Goal: Task Accomplishment & Management: Use online tool/utility

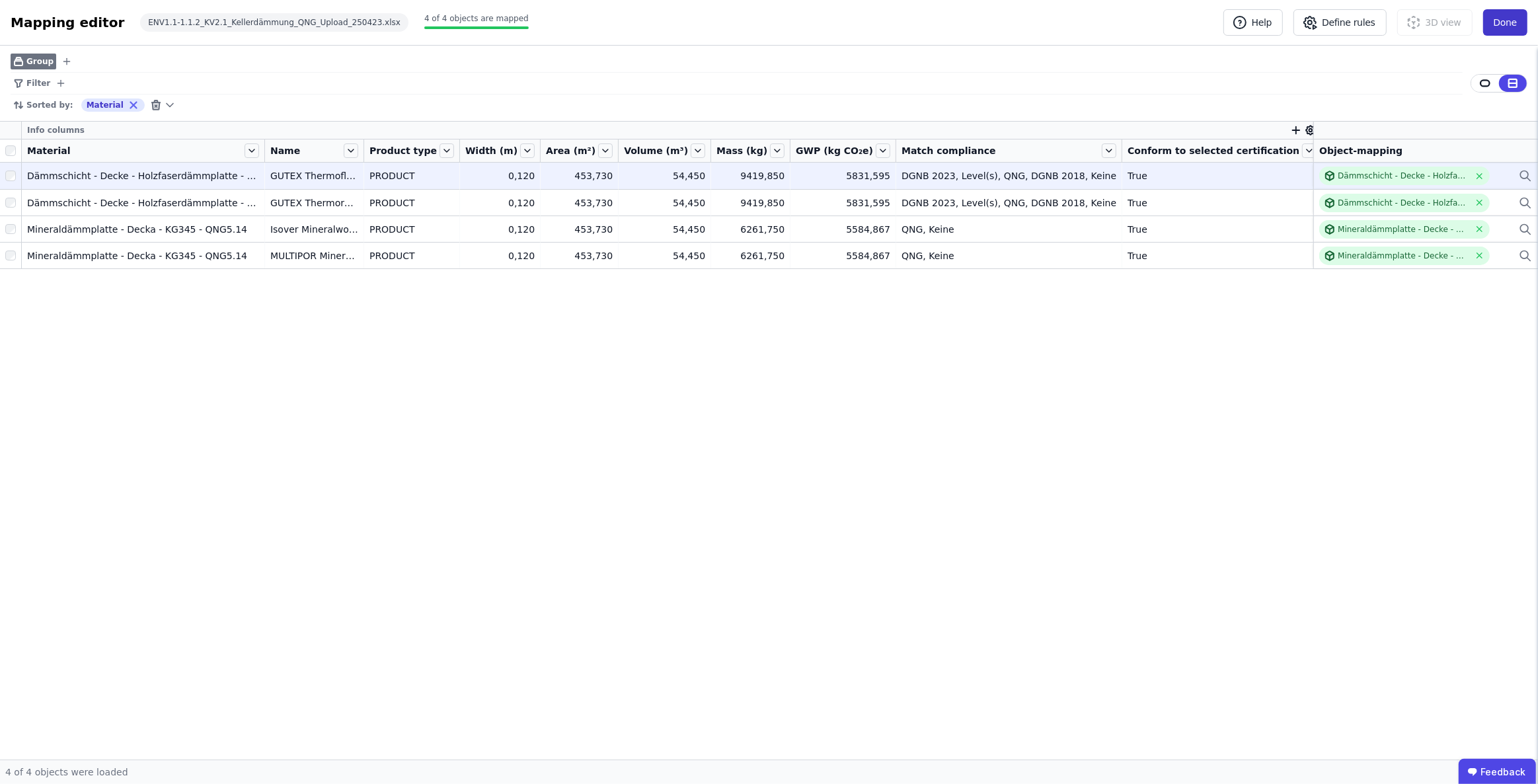
click at [1496, 26] on button "Done" at bounding box center [1505, 22] width 45 height 27
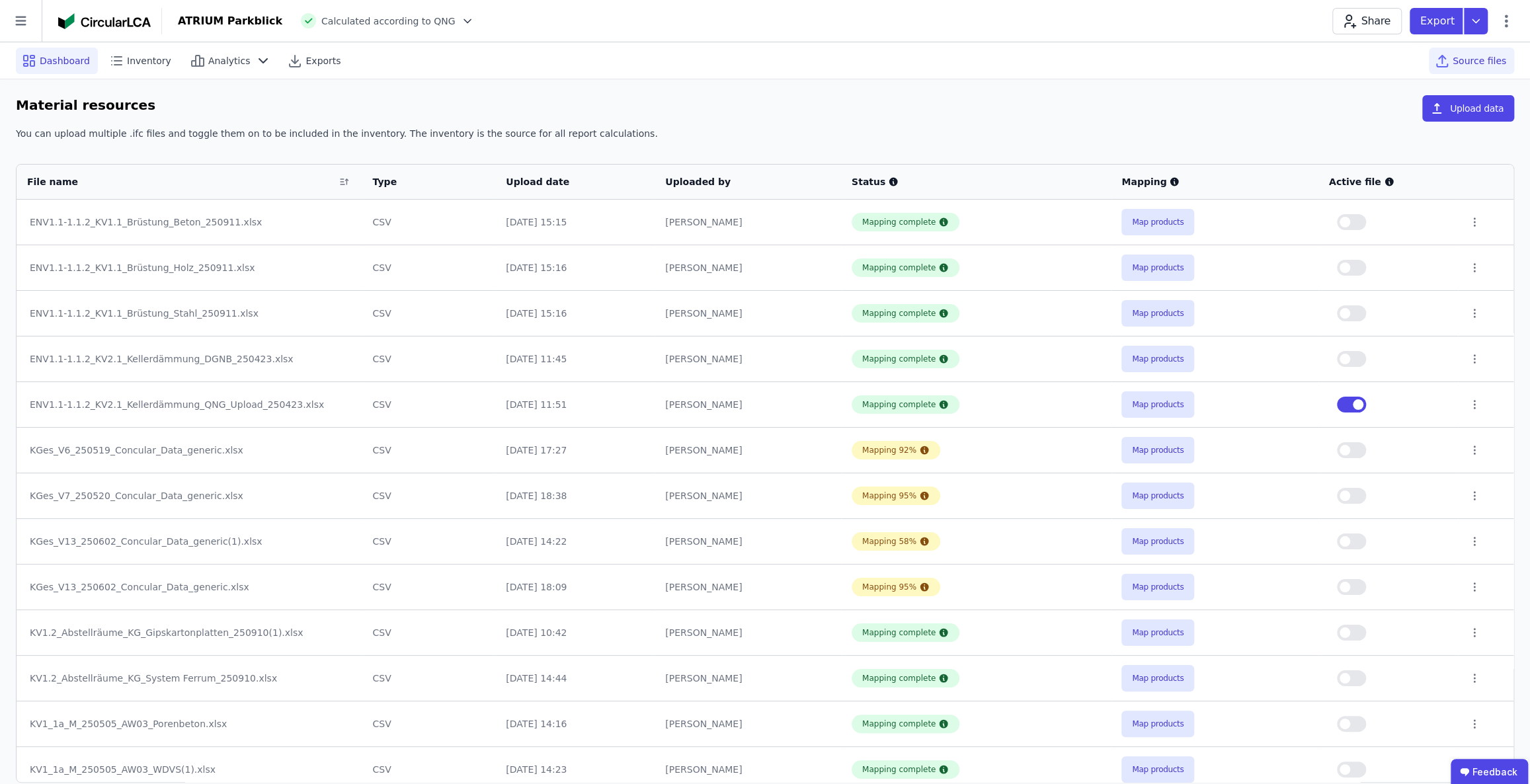
click at [73, 59] on span "Dashboard" at bounding box center [64, 60] width 51 height 13
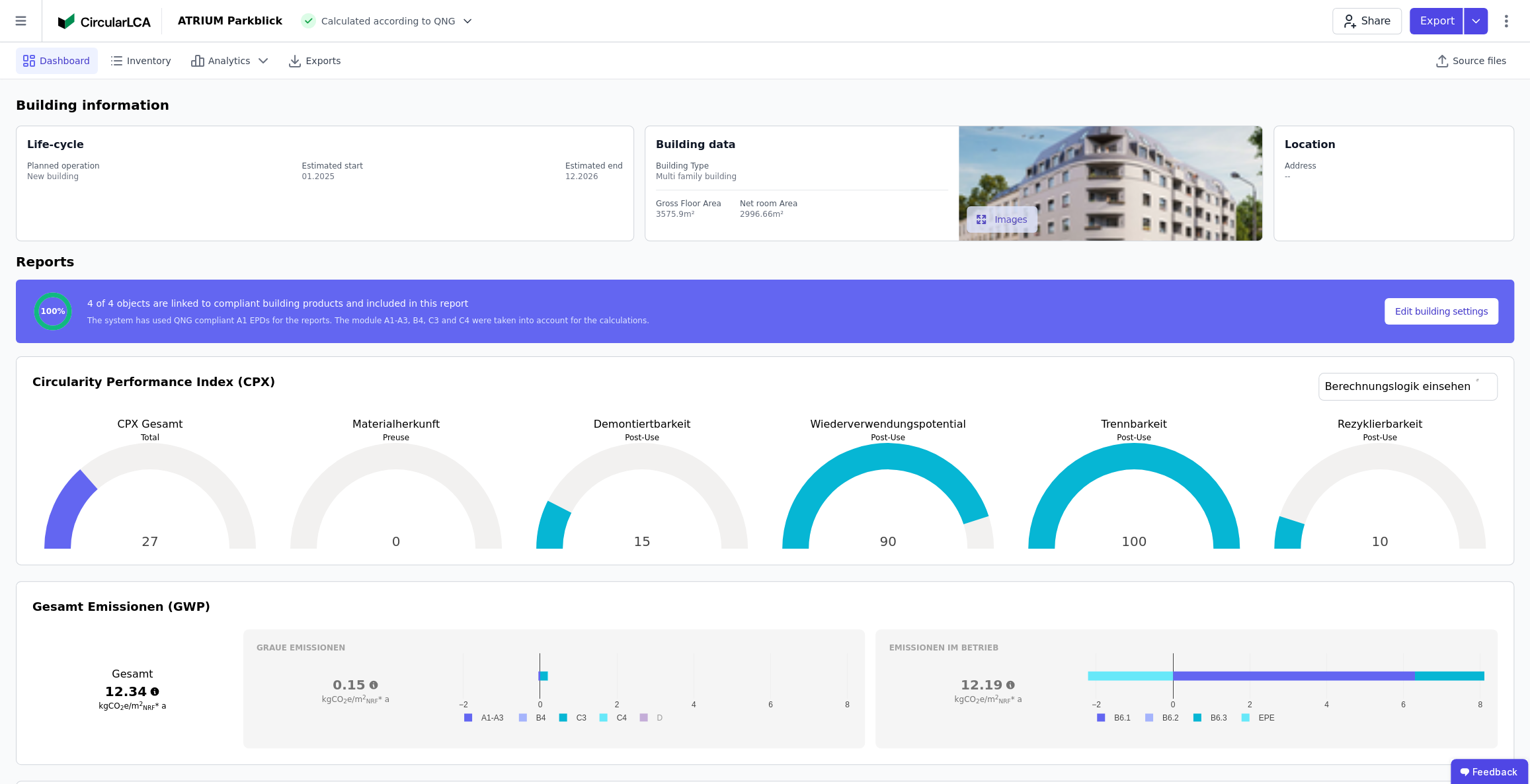
click at [461, 19] on icon at bounding box center [467, 21] width 13 height 13
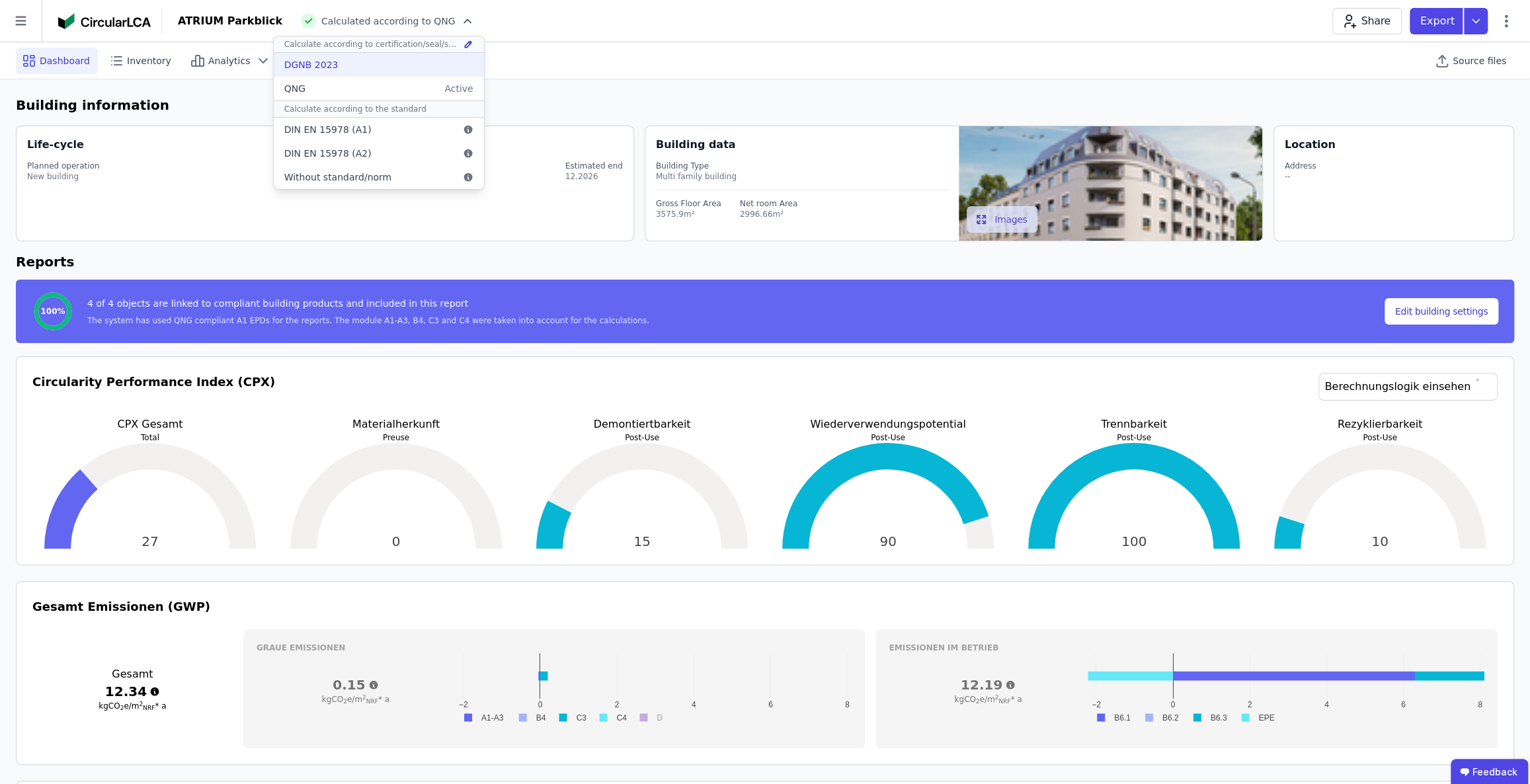
click at [379, 71] on div "DGNB 2023" at bounding box center [378, 65] width 210 height 24
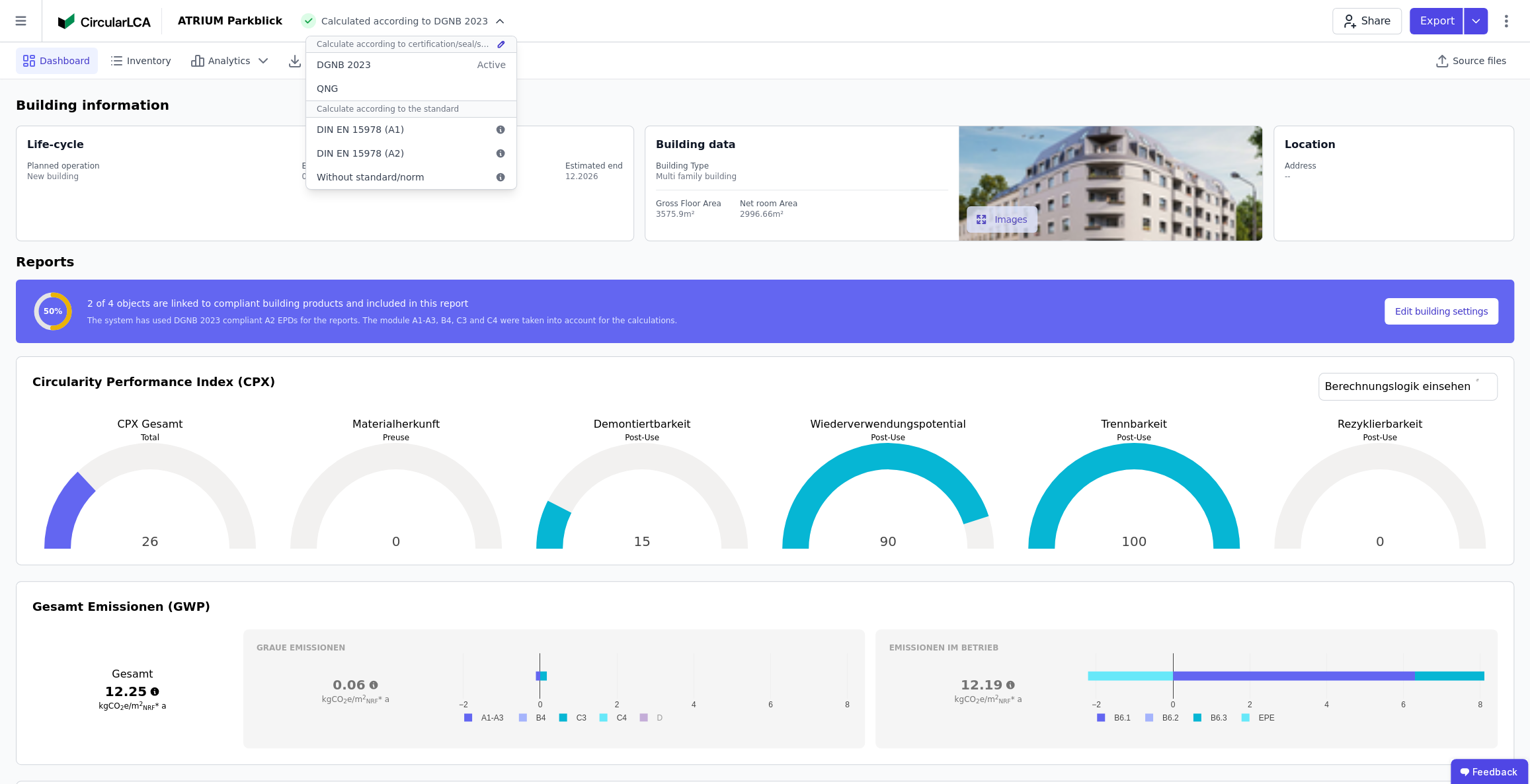
click at [794, 47] on div "Dashboard Inventory Analytics Exports Source files" at bounding box center [765, 60] width 1498 height 36
click at [155, 63] on span "Inventory" at bounding box center [149, 60] width 45 height 13
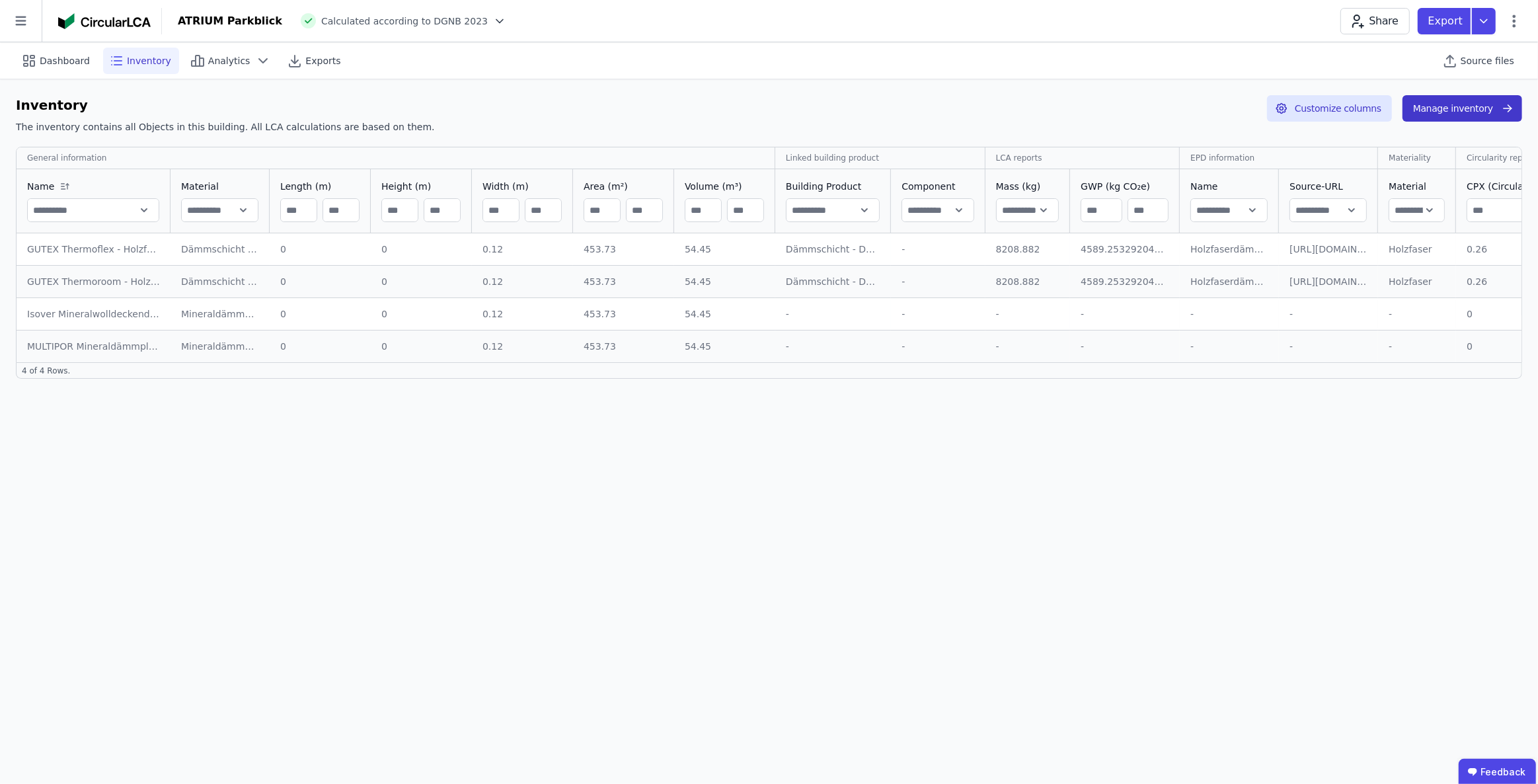
click at [1449, 109] on button "Manage inventory" at bounding box center [1463, 108] width 120 height 27
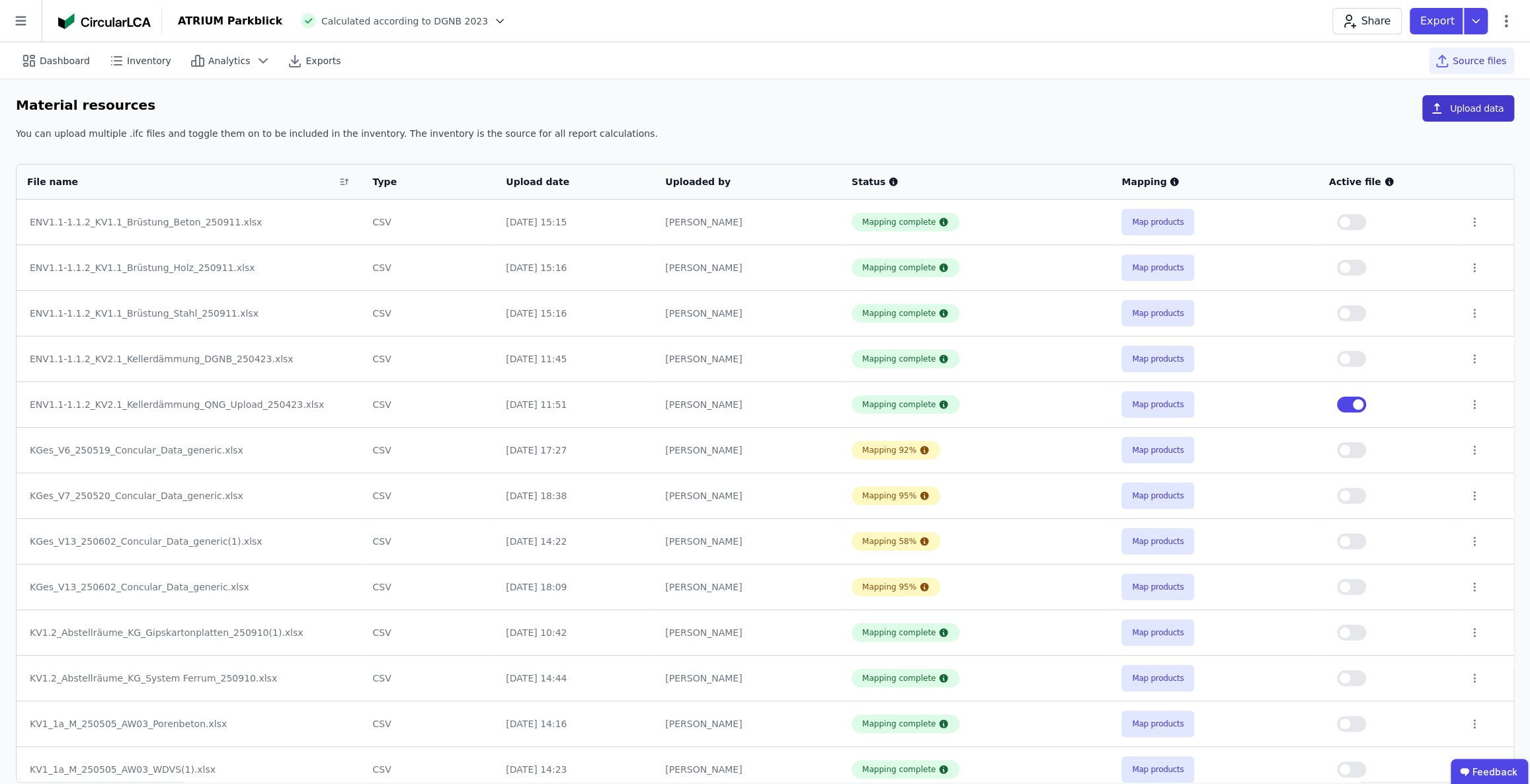
click at [1461, 110] on button "Upload data" at bounding box center [1467, 108] width 92 height 27
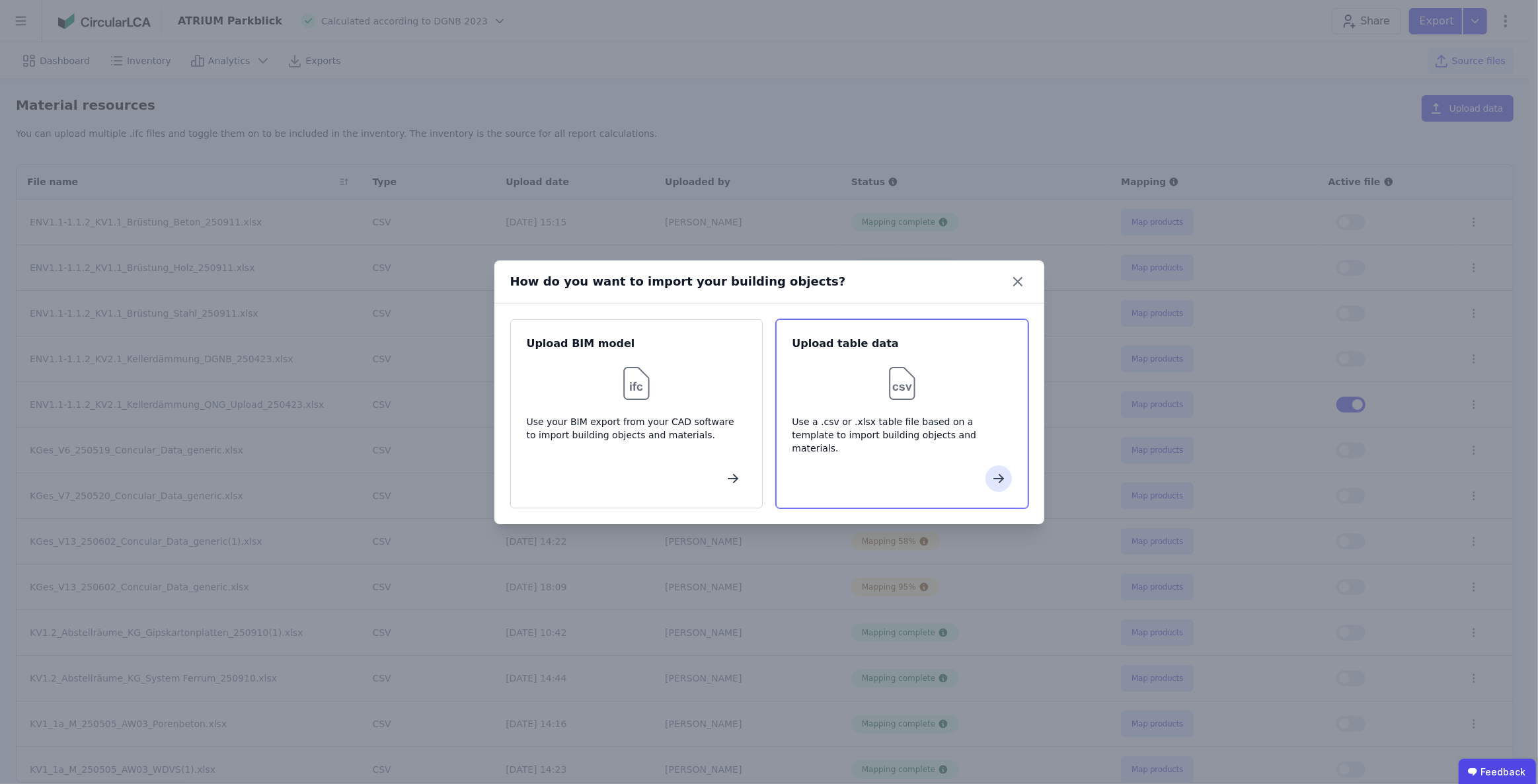
click at [853, 420] on div "Use a .csv or .xlsx table file based on a template to import building objects a…" at bounding box center [902, 434] width 219 height 39
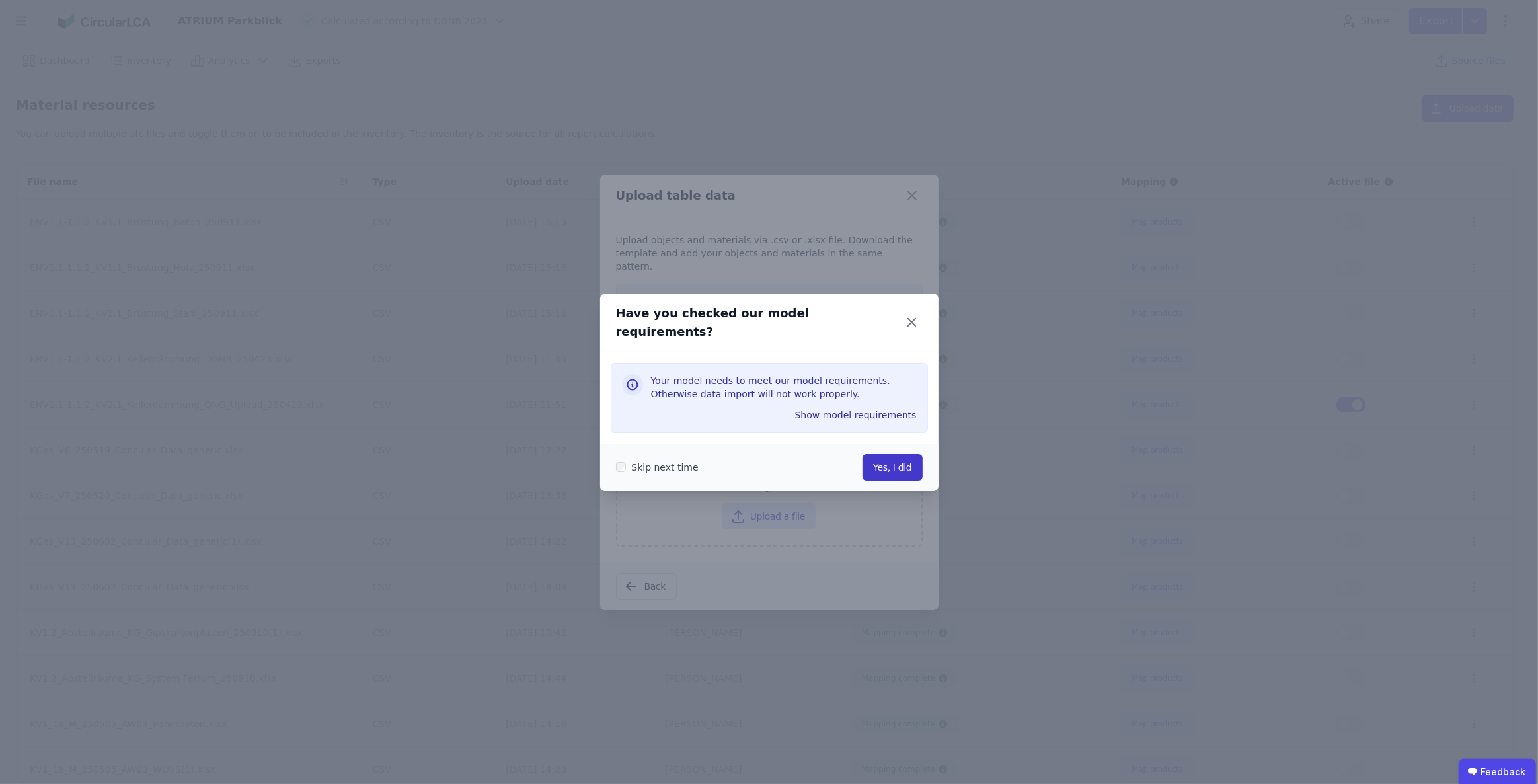
click at [892, 462] on button "Yes, I did" at bounding box center [892, 467] width 59 height 27
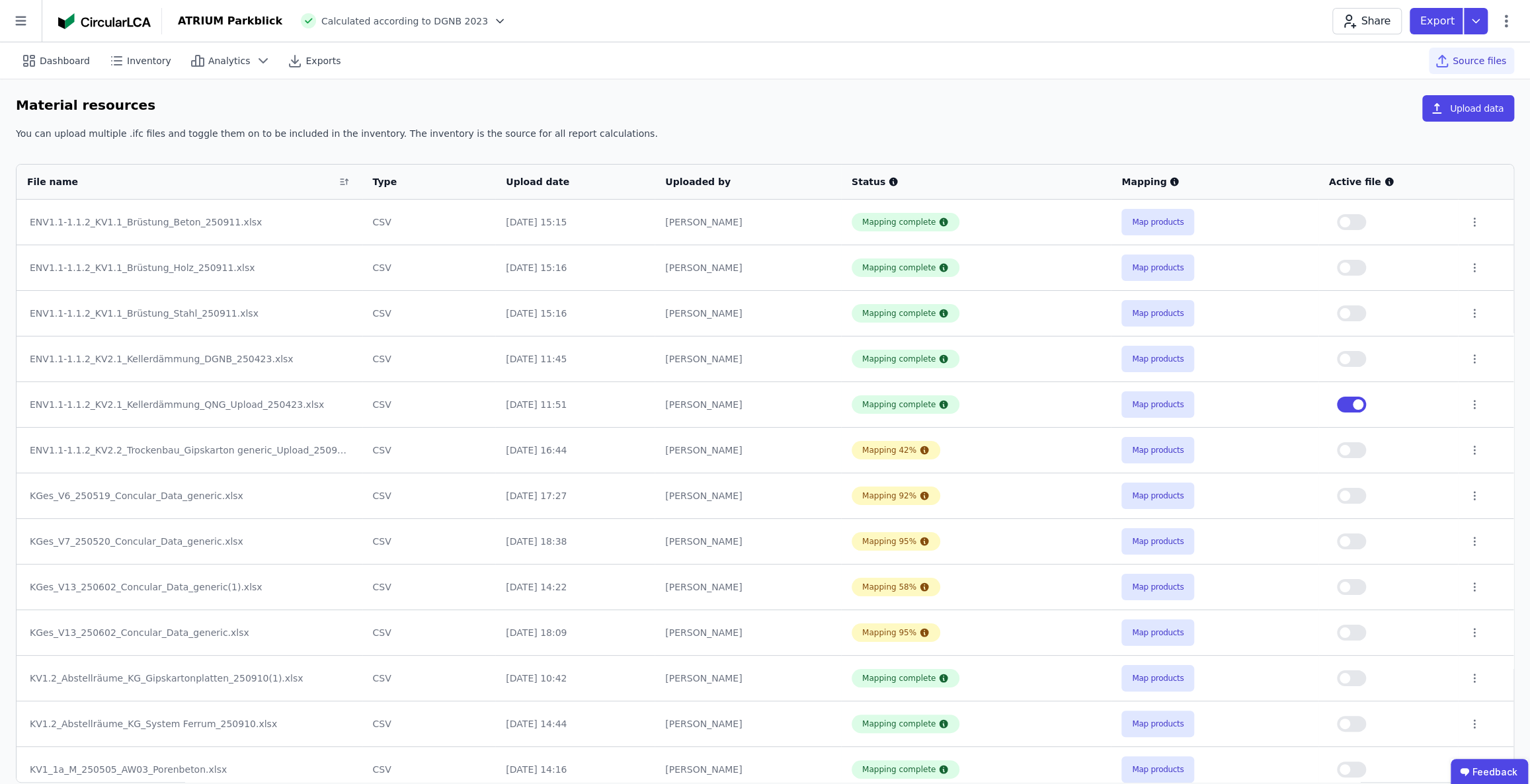
click at [1347, 408] on button "button" at bounding box center [1352, 404] width 29 height 16
click at [1351, 454] on button "button" at bounding box center [1352, 450] width 29 height 16
click at [1464, 111] on button "Upload data" at bounding box center [1467, 108] width 92 height 27
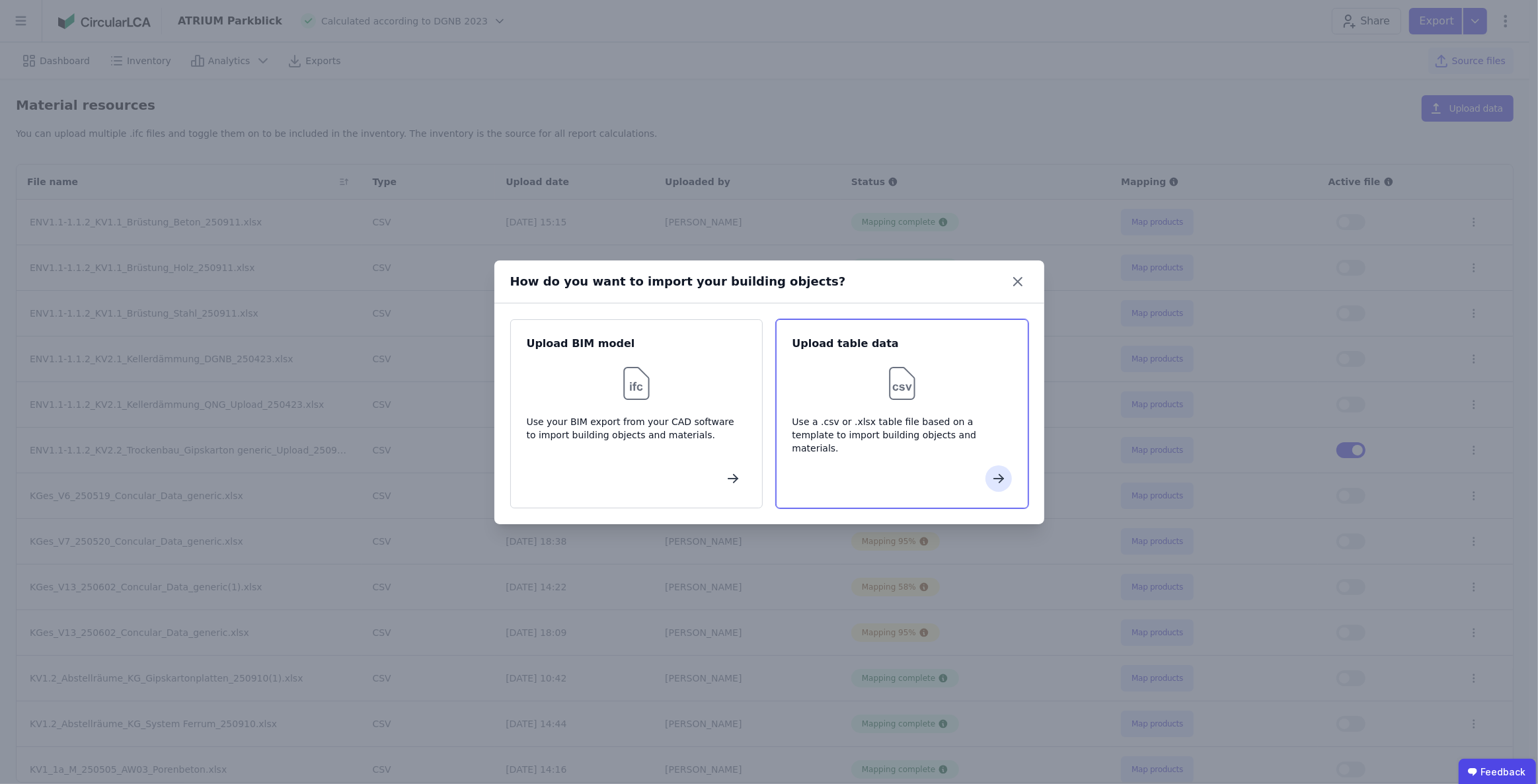
click at [899, 442] on div "Use a .csv or .xlsx table file based on a template to import building objects a…" at bounding box center [902, 434] width 219 height 39
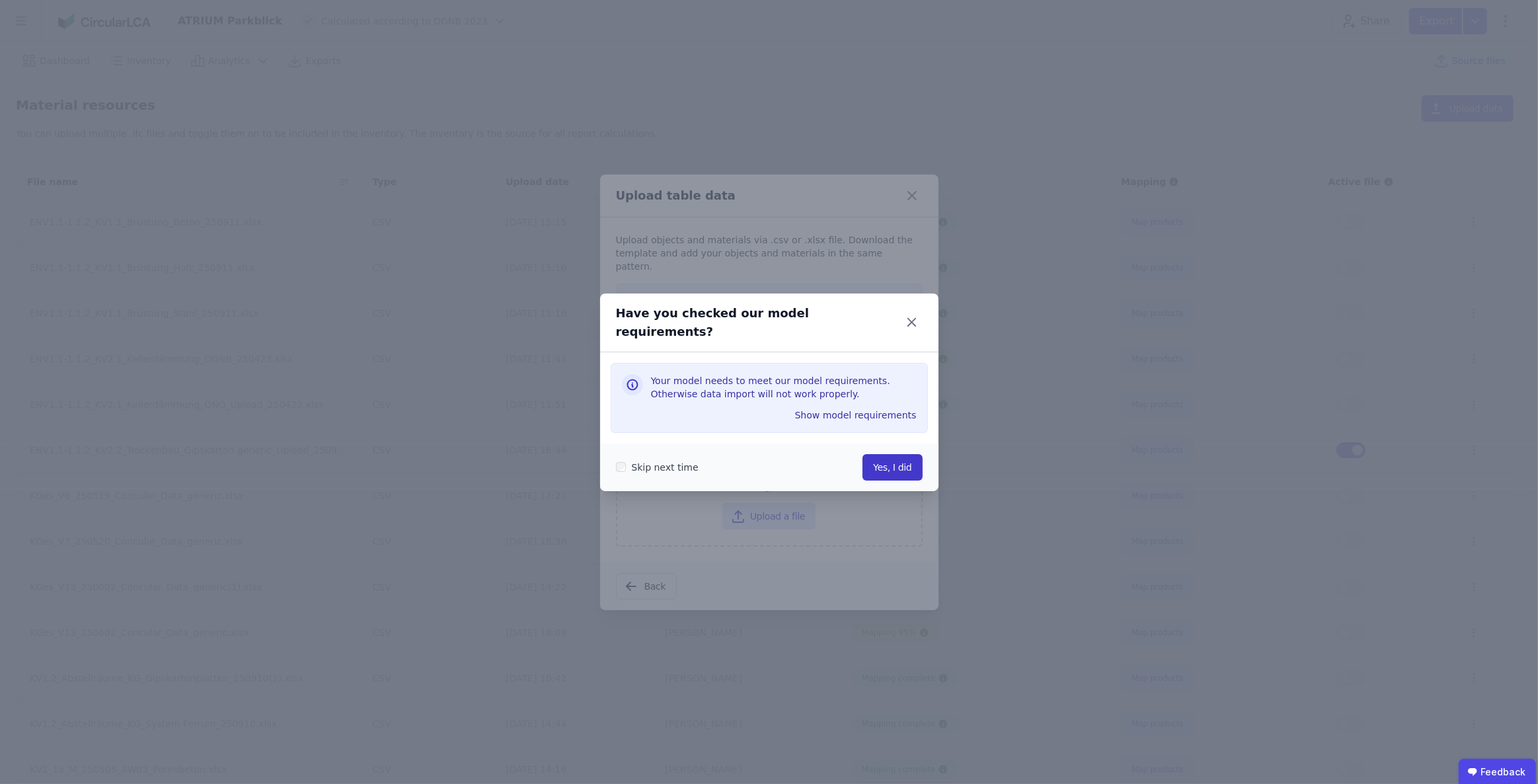
click at [893, 464] on button "Yes, I did" at bounding box center [892, 467] width 59 height 27
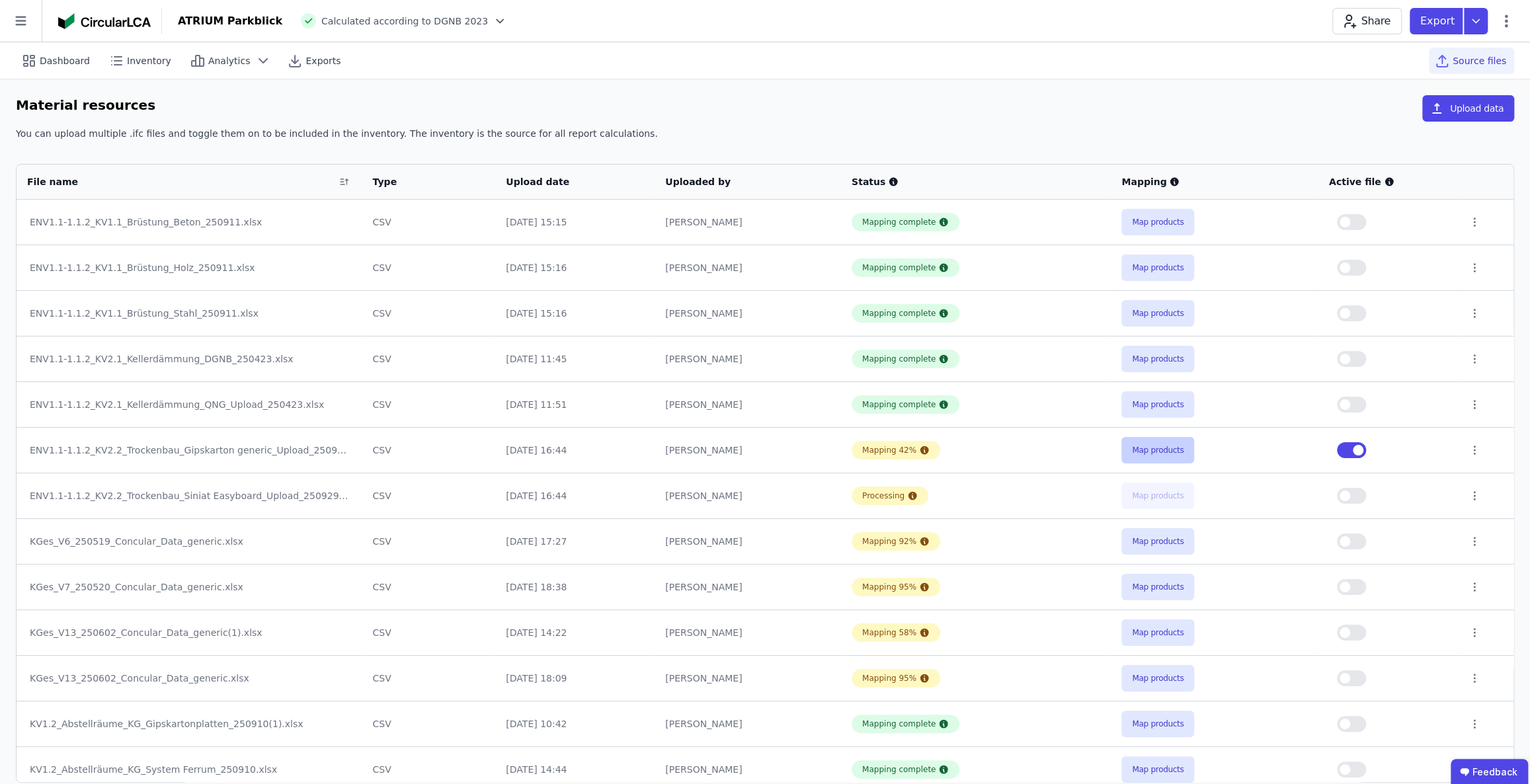
click at [1164, 449] on button "Map products" at bounding box center [1157, 450] width 73 height 27
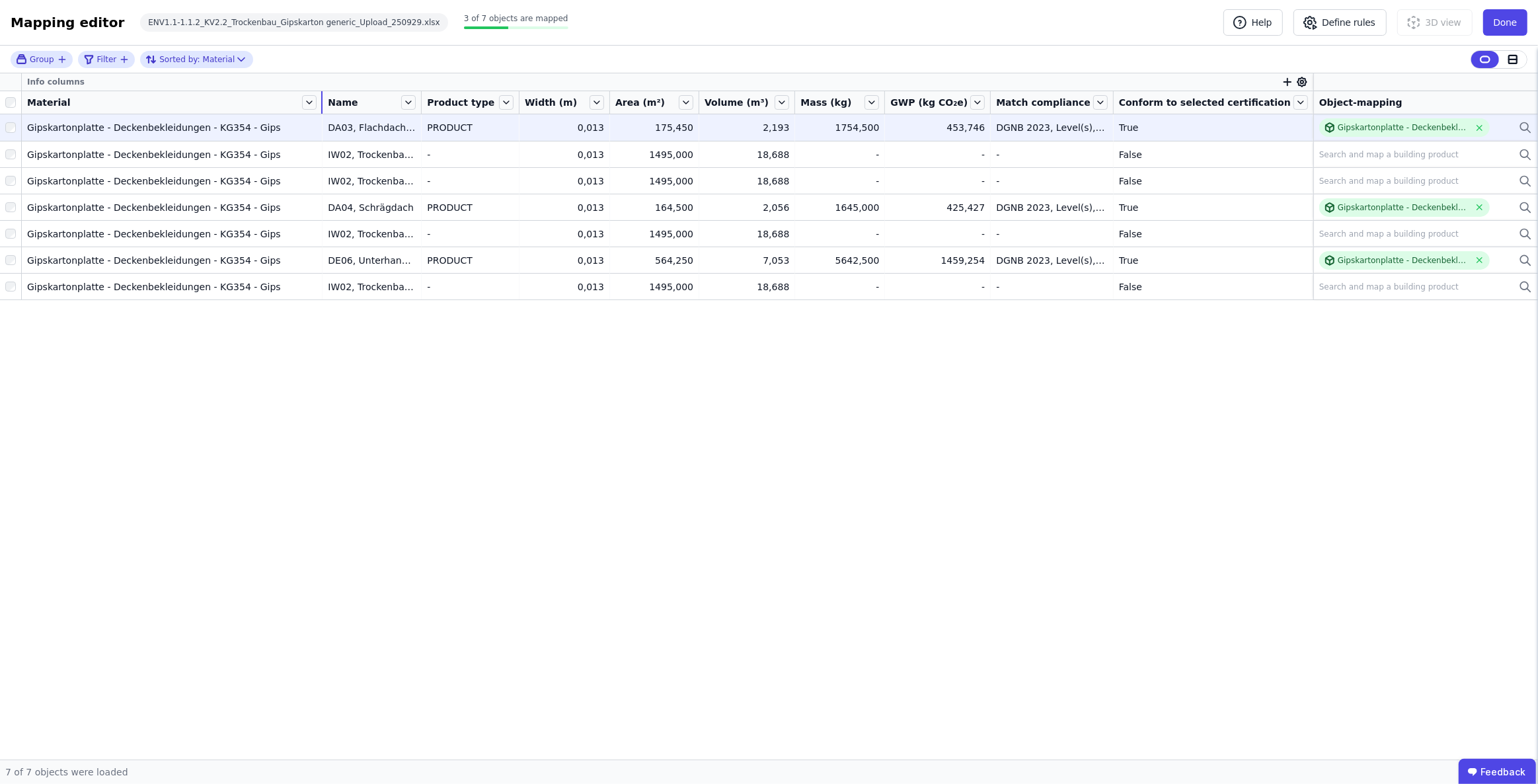
drag, startPoint x: 139, startPoint y: 99, endPoint x: 373, endPoint y: 119, distance: 234.9
click at [373, 119] on table "Info columns Material Name Product type Width (m) Area (m²) Volume (m³) Mass (k…" at bounding box center [769, 187] width 1538 height 226
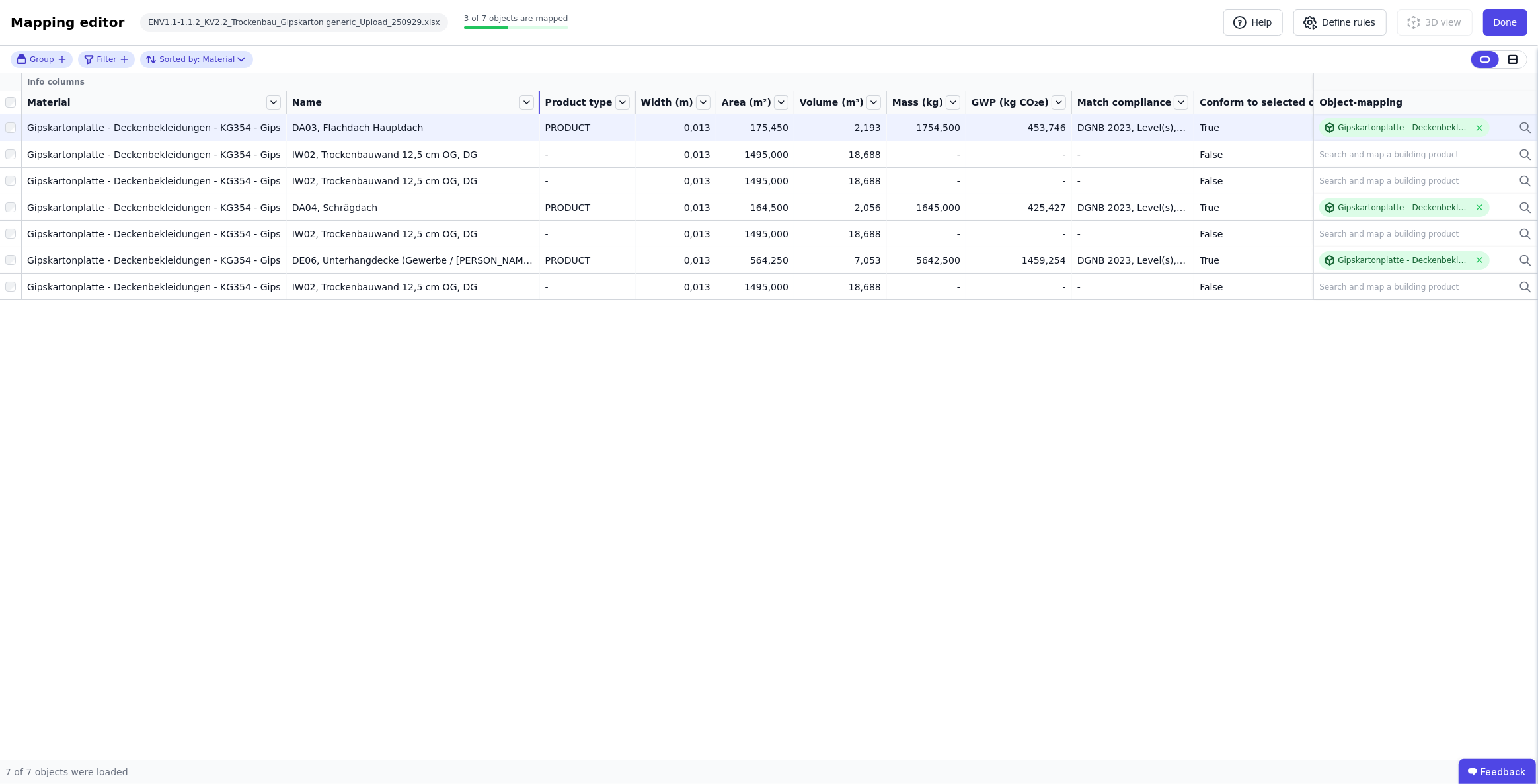
drag, startPoint x: 444, startPoint y: 103, endPoint x: 597, endPoint y: 132, distance: 155.7
click at [597, 132] on table "Info columns Material Name Product type Width (m) Area (m²) Volume (m³) Mass (k…" at bounding box center [809, 187] width 1619 height 226
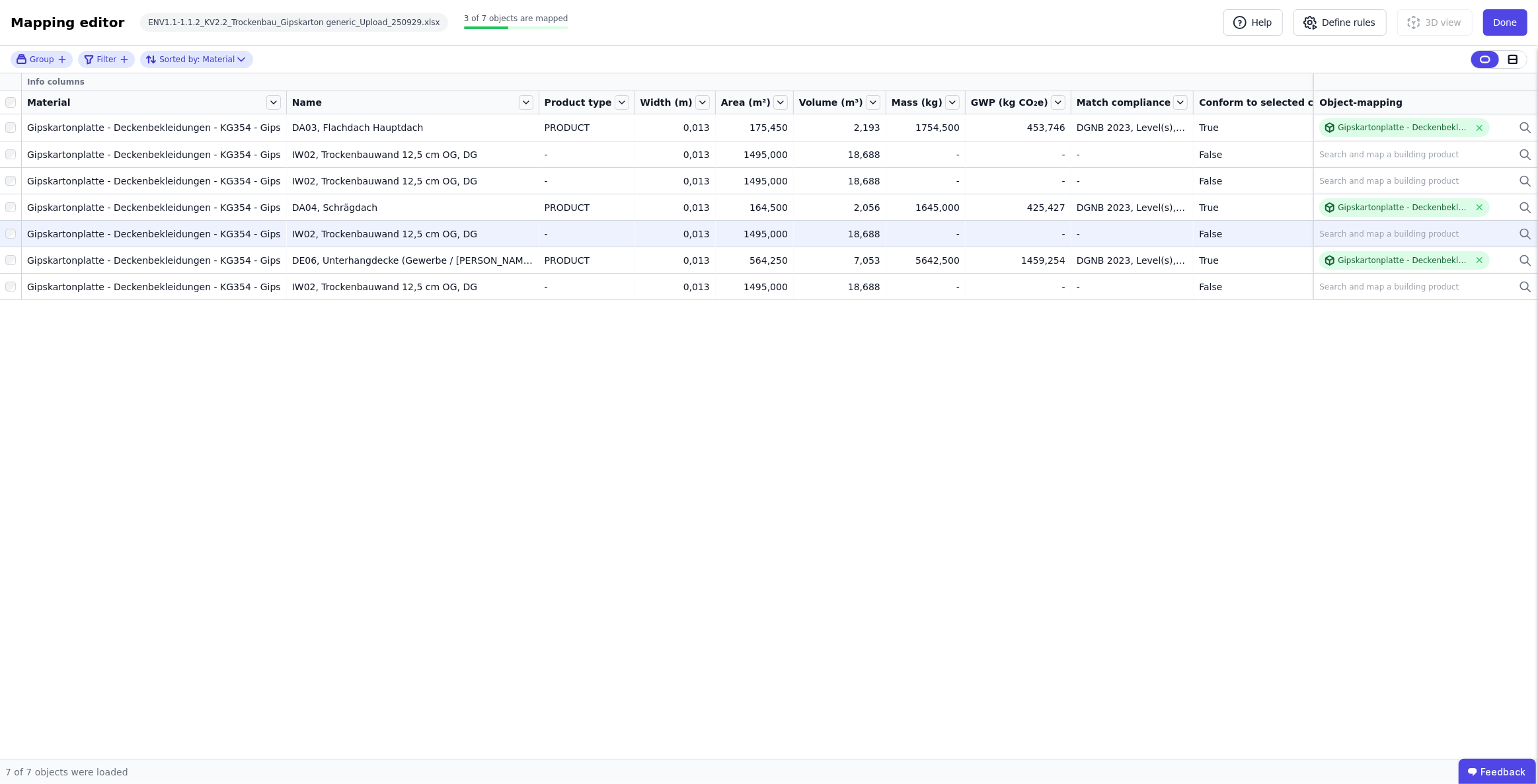
click at [1349, 236] on div "Search and map a building product" at bounding box center [1389, 234] width 140 height 10
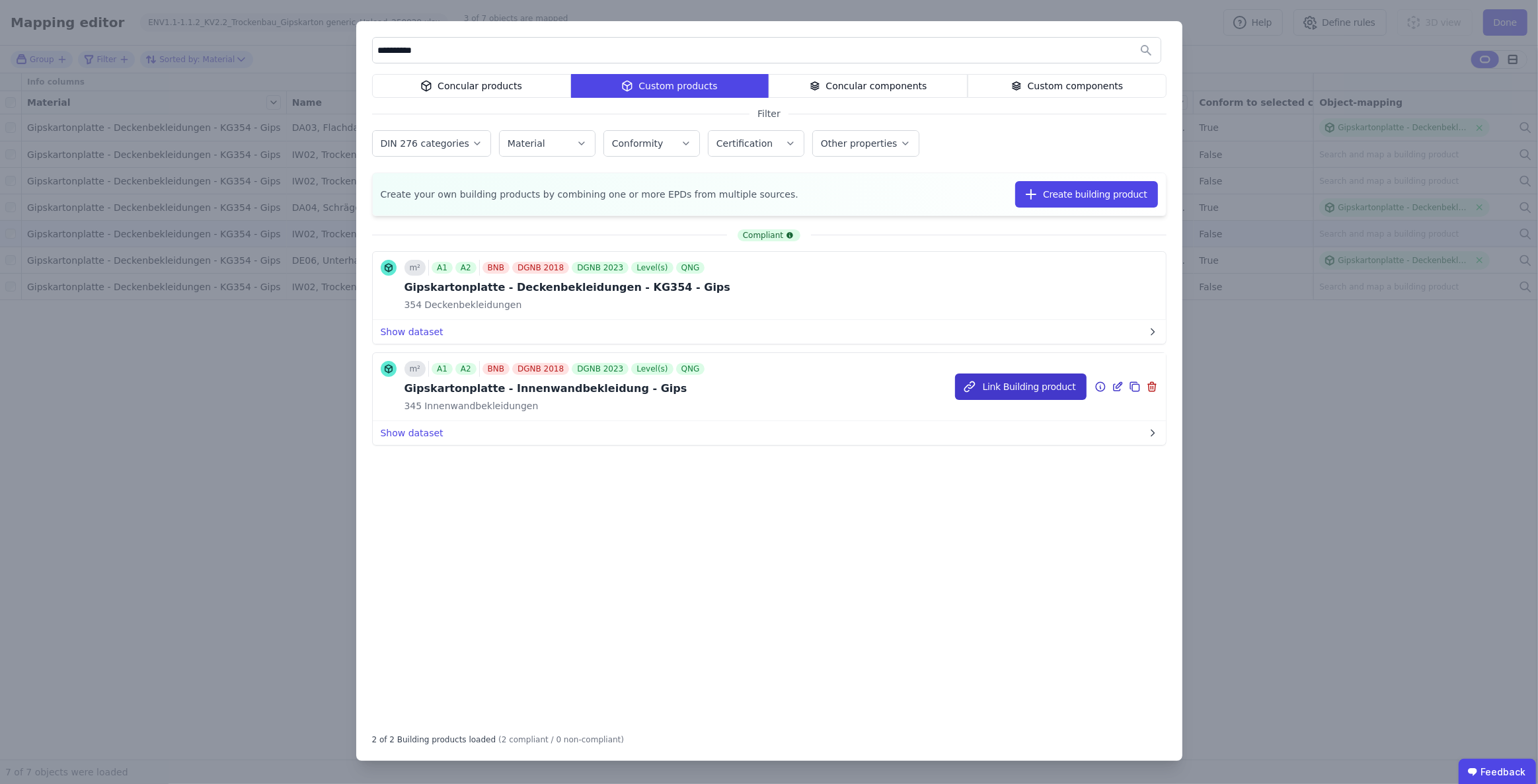
type input "**********"
click at [998, 383] on button "Link Building product" at bounding box center [1021, 386] width 132 height 27
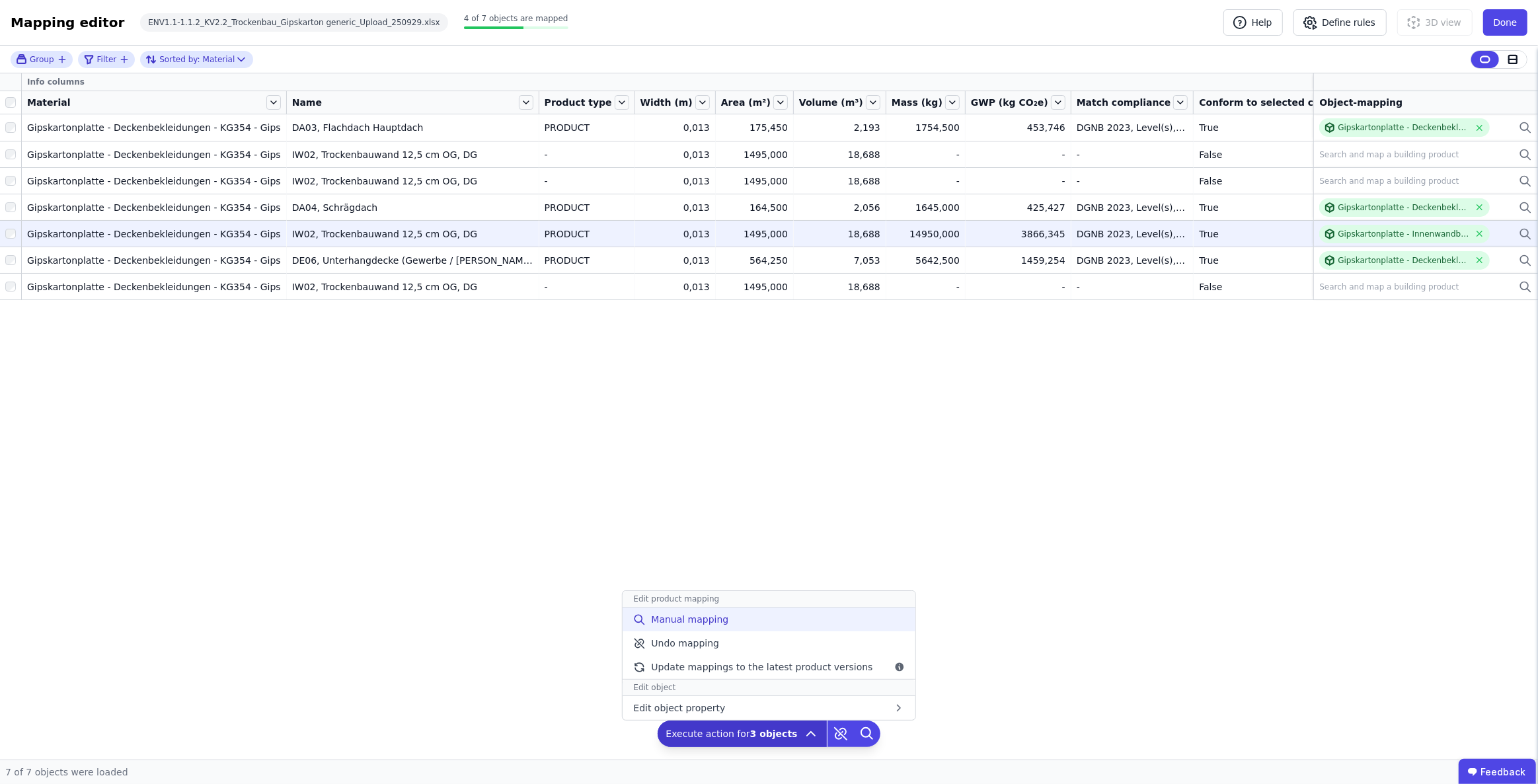
click at [738, 613] on div "Manual mapping" at bounding box center [769, 619] width 292 height 24
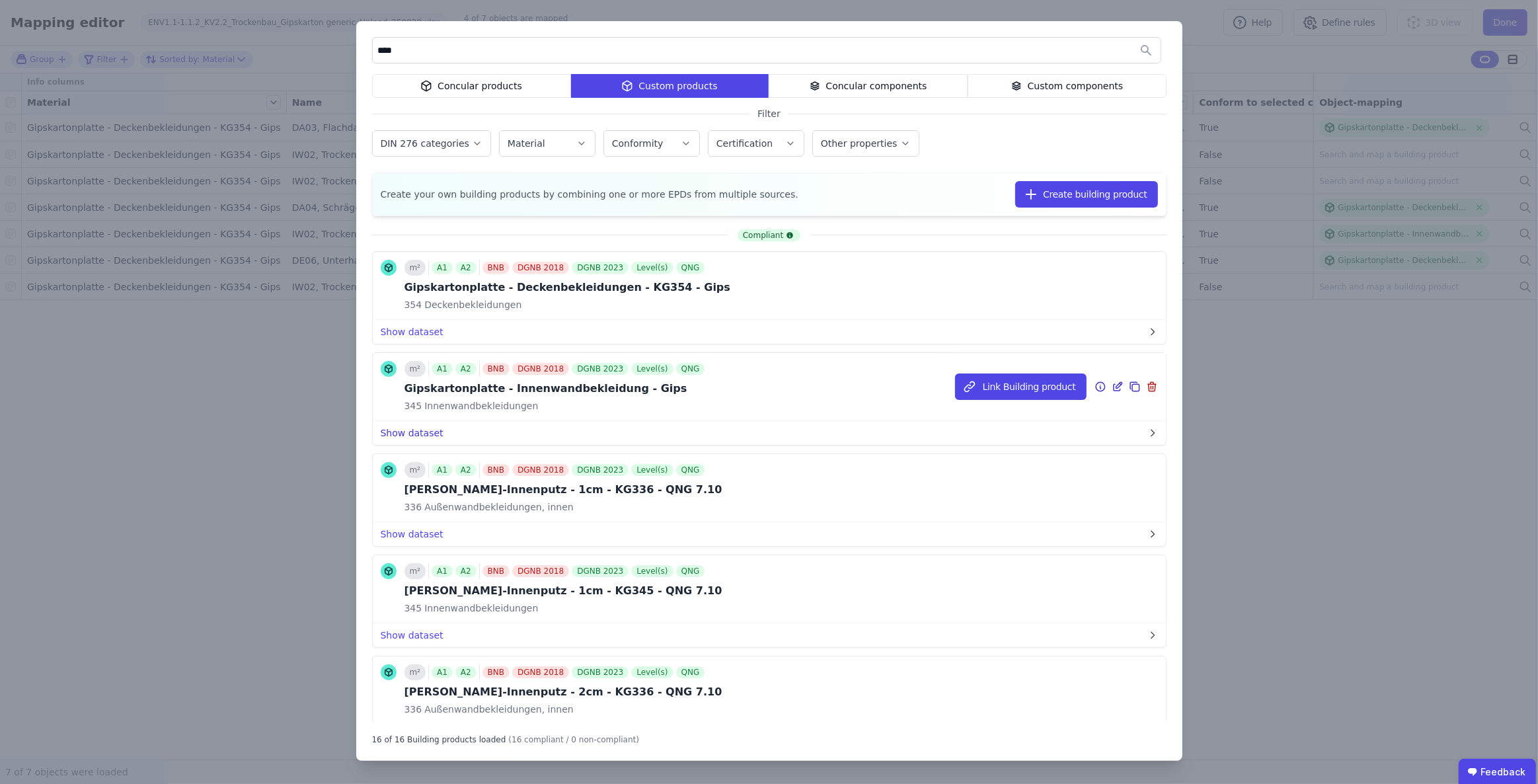
type input "****"
click at [414, 429] on button "Show dataset" at bounding box center [769, 433] width 793 height 24
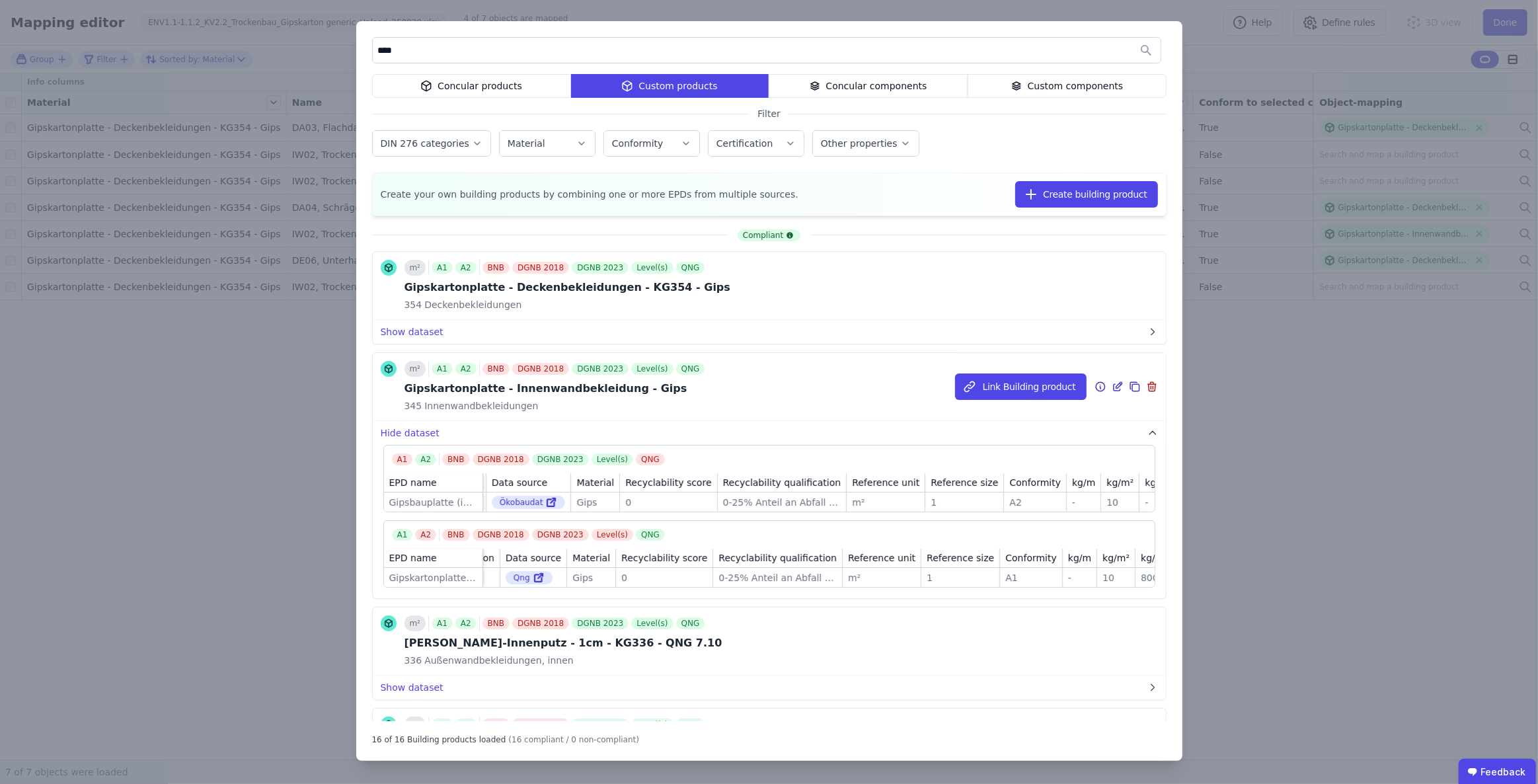
scroll to position [0, 86]
click at [1016, 386] on button "Link Building product" at bounding box center [1021, 386] width 132 height 27
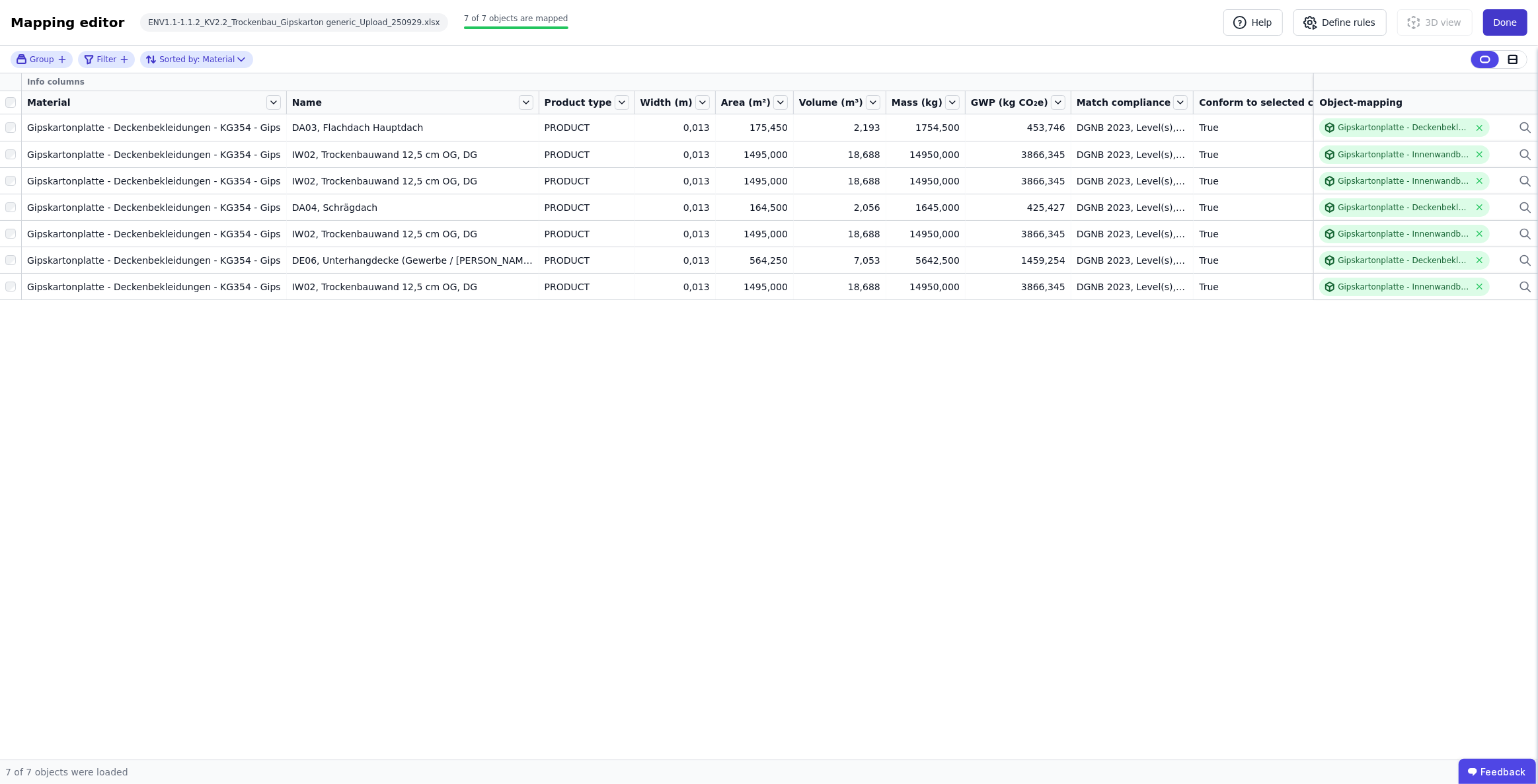
click at [1505, 26] on button "Done" at bounding box center [1505, 22] width 45 height 27
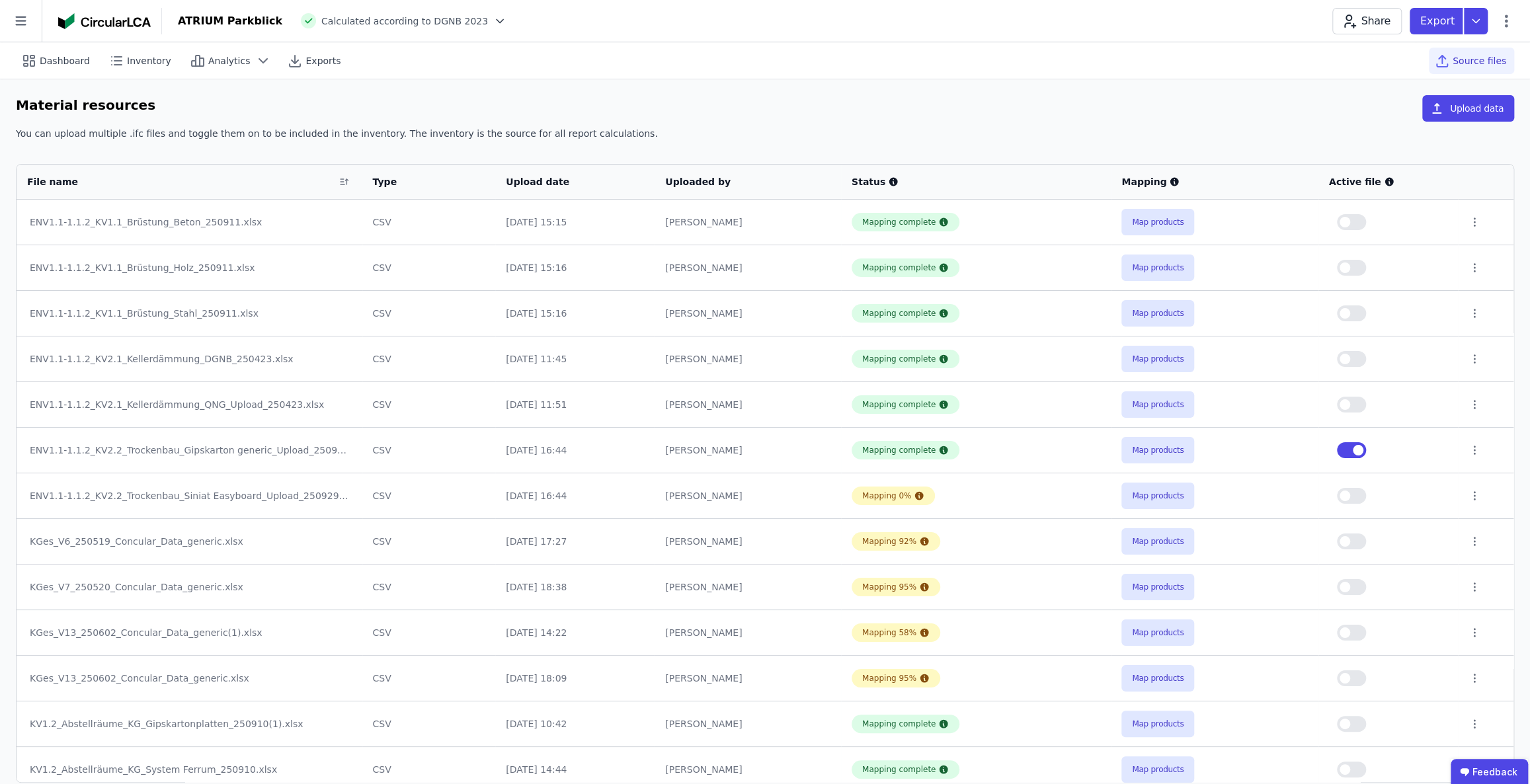
click at [1355, 494] on button "button" at bounding box center [1352, 495] width 29 height 16
click at [1141, 499] on button "Map products" at bounding box center [1157, 495] width 73 height 27
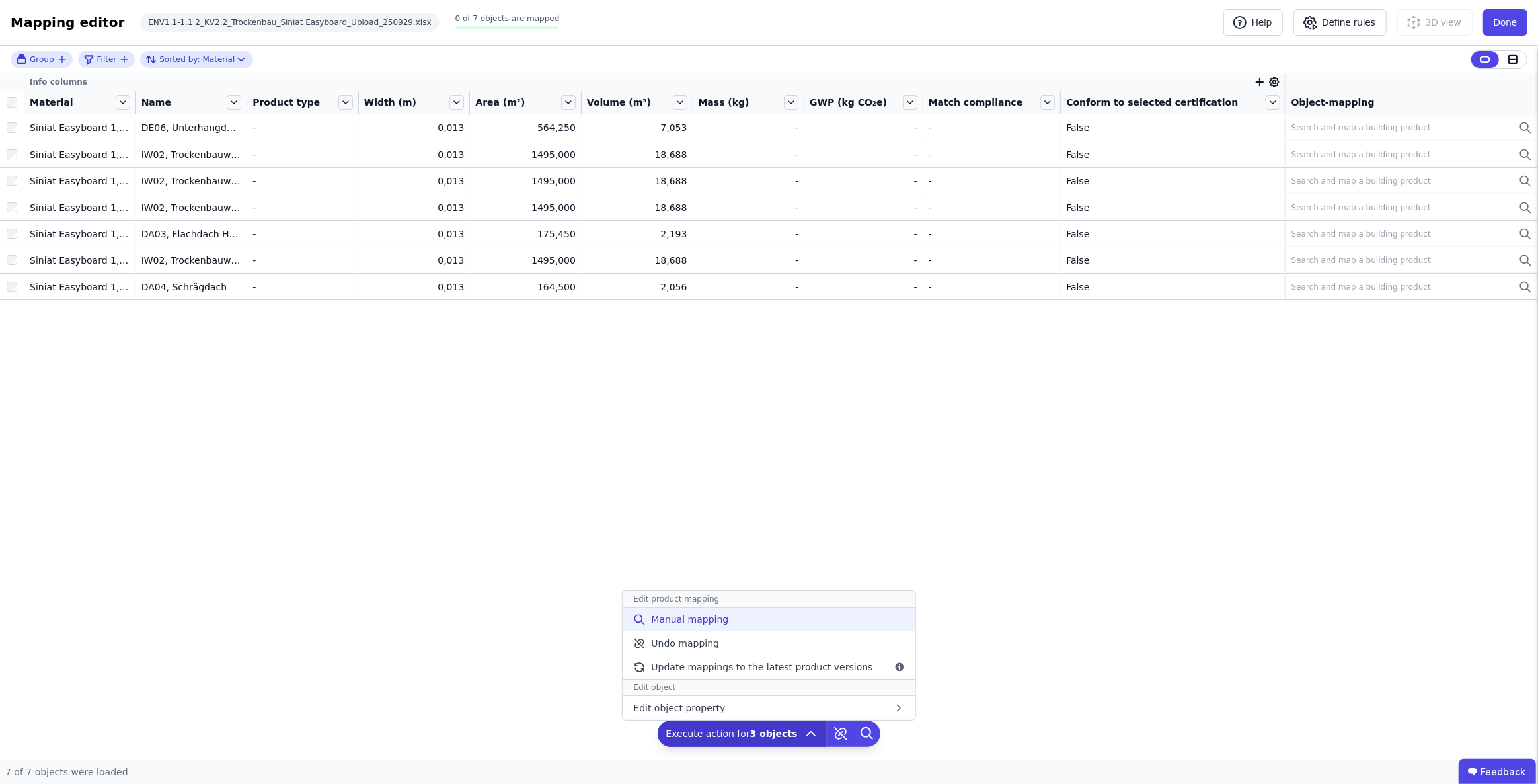
click at [733, 620] on div "Manual mapping" at bounding box center [769, 619] width 292 height 24
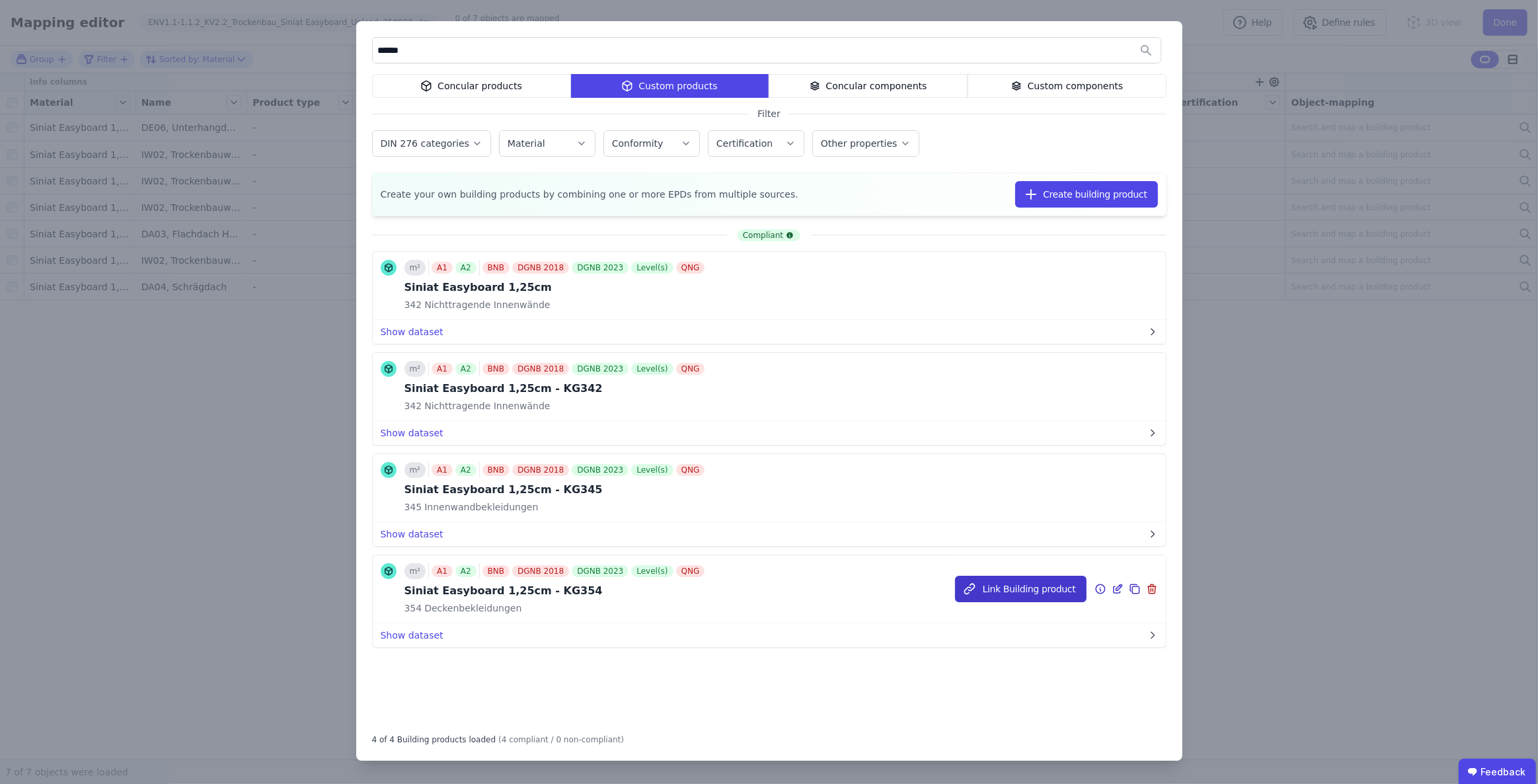
type input "******"
click at [1008, 590] on button "Link Building product" at bounding box center [1021, 589] width 132 height 27
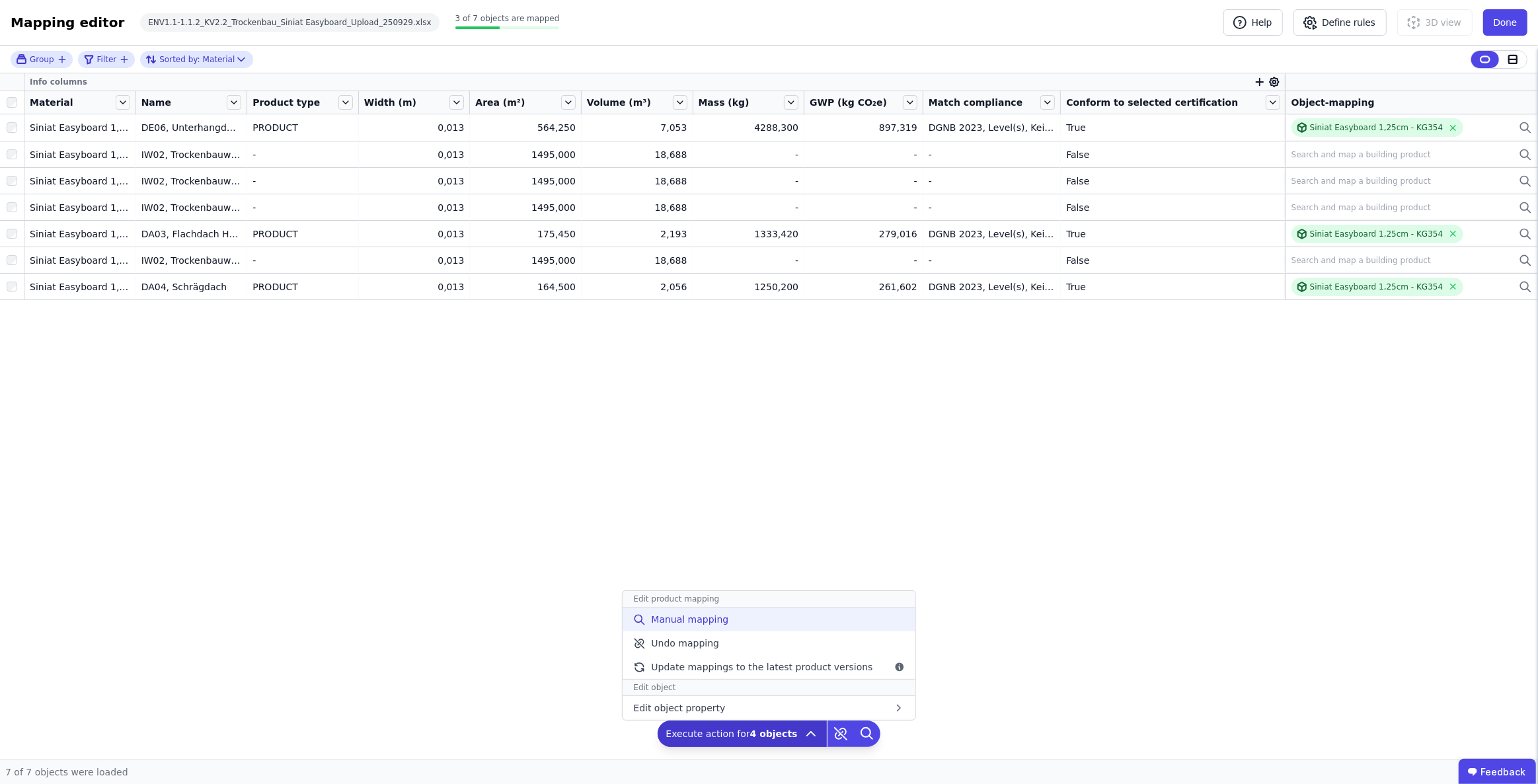
click at [705, 618] on span "Manual mapping" at bounding box center [690, 619] width 77 height 13
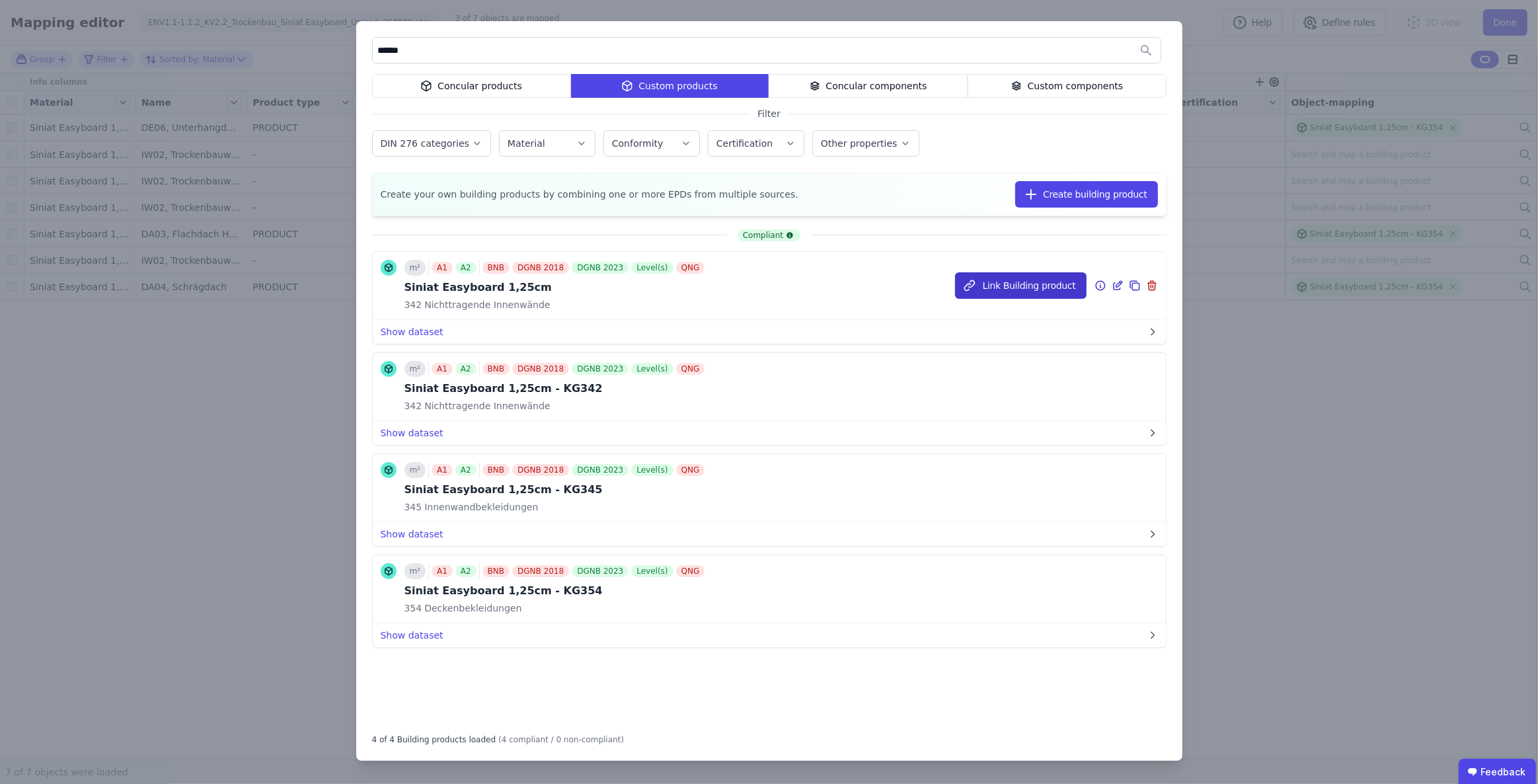
type input "******"
click at [1032, 289] on button "Link Building product" at bounding box center [1021, 285] width 132 height 27
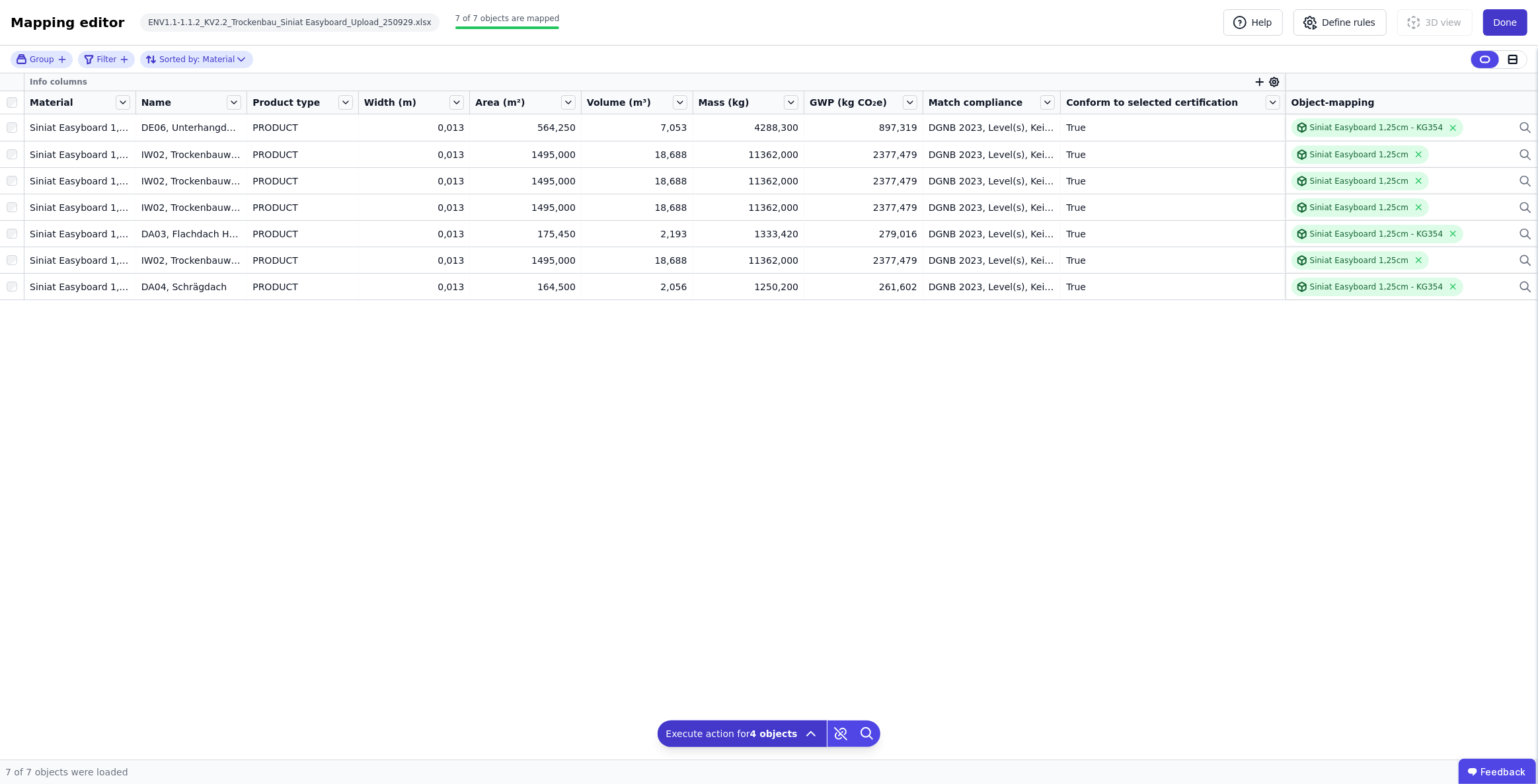
click at [1509, 20] on button "Done" at bounding box center [1505, 22] width 45 height 27
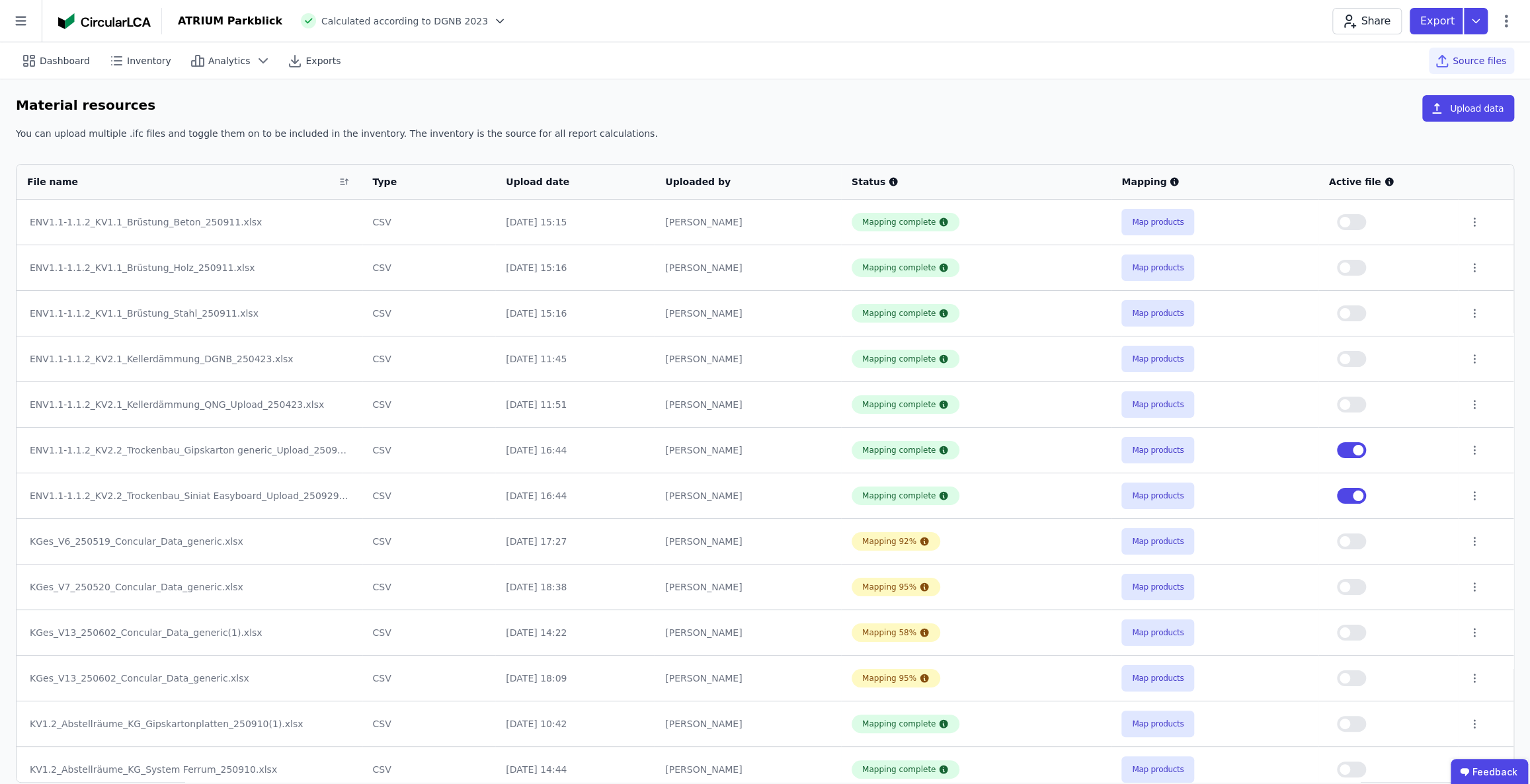
click at [1342, 496] on button "button" at bounding box center [1352, 495] width 29 height 16
click at [1473, 19] on icon at bounding box center [1476, 21] width 24 height 27
click at [1381, 79] on div "Inventory" at bounding box center [1359, 75] width 45 height 13
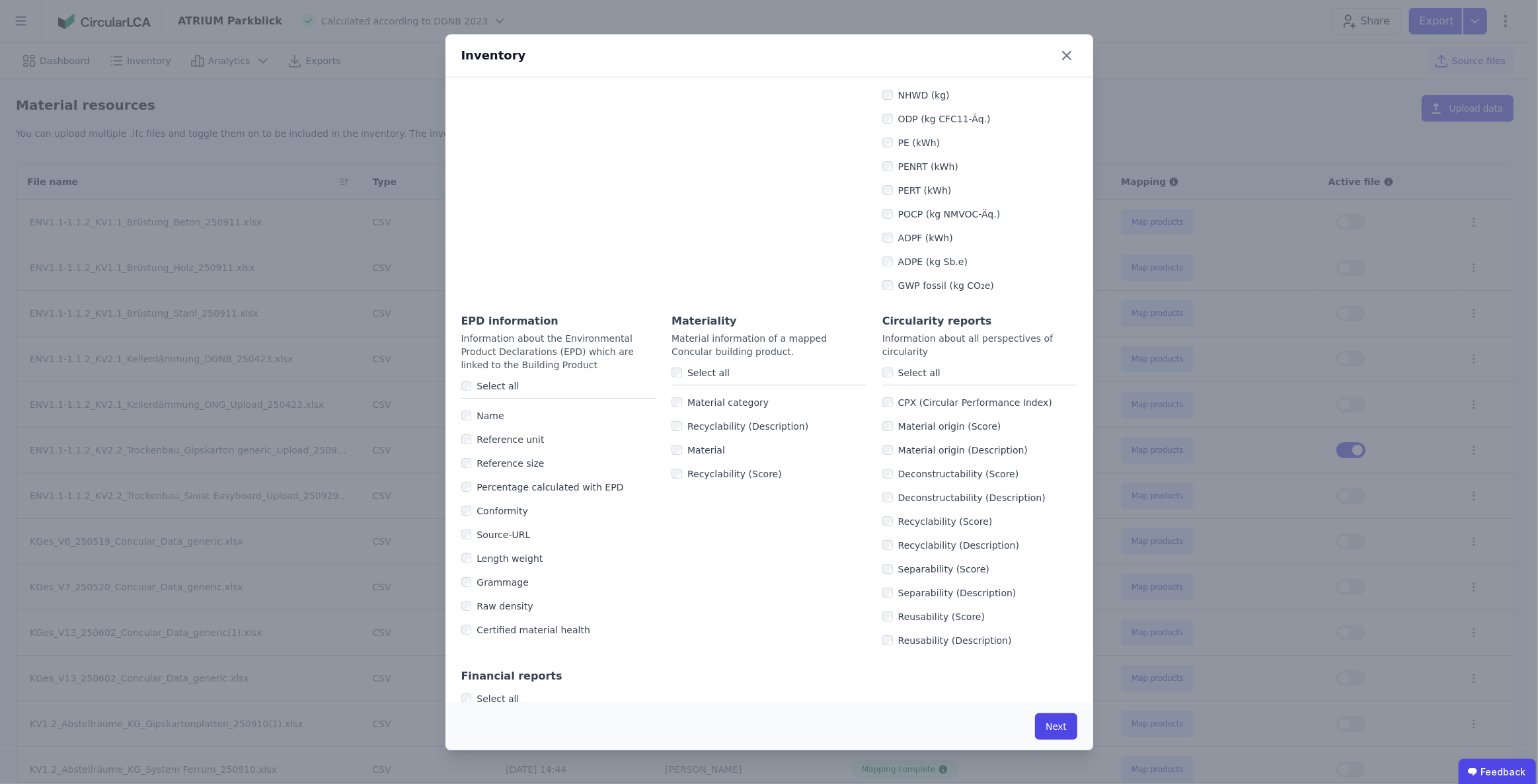
scroll to position [623, 0]
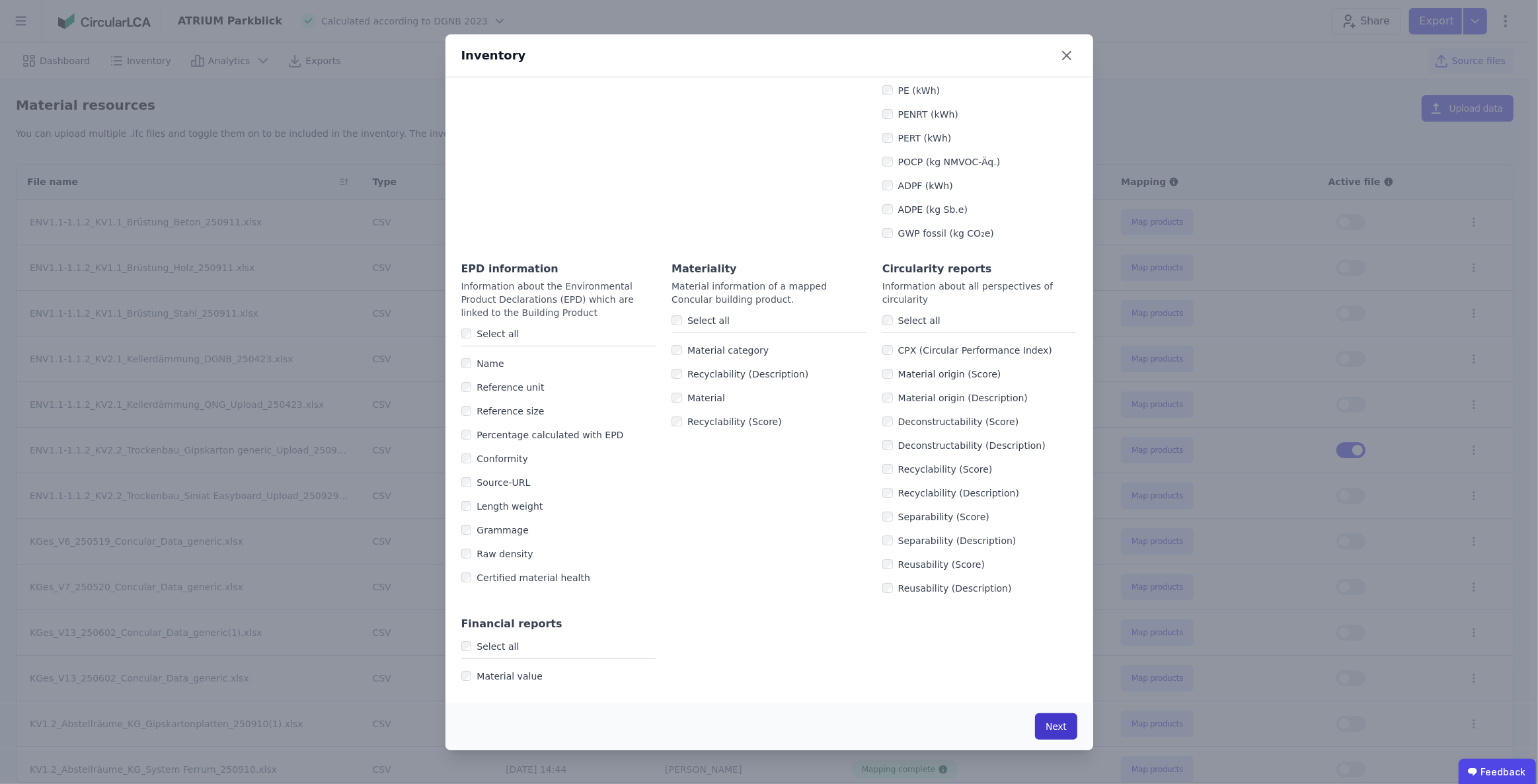
click at [1046, 721] on button "Next" at bounding box center [1056, 726] width 42 height 27
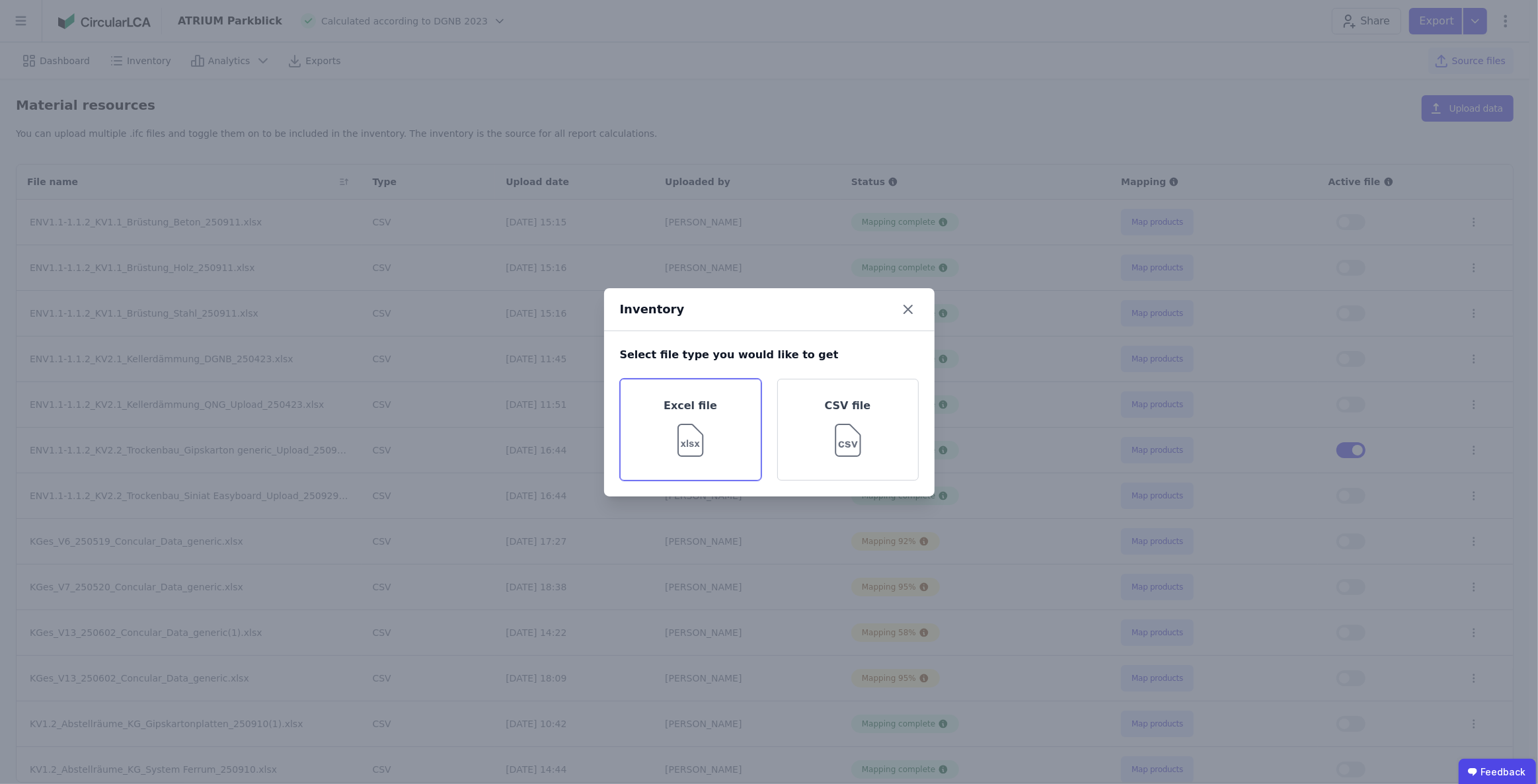
click at [709, 421] on img at bounding box center [691, 438] width 43 height 48
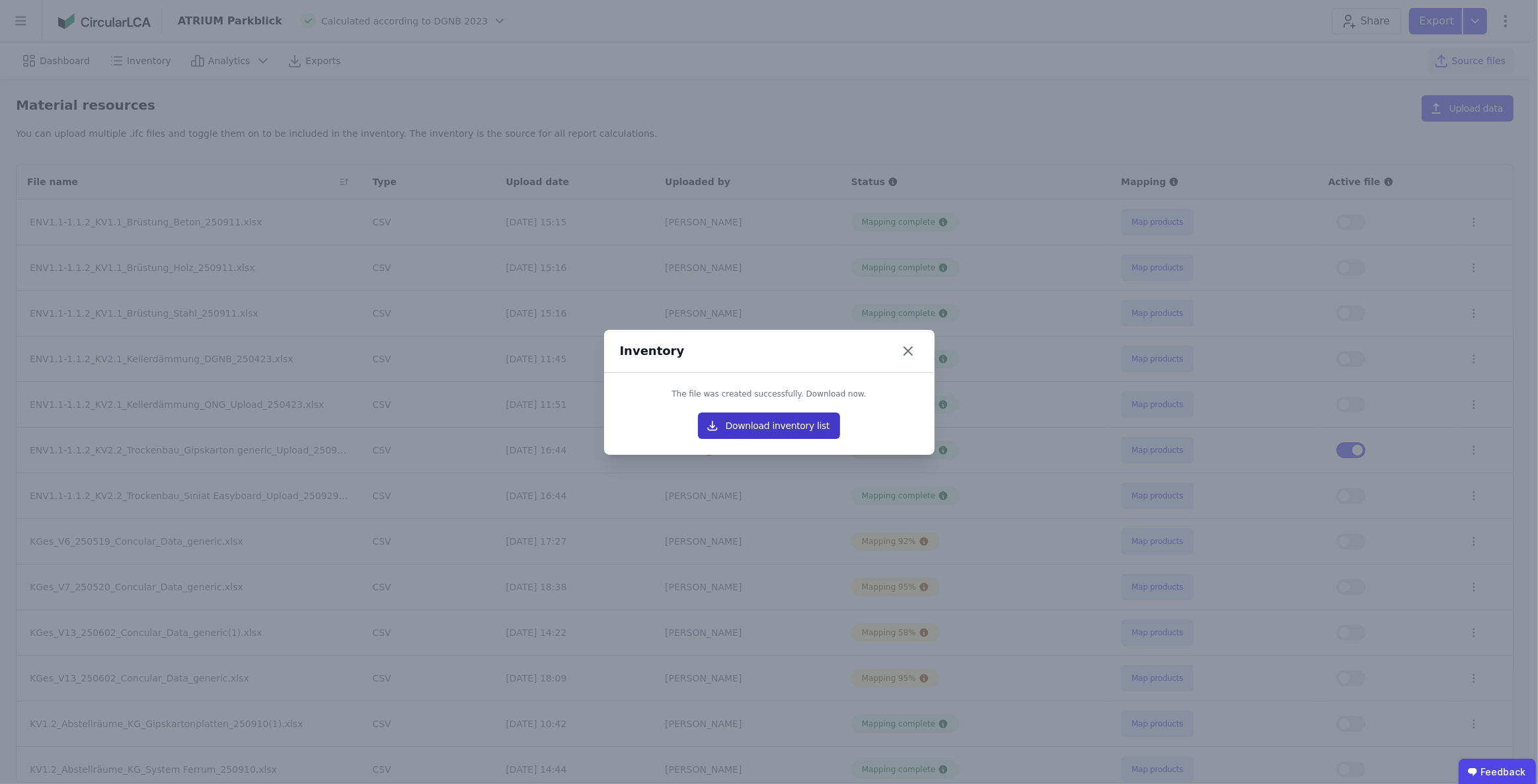
click at [744, 426] on button "Download inventory list" at bounding box center [769, 425] width 143 height 27
click at [907, 351] on icon at bounding box center [907, 350] width 8 height 8
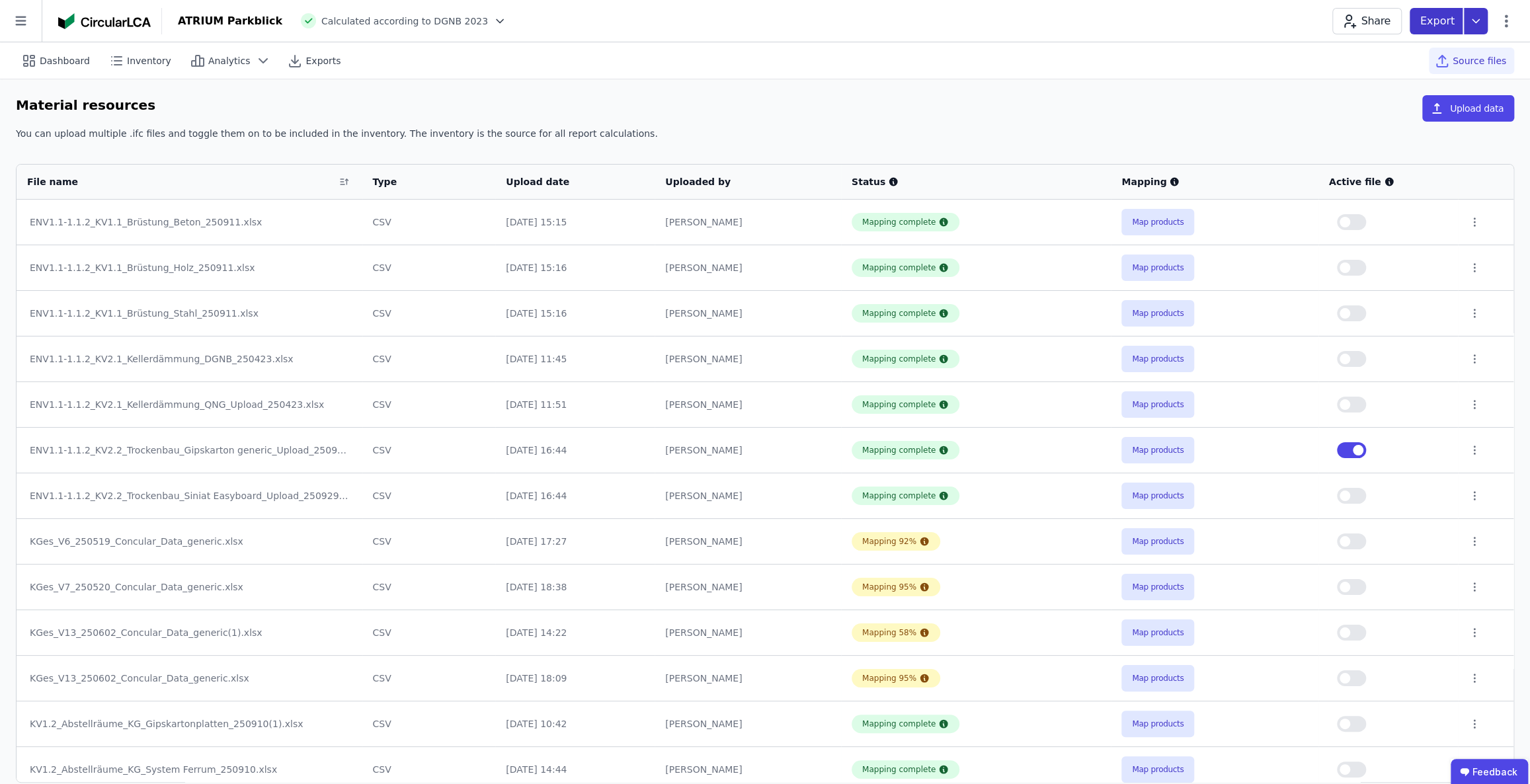
click at [1471, 25] on icon at bounding box center [1476, 21] width 24 height 27
click at [1414, 95] on div "life cycle assessment" at bounding box center [1385, 99] width 99 height 13
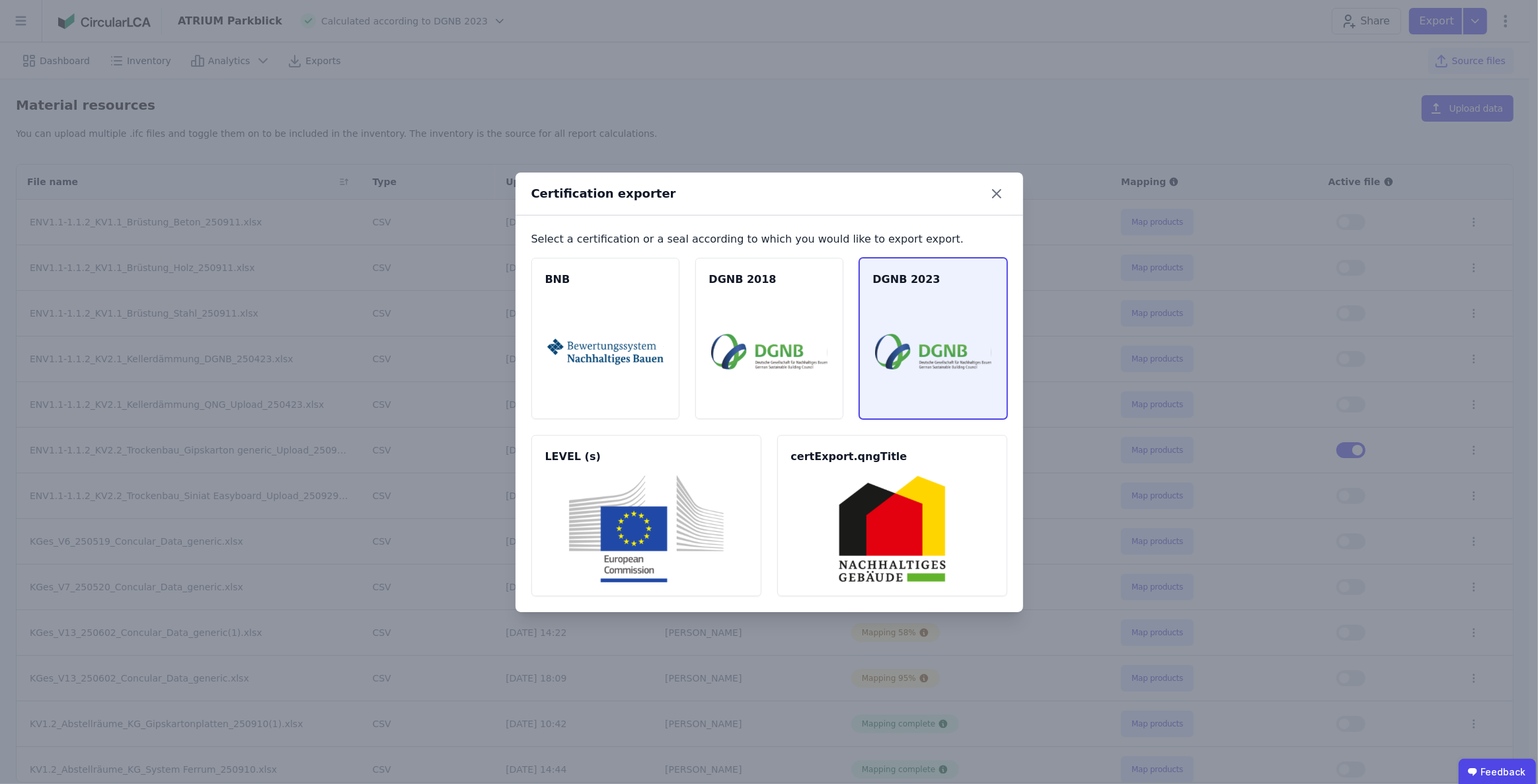
click at [900, 356] on img at bounding box center [933, 351] width 117 height 107
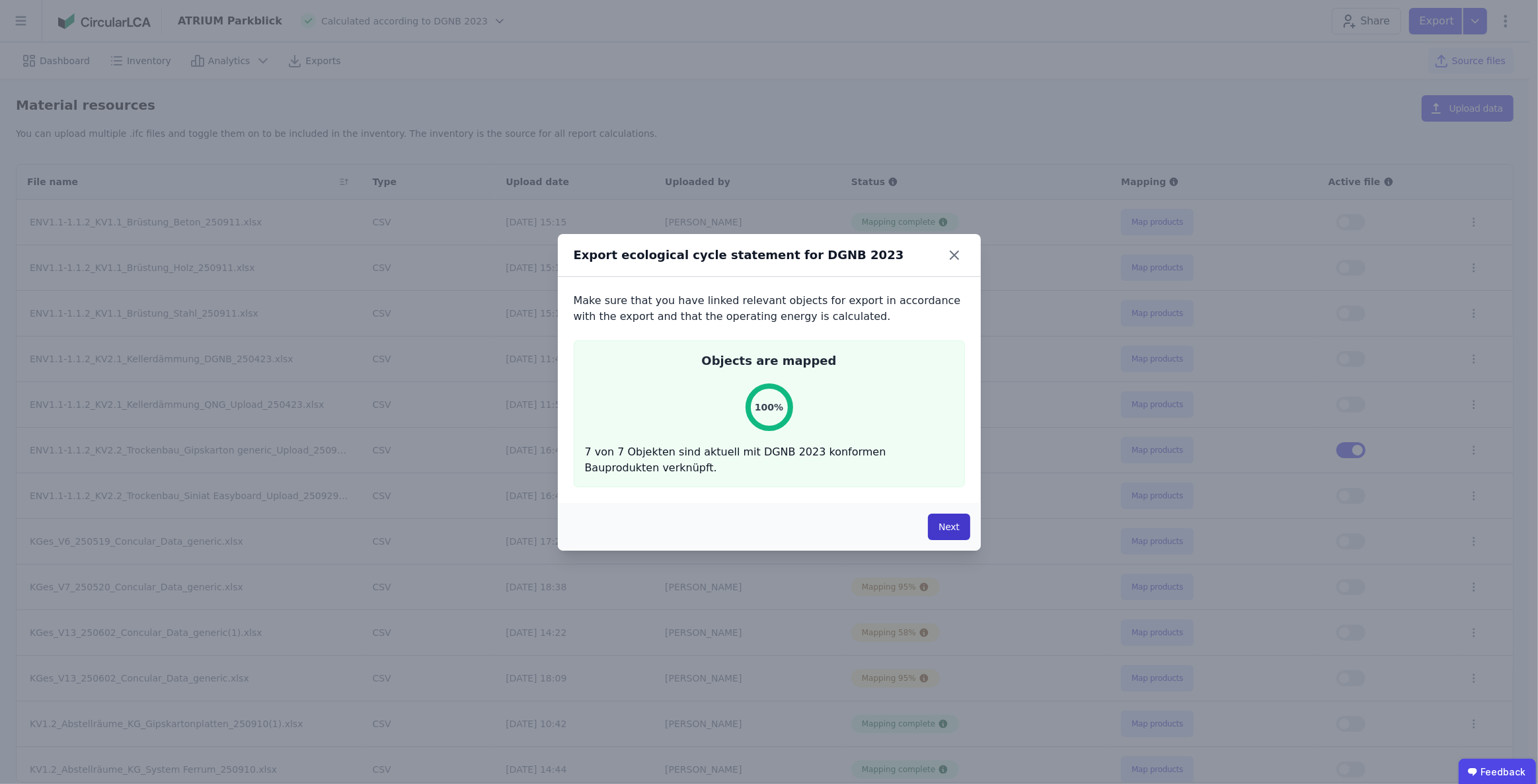
click at [956, 529] on button "Next" at bounding box center [949, 526] width 42 height 27
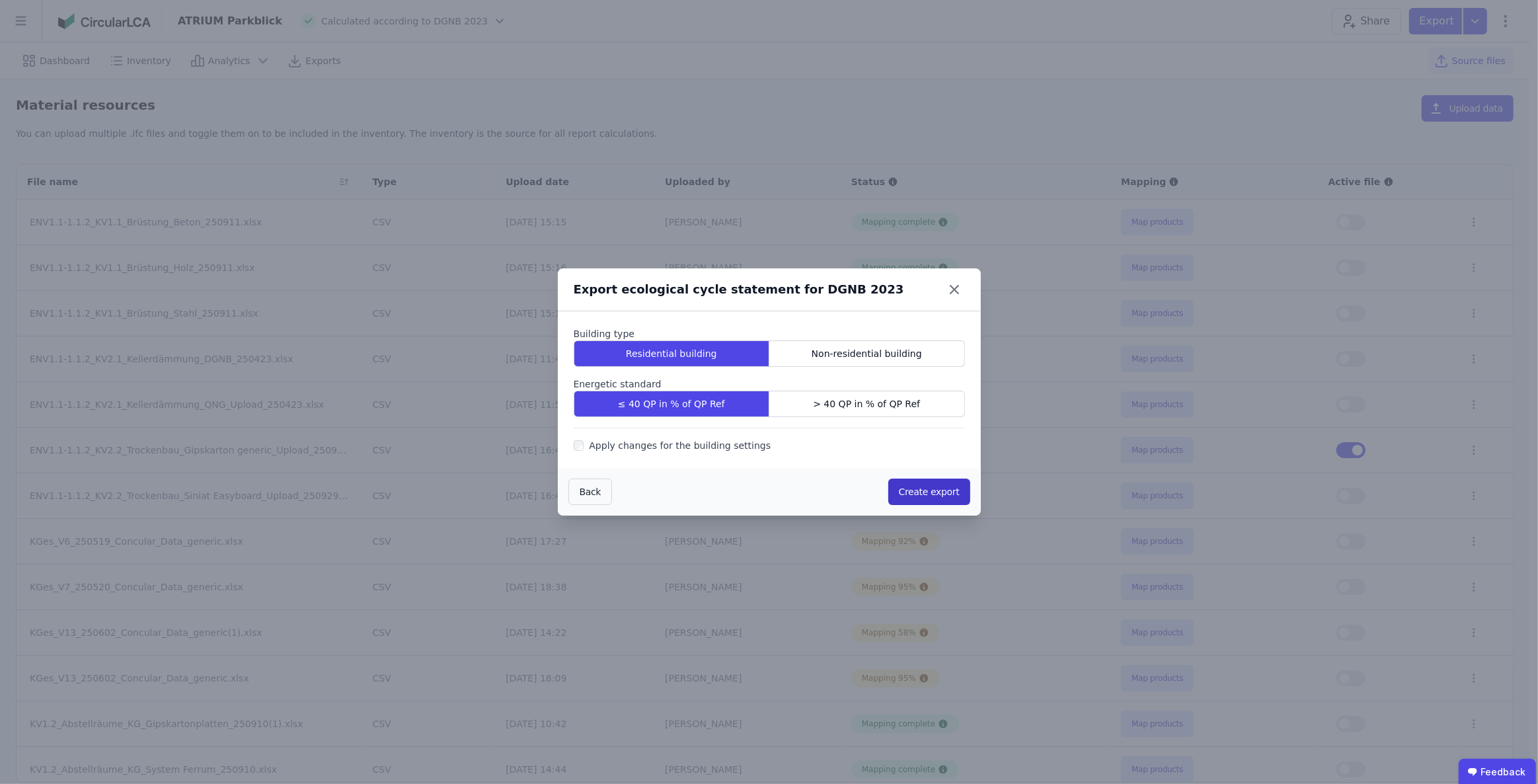
click at [919, 488] on button "Create export" at bounding box center [930, 491] width 82 height 27
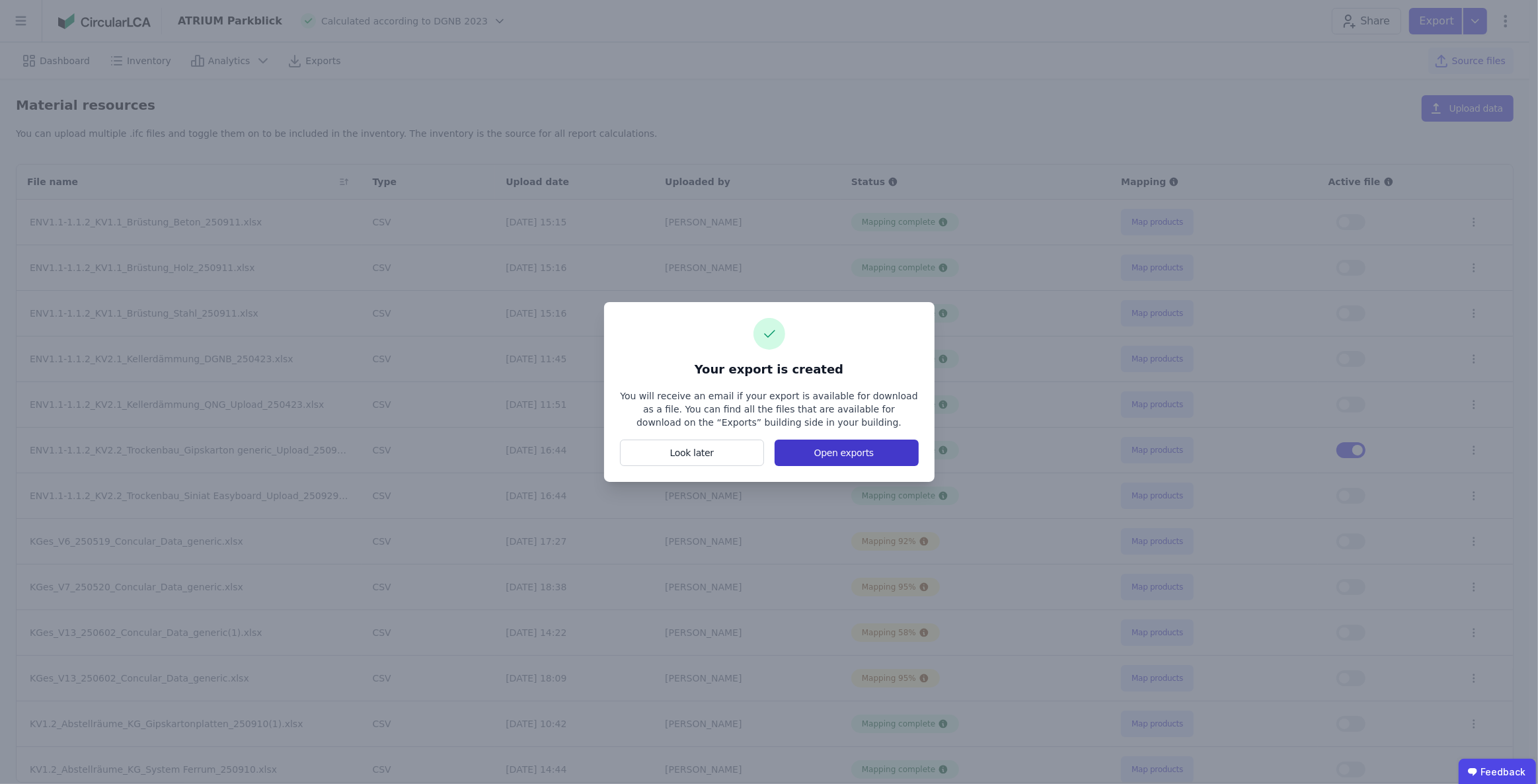
click at [859, 453] on button "Open exports" at bounding box center [846, 452] width 143 height 27
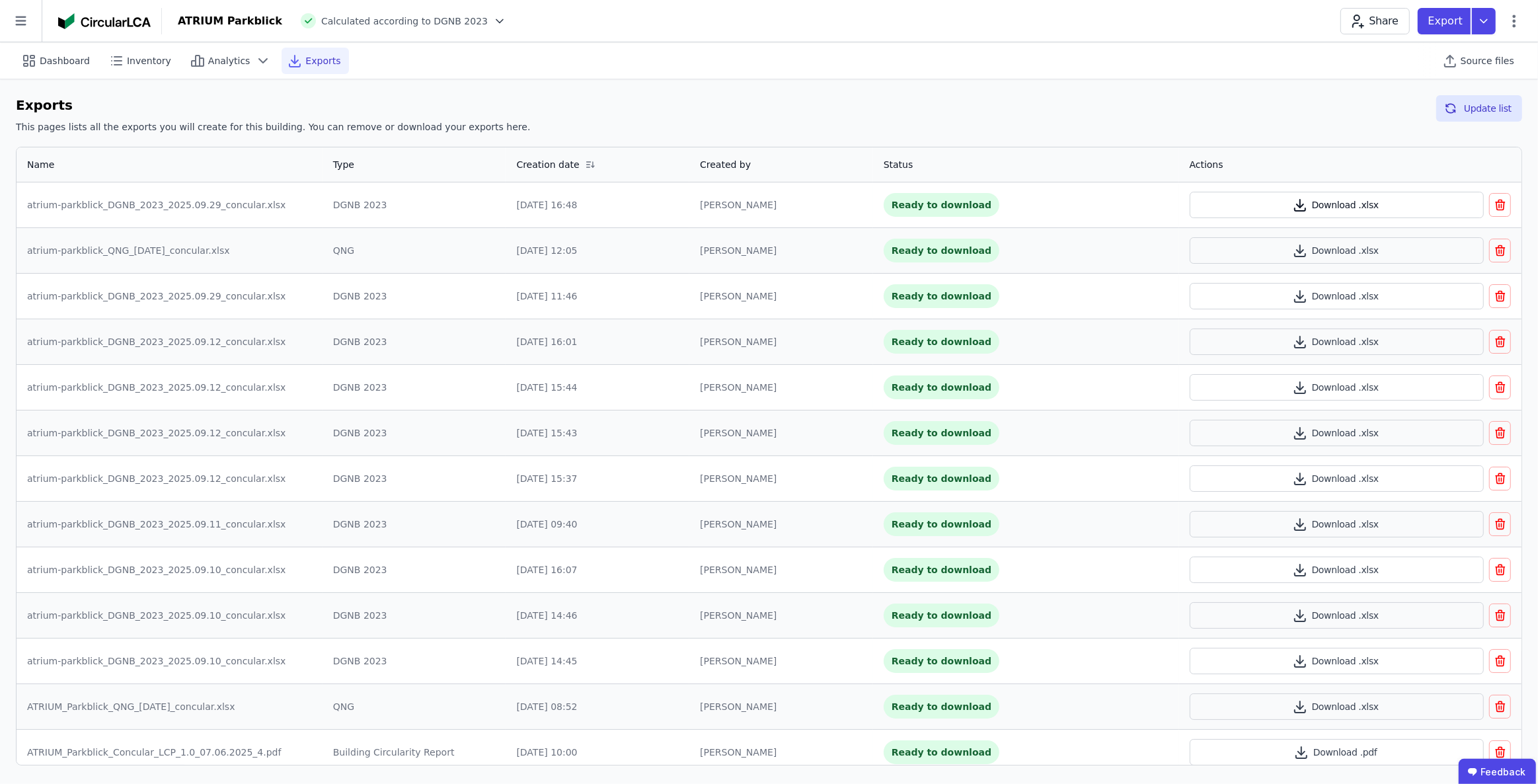
click at [1326, 205] on button "Download .xlsx" at bounding box center [1336, 205] width 294 height 27
click at [157, 54] on span "Inventory" at bounding box center [149, 60] width 45 height 13
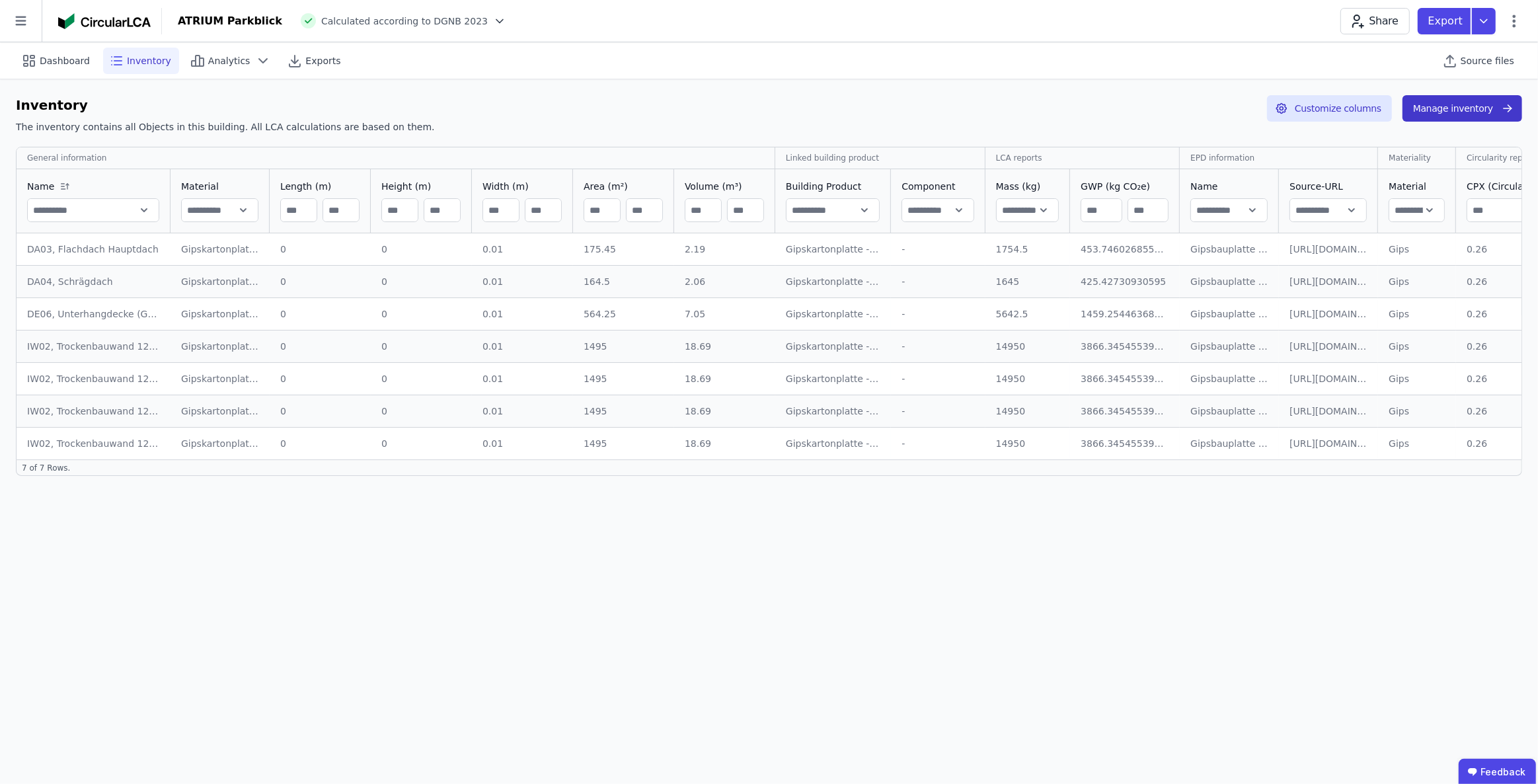
click at [1441, 112] on button "Manage inventory" at bounding box center [1463, 108] width 120 height 27
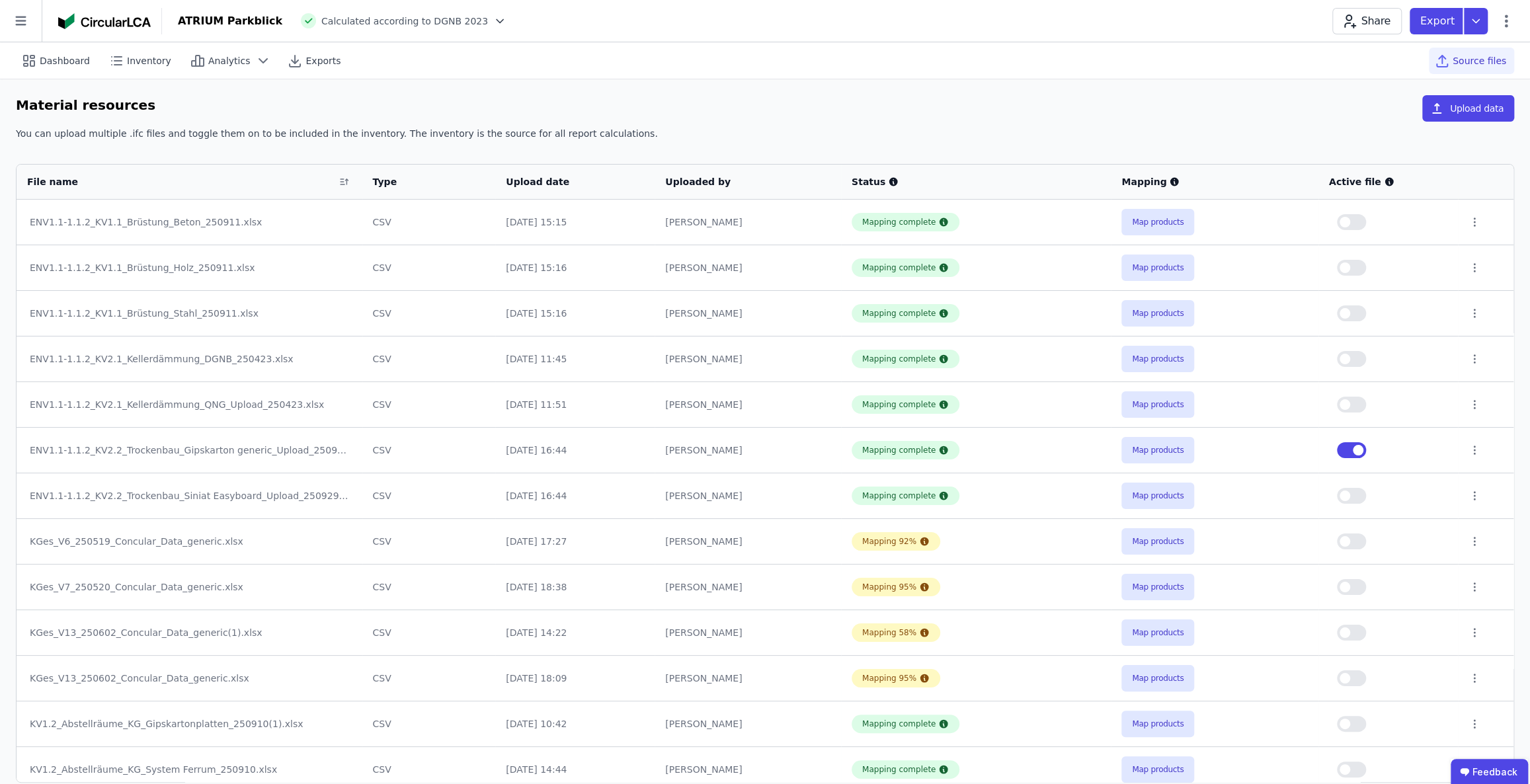
click at [1348, 450] on button "button" at bounding box center [1352, 450] width 29 height 16
click at [1357, 495] on button "button" at bounding box center [1352, 495] width 29 height 16
click at [577, 93] on div "Material resources Upload data You can upload multiple .ifc files and toggle th…" at bounding box center [765, 439] width 1530 height 719
click at [1482, 21] on icon at bounding box center [1476, 21] width 24 height 27
click at [1385, 77] on div "Inventory" at bounding box center [1407, 76] width 161 height 24
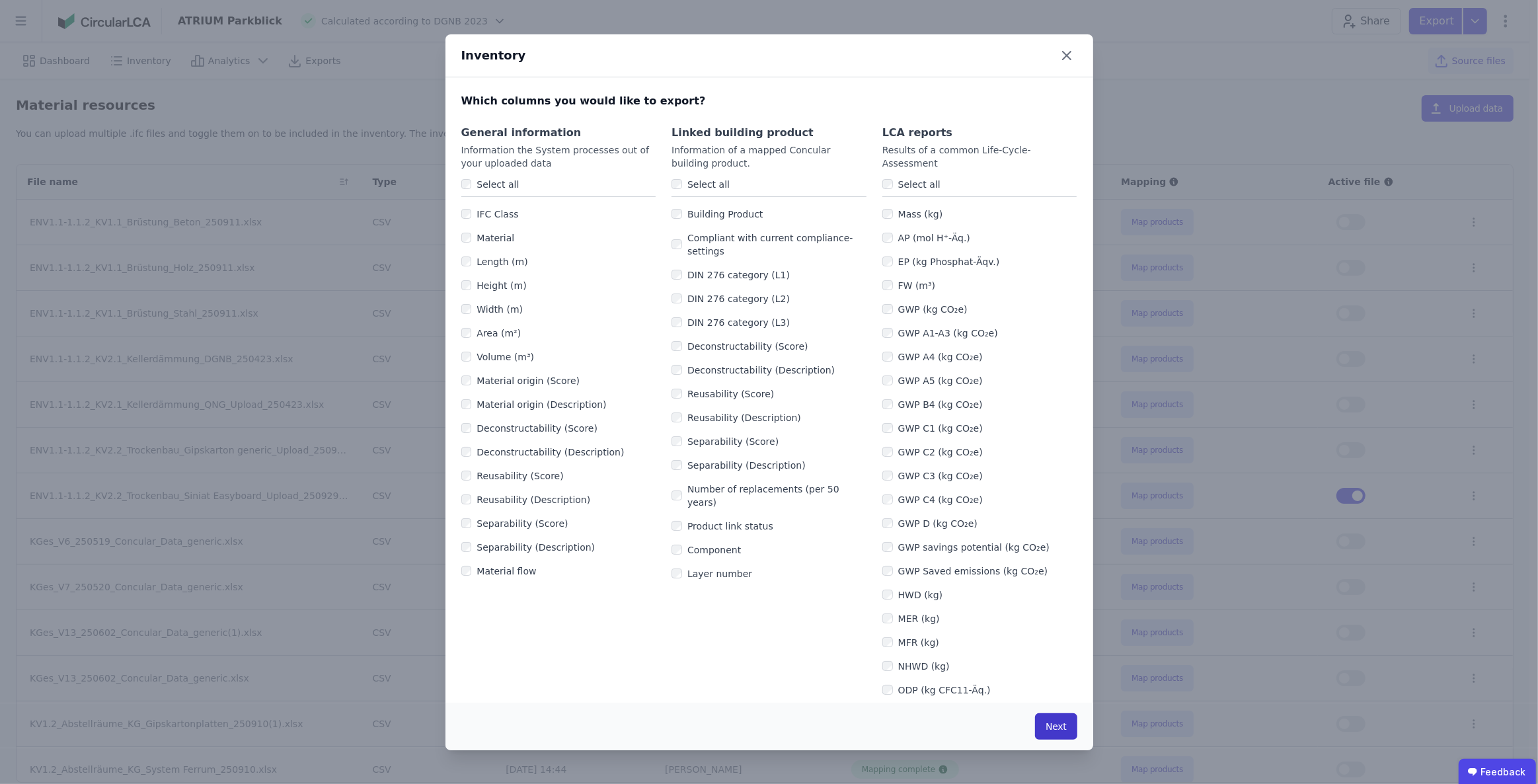
click at [1052, 724] on button "Next" at bounding box center [1056, 726] width 42 height 27
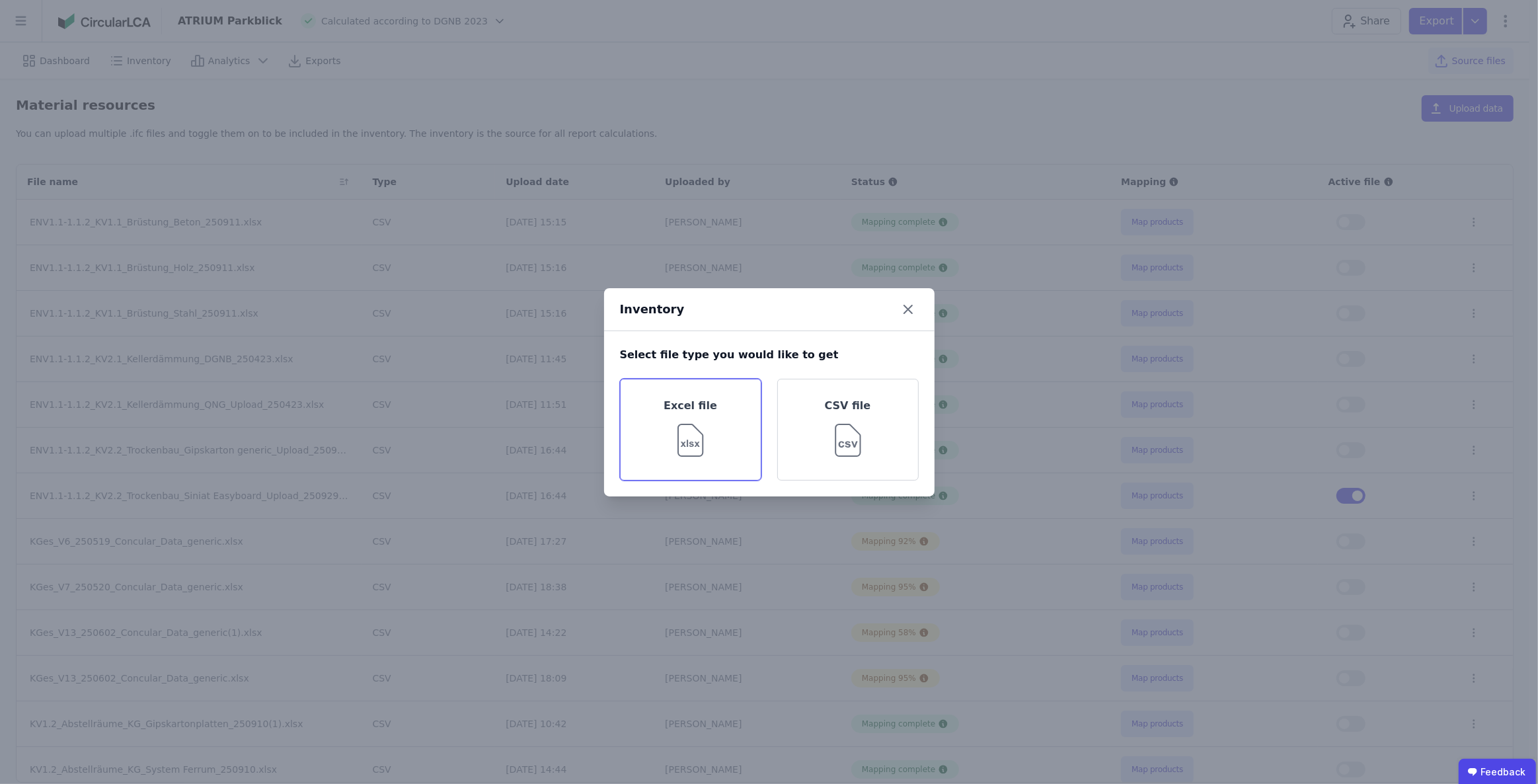
click at [716, 424] on div "Excel file" at bounding box center [691, 429] width 141 height 102
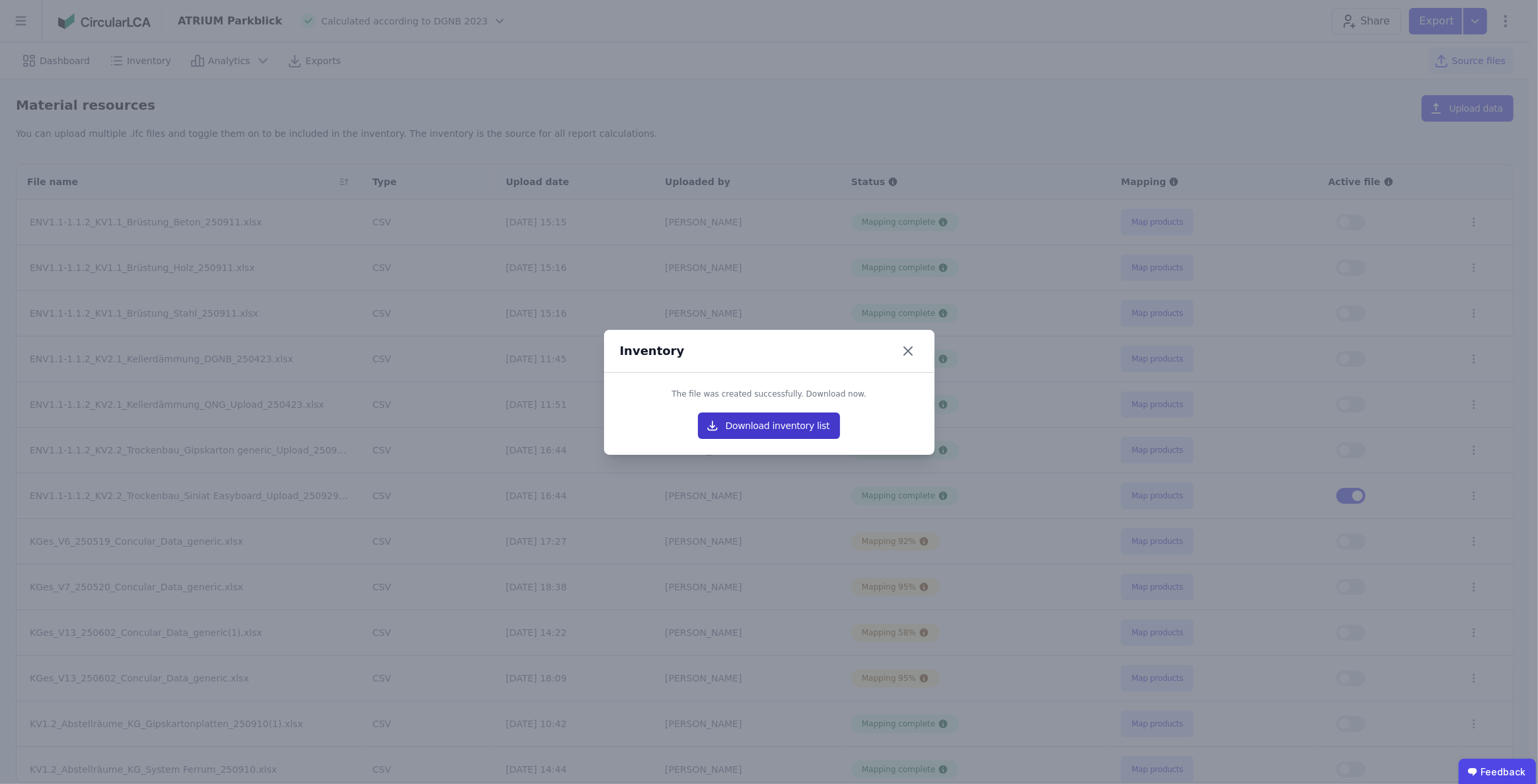
click at [752, 427] on button "Download inventory list" at bounding box center [769, 425] width 143 height 27
click at [813, 423] on button "Download inventory list" at bounding box center [769, 425] width 143 height 27
drag, startPoint x: 907, startPoint y: 349, endPoint x: 925, endPoint y: 354, distance: 18.7
click at [908, 349] on icon at bounding box center [908, 350] width 21 height 21
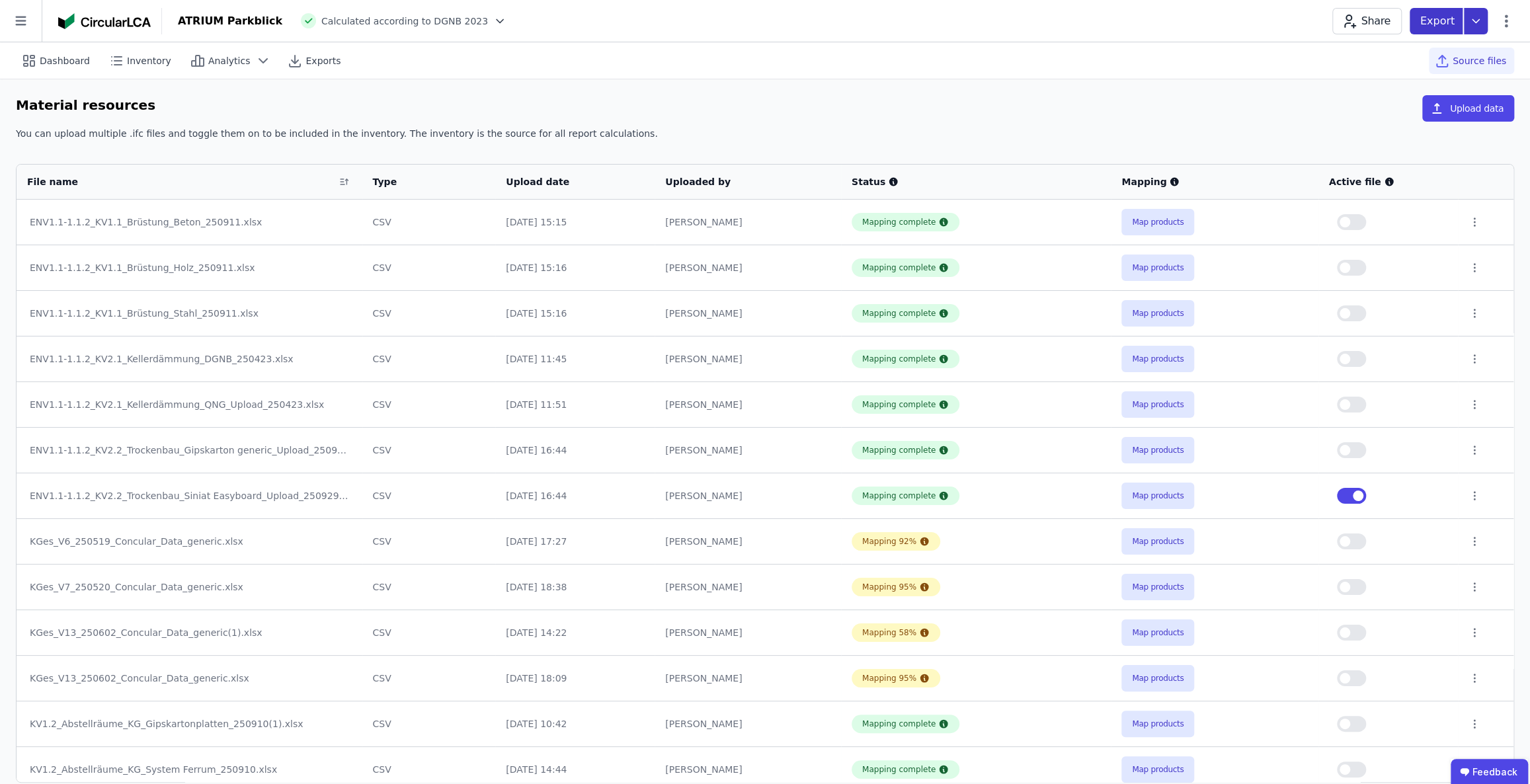
click at [1478, 26] on icon at bounding box center [1476, 21] width 24 height 27
click at [1445, 100] on div "life cycle assessment" at bounding box center [1407, 100] width 161 height 24
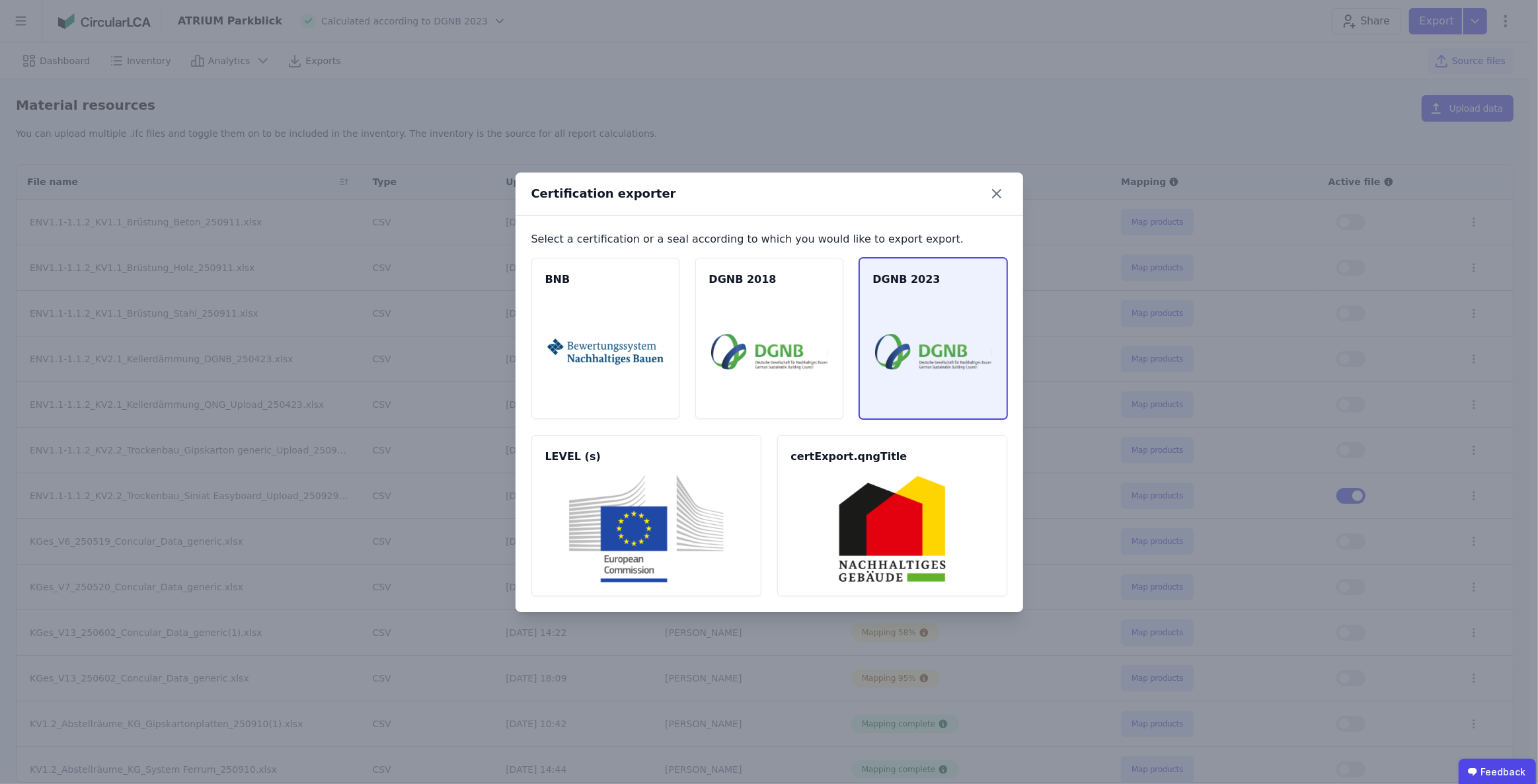
click at [909, 331] on img at bounding box center [933, 351] width 117 height 107
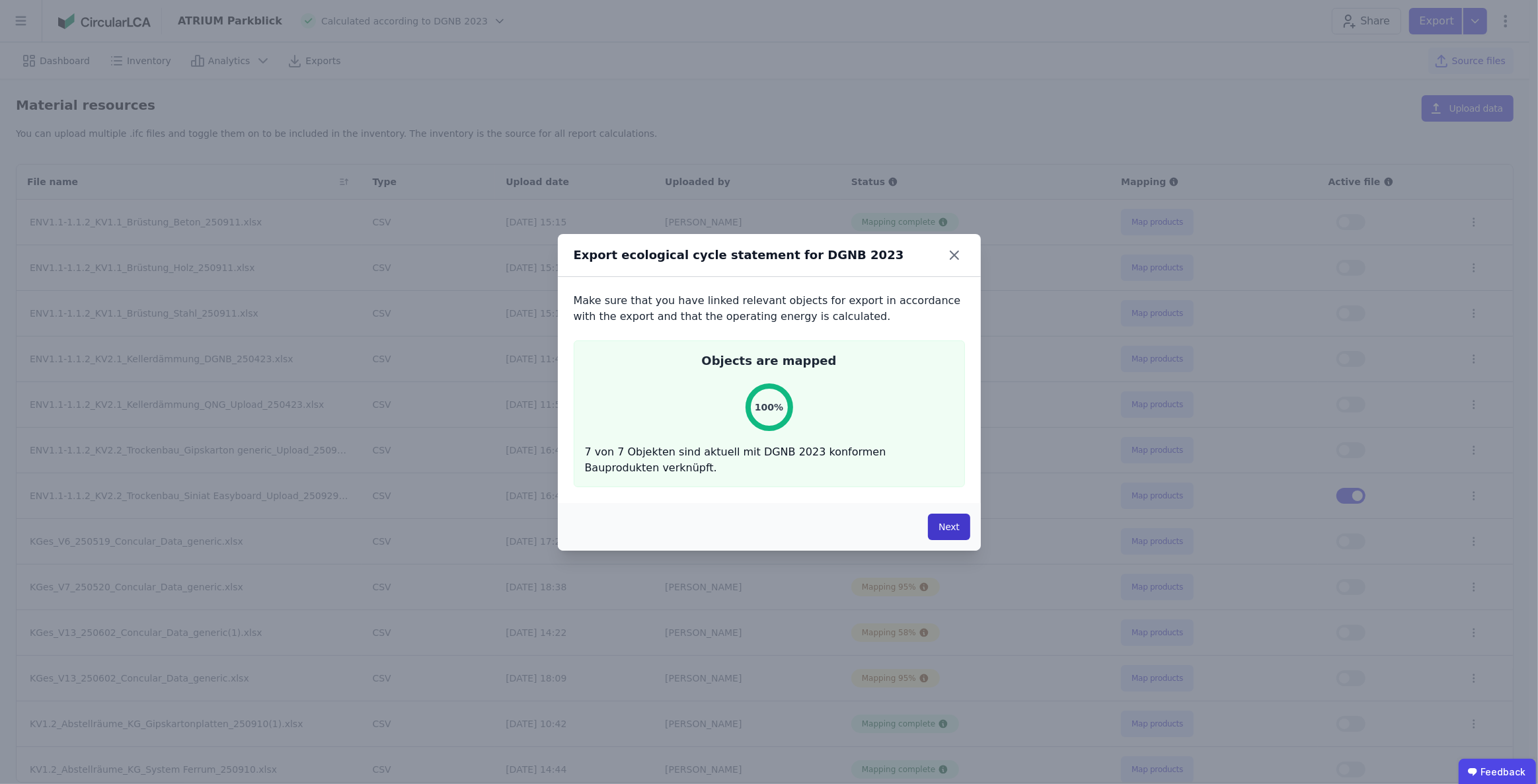
click at [961, 536] on button "Next" at bounding box center [949, 526] width 42 height 27
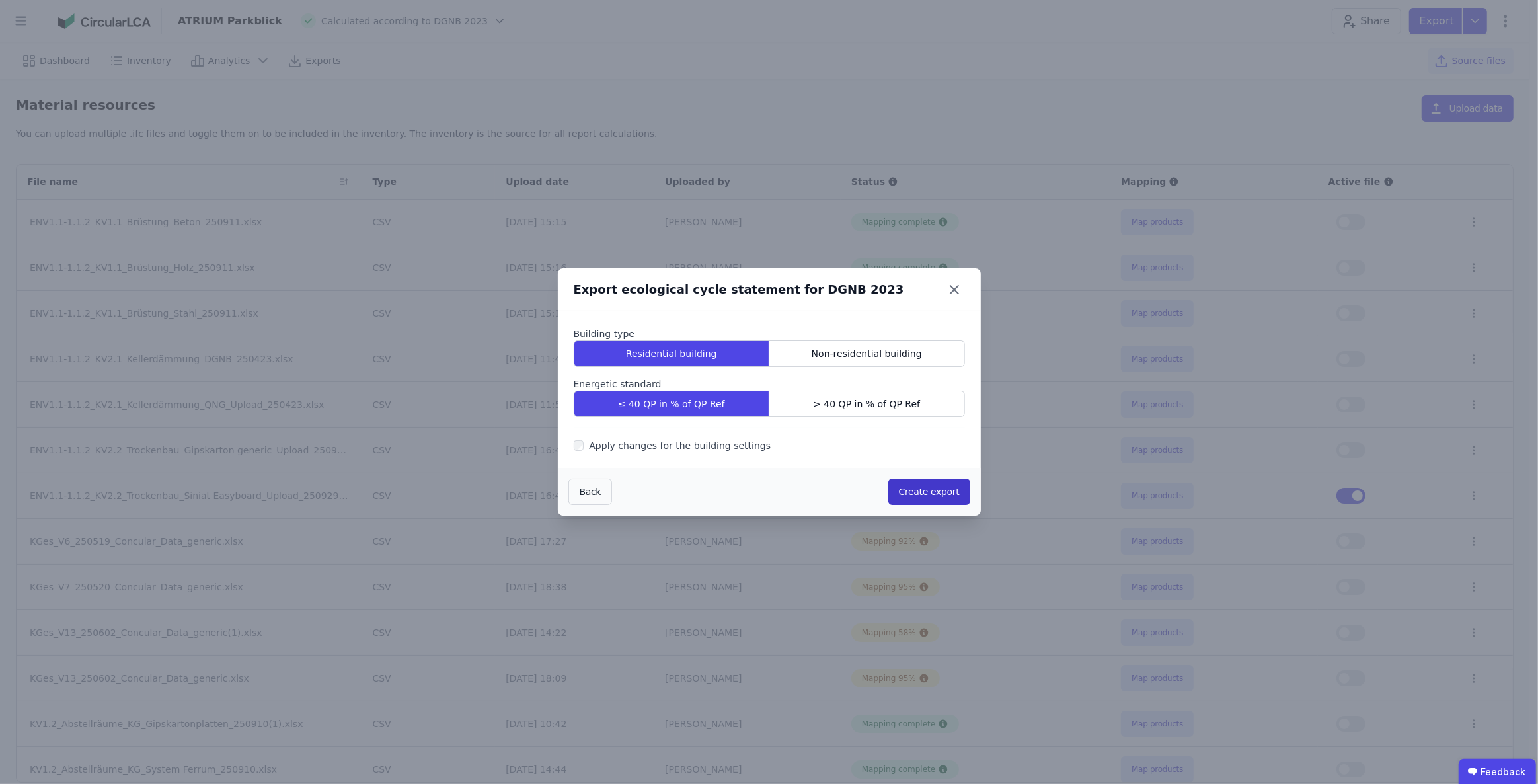
click at [937, 487] on button "Create export" at bounding box center [930, 491] width 82 height 27
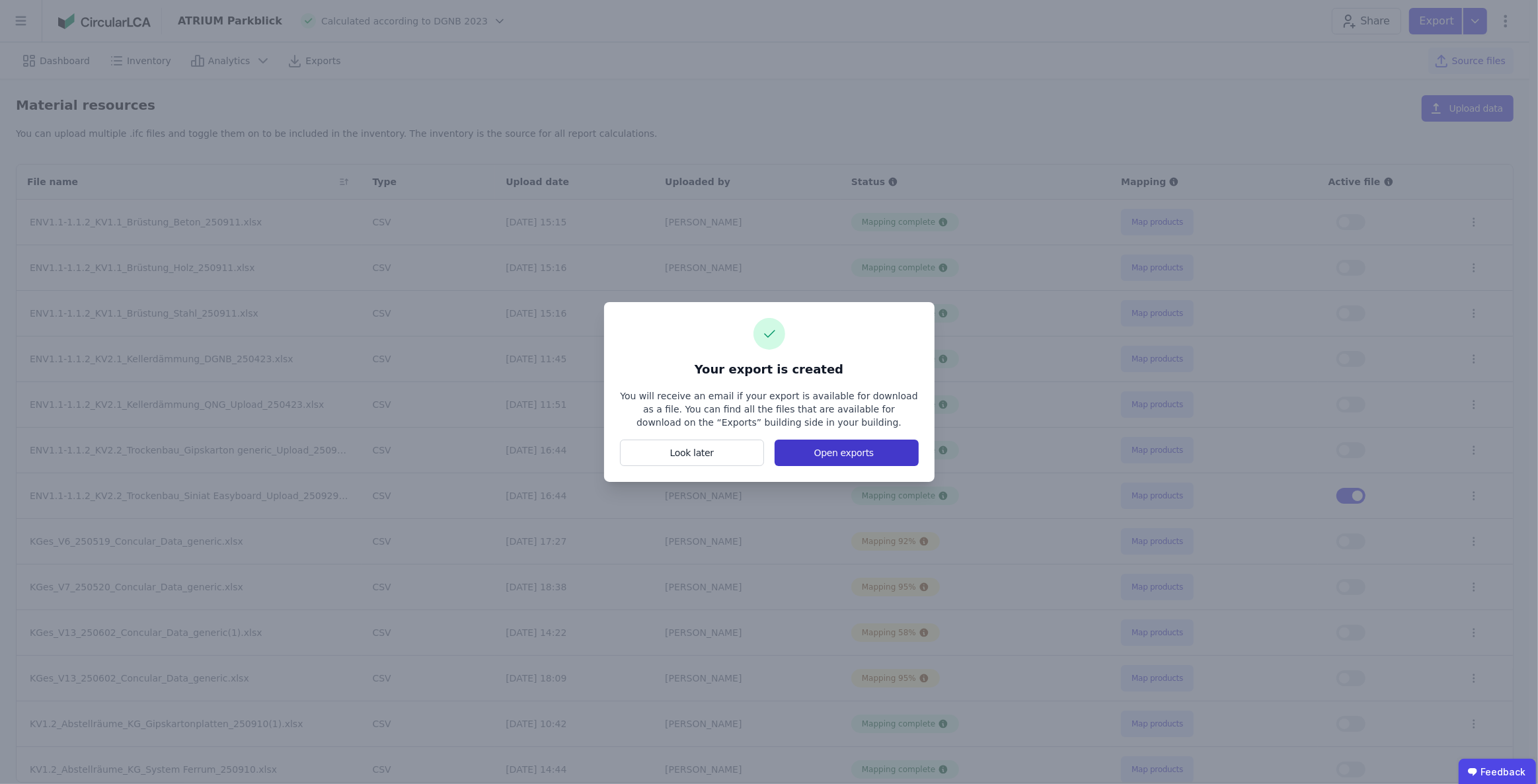
click at [844, 458] on button "Open exports" at bounding box center [846, 452] width 143 height 27
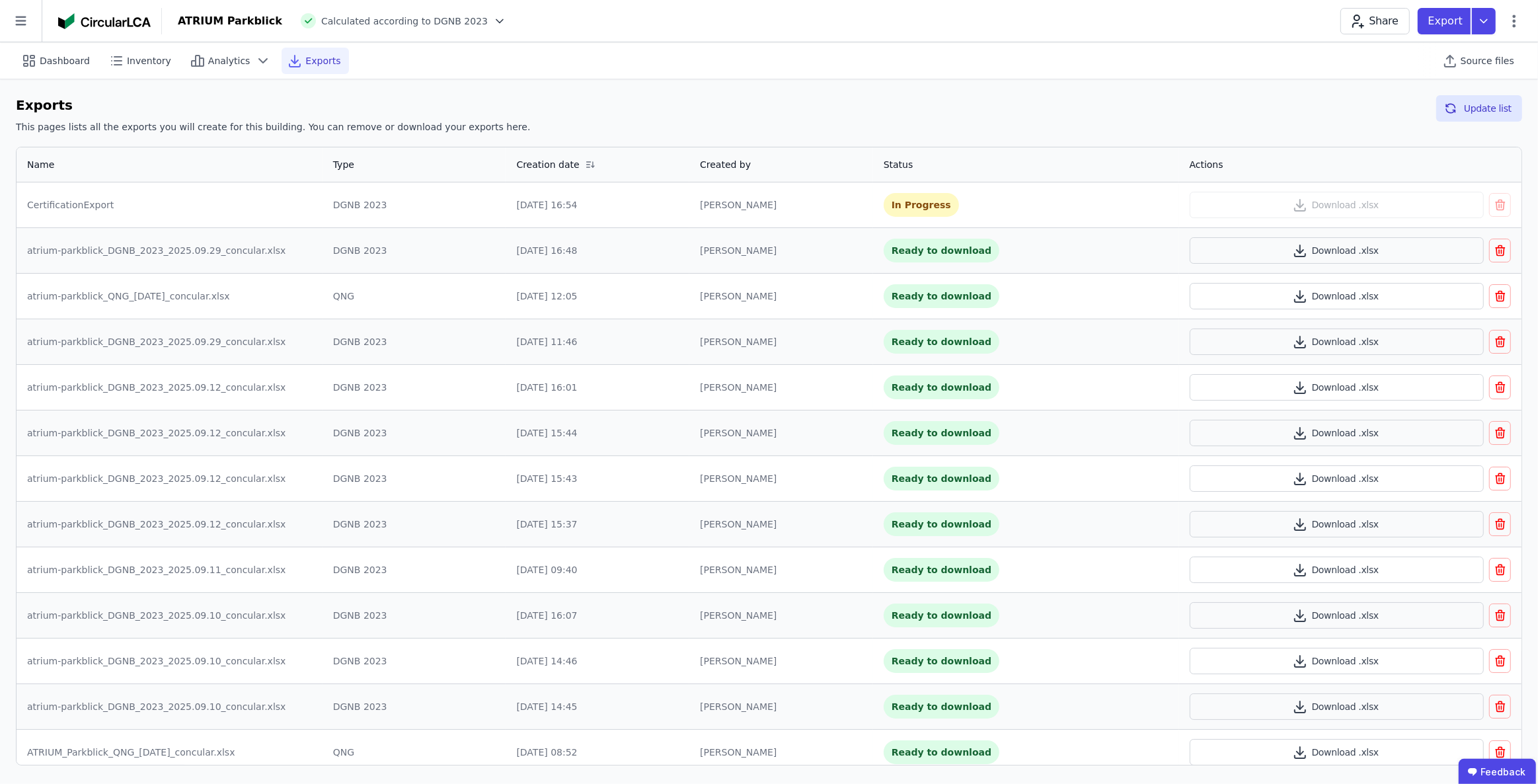
click at [1404, 107] on div "Exports This pages lists all the exports you will create for this building. You…" at bounding box center [769, 117] width 1506 height 44
click at [1467, 105] on button "Update list" at bounding box center [1479, 108] width 86 height 27
click at [1320, 205] on button "Download .xlsx" at bounding box center [1336, 205] width 294 height 27
click at [120, 57] on icon at bounding box center [117, 61] width 16 height 16
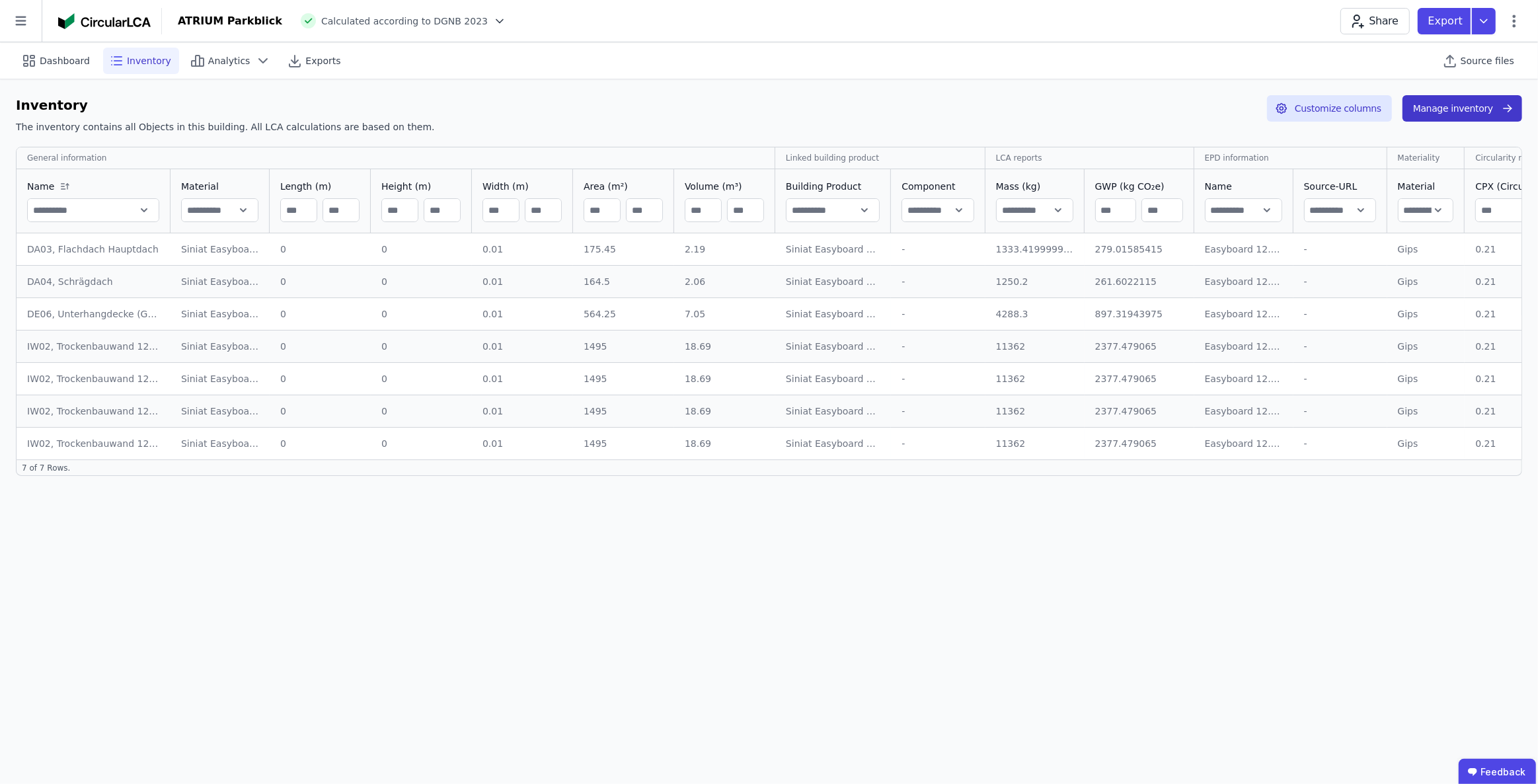
click at [1457, 109] on button "Manage inventory" at bounding box center [1463, 108] width 120 height 27
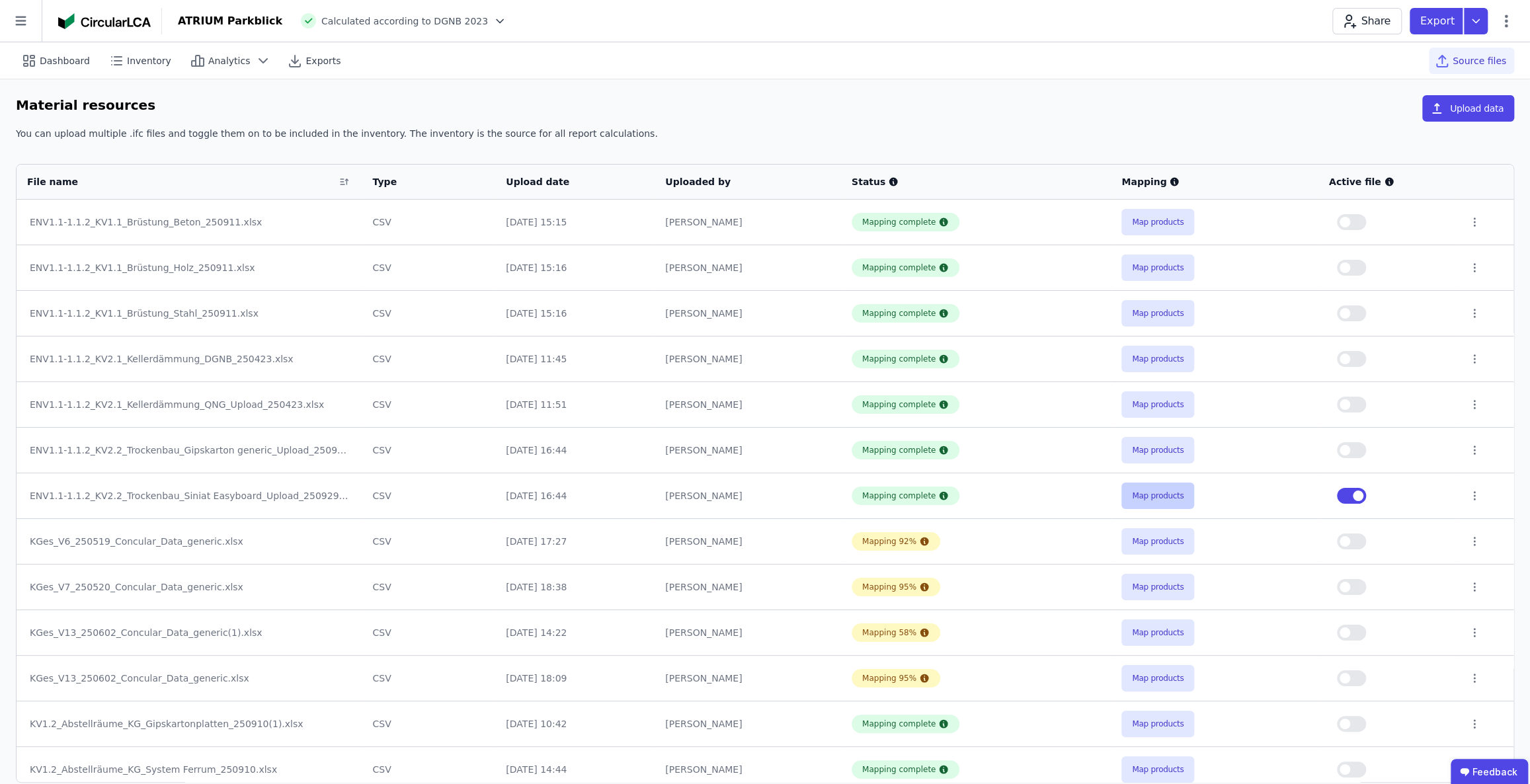
click at [1149, 496] on button "Map products" at bounding box center [1157, 495] width 73 height 27
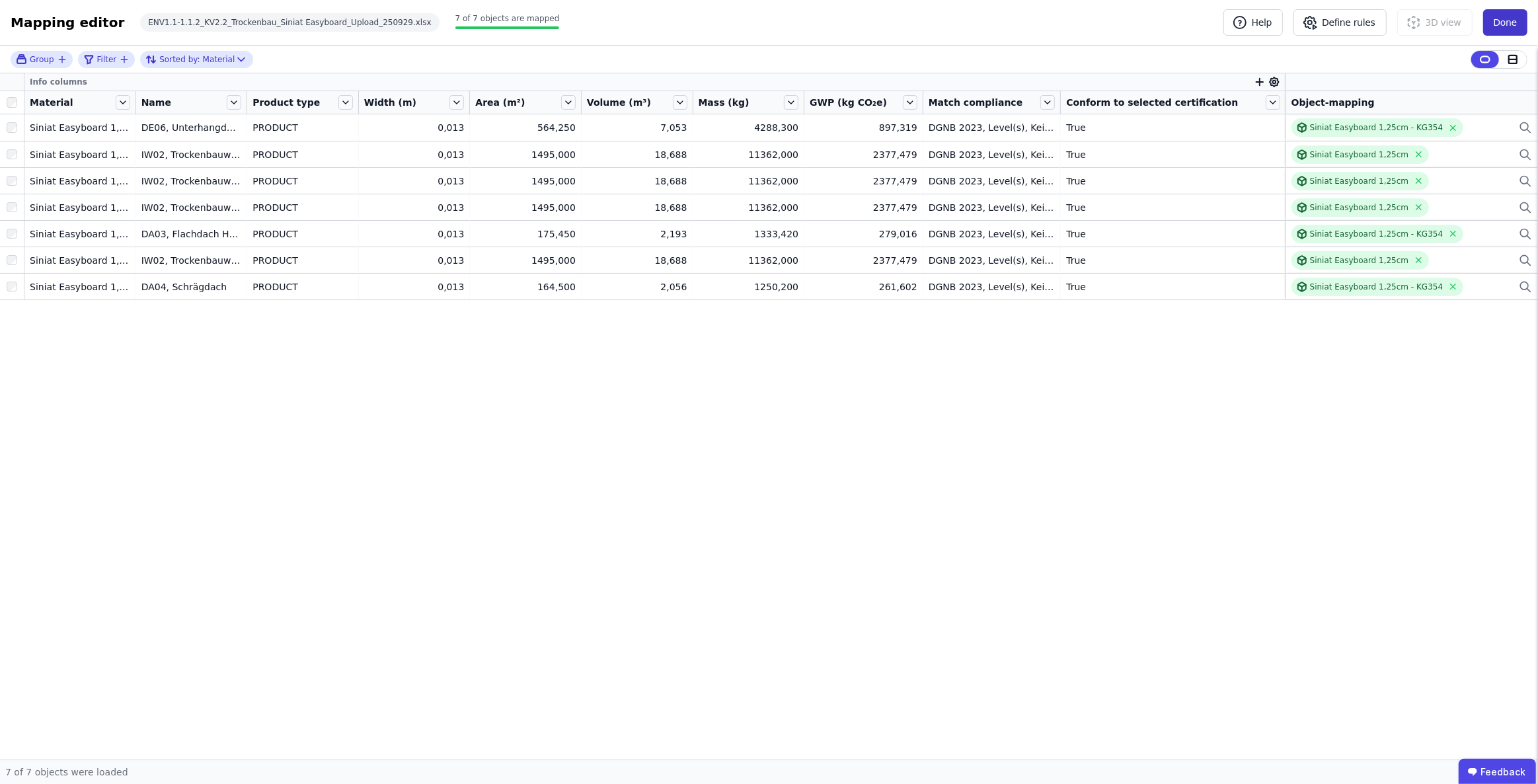
click at [1506, 21] on button "Done" at bounding box center [1505, 22] width 45 height 27
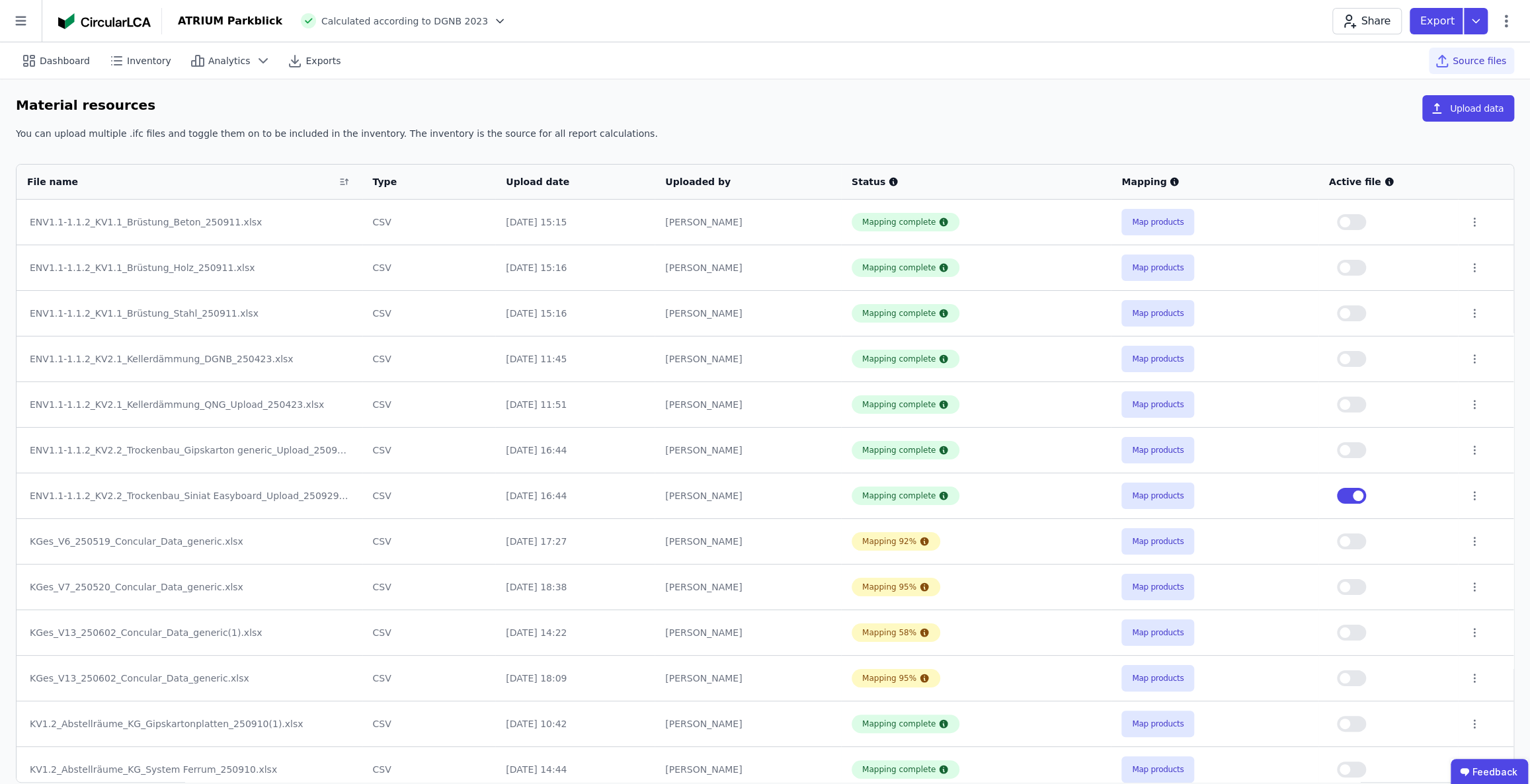
click at [1362, 449] on button "button" at bounding box center [1352, 450] width 29 height 16
click at [1147, 452] on button "Map products" at bounding box center [1157, 450] width 73 height 27
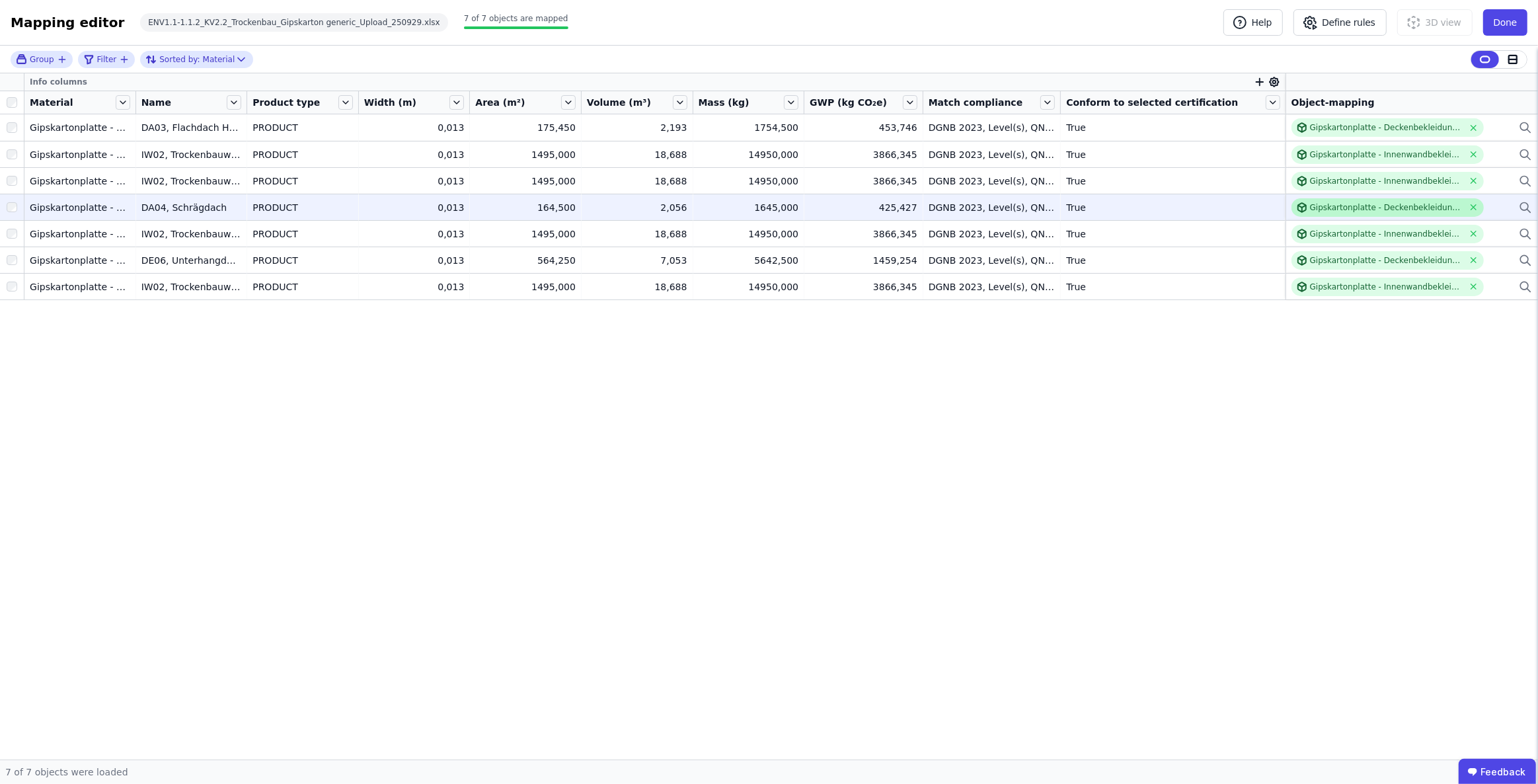
click at [1363, 214] on div "Gipskartonplatte - Deckenbekleidungen - KG354 - Gips" at bounding box center [1387, 207] width 192 height 19
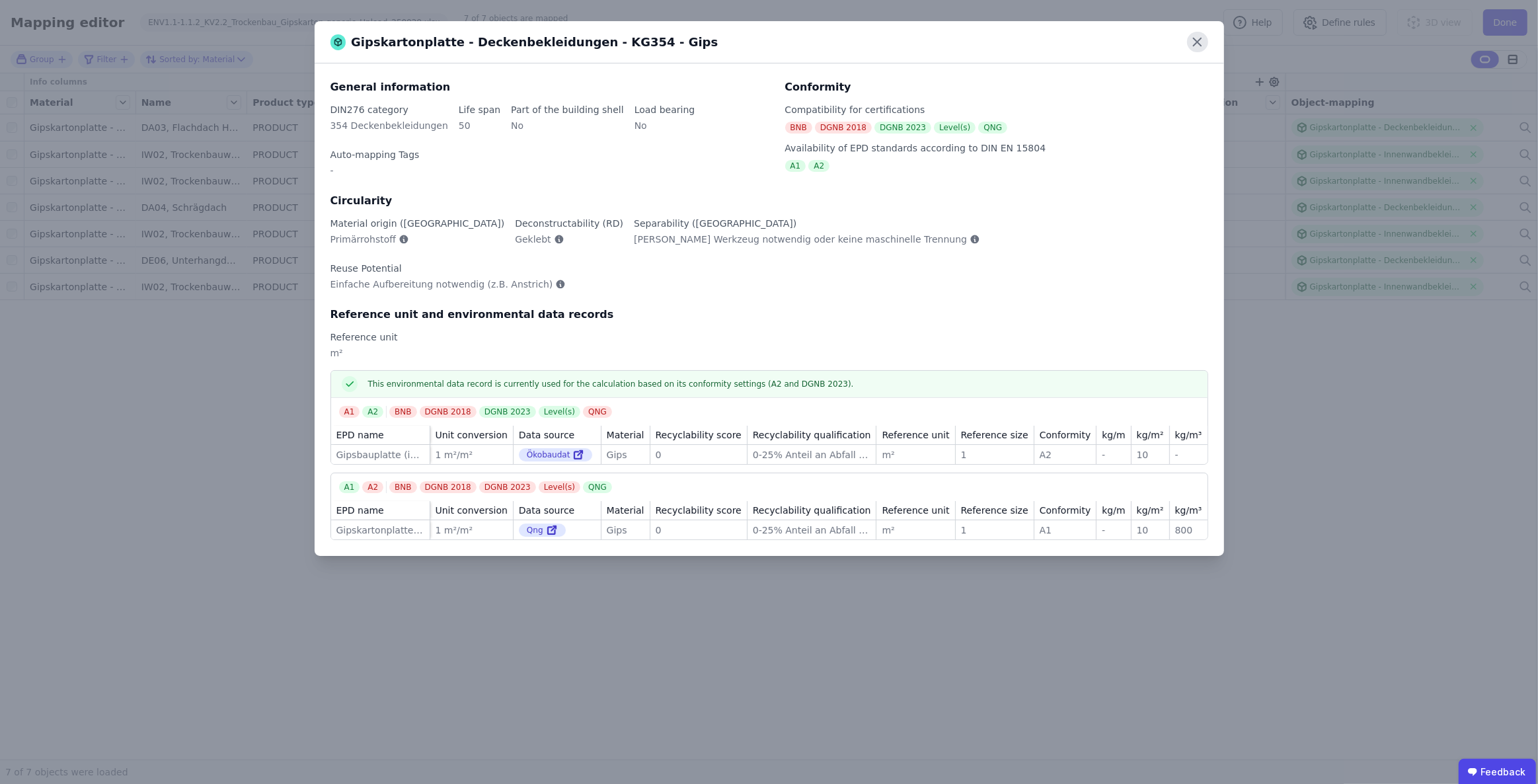
click at [1200, 41] on icon at bounding box center [1197, 42] width 21 height 21
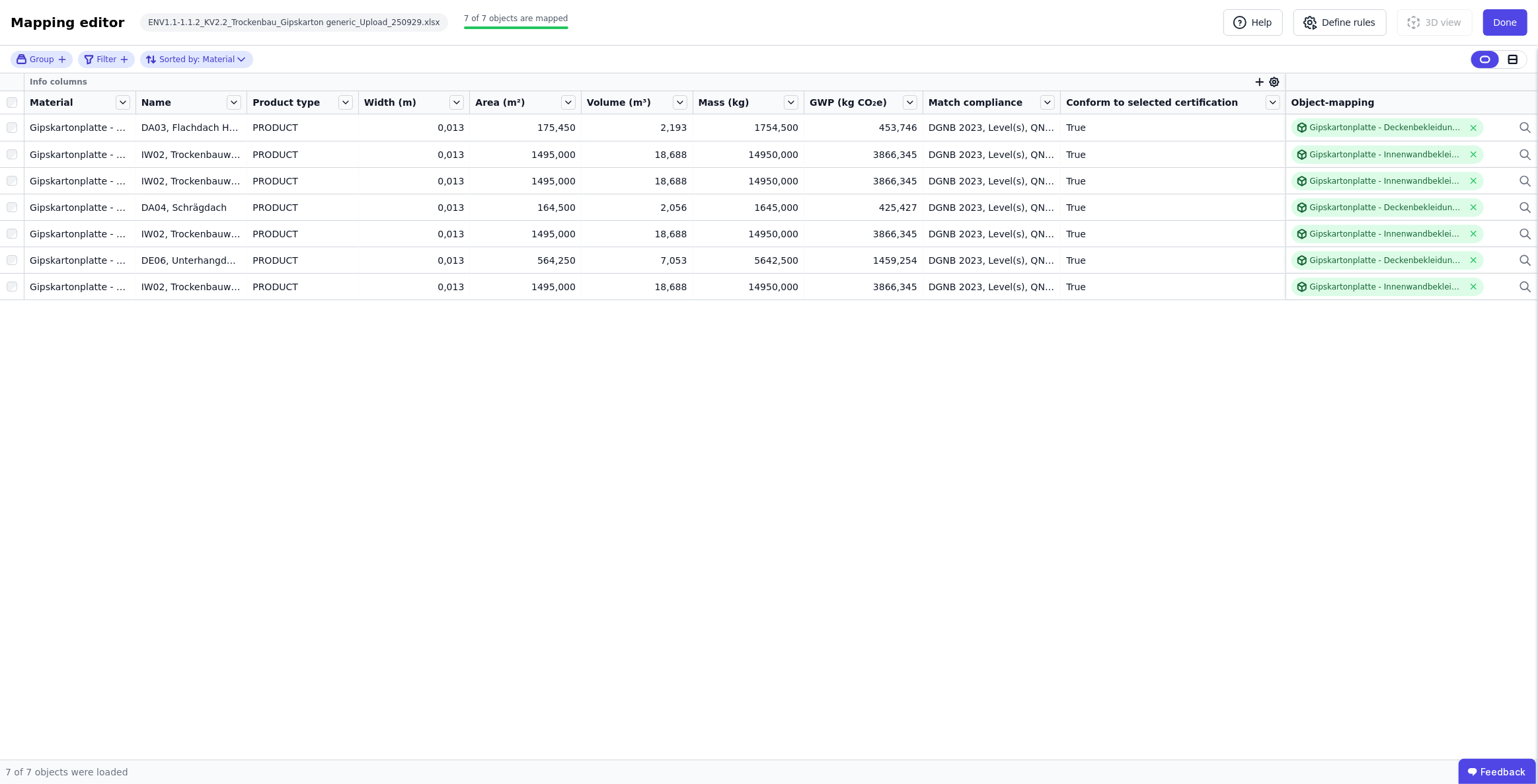
click at [857, 661] on div "Info columns Material Name Product type Width (m) Area (m²) Volume (m³) Mass (k…" at bounding box center [769, 416] width 1538 height 686
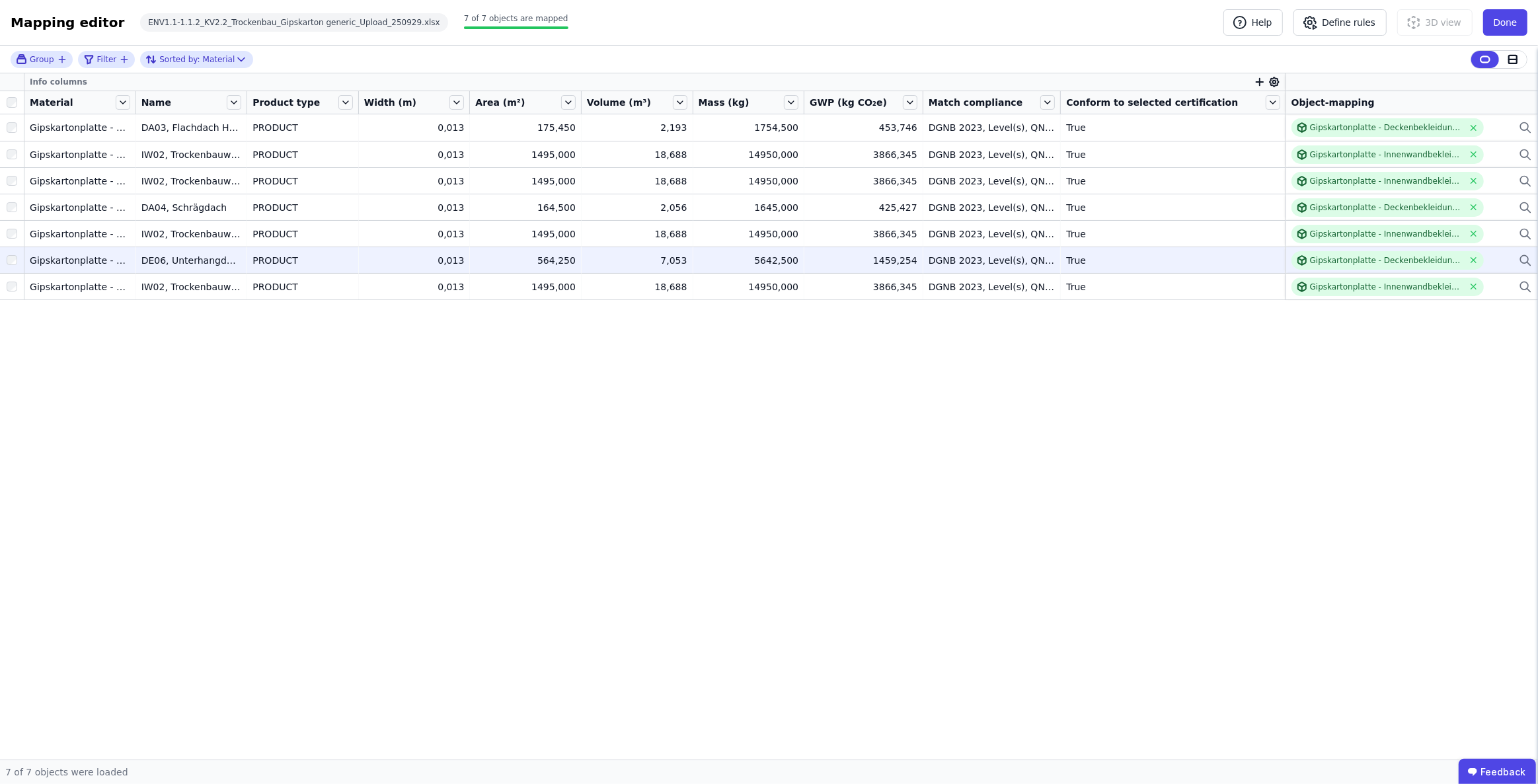
click at [1504, 259] on div "Gipskartonplatte - Deckenbekleidungen - KG354 - Gips" at bounding box center [1411, 260] width 241 height 19
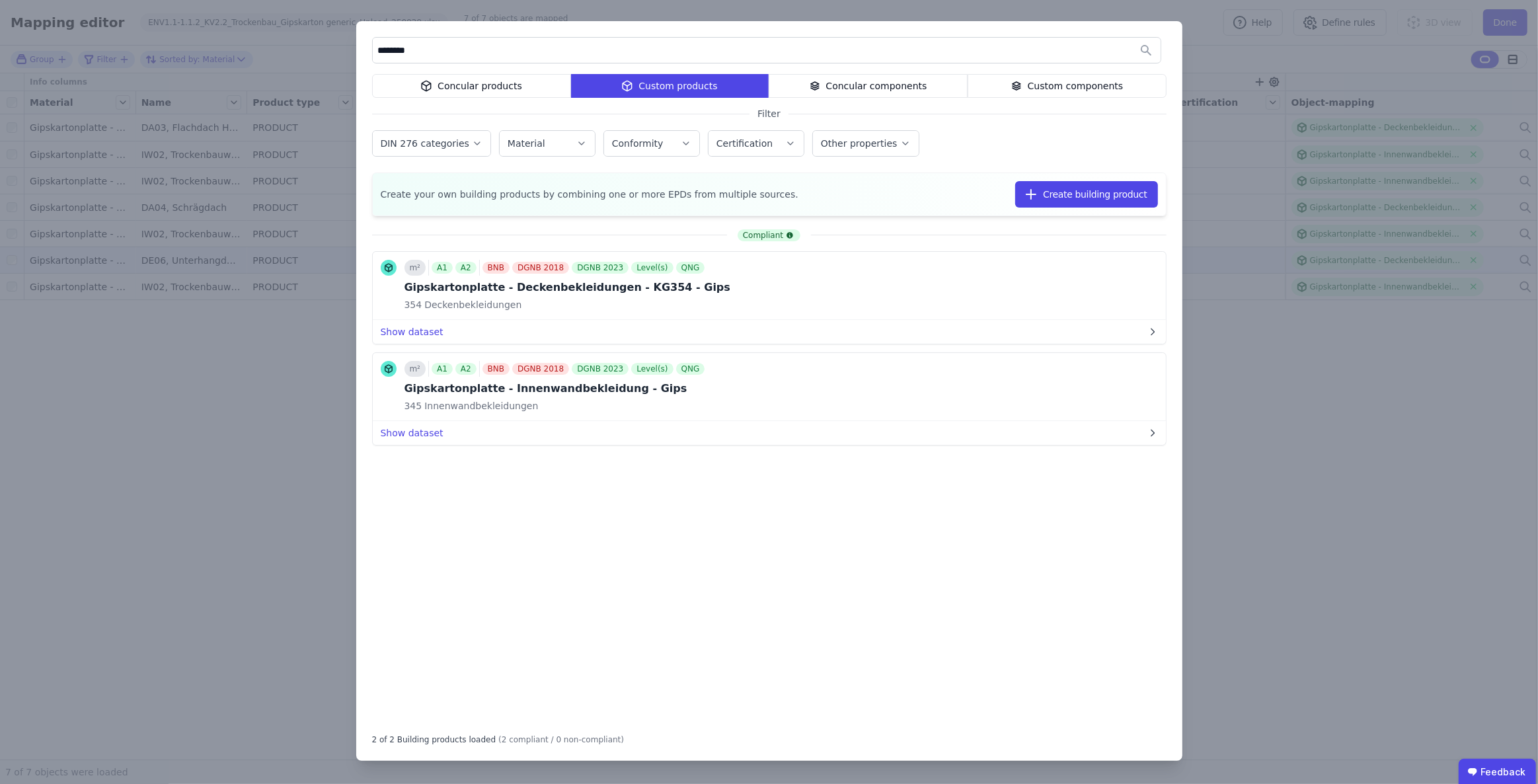
type input "********"
click at [1291, 410] on div "******** Concular products Custom products Concular components Custom component…" at bounding box center [769, 392] width 1538 height 784
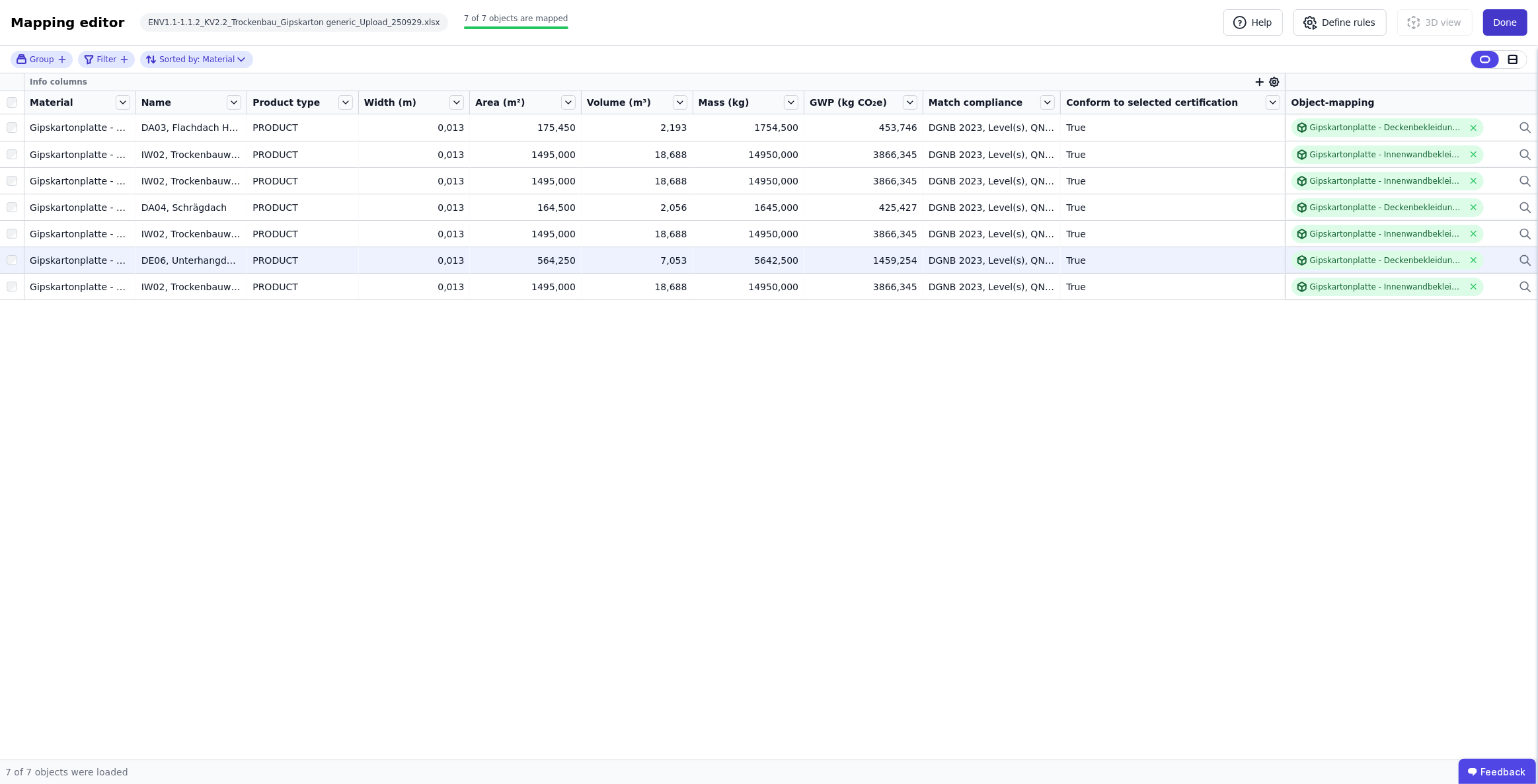
click at [1512, 21] on button "Done" at bounding box center [1505, 22] width 45 height 27
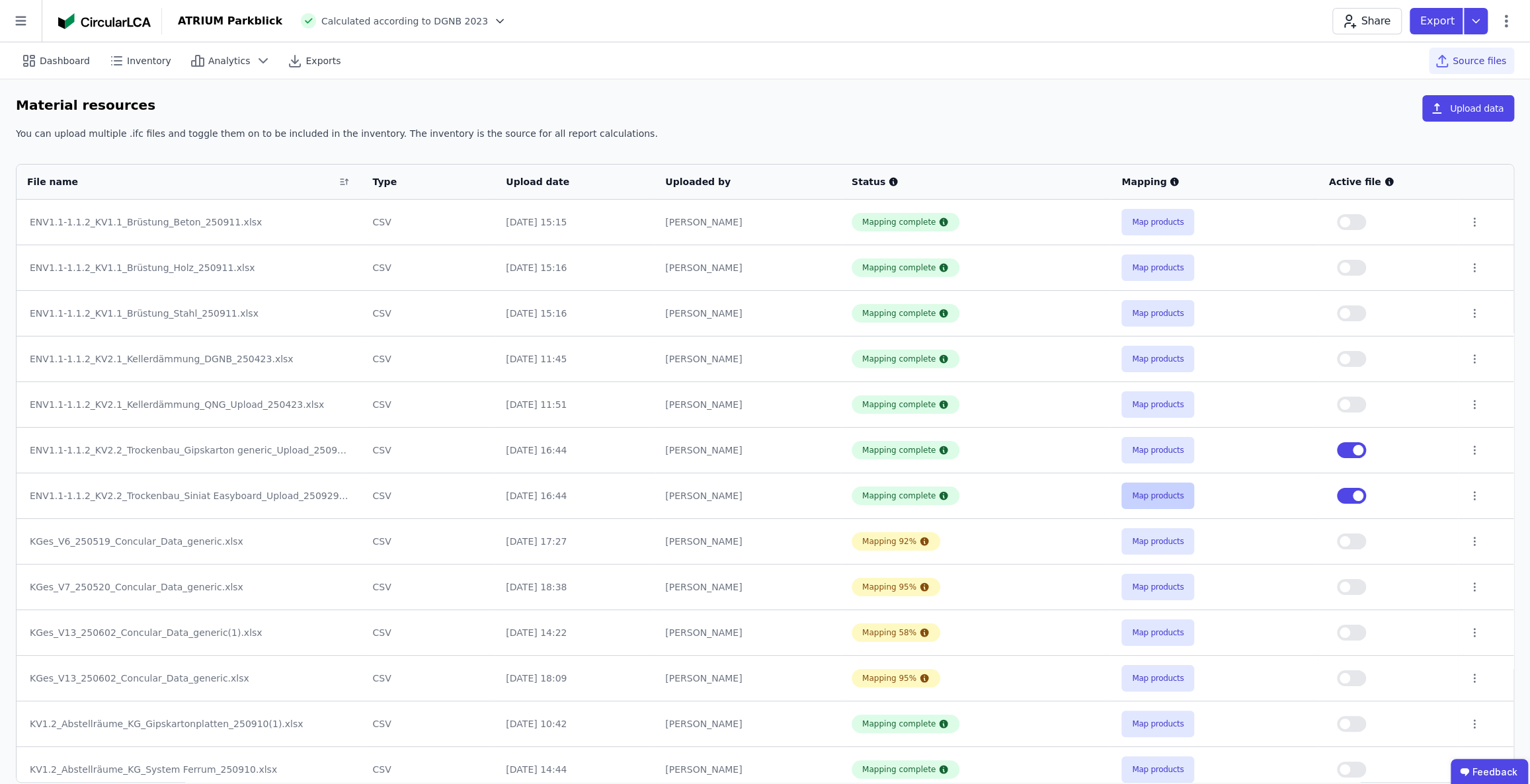
click at [1145, 496] on button "Map products" at bounding box center [1157, 495] width 73 height 27
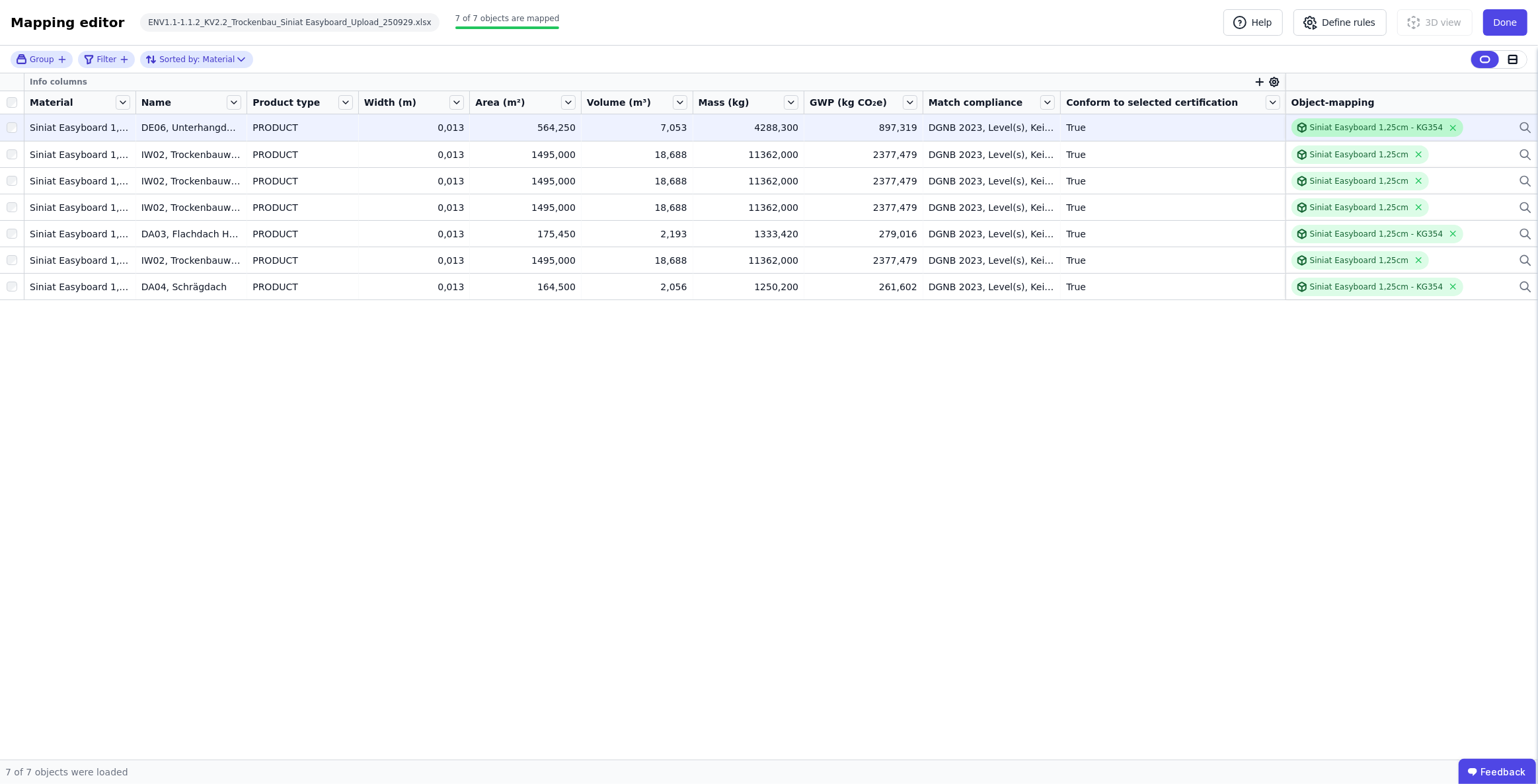
click at [1326, 123] on div "Siniat Easyboard 1,25cm - KG354" at bounding box center [1377, 128] width 134 height 10
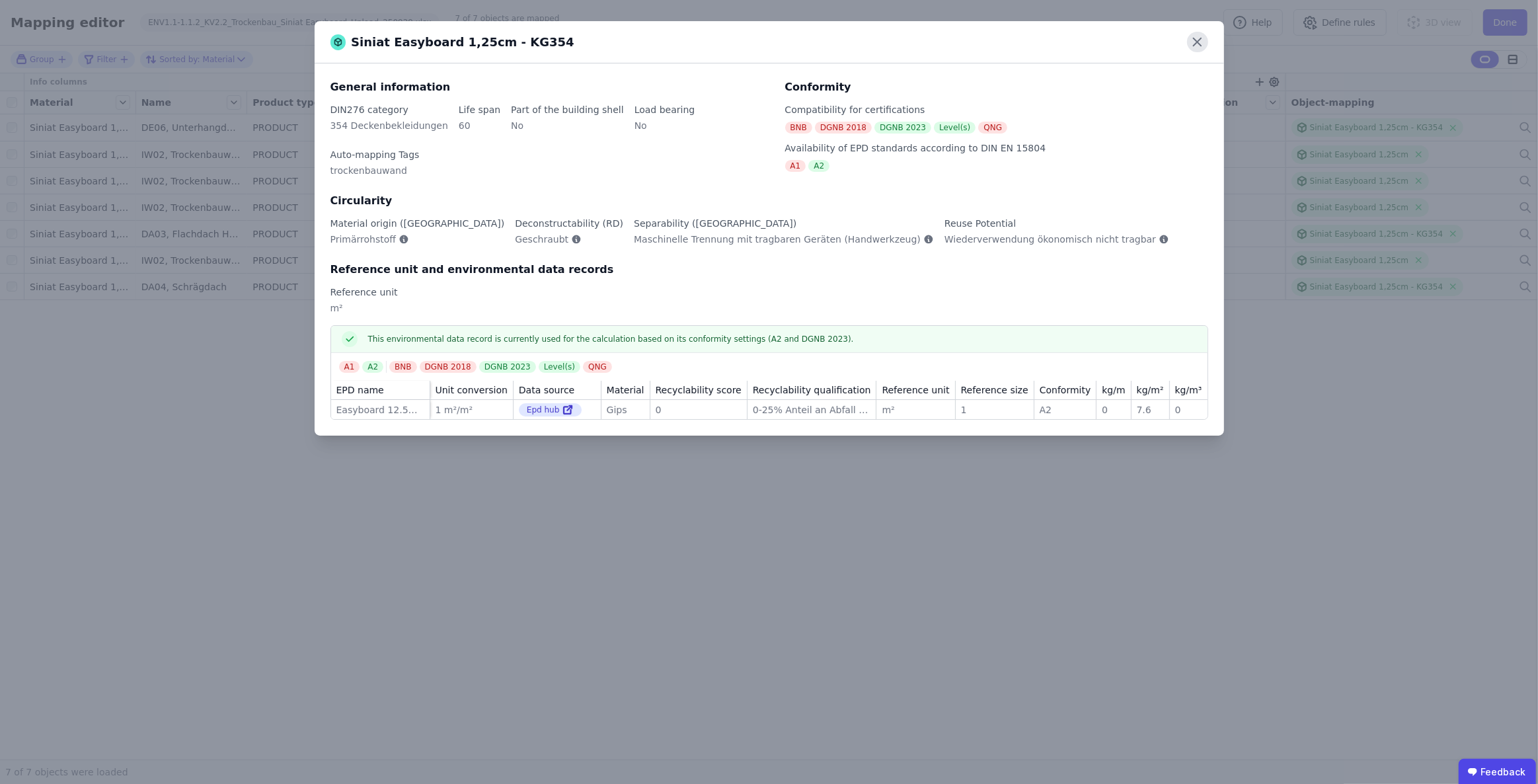
click at [1195, 44] on icon at bounding box center [1197, 42] width 8 height 8
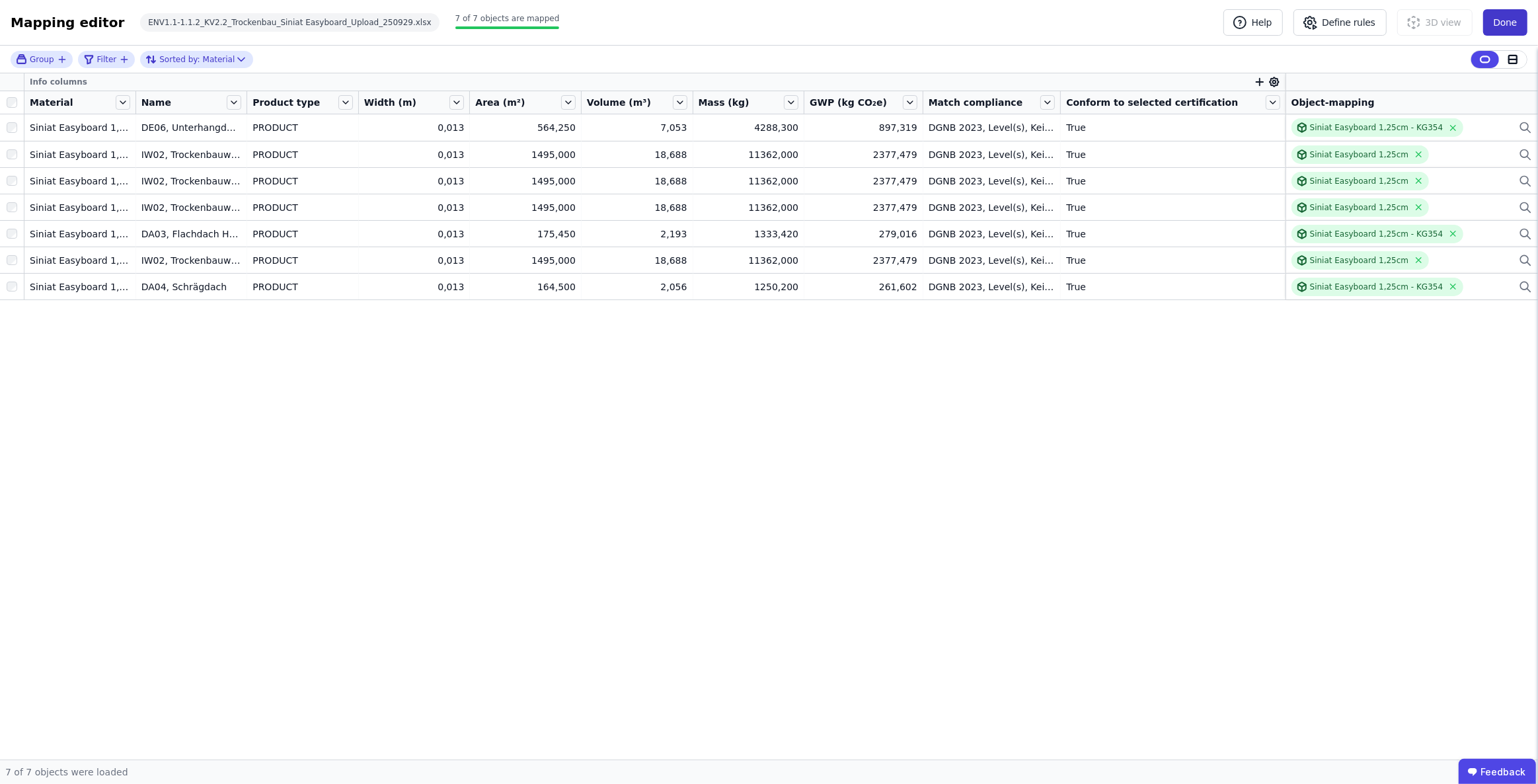
click at [1513, 20] on button "Done" at bounding box center [1505, 22] width 45 height 27
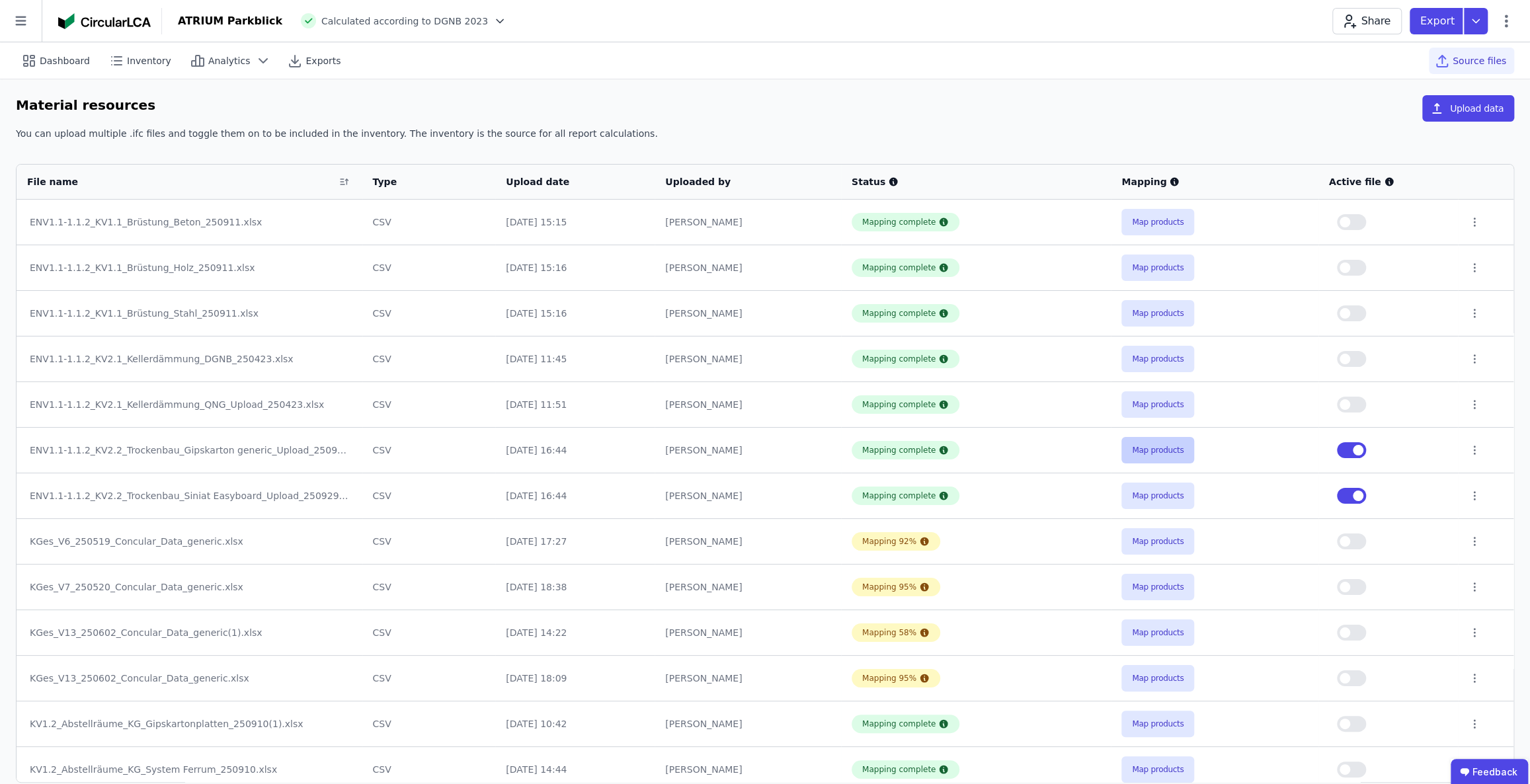
click at [1143, 450] on button "Map products" at bounding box center [1157, 450] width 73 height 27
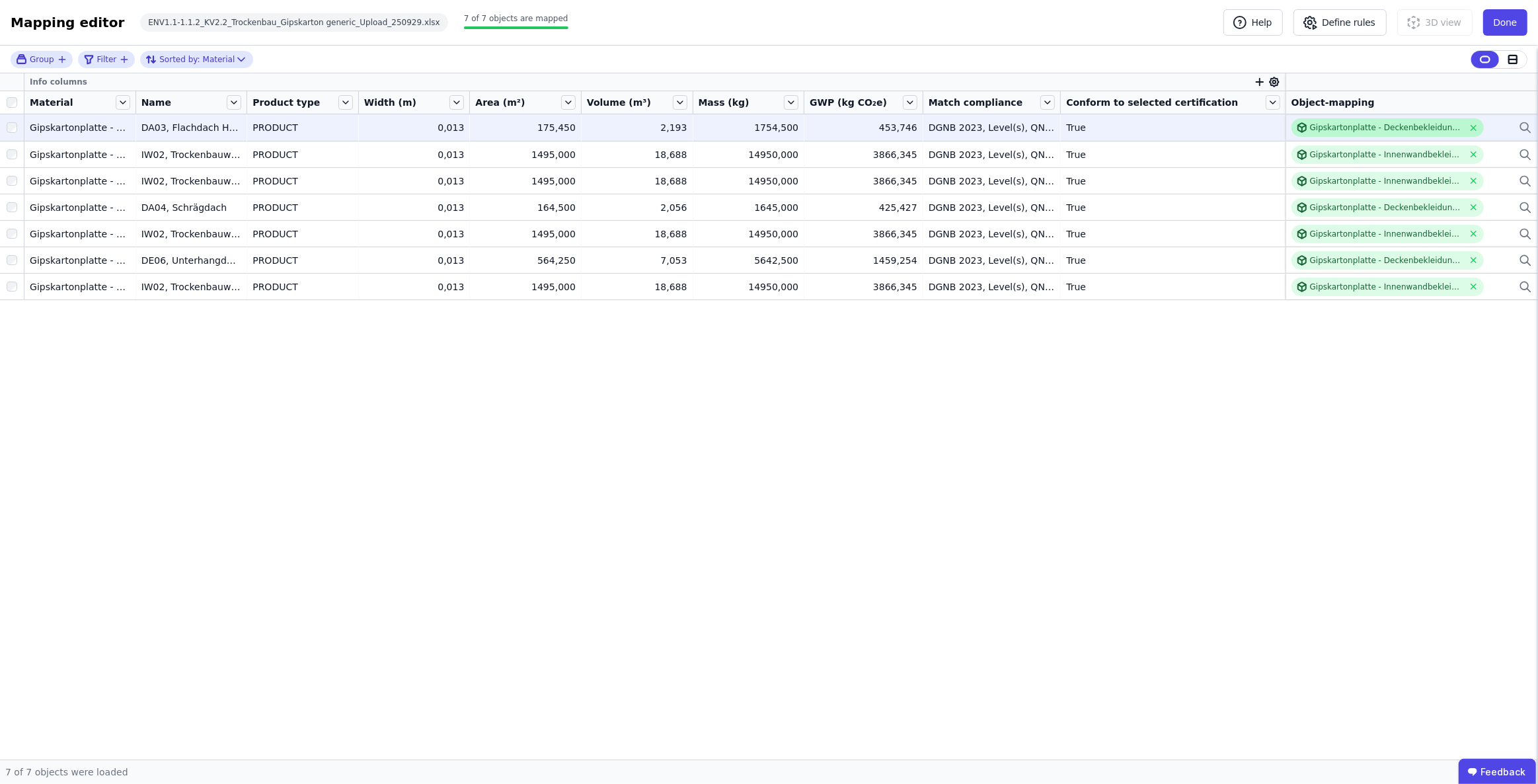
click at [1400, 123] on div "Gipskartonplatte - Deckenbekleidungen - KG354 - Gips" at bounding box center [1386, 128] width 153 height 10
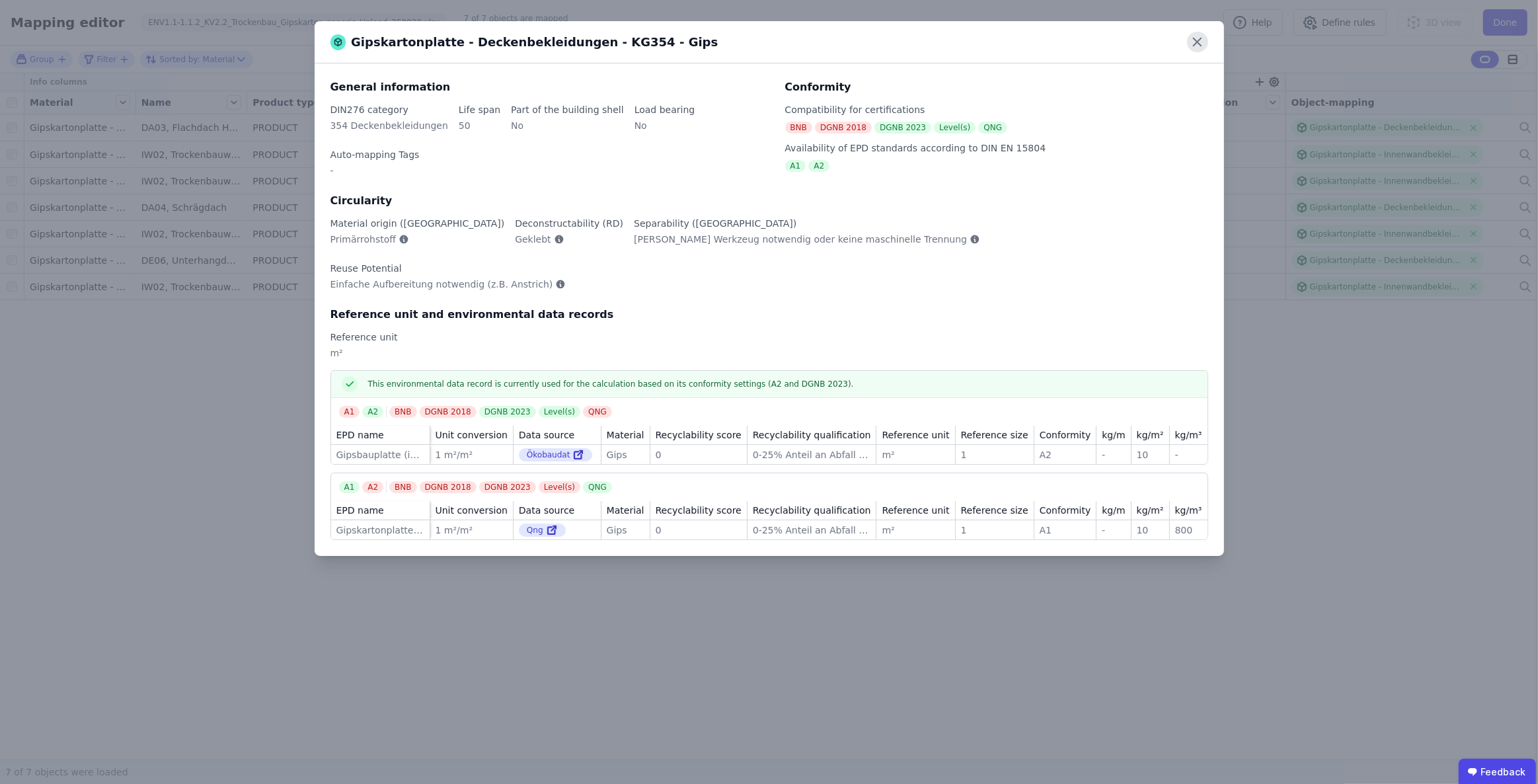
click at [1201, 45] on icon at bounding box center [1197, 42] width 8 height 8
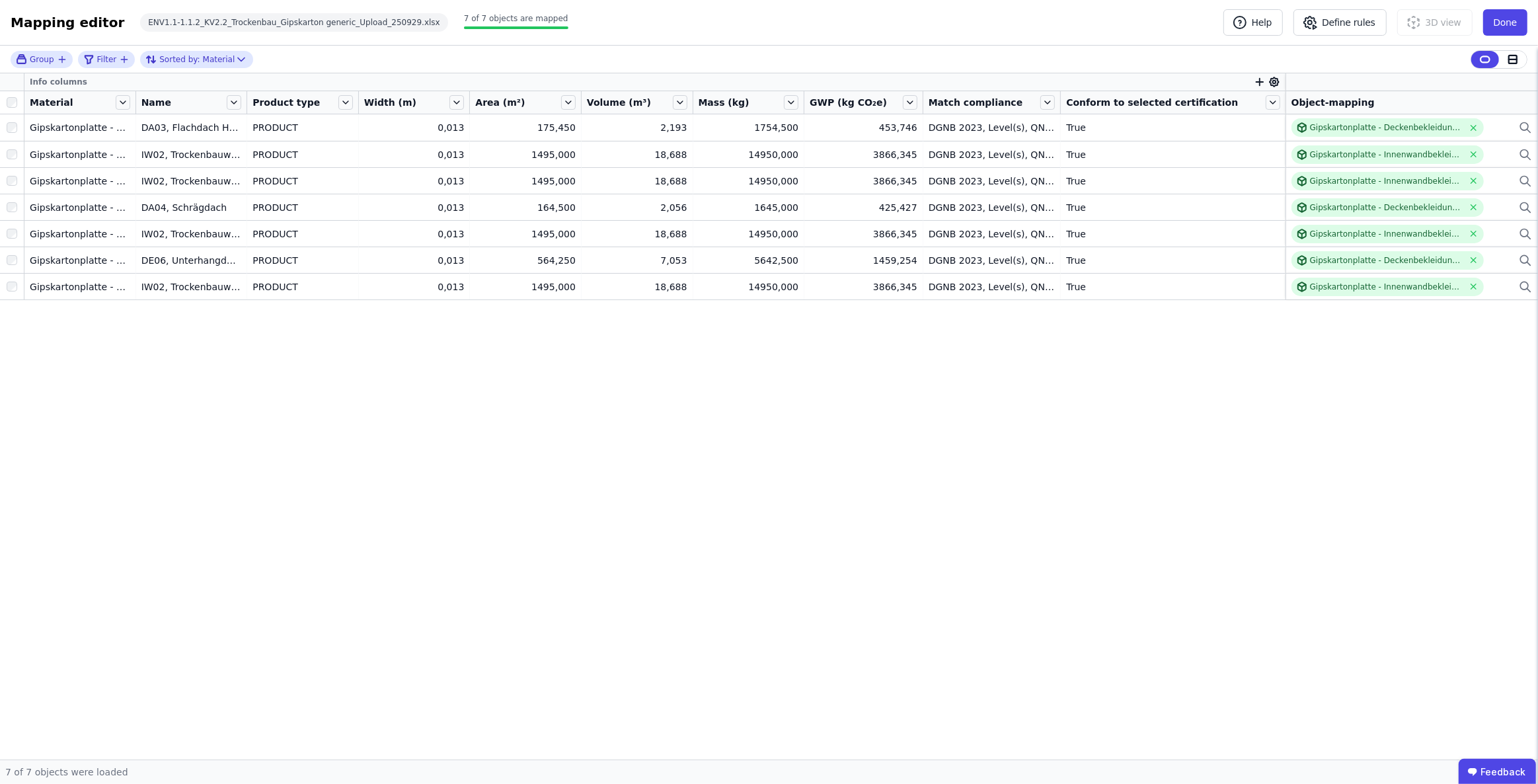
click at [1284, 585] on div "Info columns Material Name Product type Width (m) Area (m²) Volume (m³) Mass (k…" at bounding box center [769, 416] width 1538 height 686
click at [1500, 19] on button "Done" at bounding box center [1505, 22] width 45 height 27
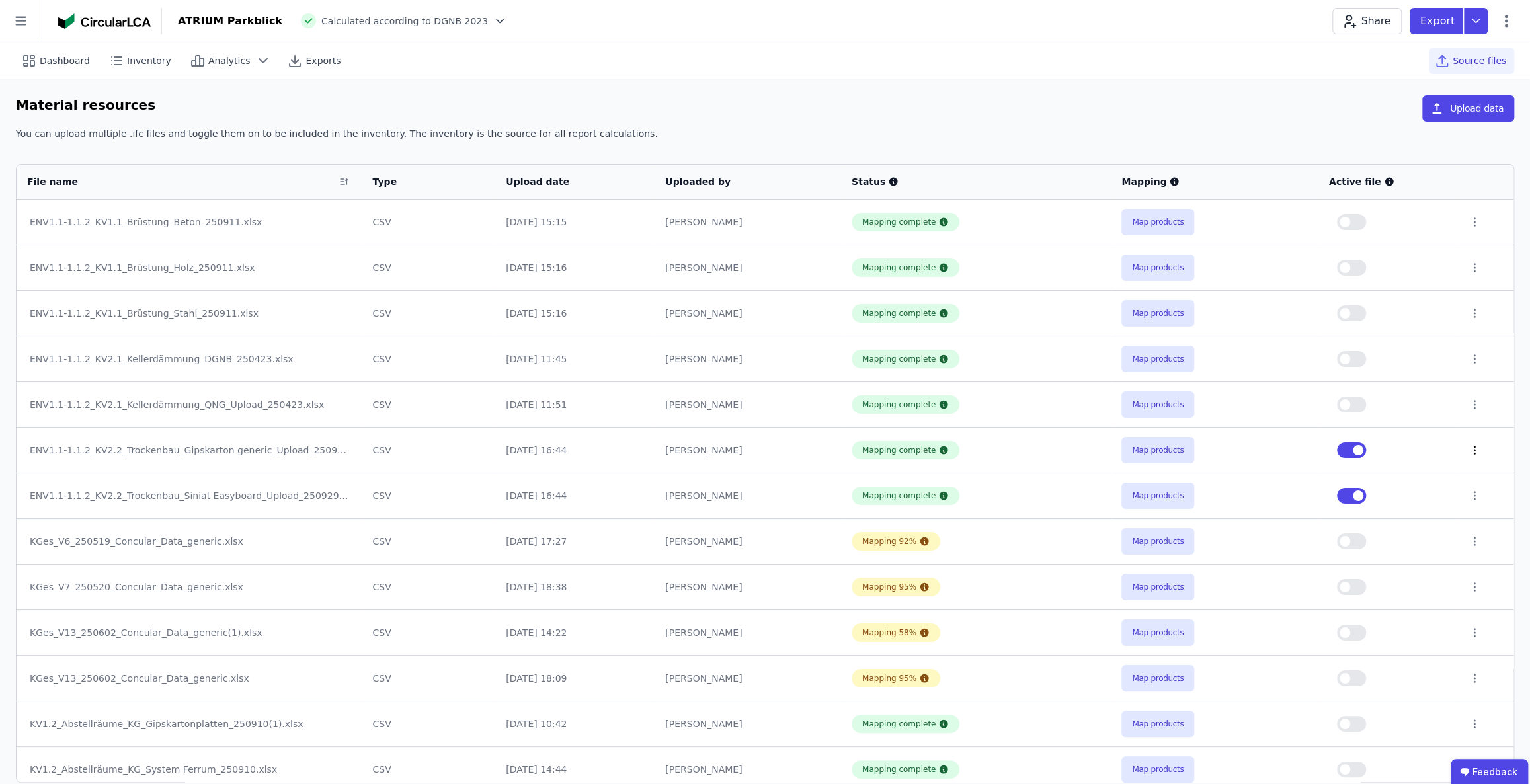
click at [1474, 450] on icon at bounding box center [1475, 450] width 2 height 8
click at [1382, 450] on div "Delete" at bounding box center [1406, 447] width 132 height 21
click at [1469, 450] on icon at bounding box center [1474, 450] width 12 height 12
click at [1375, 446] on div "Delete" at bounding box center [1406, 447] width 132 height 21
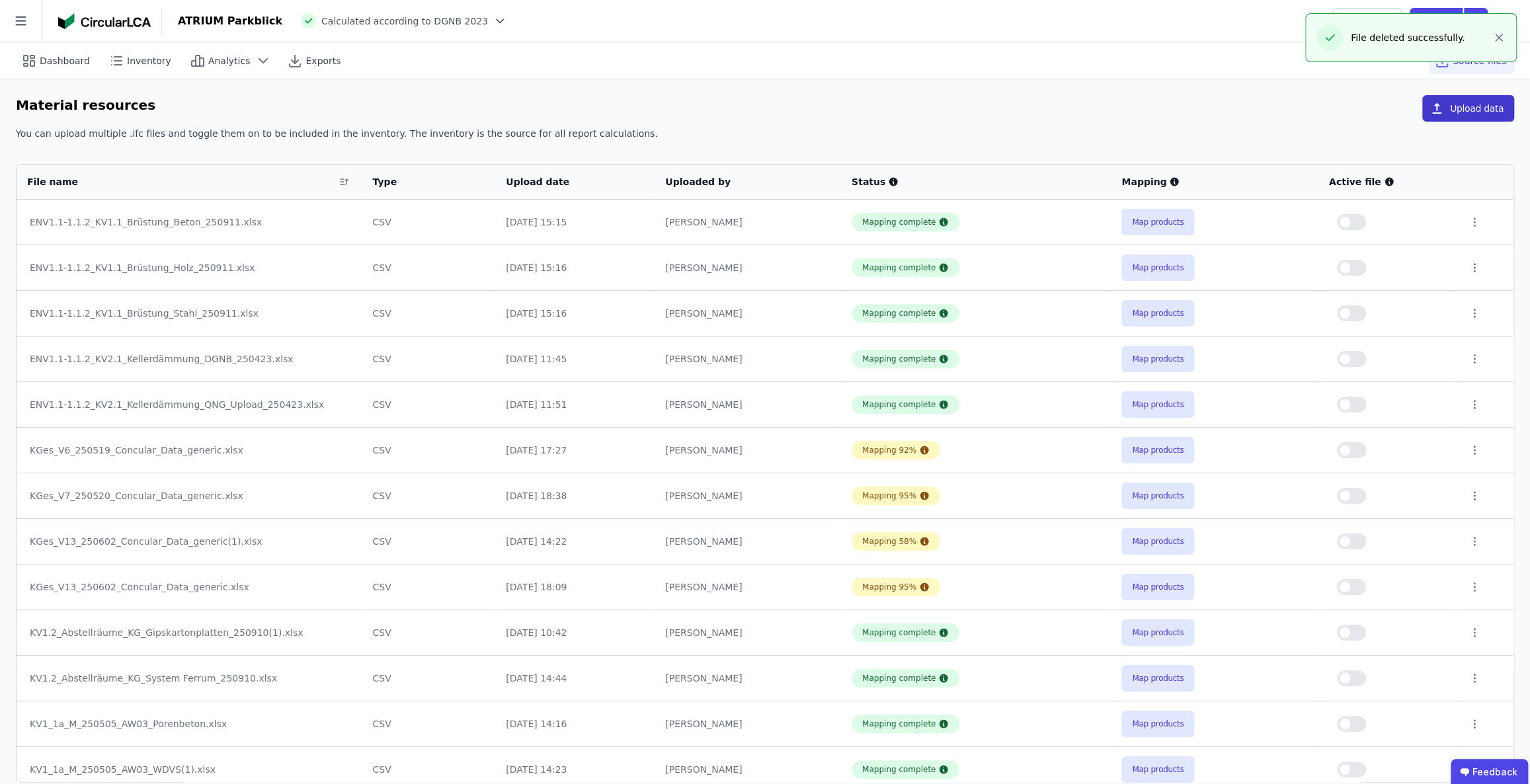
click at [1453, 111] on button "Upload data" at bounding box center [1467, 108] width 92 height 27
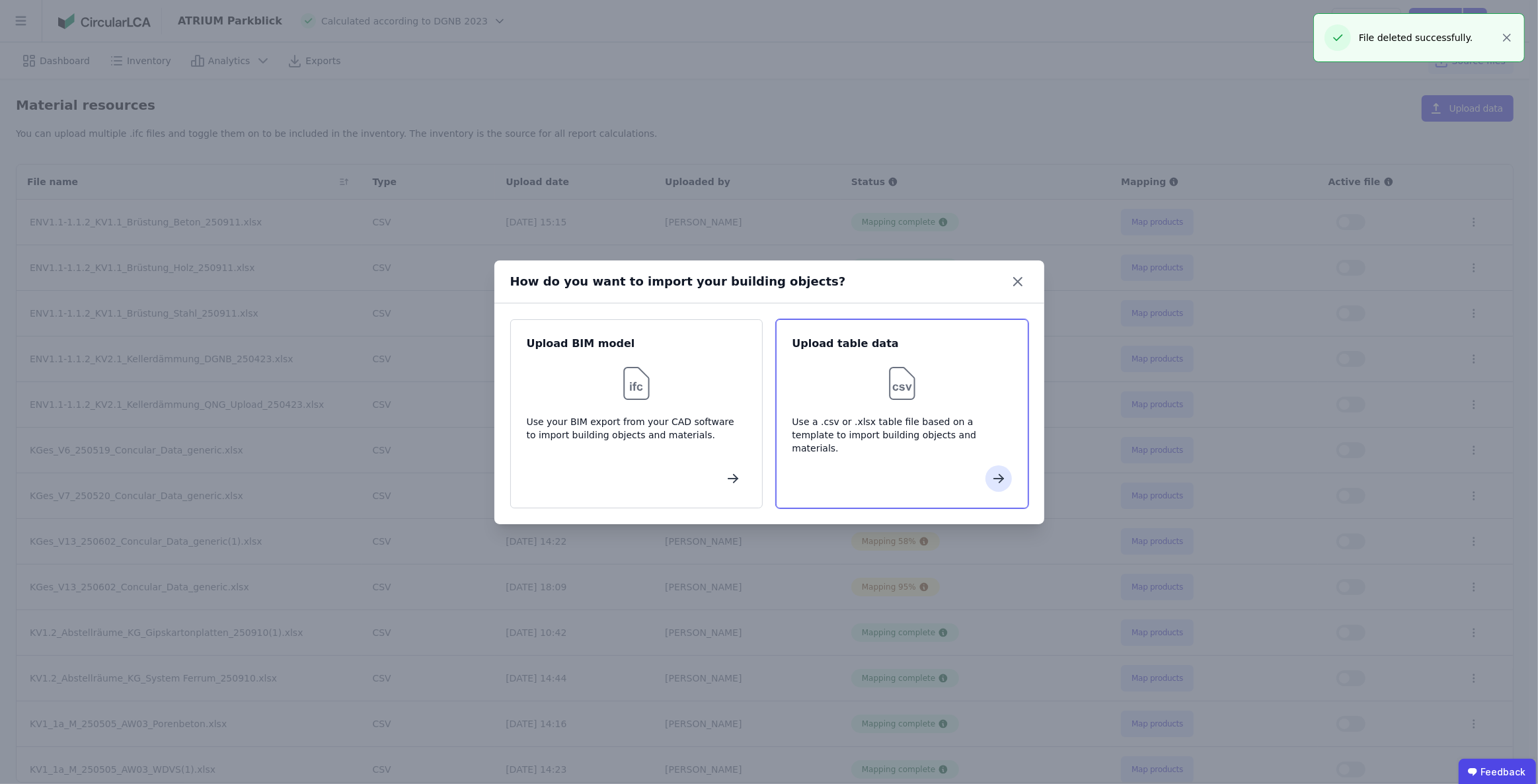
click at [932, 377] on div at bounding box center [902, 383] width 219 height 42
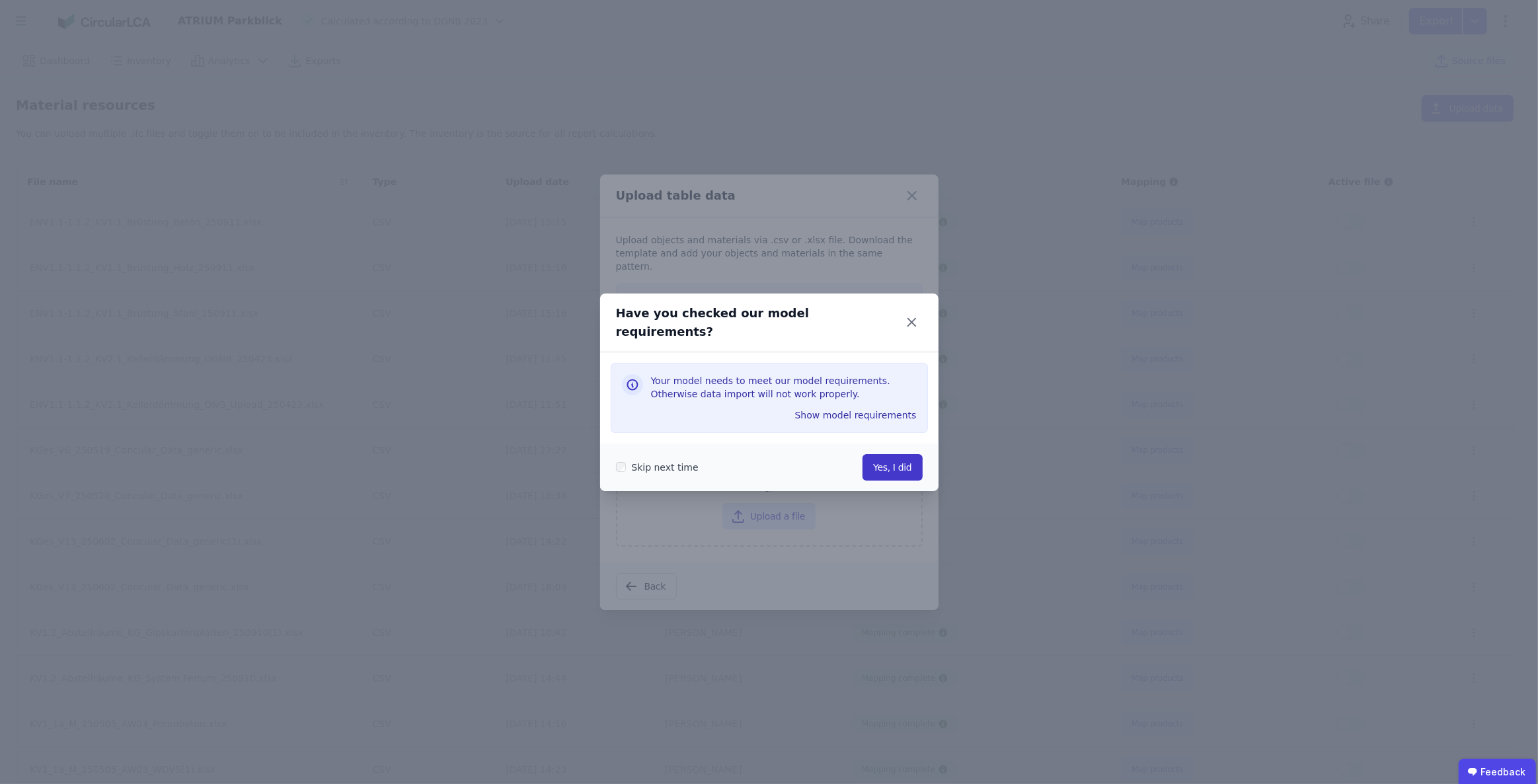
click at [895, 457] on button "Yes, I did" at bounding box center [892, 467] width 59 height 27
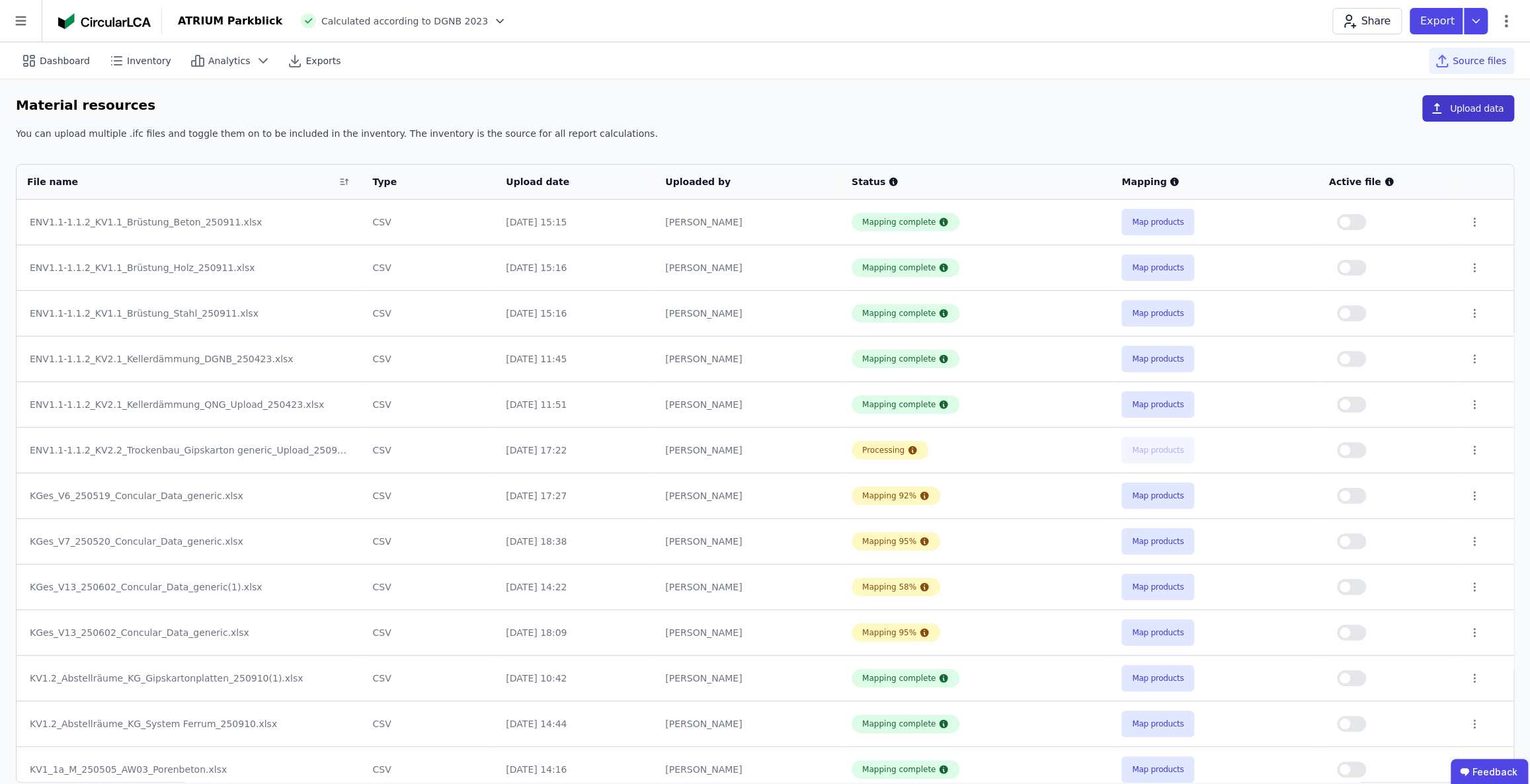
click at [1462, 105] on button "Upload data" at bounding box center [1467, 108] width 92 height 27
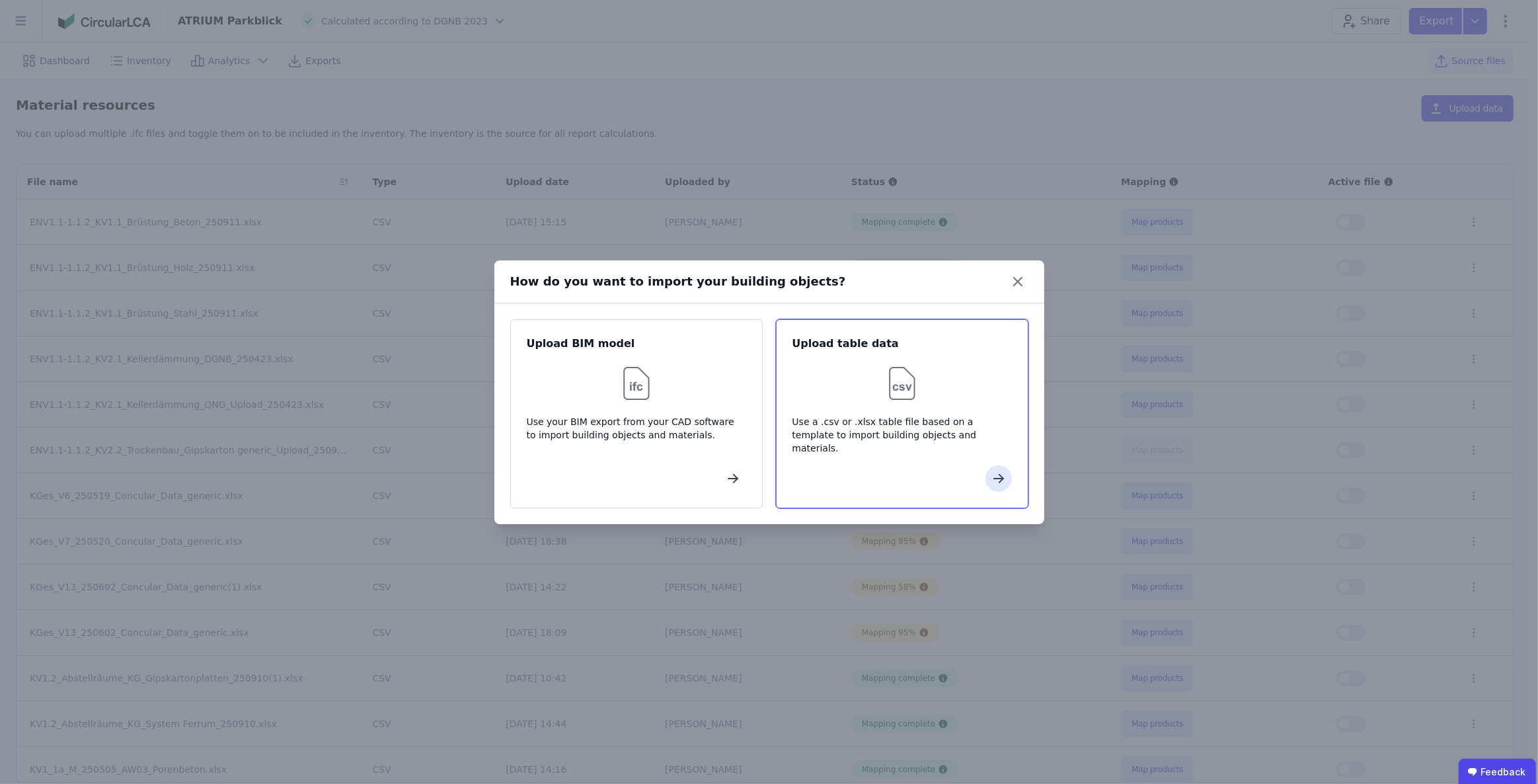
click at [921, 372] on img at bounding box center [901, 383] width 42 height 42
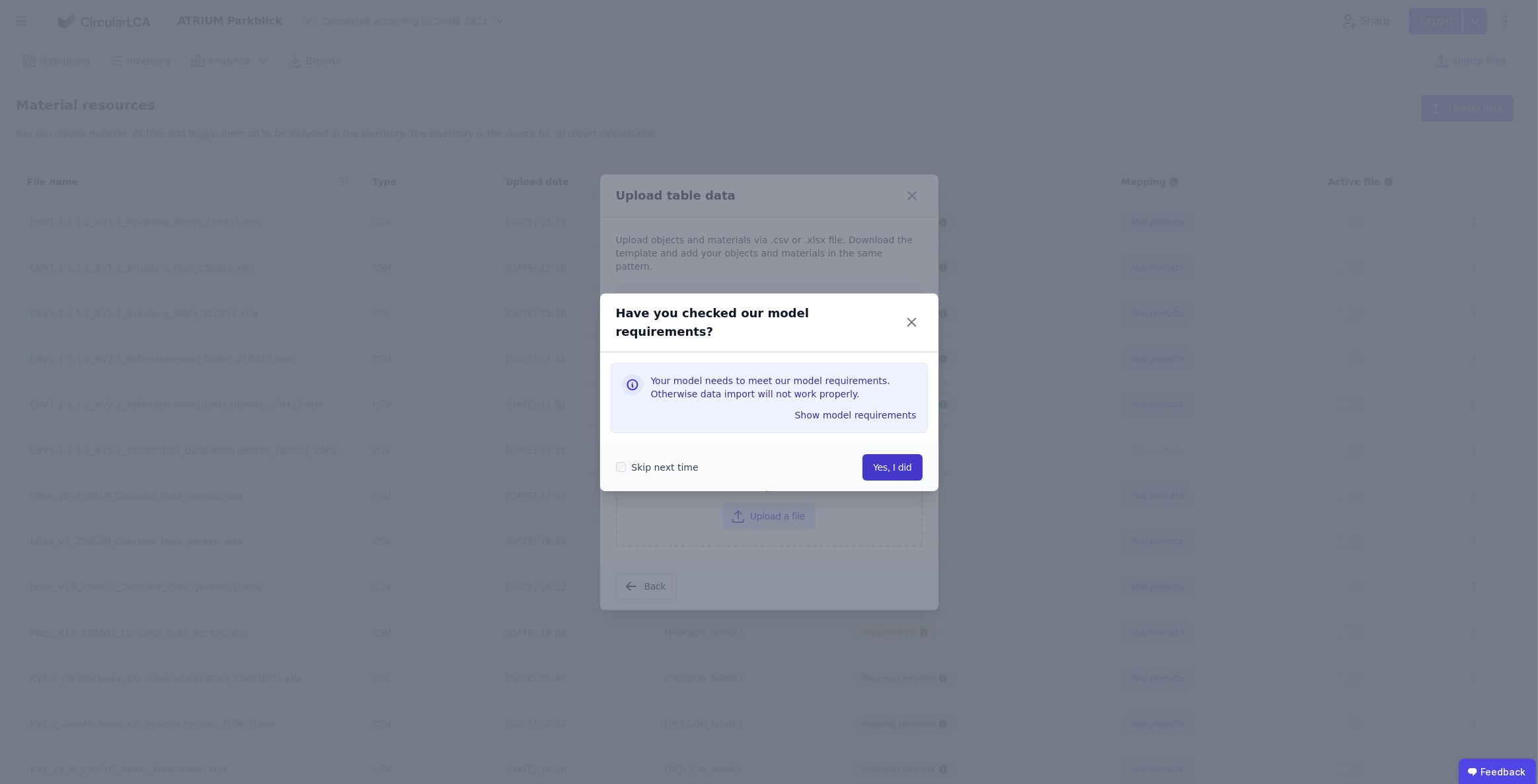
click at [892, 456] on button "Yes, I did" at bounding box center [892, 467] width 59 height 27
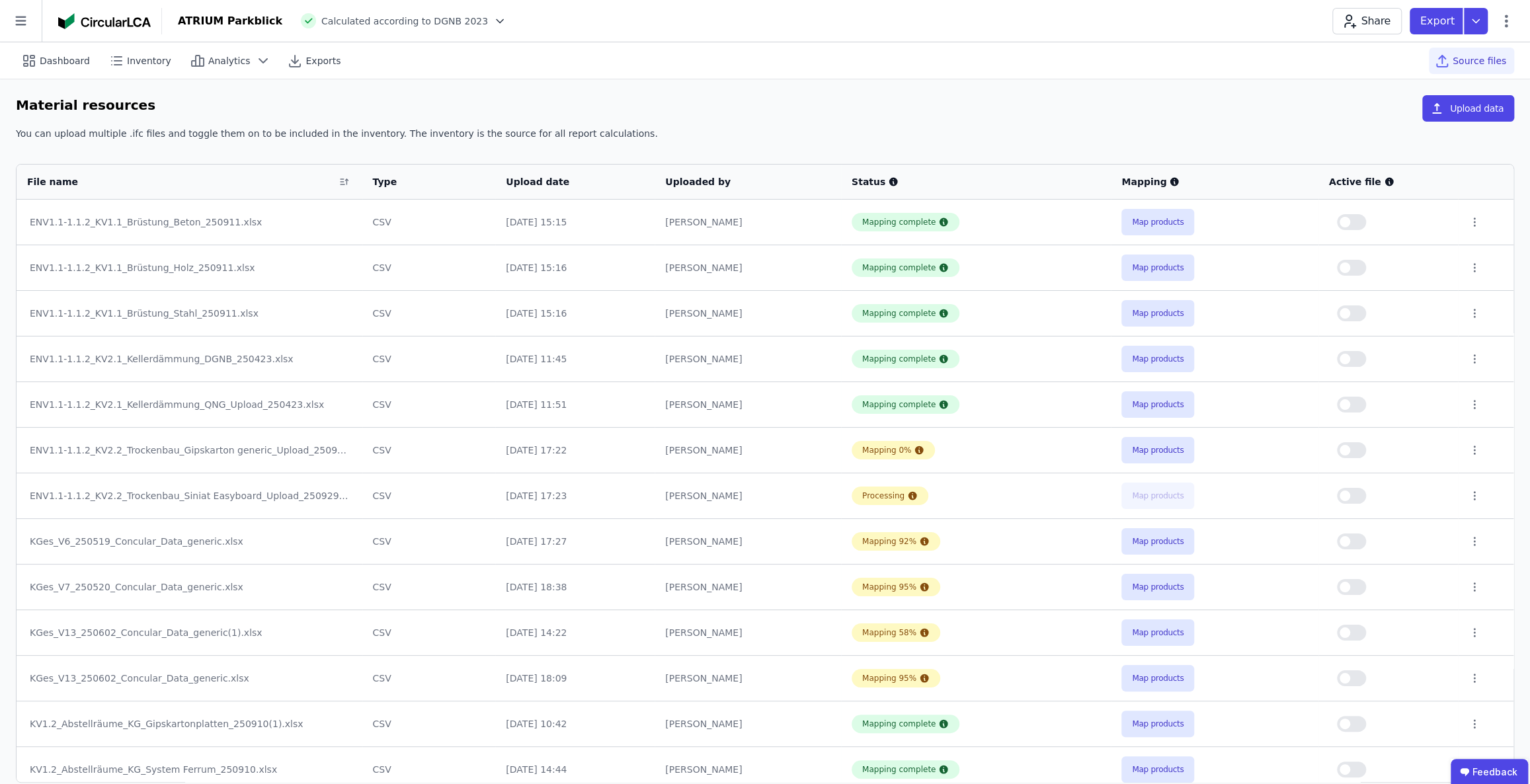
click at [1359, 452] on button "button" at bounding box center [1352, 450] width 29 height 16
click at [1358, 496] on button "button" at bounding box center [1352, 495] width 29 height 16
click at [1164, 452] on button "Map products" at bounding box center [1157, 450] width 73 height 27
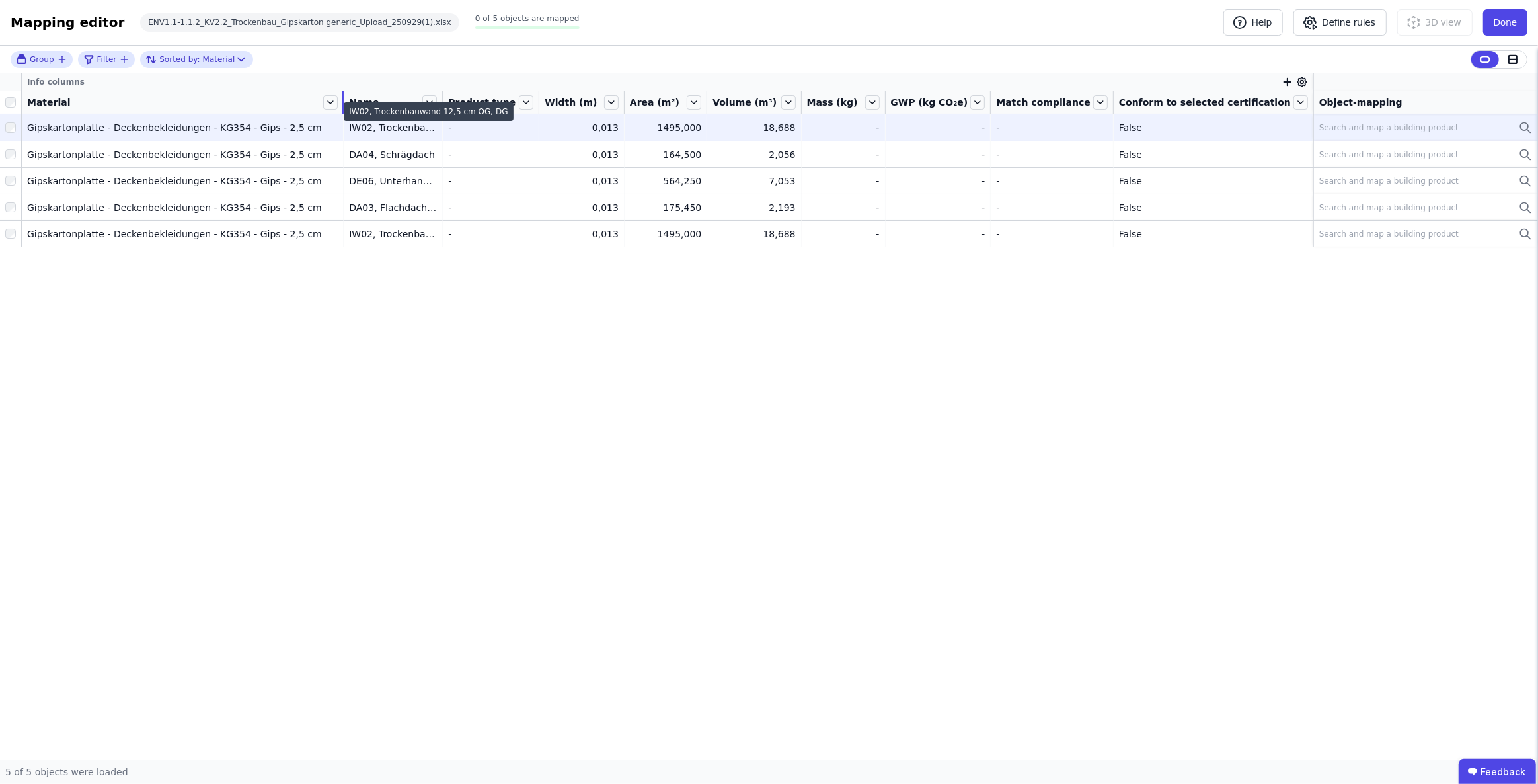
drag, startPoint x: 139, startPoint y: 99, endPoint x: 418, endPoint y: 130, distance: 280.7
click at [418, 130] on table "Info columns Material Name Product type Width (m) Area (m²) Volume (m³) Mass (k…" at bounding box center [769, 160] width 1538 height 173
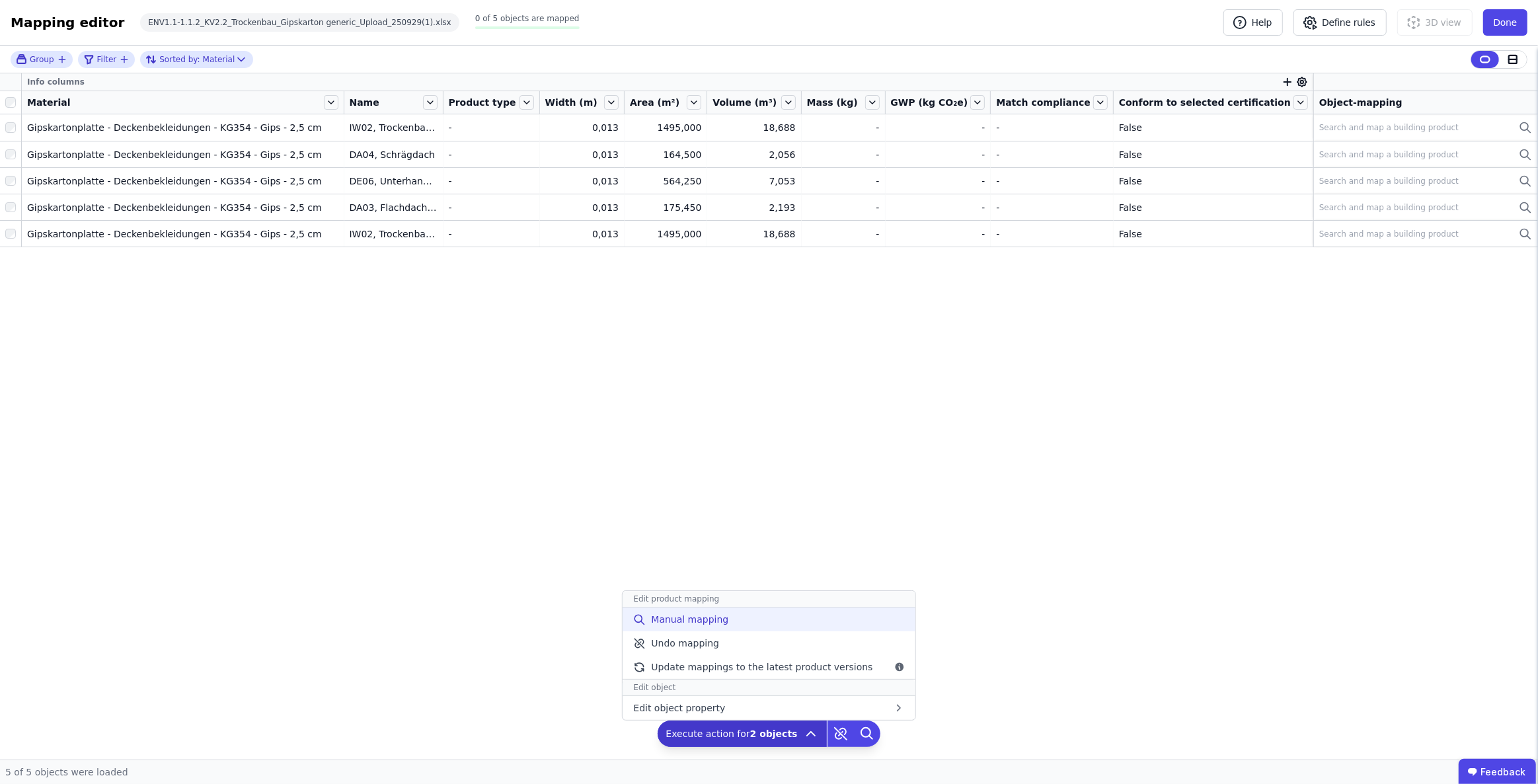
click at [727, 621] on span "Manual mapping" at bounding box center [690, 619] width 77 height 13
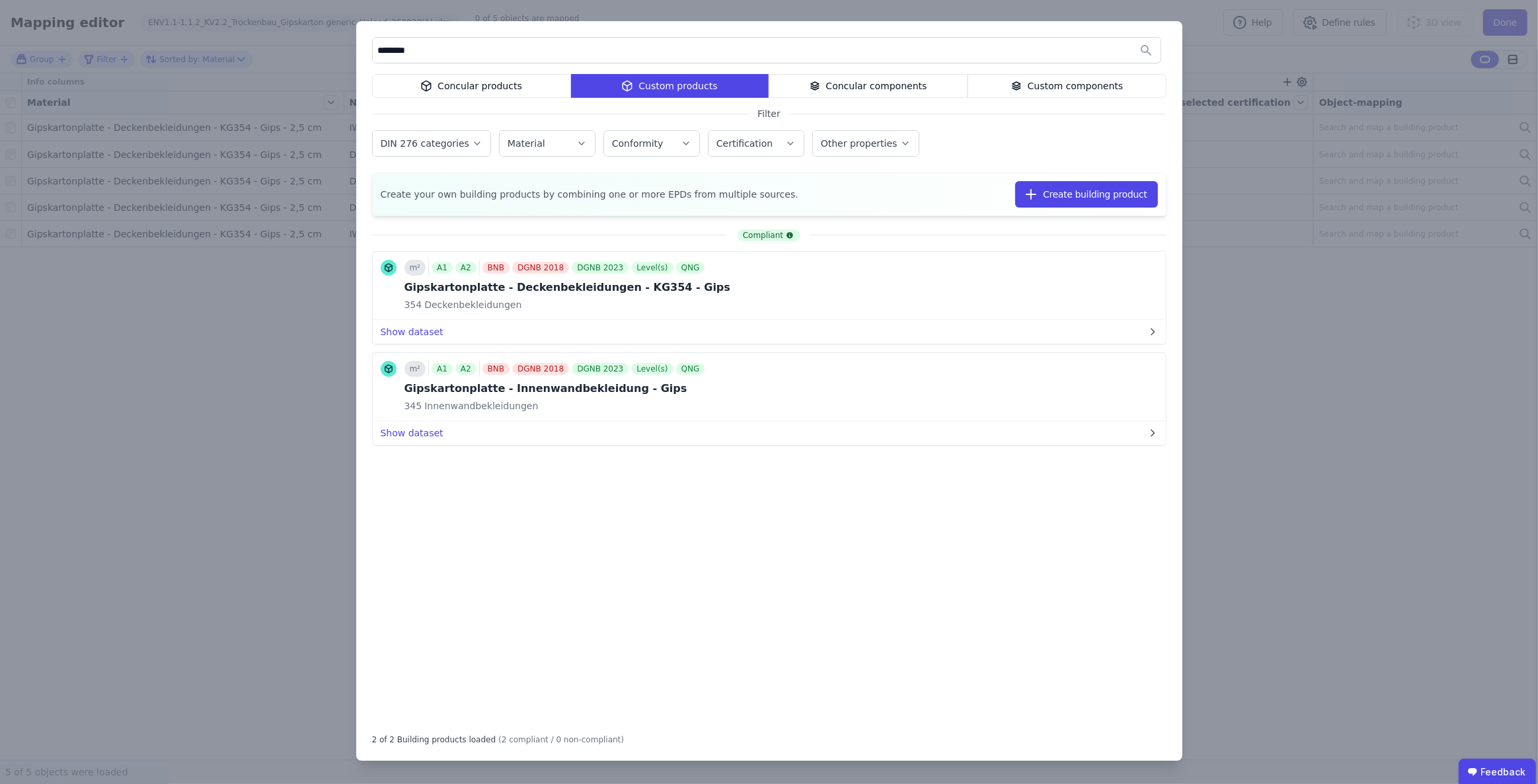
type input "********"
click at [496, 86] on div "Concular products" at bounding box center [471, 86] width 199 height 24
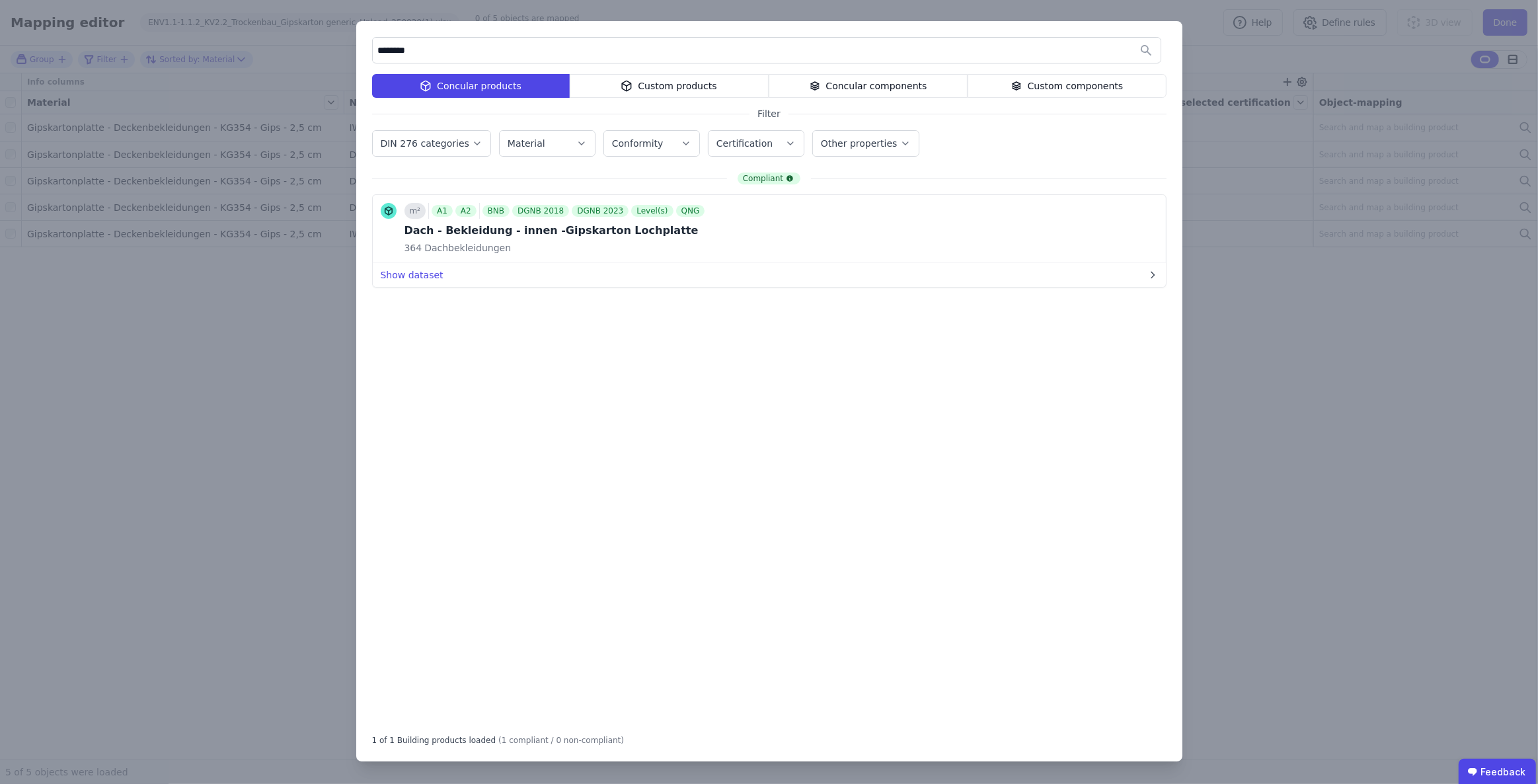
click at [663, 88] on div "Custom products" at bounding box center [669, 86] width 199 height 24
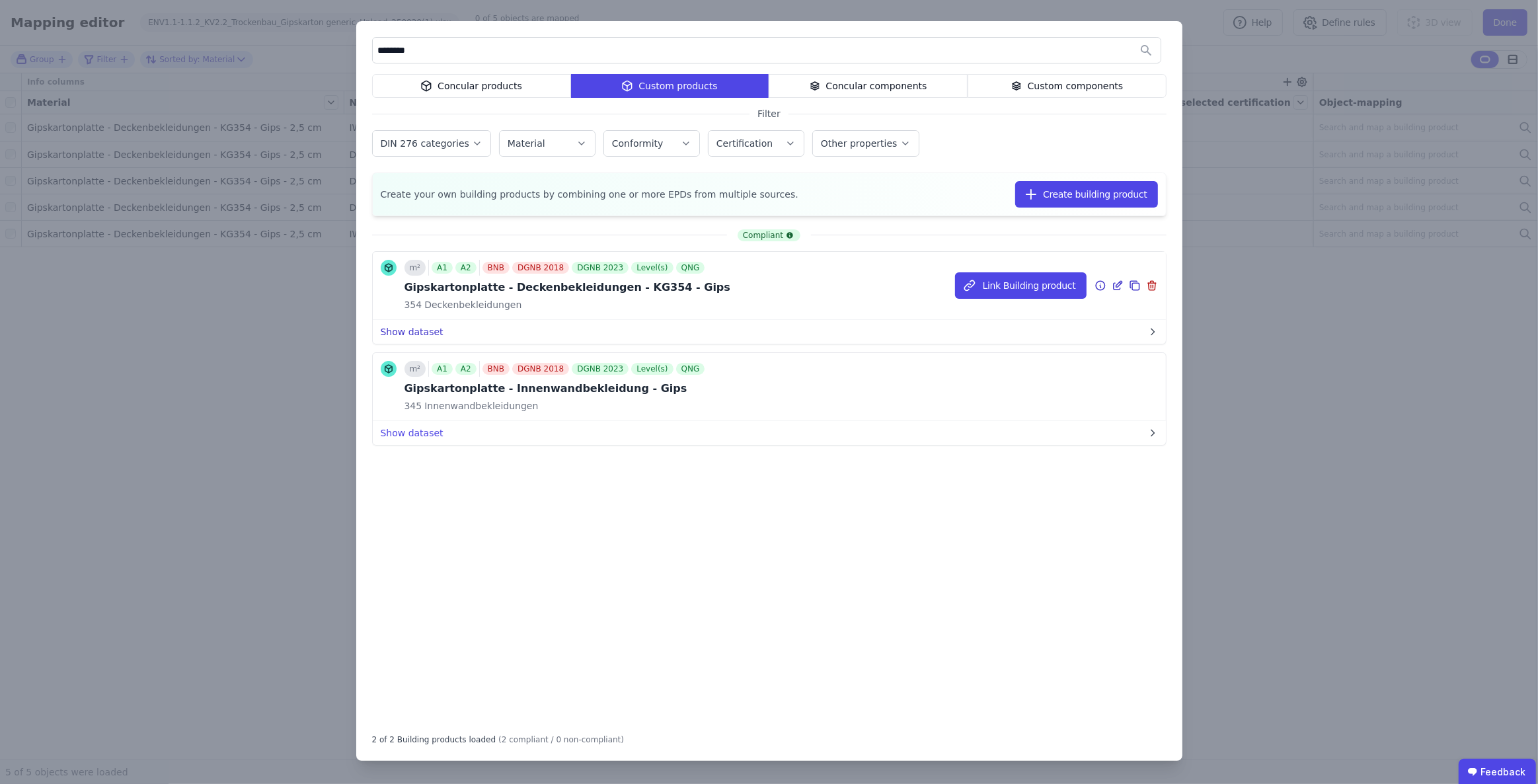
click at [413, 330] on button "Show dataset" at bounding box center [769, 332] width 793 height 24
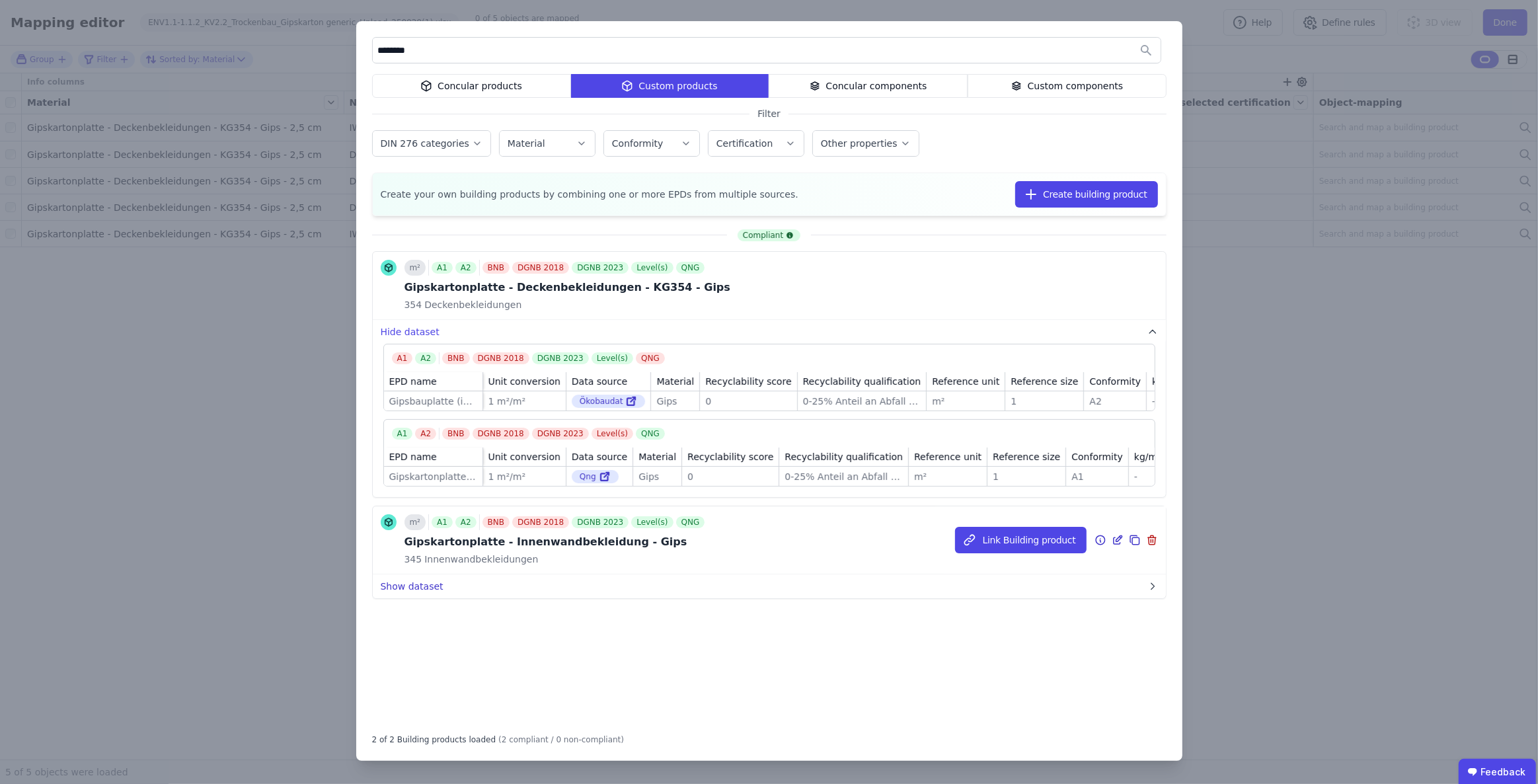
click at [434, 597] on button "Show dataset" at bounding box center [769, 586] width 793 height 24
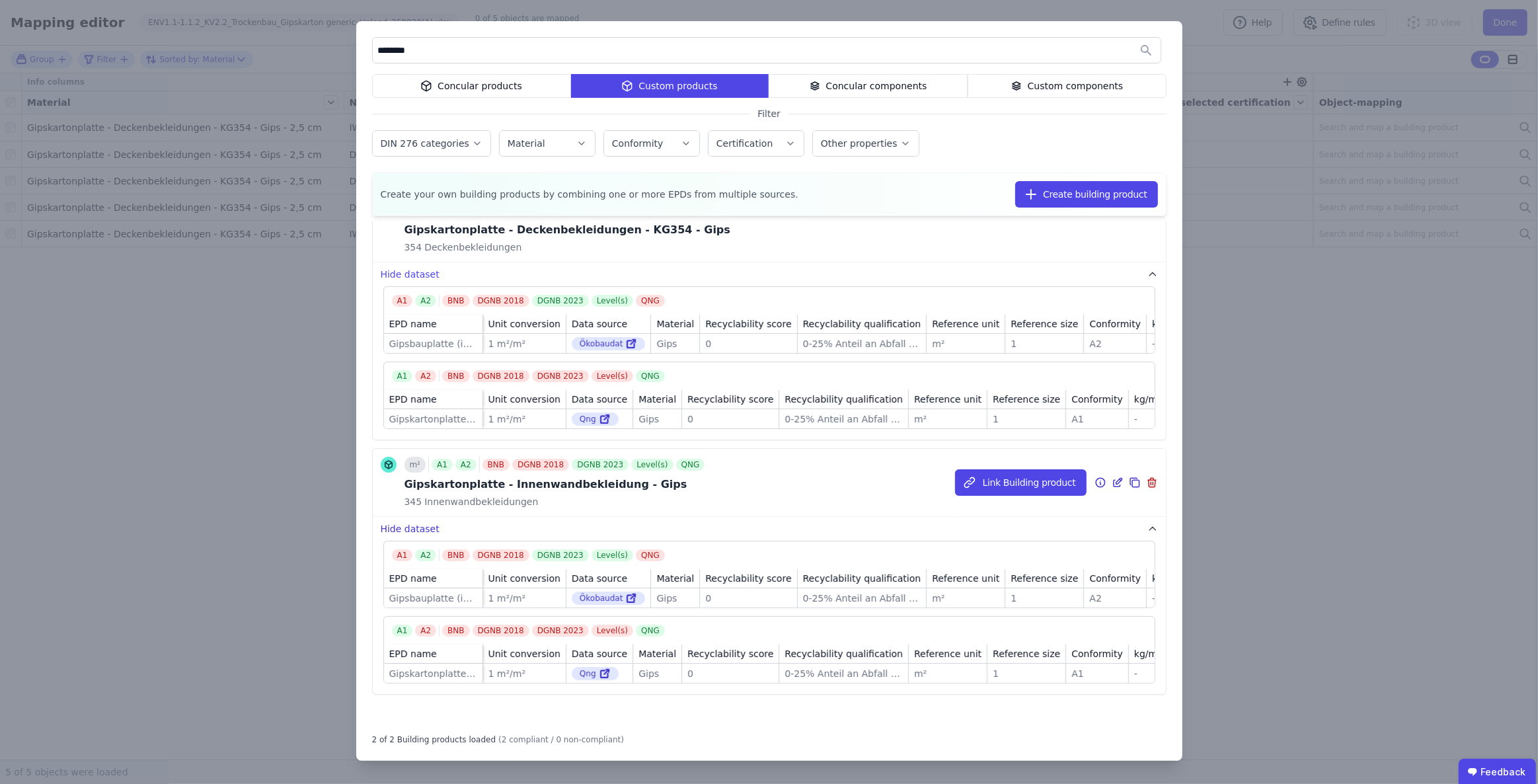
scroll to position [74, 0]
click at [1007, 473] on button "Link Building product" at bounding box center [1021, 482] width 132 height 27
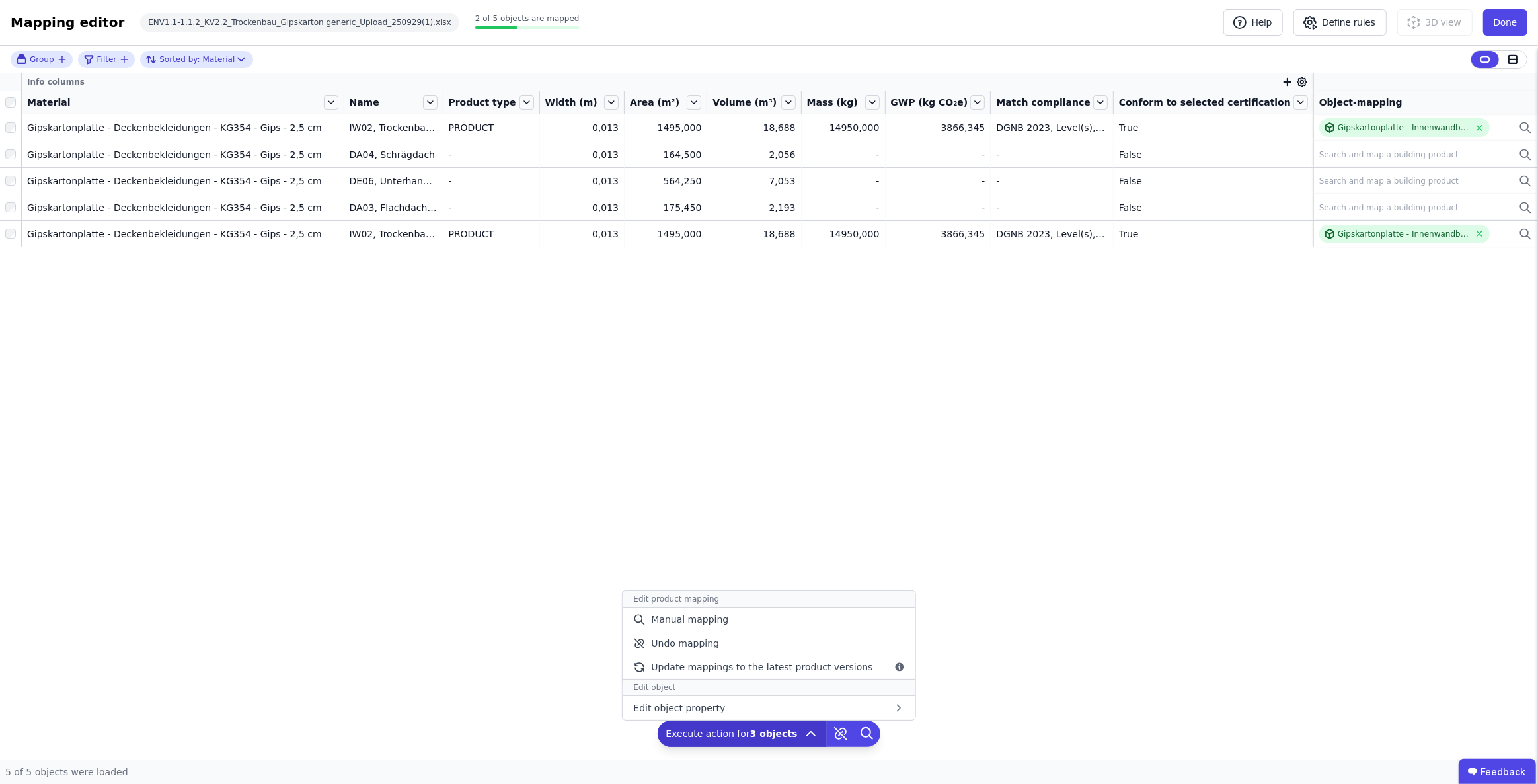
click at [808, 730] on icon at bounding box center [811, 733] width 16 height 16
click at [715, 620] on span "Manual mapping" at bounding box center [690, 619] width 77 height 13
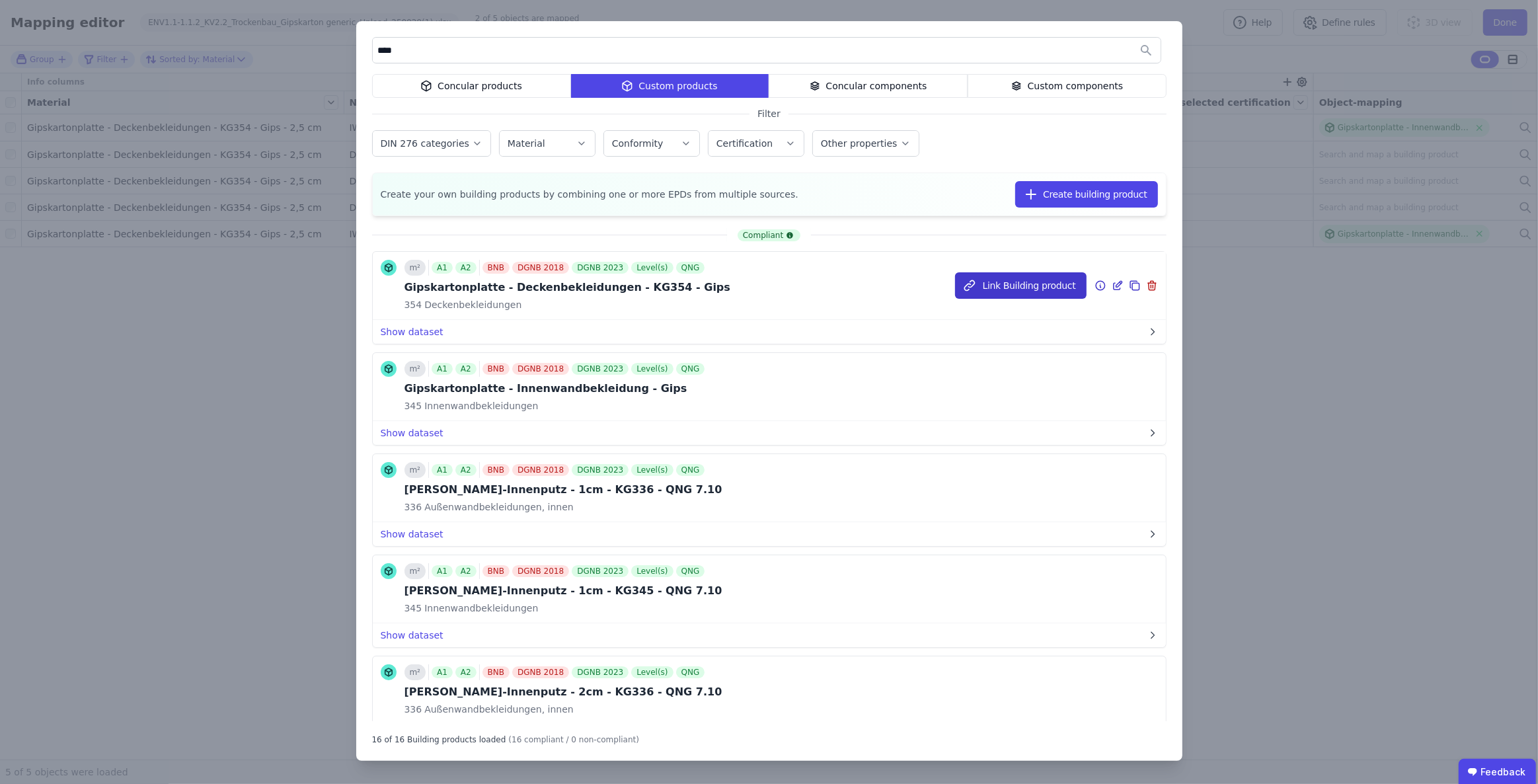
type input "****"
click at [1025, 284] on button "Link Building product" at bounding box center [1021, 285] width 132 height 27
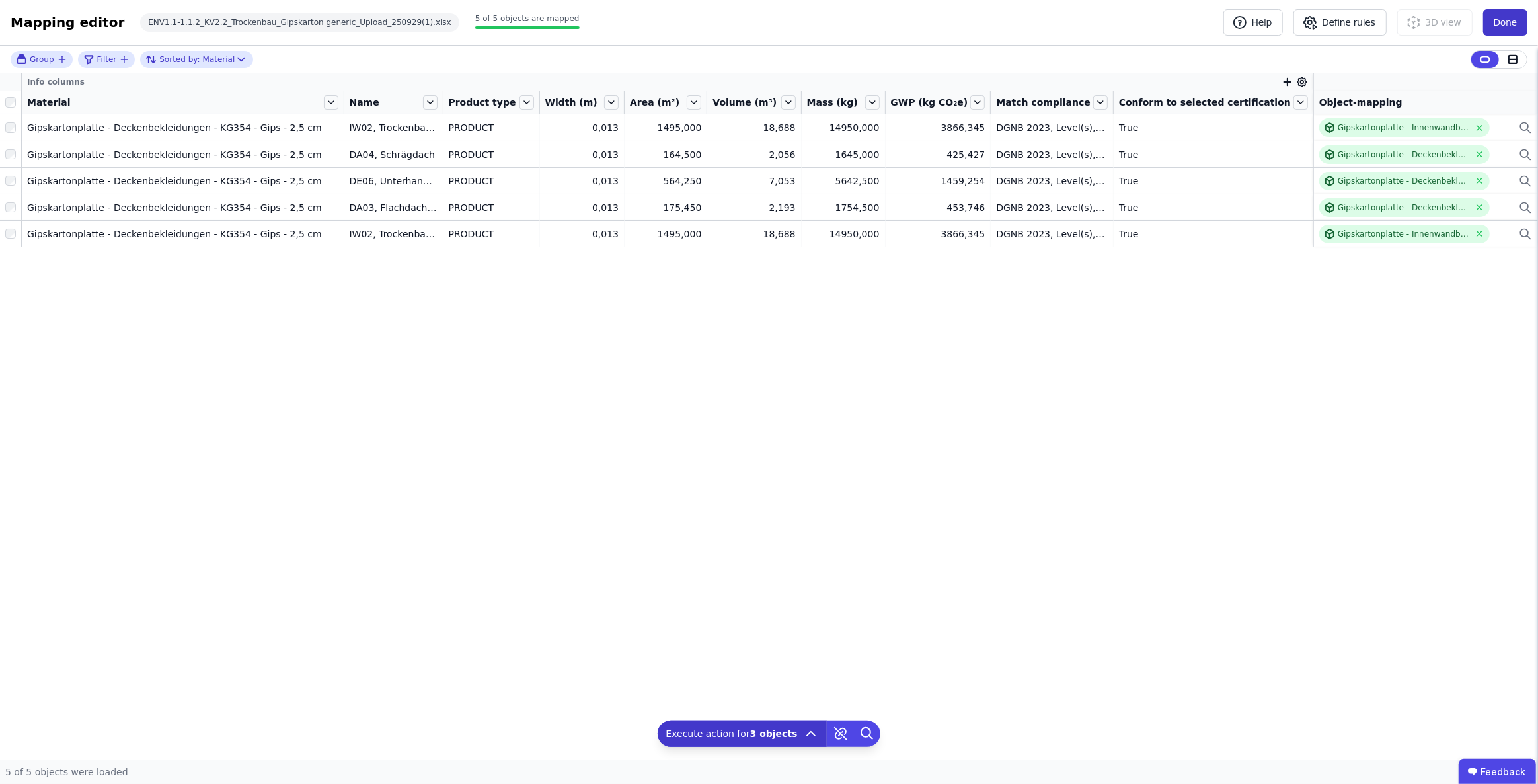
click at [1507, 20] on button "Done" at bounding box center [1505, 22] width 45 height 27
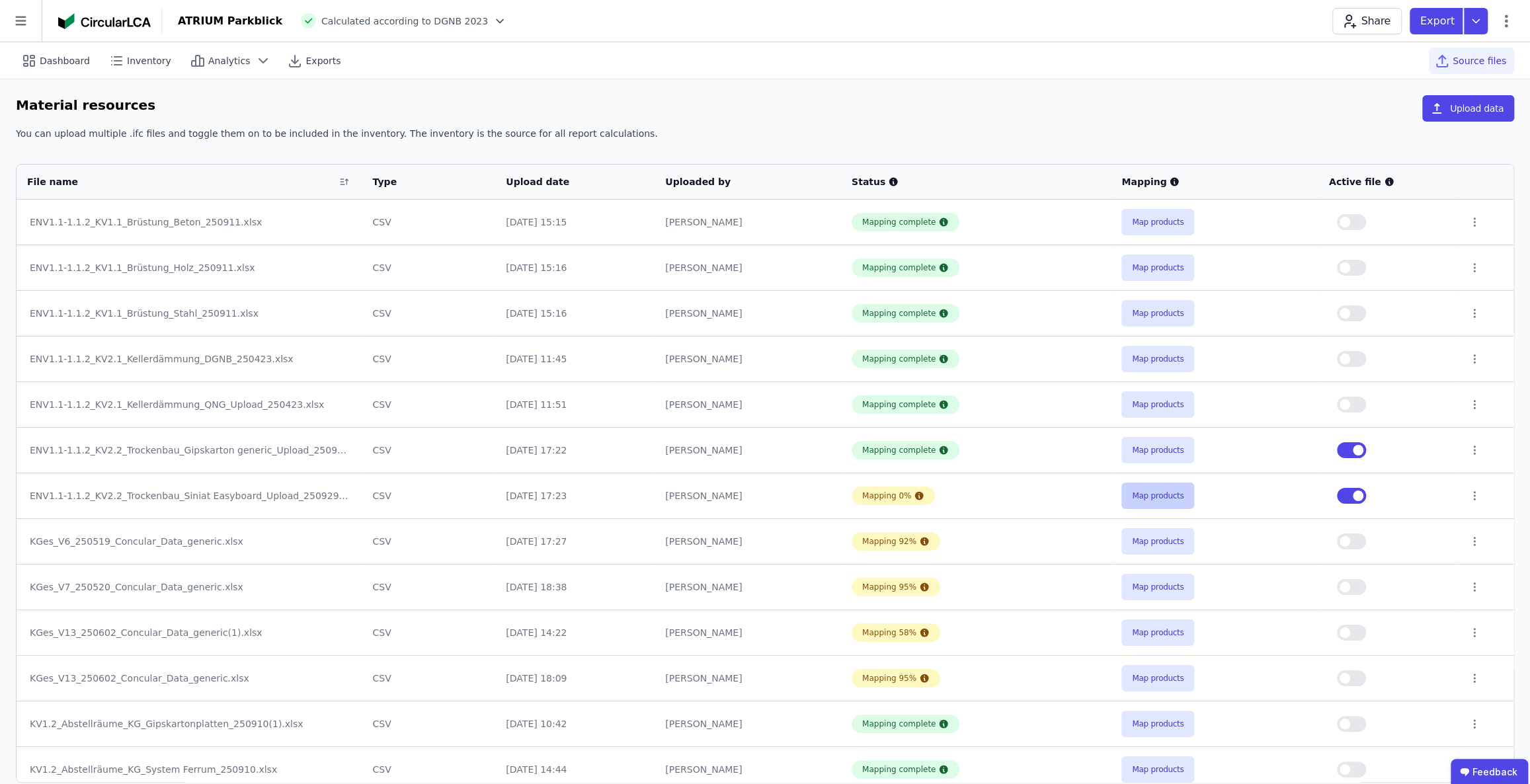
click at [1152, 493] on button "Map products" at bounding box center [1157, 495] width 73 height 27
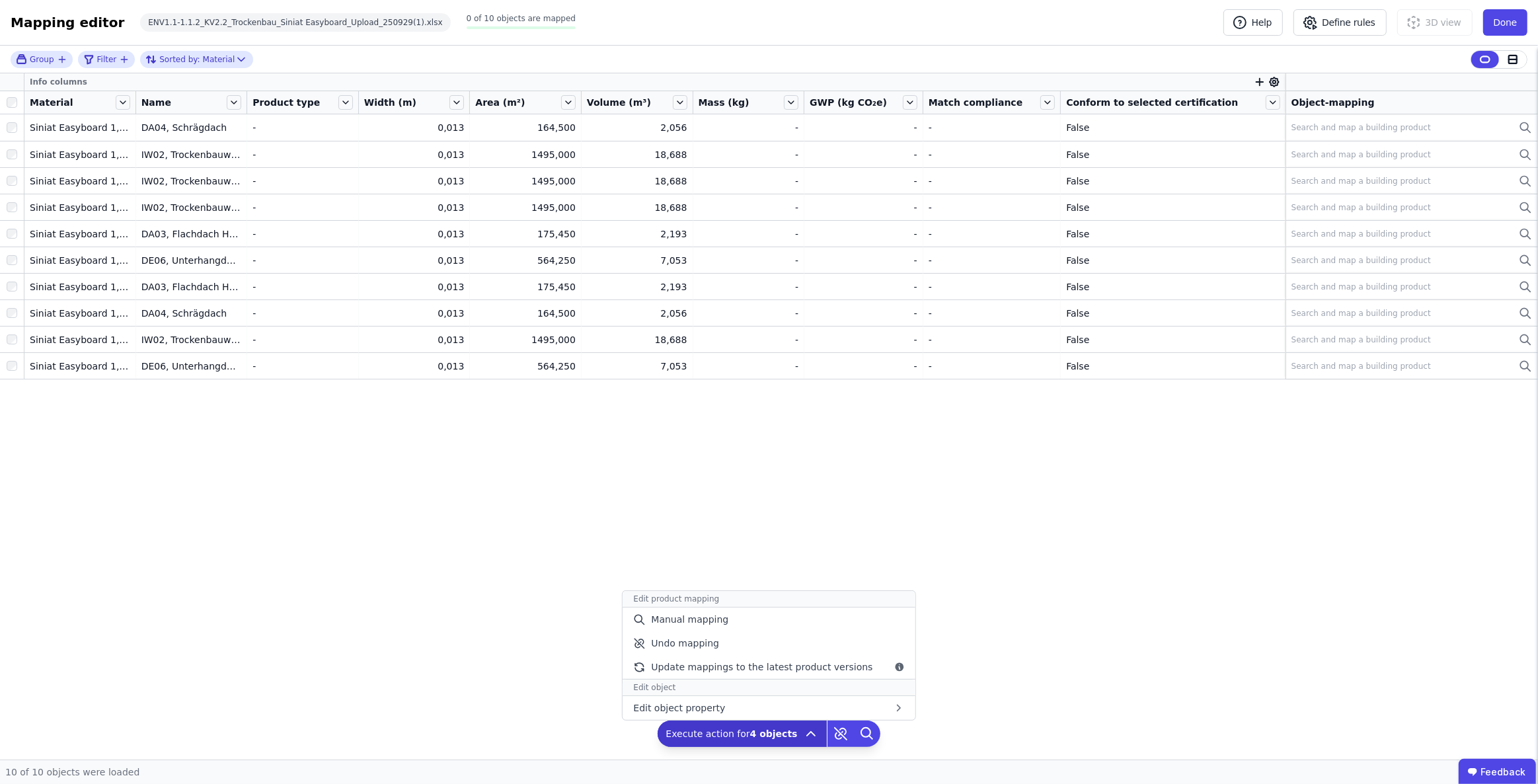
click at [805, 737] on icon at bounding box center [811, 733] width 16 height 16
click at [733, 616] on div "Manual mapping" at bounding box center [769, 619] width 292 height 24
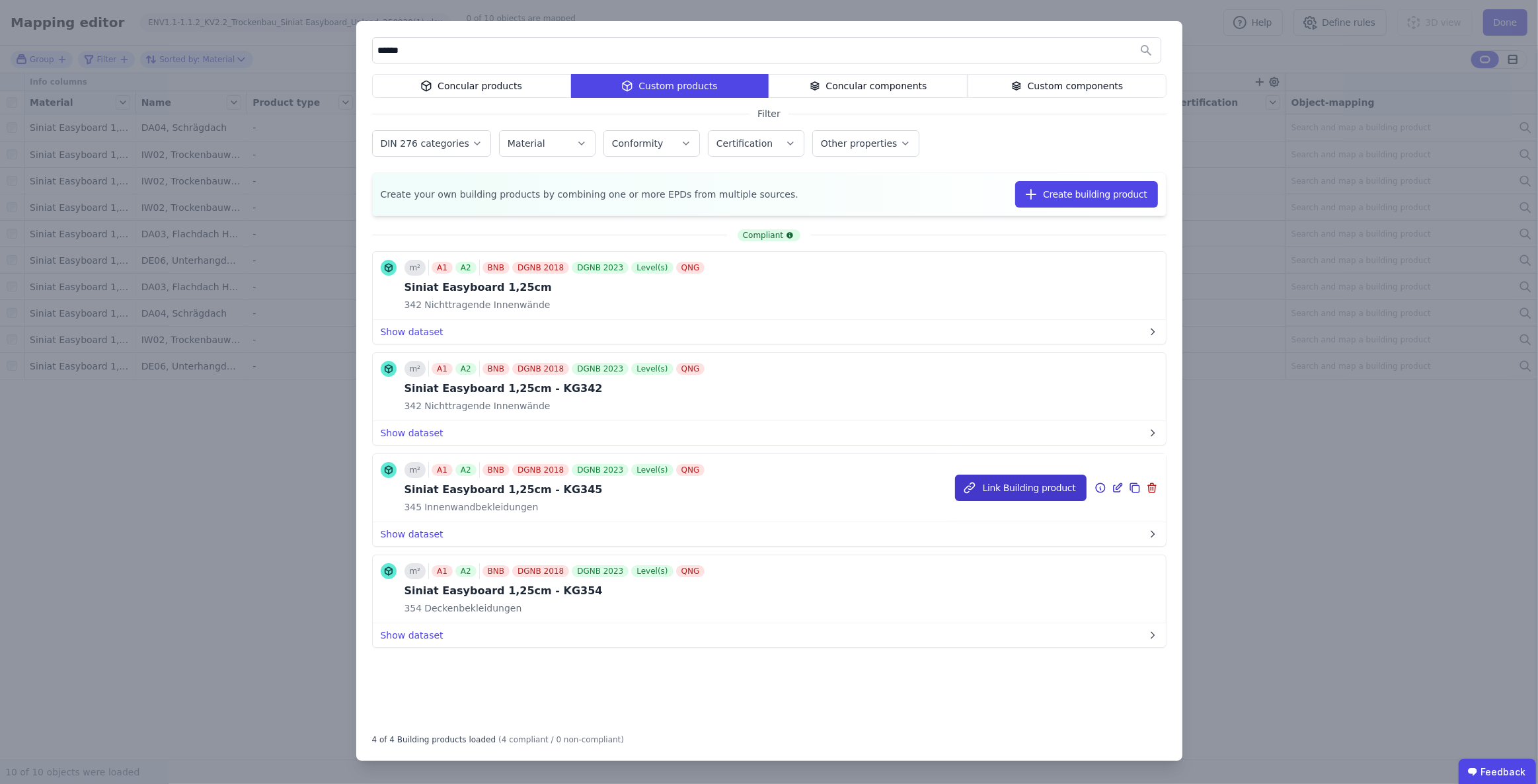
type input "******"
click at [1010, 489] on button "Link Building product" at bounding box center [1021, 488] width 132 height 27
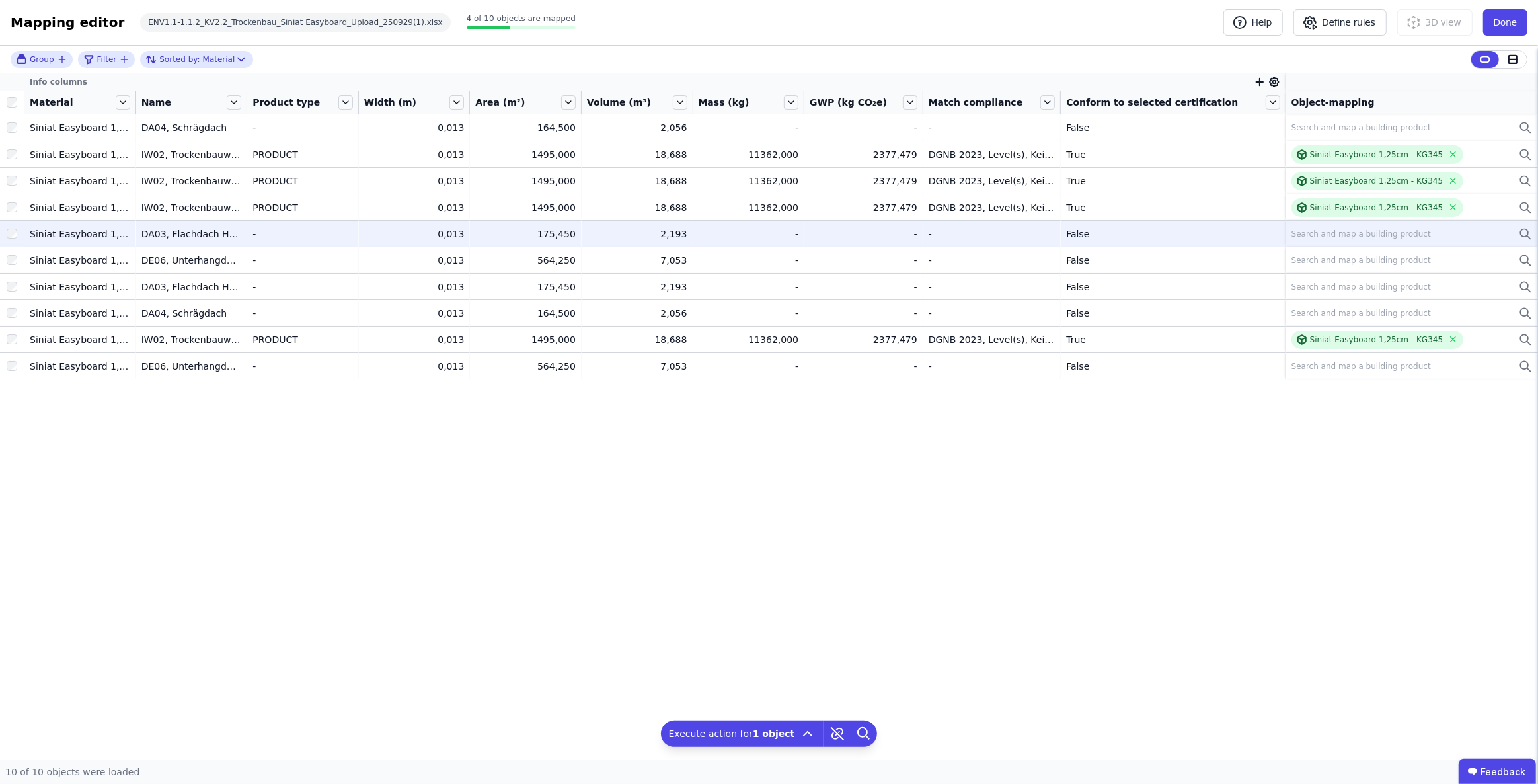
click at [9, 227] on div at bounding box center [12, 234] width 24 height 24
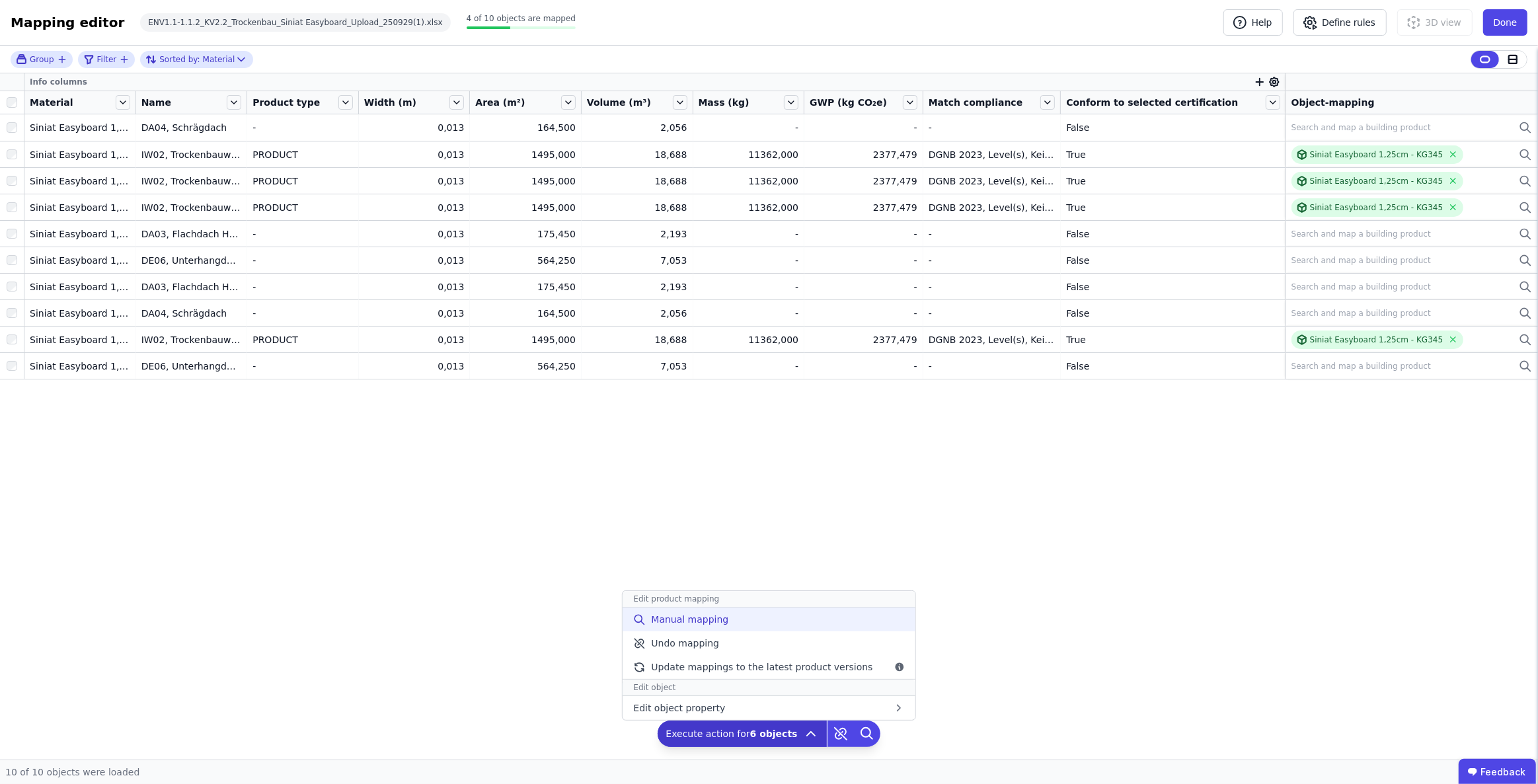
click at [709, 615] on span "Manual mapping" at bounding box center [690, 619] width 77 height 13
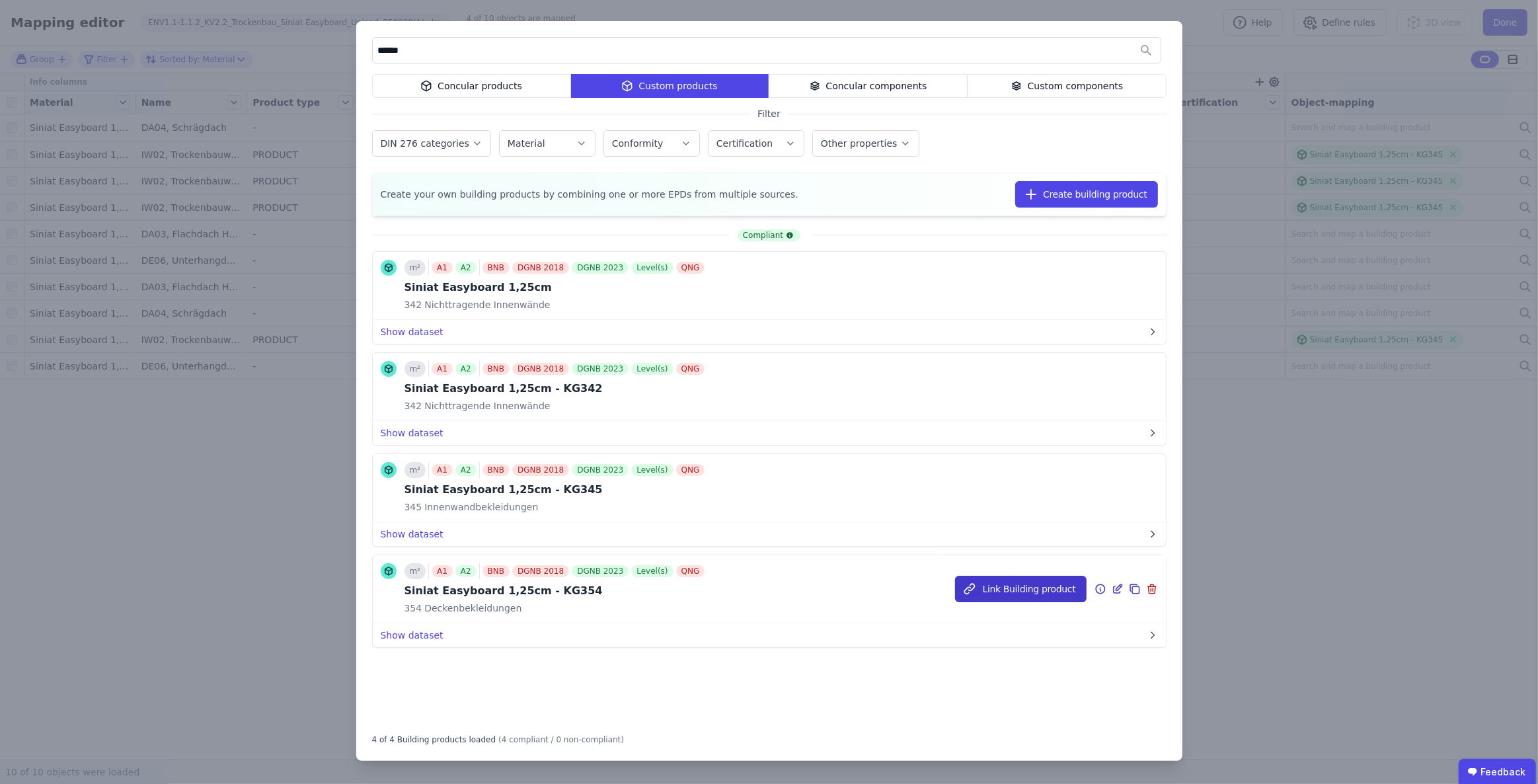
type input "******"
click at [1027, 589] on button "Link Building product" at bounding box center [1021, 589] width 132 height 27
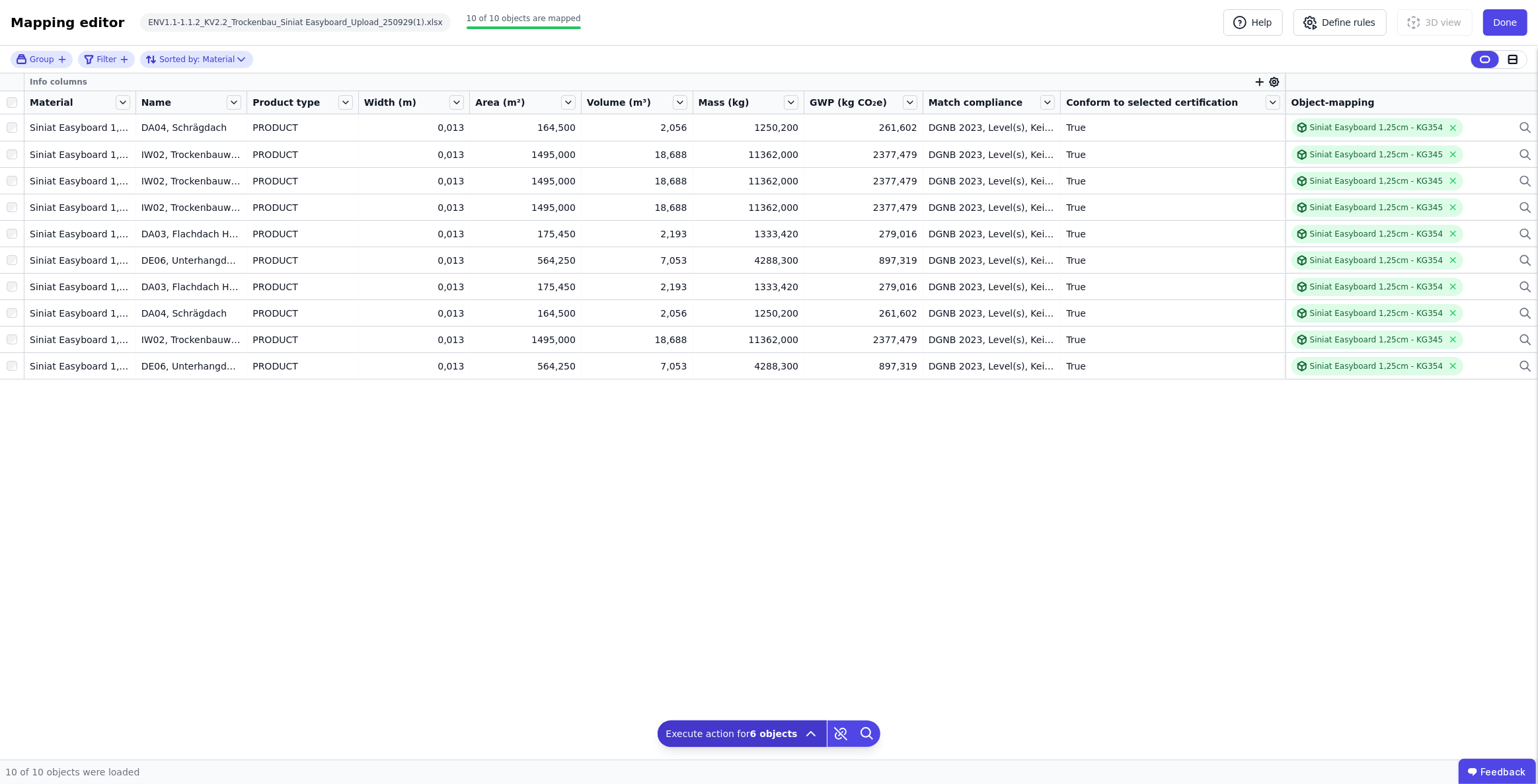
click at [1027, 588] on div "Info columns Material Name Product type Width (m) Area (m²) Volume (m³) Mass (k…" at bounding box center [769, 416] width 1538 height 686
click at [1511, 22] on button "Done" at bounding box center [1505, 22] width 45 height 27
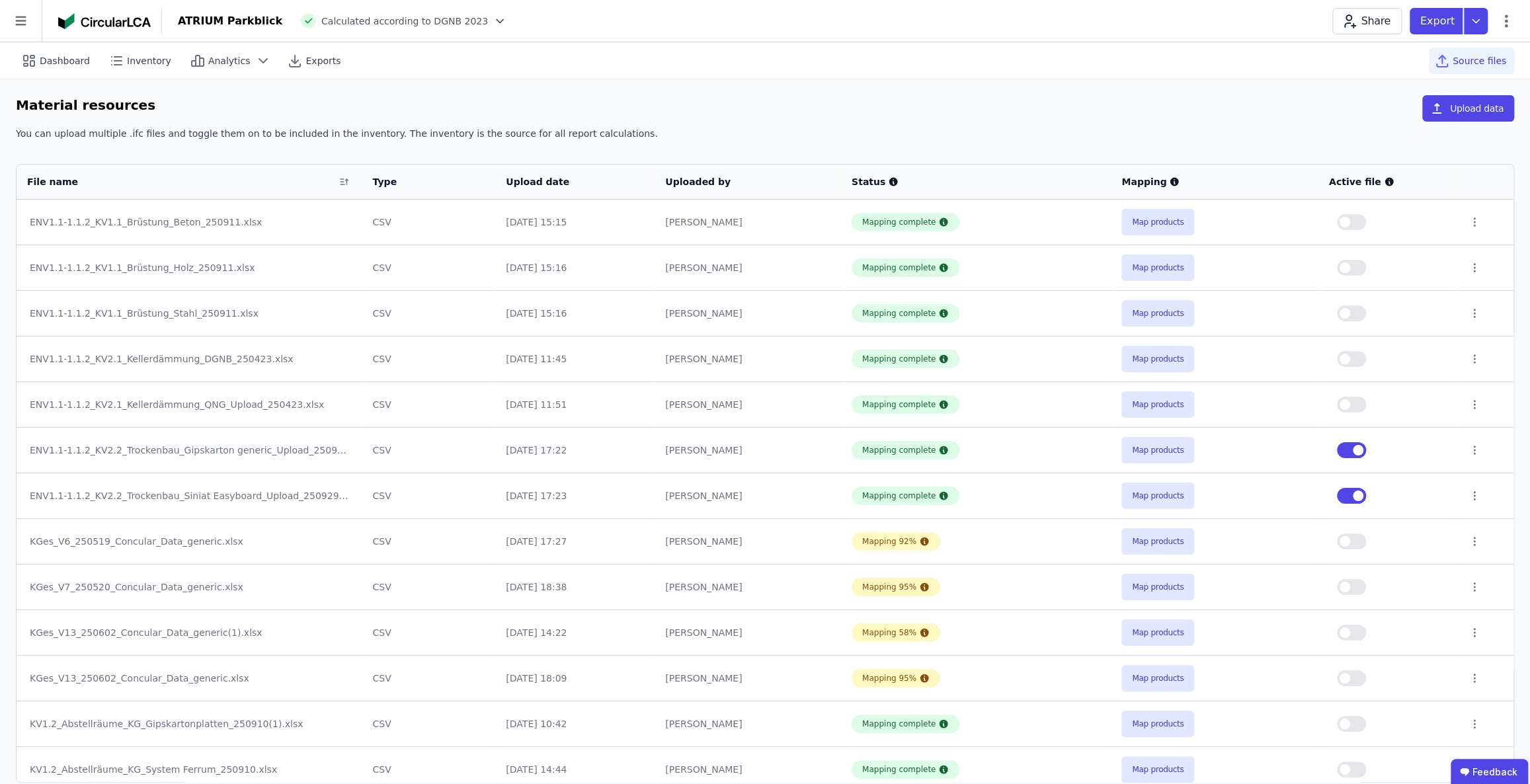
click at [1347, 498] on button "button" at bounding box center [1352, 495] width 29 height 16
click at [1474, 25] on icon at bounding box center [1476, 21] width 24 height 27
click at [1386, 72] on div "Inventory" at bounding box center [1407, 76] width 161 height 24
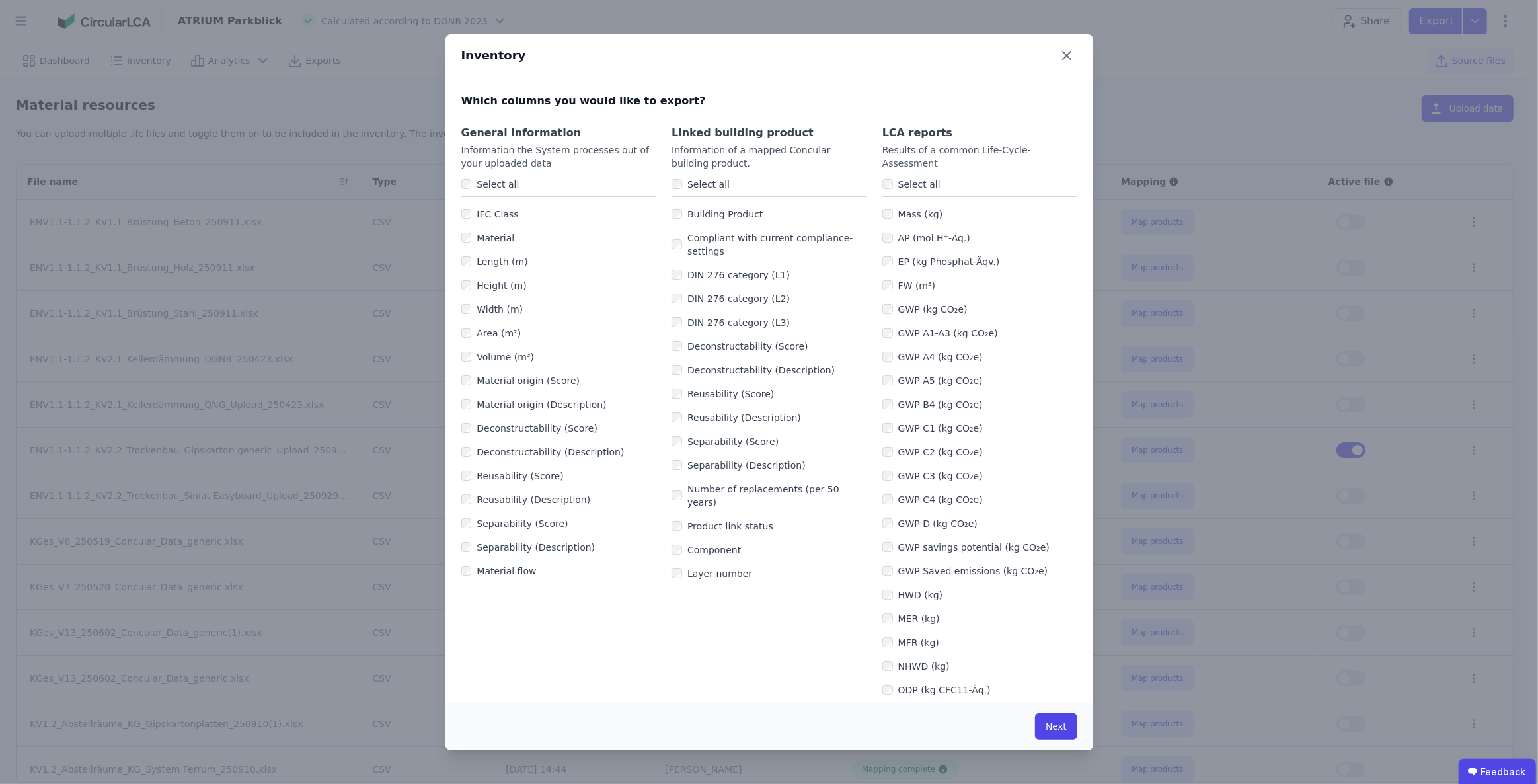
click at [472, 183] on label "Select all" at bounding box center [495, 183] width 48 height 13
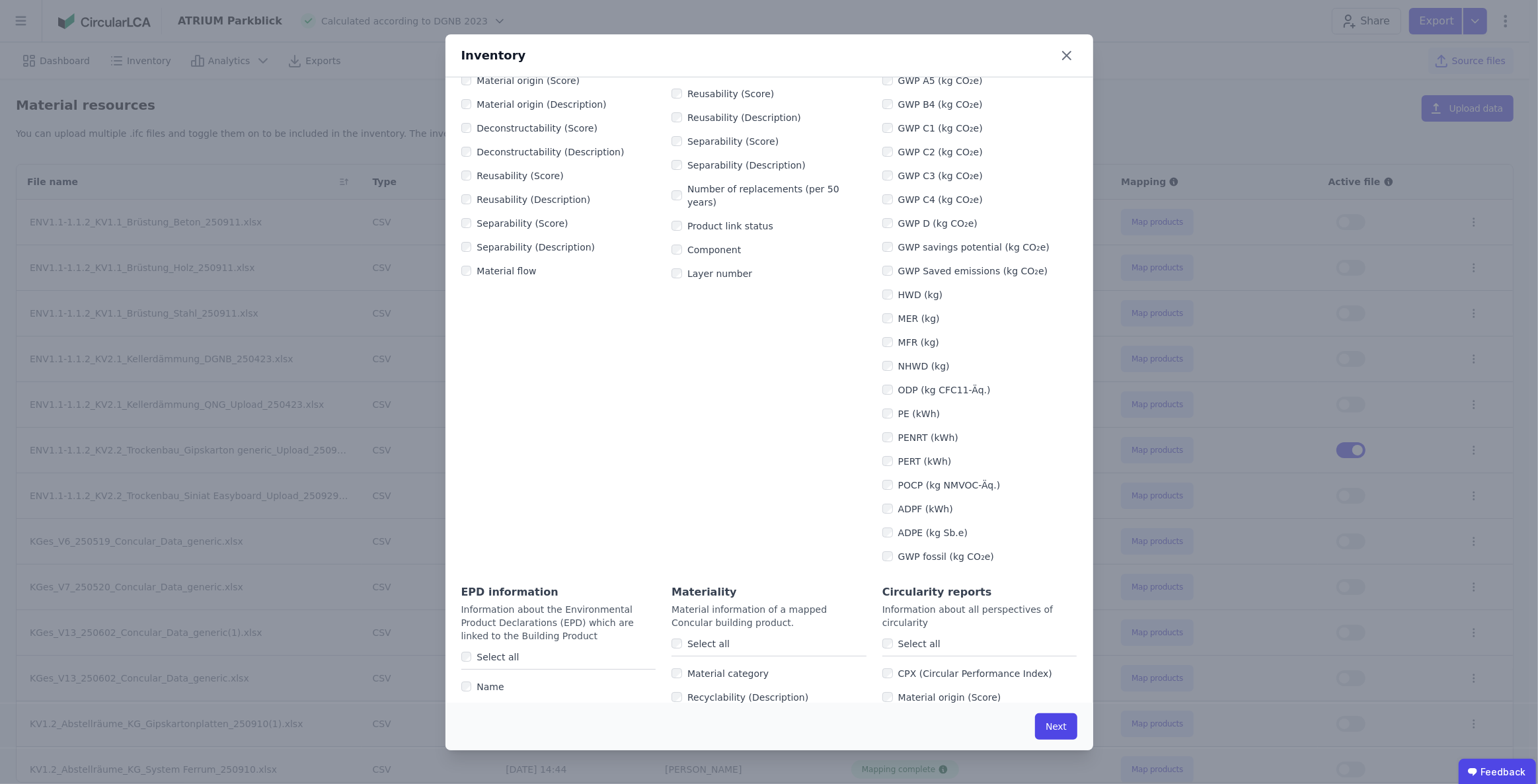
scroll to position [541, 0]
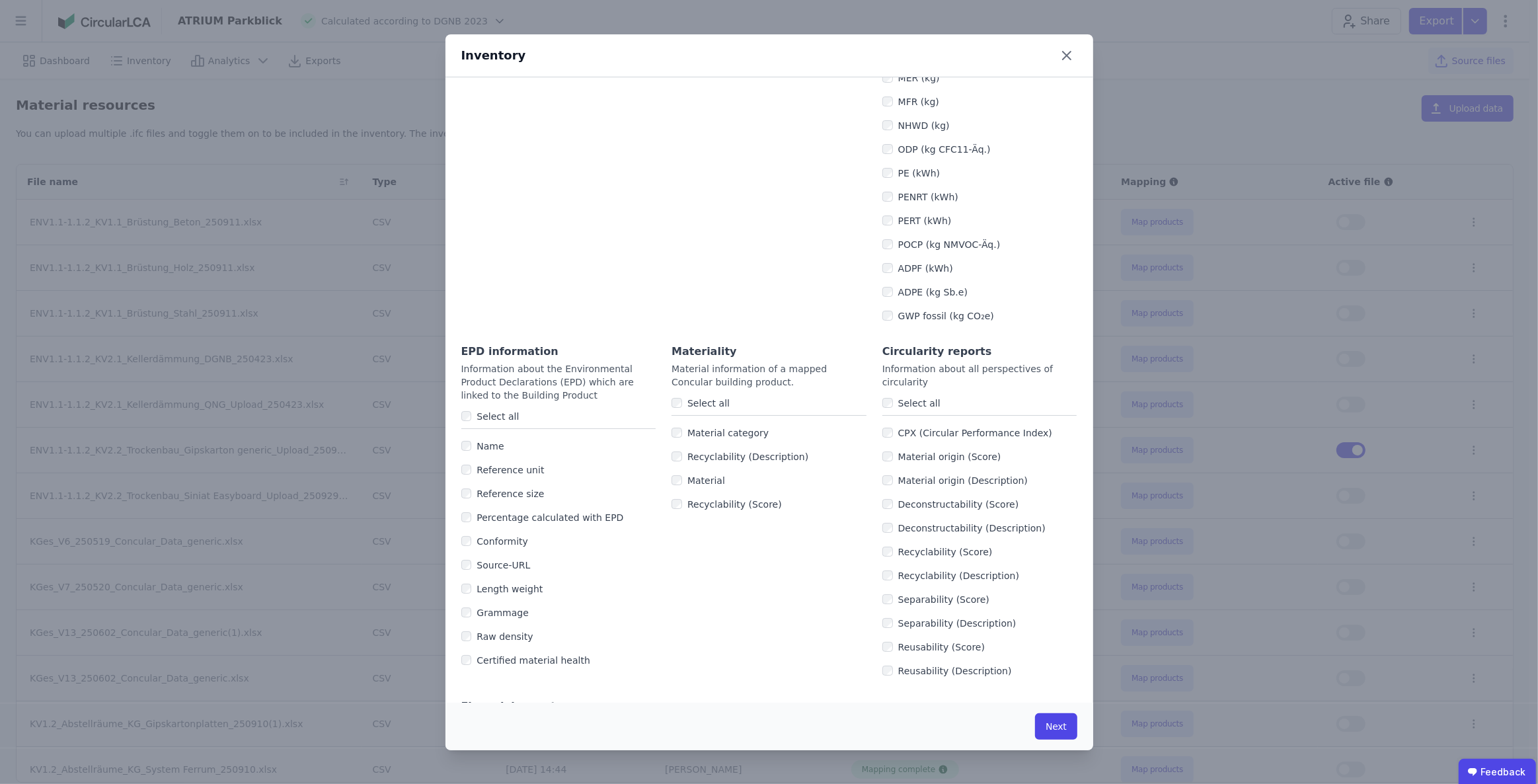
click at [501, 418] on label "Select all" at bounding box center [495, 416] width 48 height 13
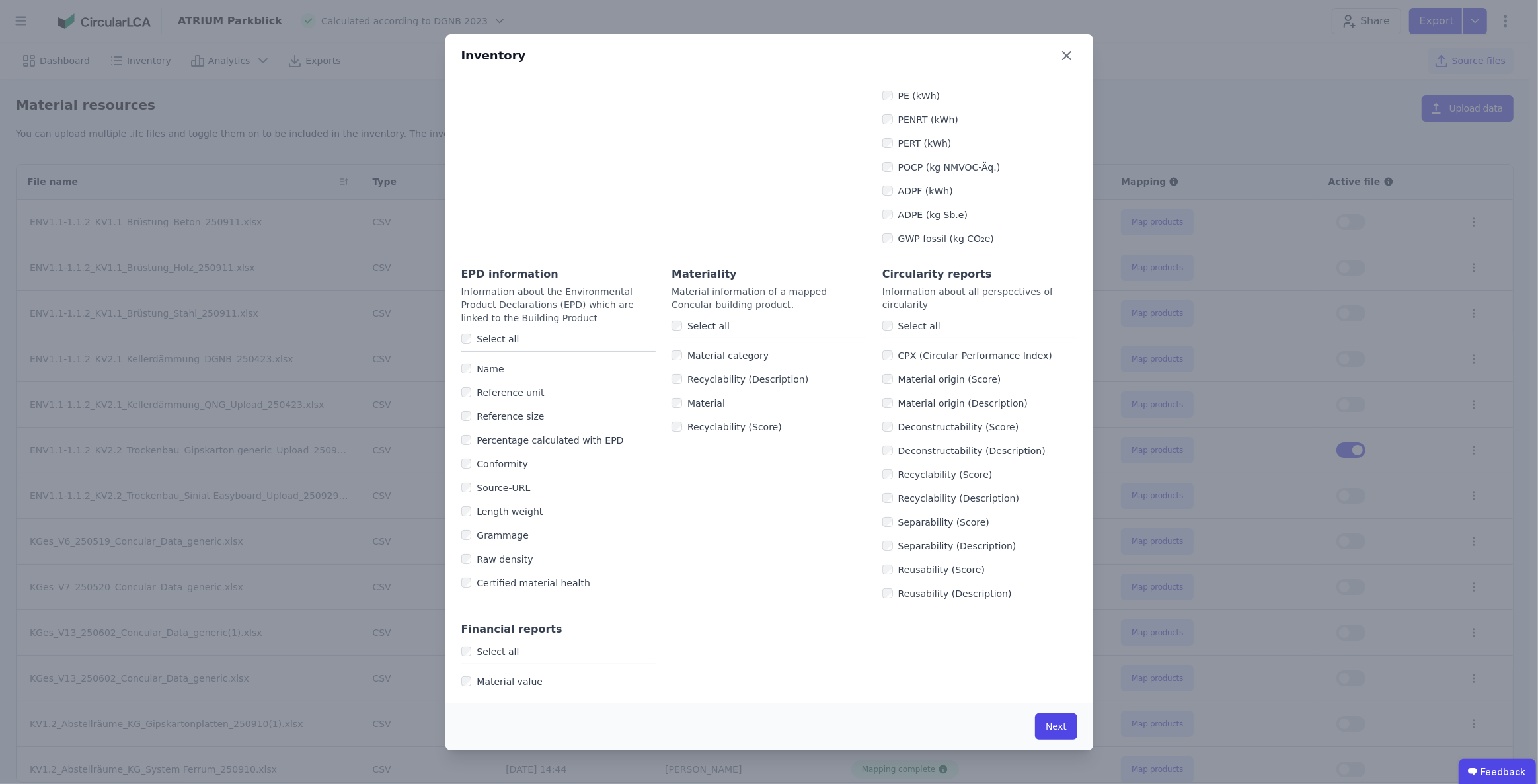
scroll to position [623, 0]
click at [1069, 723] on button "Next" at bounding box center [1056, 726] width 42 height 27
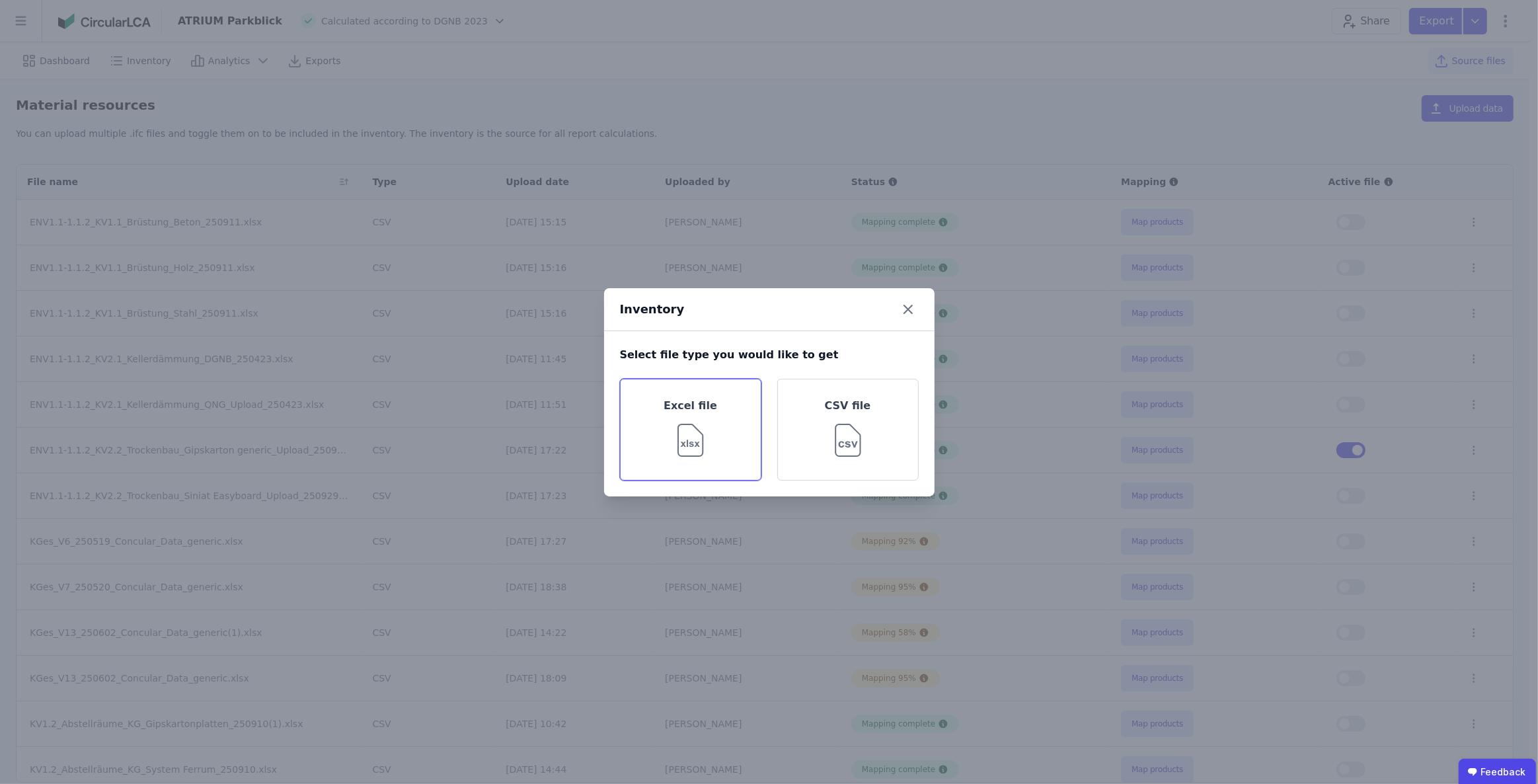
click at [681, 444] on img at bounding box center [691, 438] width 43 height 48
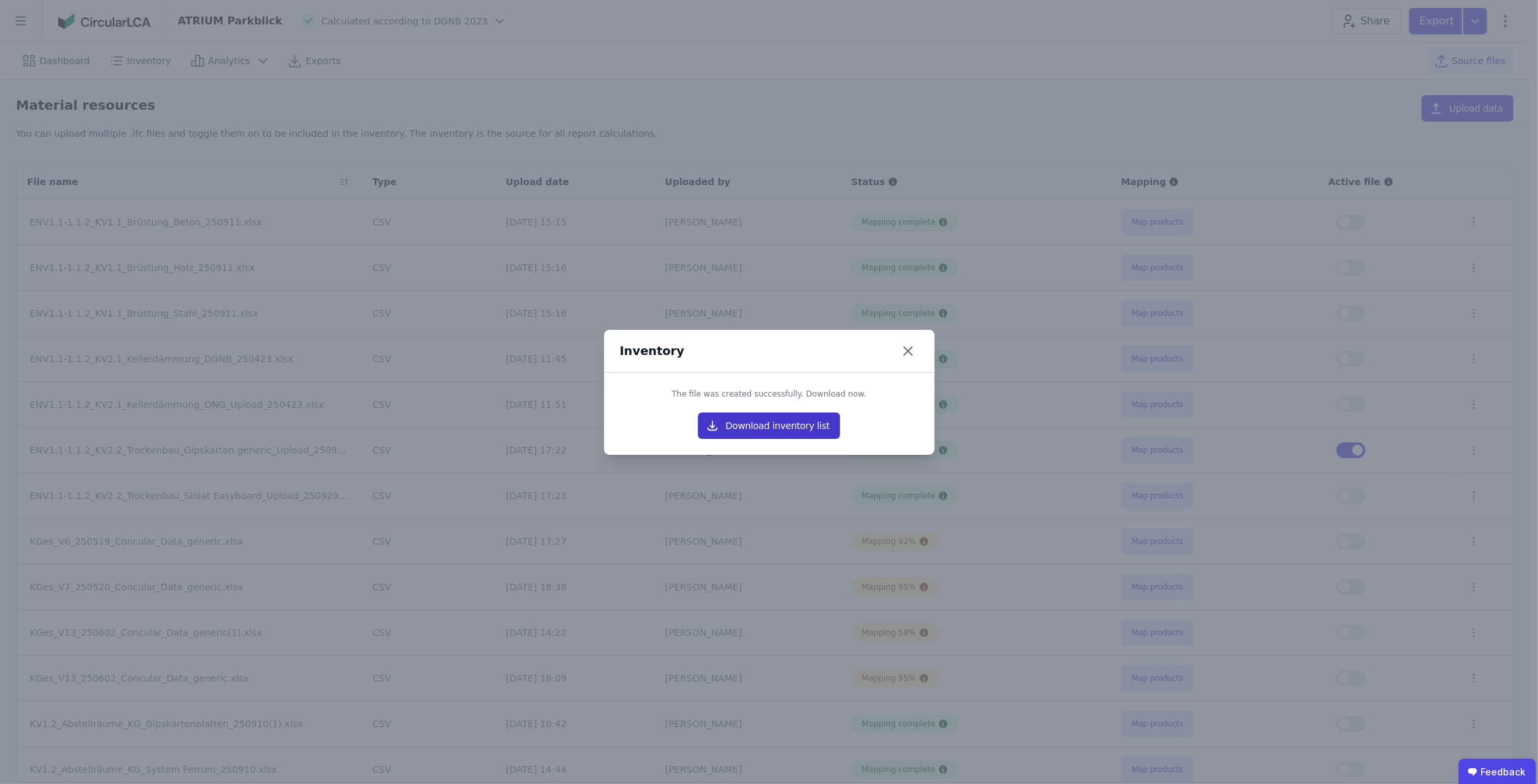
click at [827, 427] on button "Download inventory list" at bounding box center [769, 425] width 143 height 27
click at [907, 349] on icon at bounding box center [908, 350] width 21 height 21
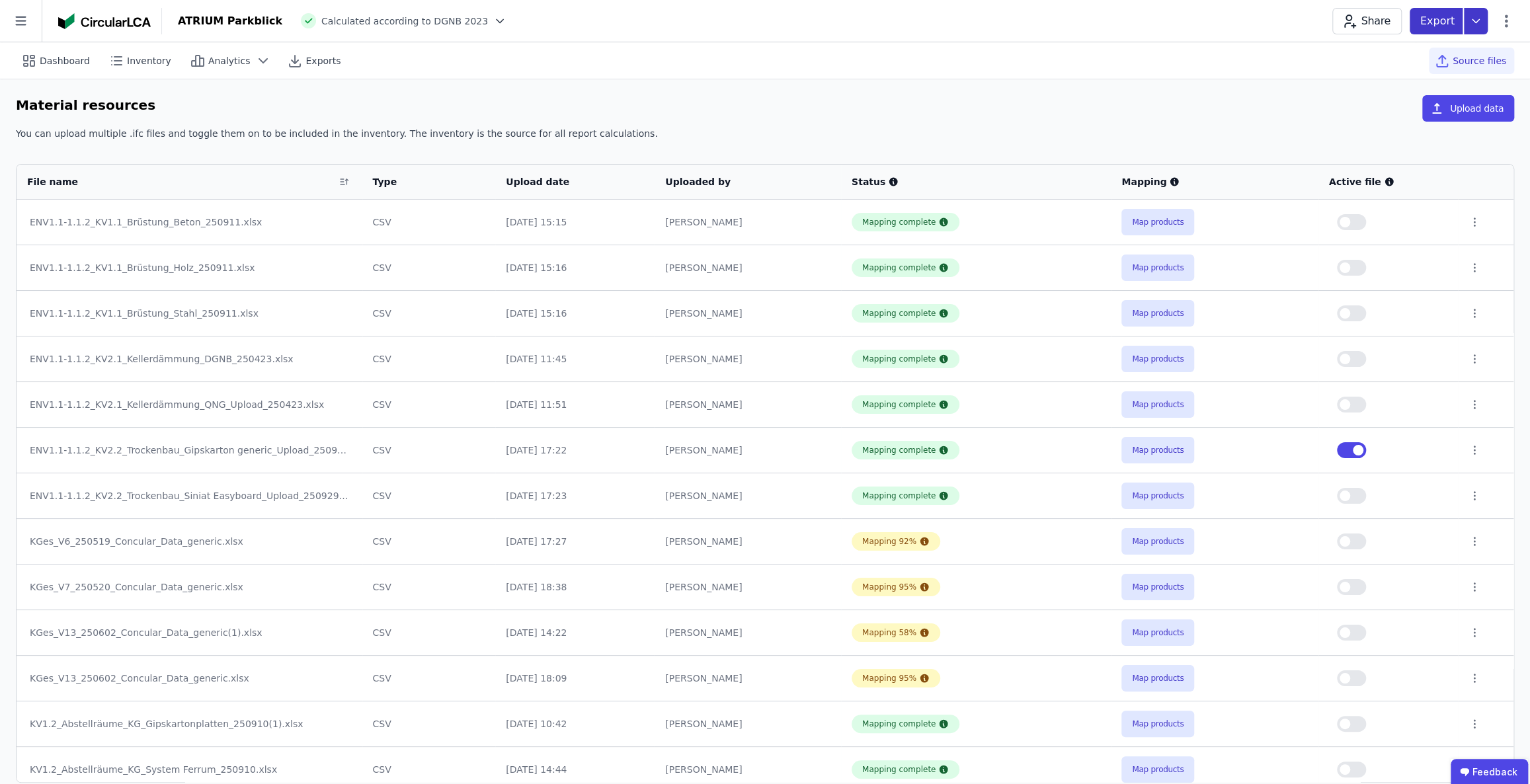
click at [1470, 19] on icon at bounding box center [1476, 21] width 24 height 27
click at [1399, 93] on div "life cycle assessment" at bounding box center [1385, 99] width 99 height 13
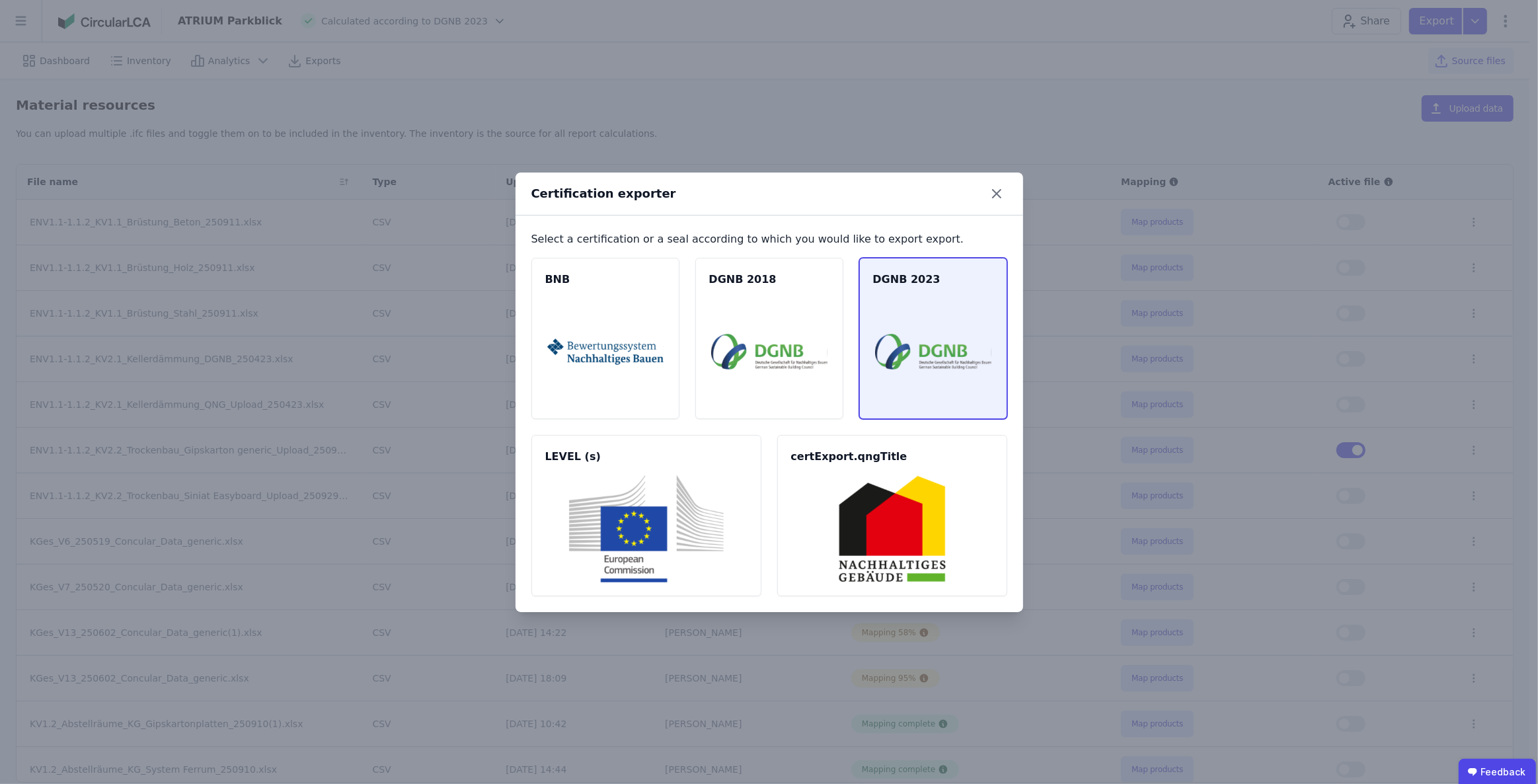
click at [955, 290] on div "DGNB 2023" at bounding box center [933, 338] width 148 height 161
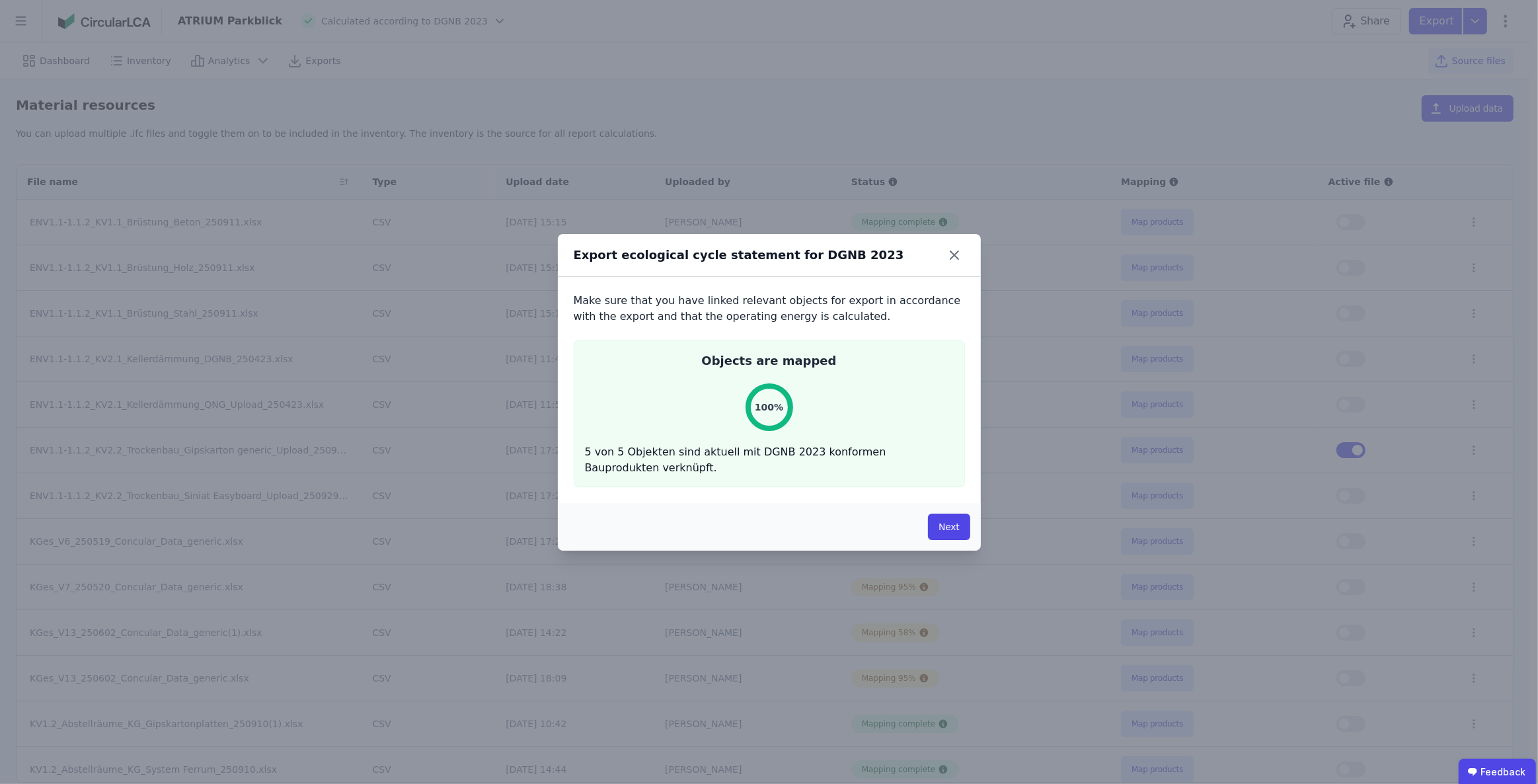
click at [948, 526] on button "Next" at bounding box center [949, 526] width 42 height 27
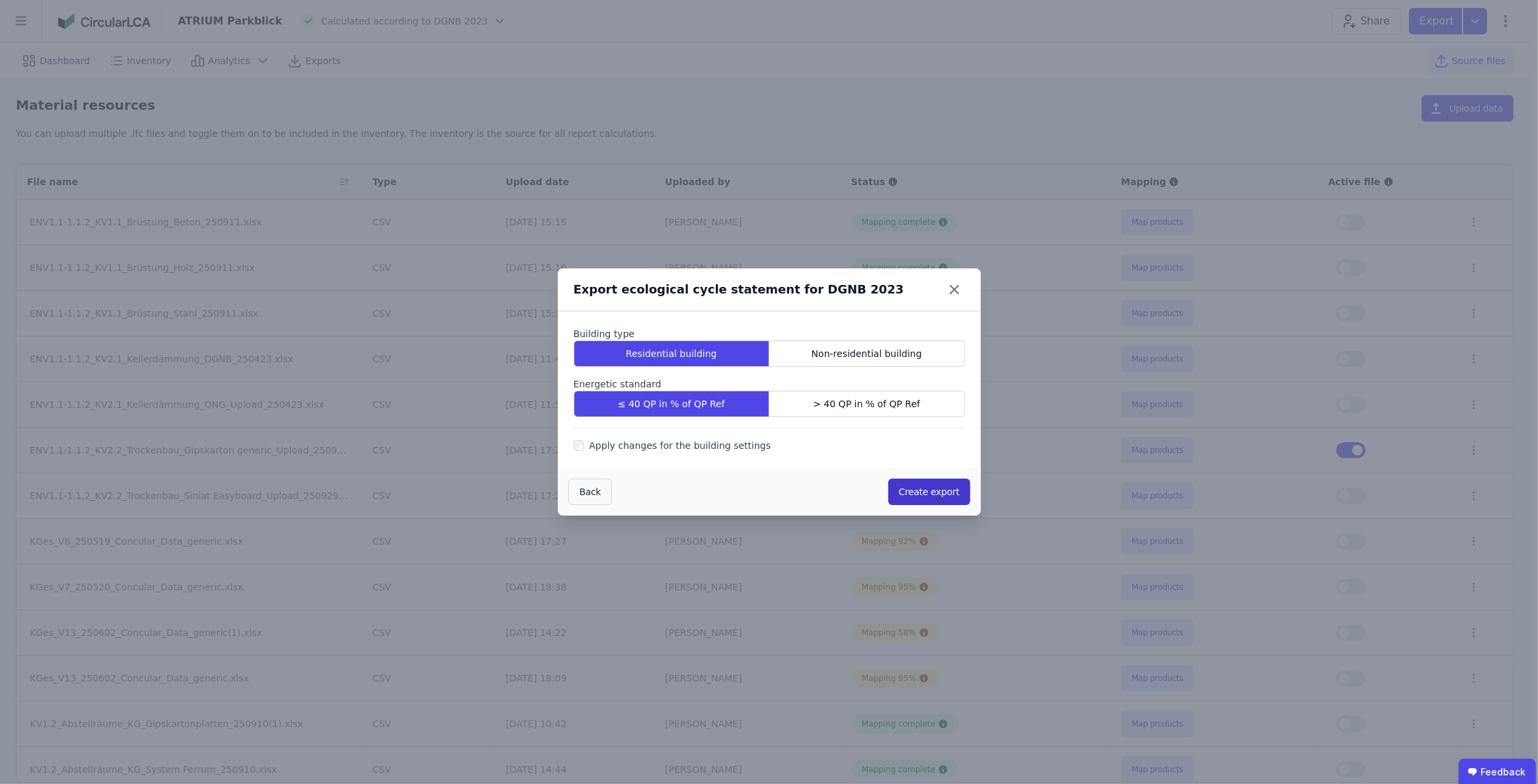
click at [916, 489] on button "Create export" at bounding box center [930, 491] width 82 height 27
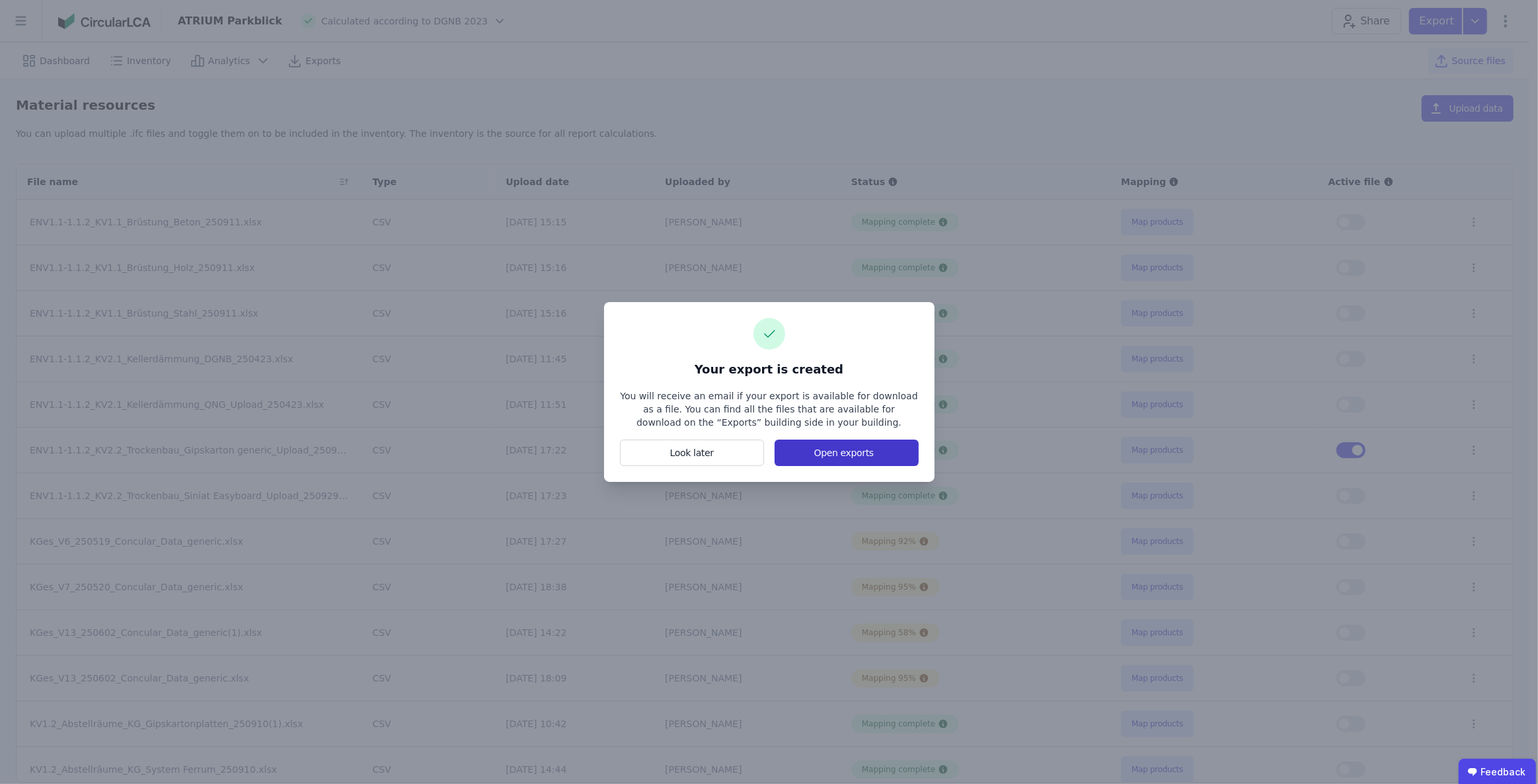
click at [871, 452] on button "Open exports" at bounding box center [846, 452] width 143 height 27
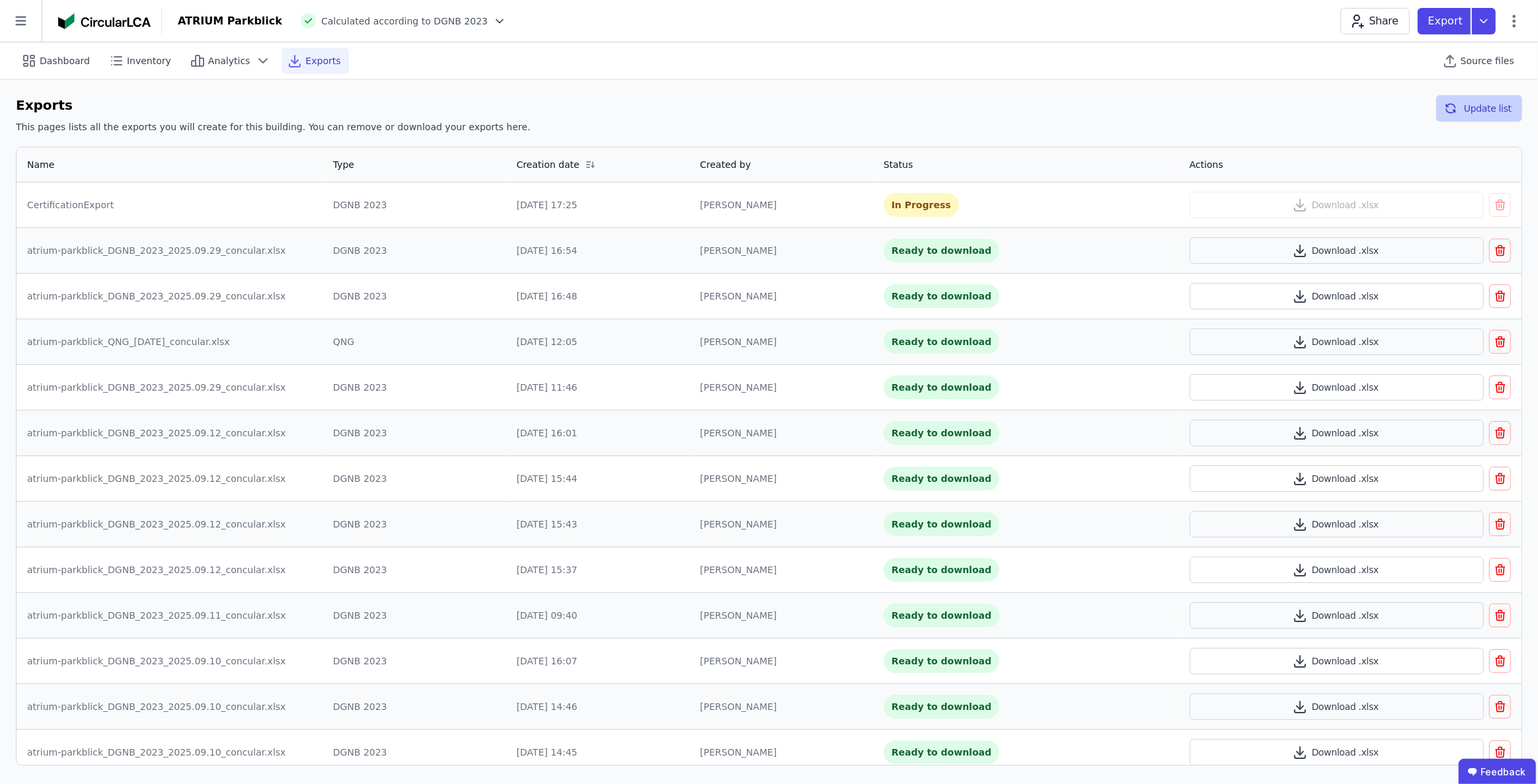
click at [1501, 112] on button "Update list" at bounding box center [1479, 108] width 86 height 27
click at [1326, 206] on button "Download .xlsx" at bounding box center [1336, 205] width 294 height 27
click at [1200, 46] on div "Dashboard Inventory Analytics Exports Source files" at bounding box center [769, 60] width 1506 height 36
click at [124, 53] on div "Inventory" at bounding box center [141, 61] width 76 height 27
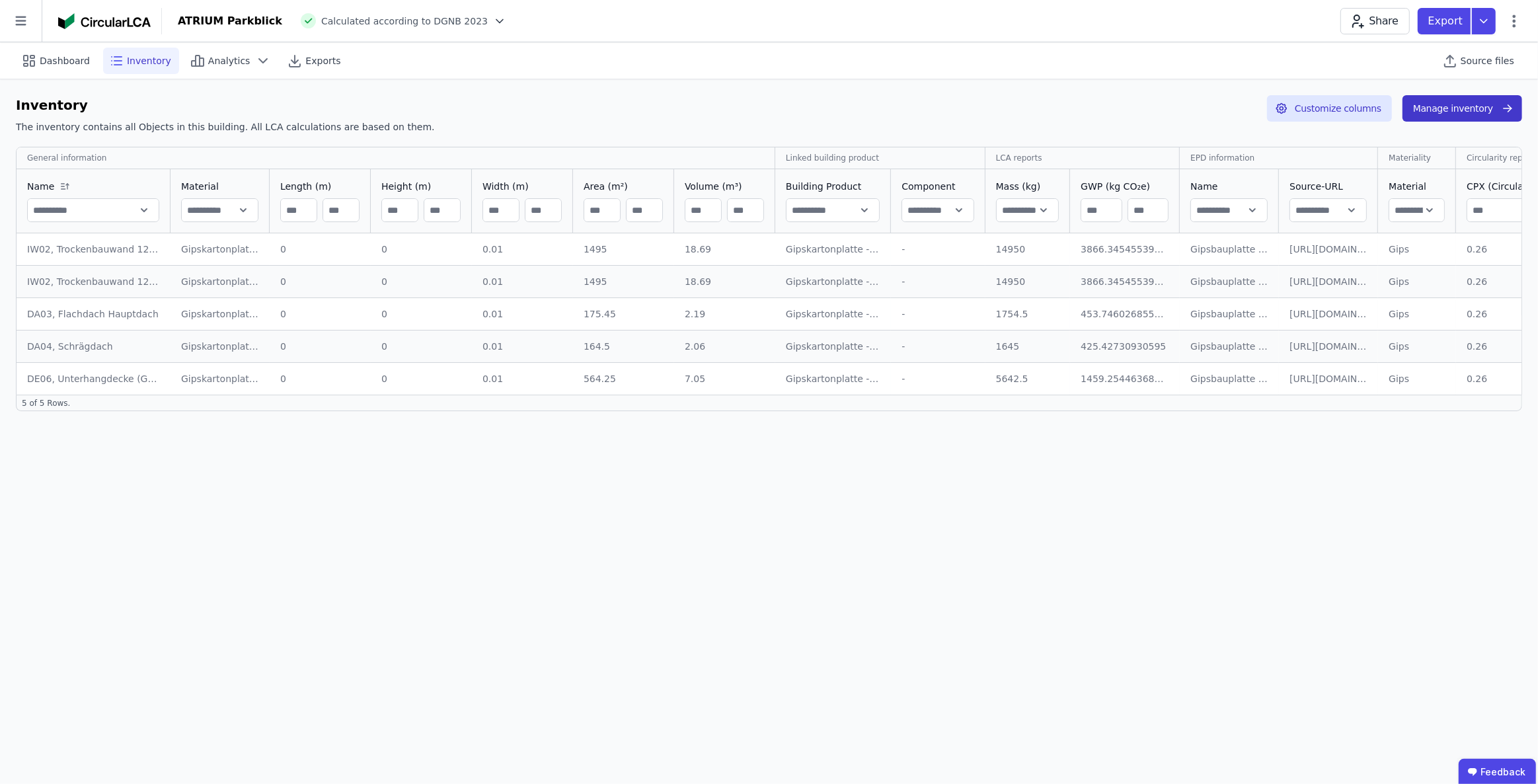
click at [1439, 109] on button "Manage inventory" at bounding box center [1463, 108] width 120 height 27
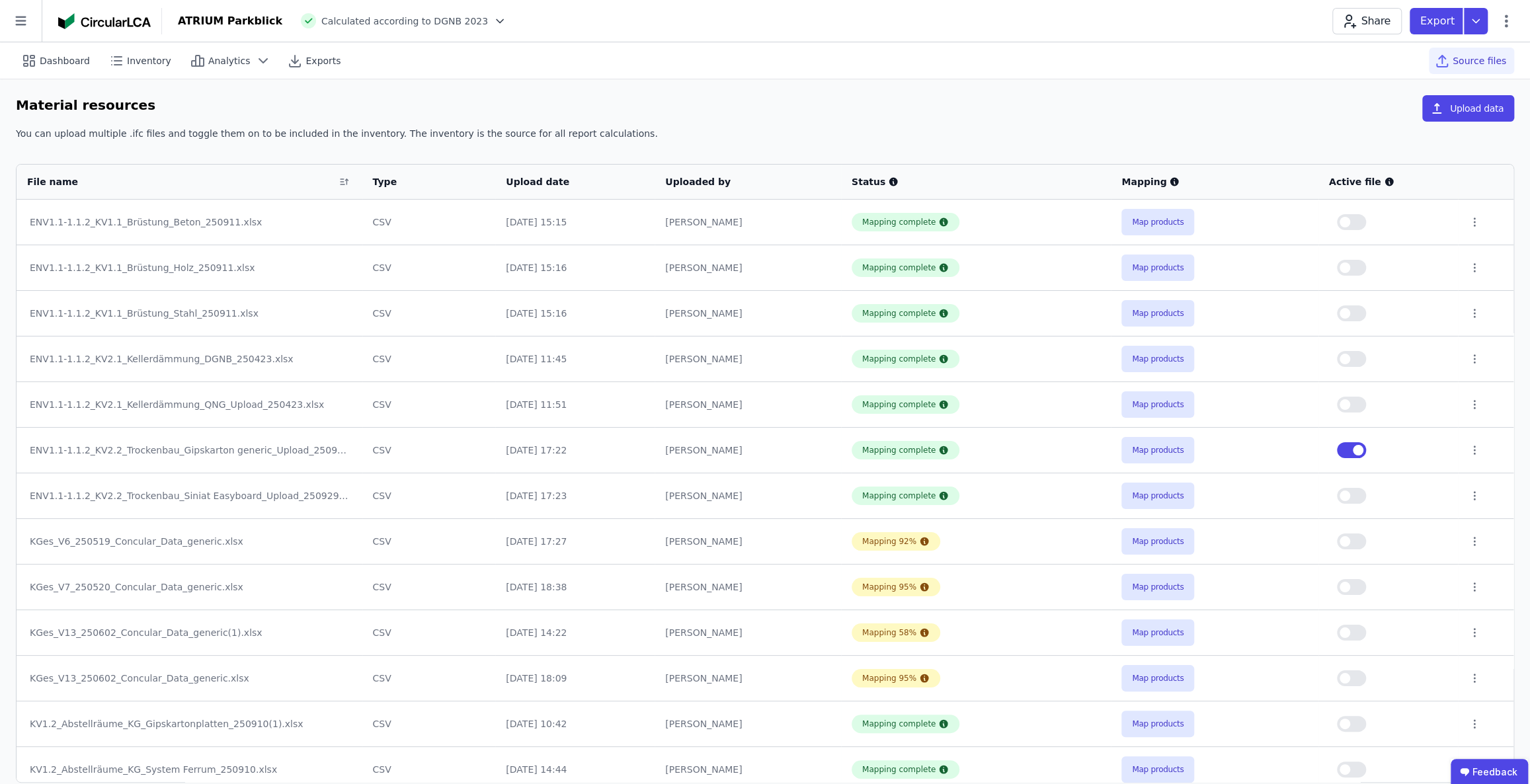
click at [1345, 450] on button "button" at bounding box center [1352, 450] width 29 height 16
click at [1352, 496] on button "button" at bounding box center [1352, 495] width 29 height 16
click at [1477, 19] on icon at bounding box center [1476, 21] width 24 height 27
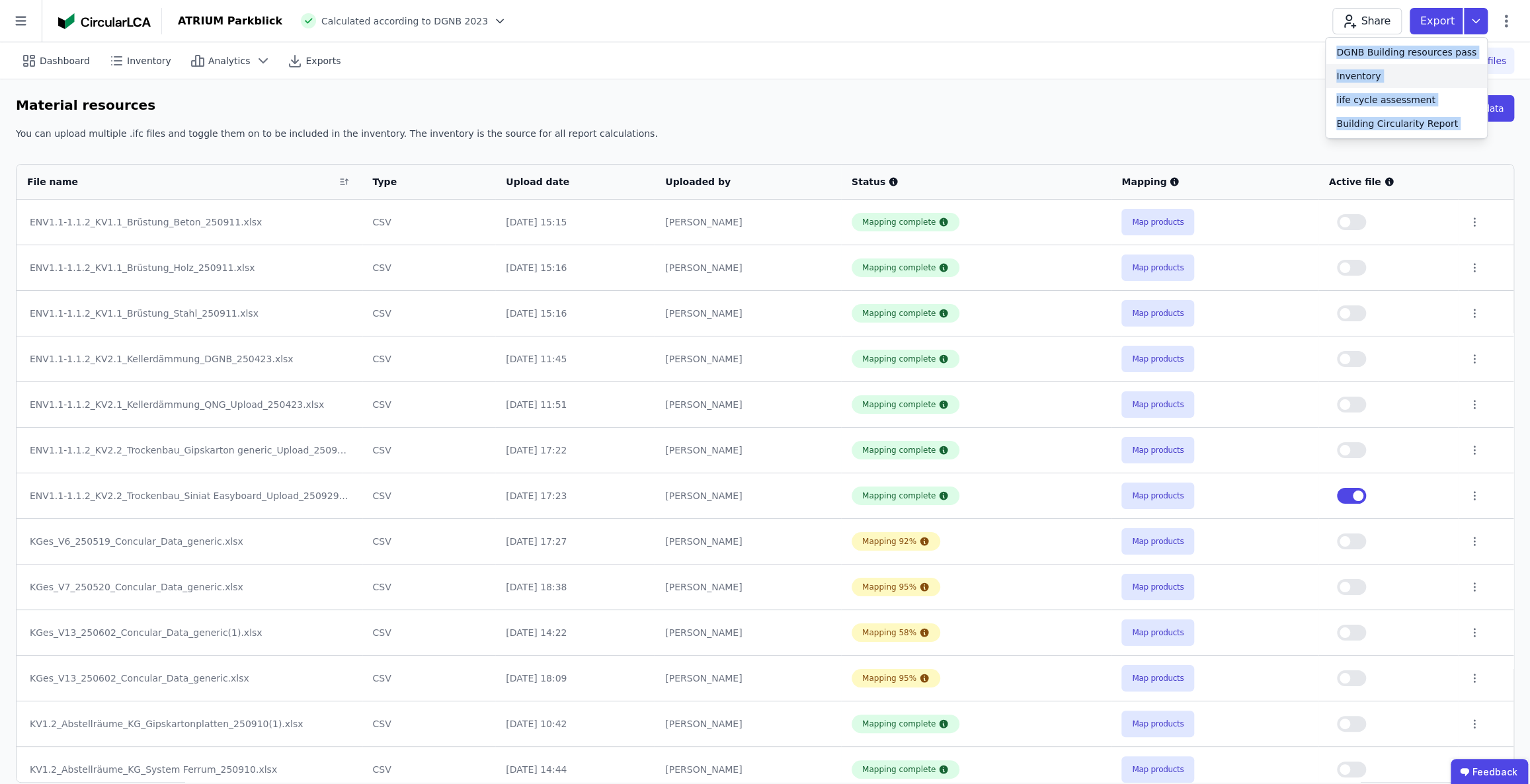
click at [1372, 76] on div "Inventory" at bounding box center [1359, 75] width 45 height 13
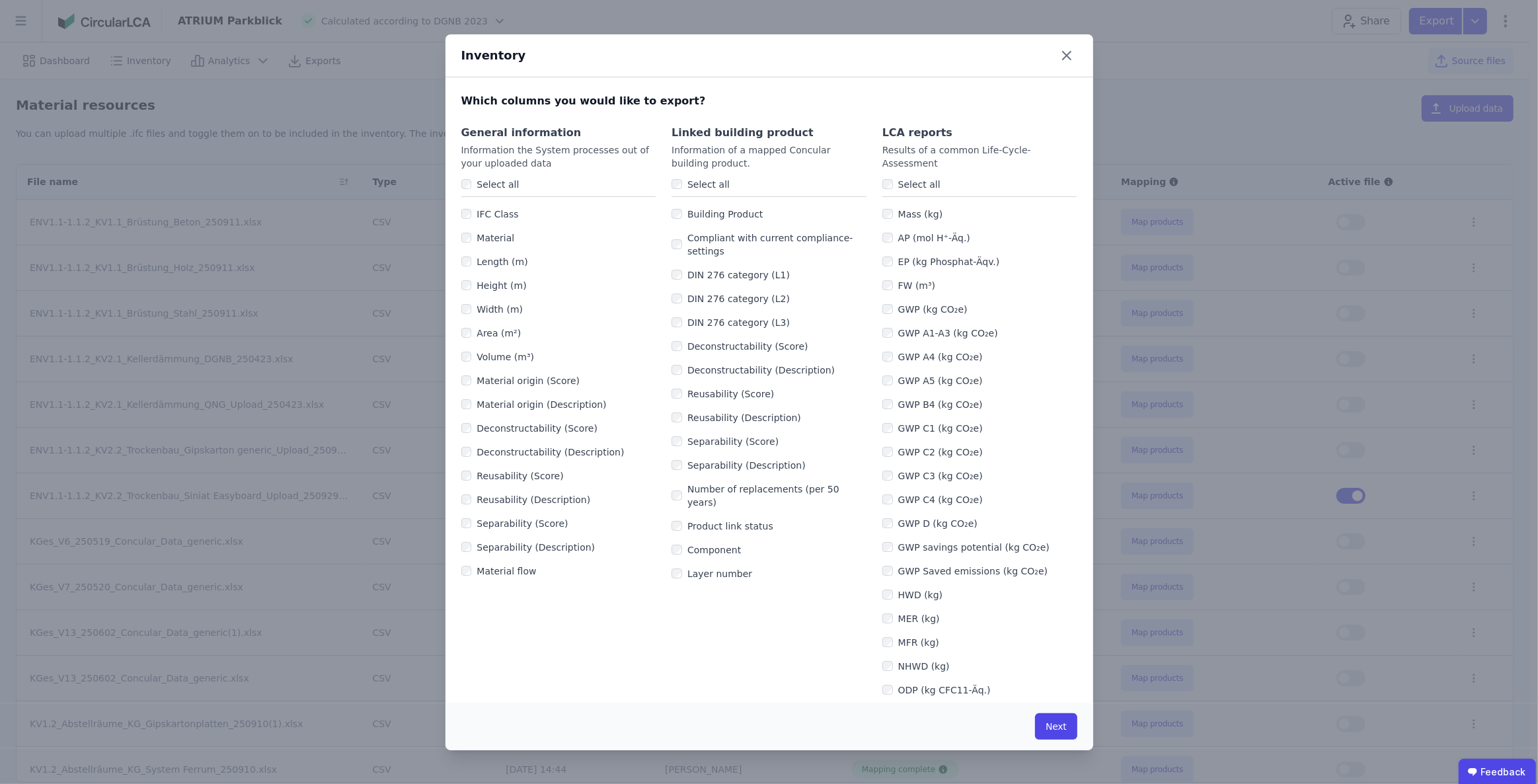
click at [682, 181] on label "Select all" at bounding box center [706, 183] width 48 height 13
click at [481, 184] on label "Select all" at bounding box center [495, 183] width 48 height 13
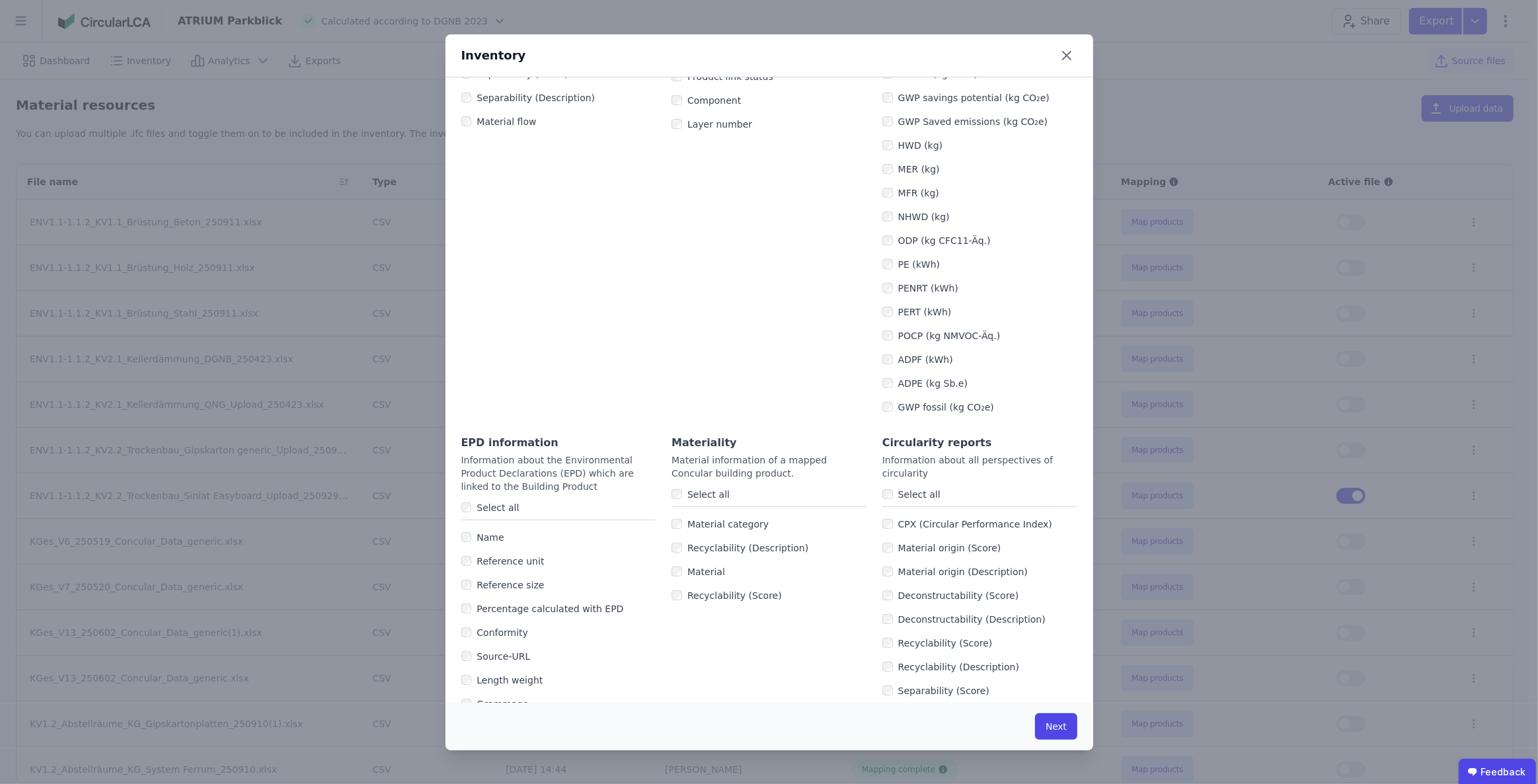
scroll to position [541, 0]
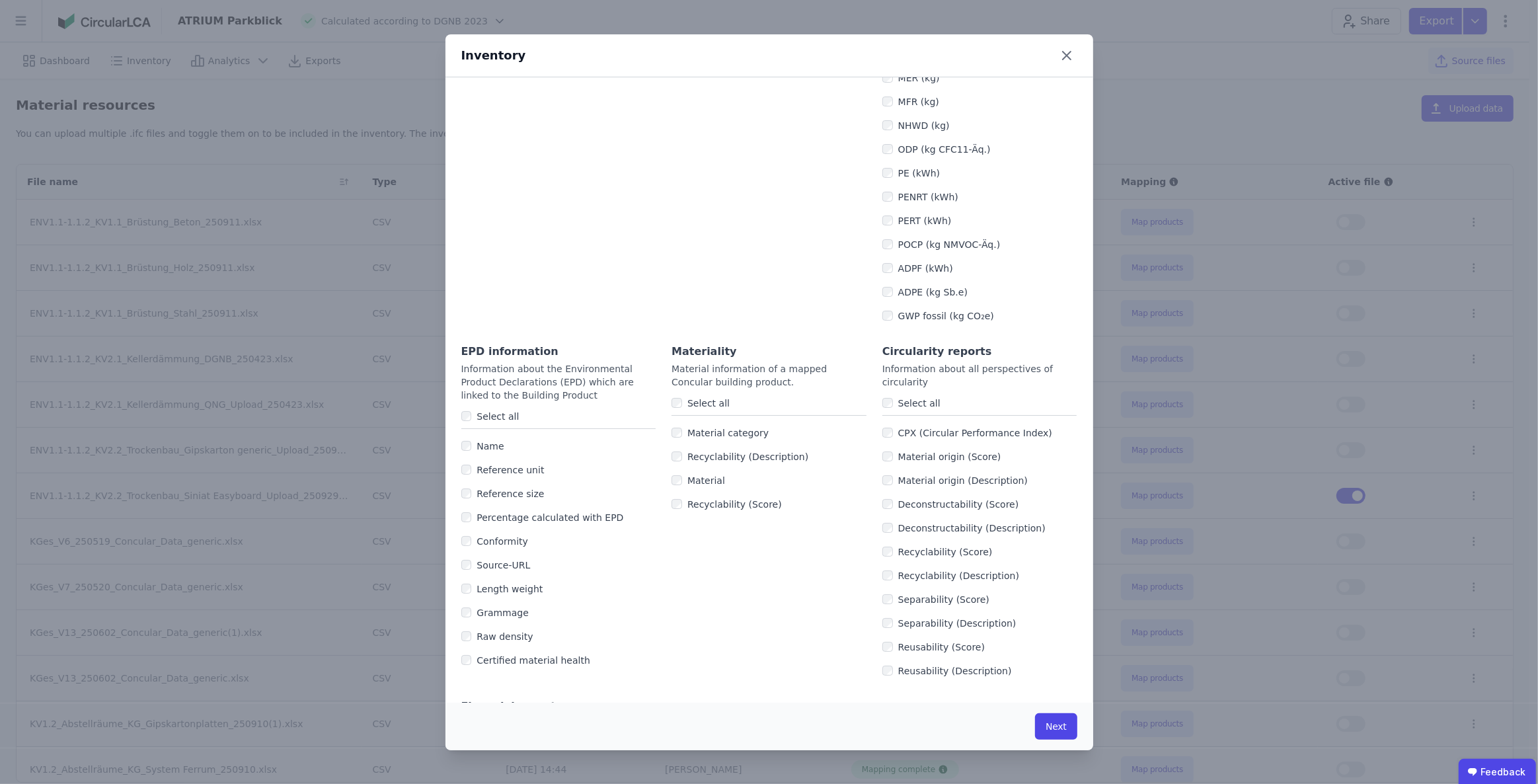
click at [496, 412] on label "Select all" at bounding box center [495, 416] width 48 height 13
click at [1057, 727] on button "Next" at bounding box center [1056, 726] width 42 height 27
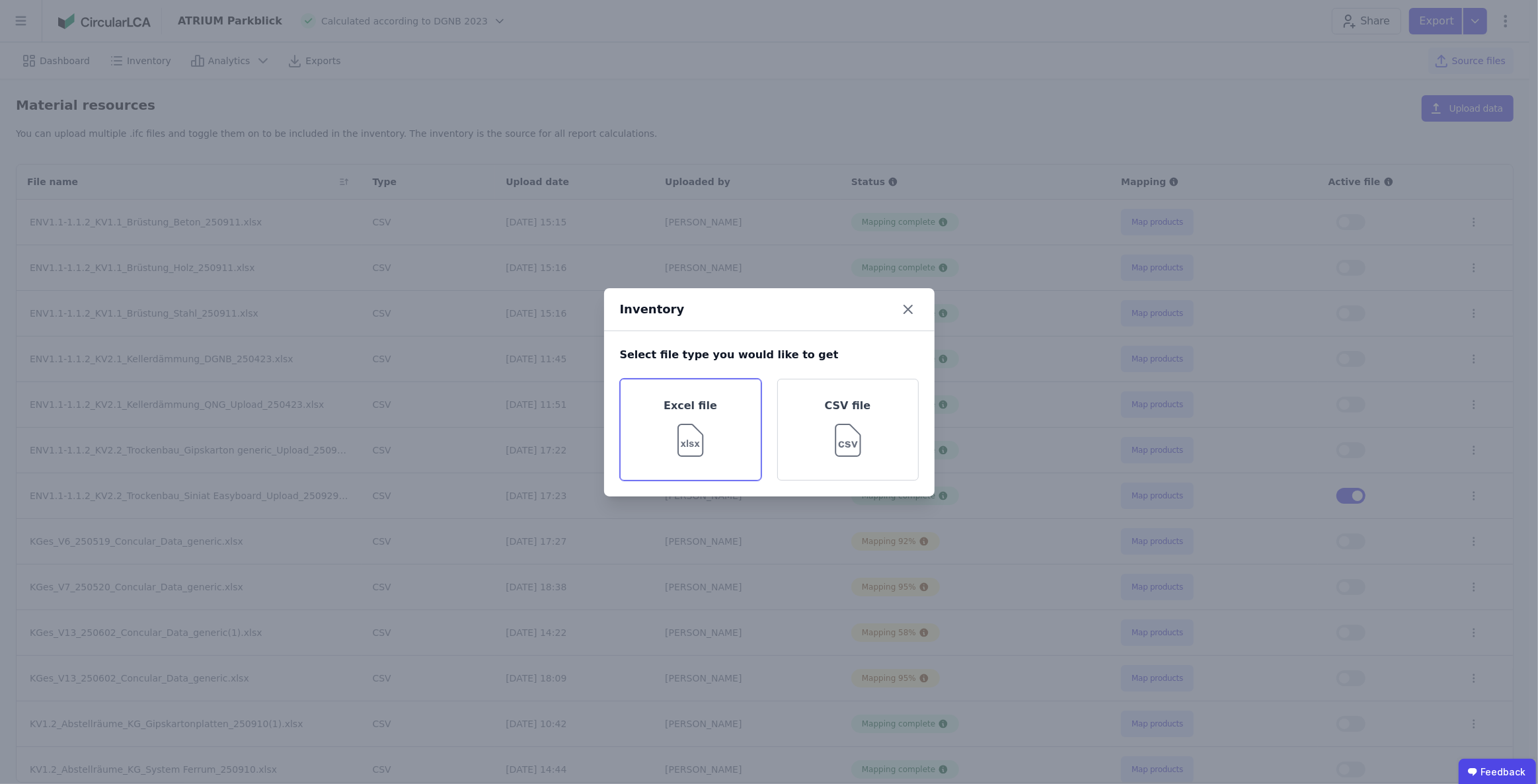
click at [723, 427] on div "Excel file" at bounding box center [691, 429] width 141 height 102
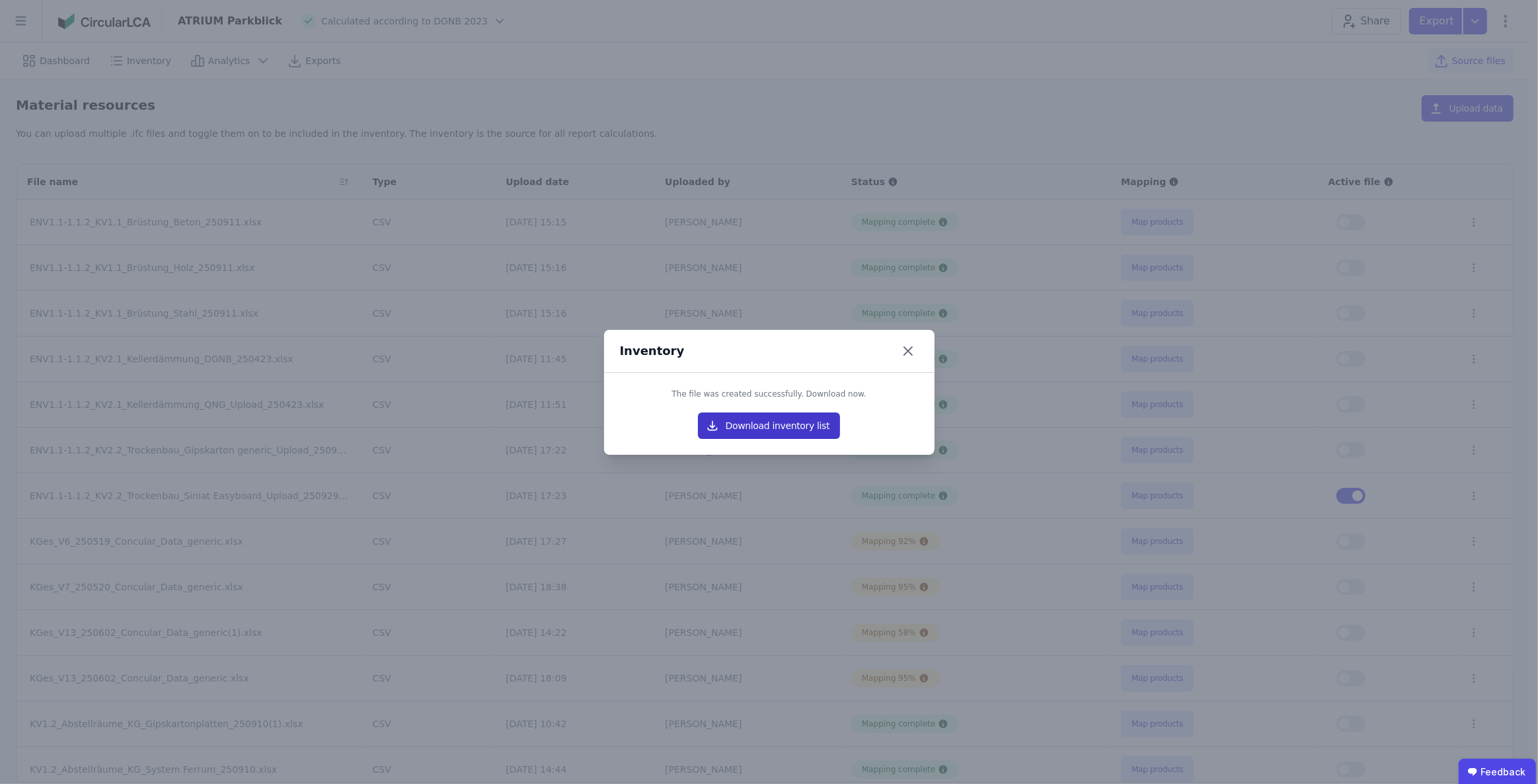
click at [806, 424] on button "Download inventory list" at bounding box center [769, 425] width 143 height 27
click at [907, 351] on icon at bounding box center [907, 350] width 8 height 8
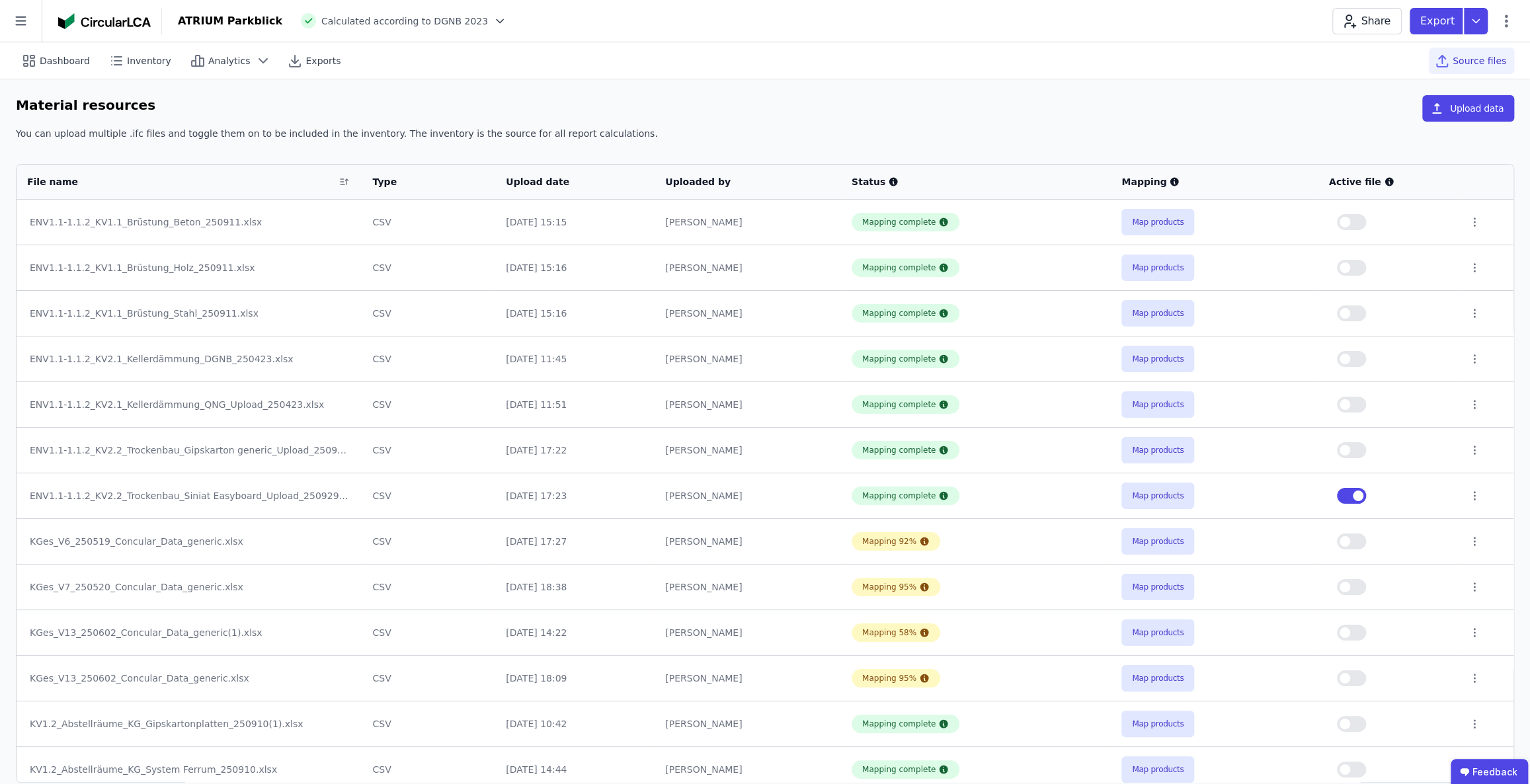
click at [1059, 130] on div "You can upload multiple .ifc files and toggle them on to be included in the inv…" at bounding box center [765, 139] width 1498 height 24
click at [1470, 27] on icon at bounding box center [1476, 21] width 24 height 27
click at [1419, 105] on div "life cycle assessment" at bounding box center [1407, 100] width 161 height 24
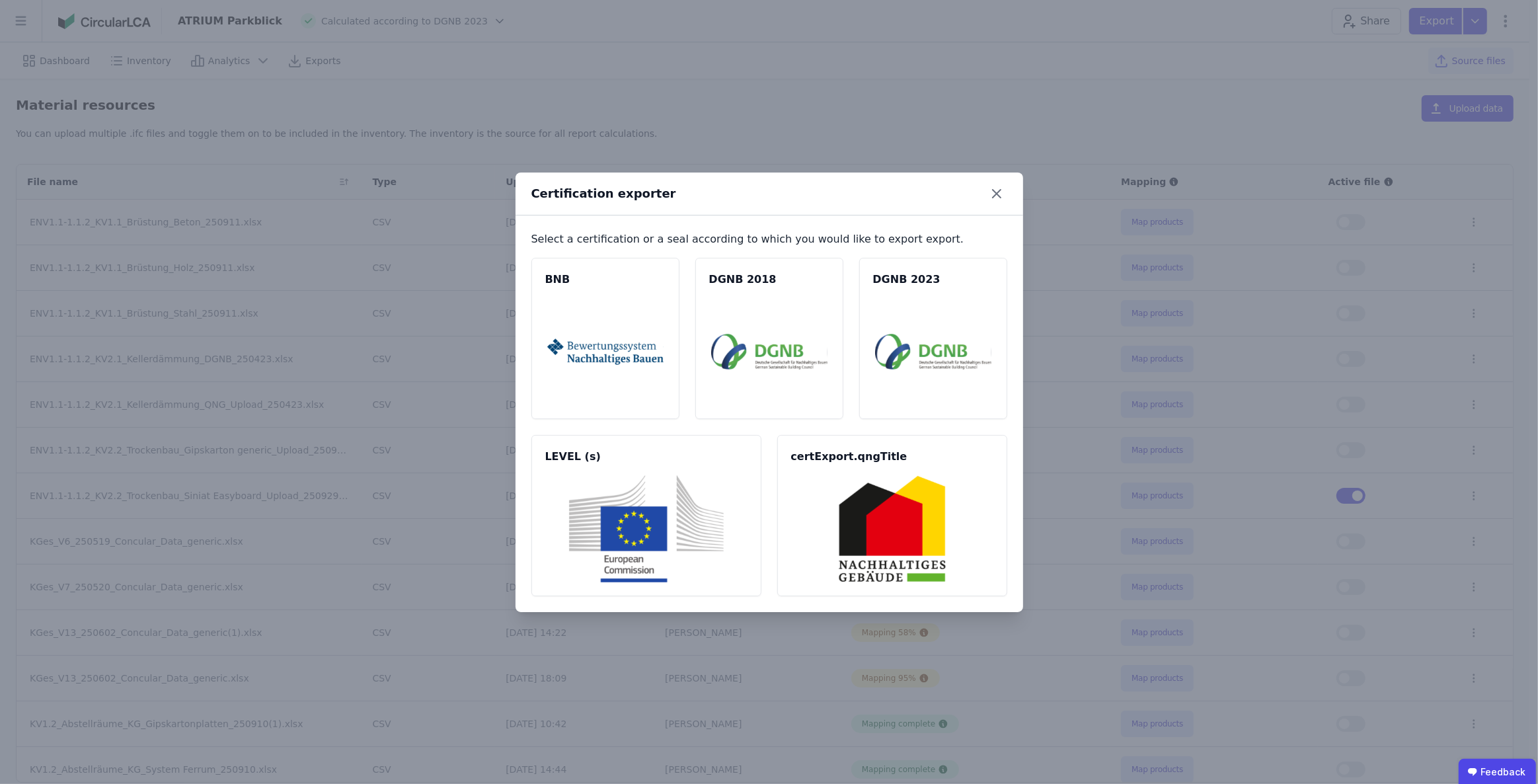
click at [918, 287] on span "DGNB 2023" at bounding box center [933, 279] width 120 height 16
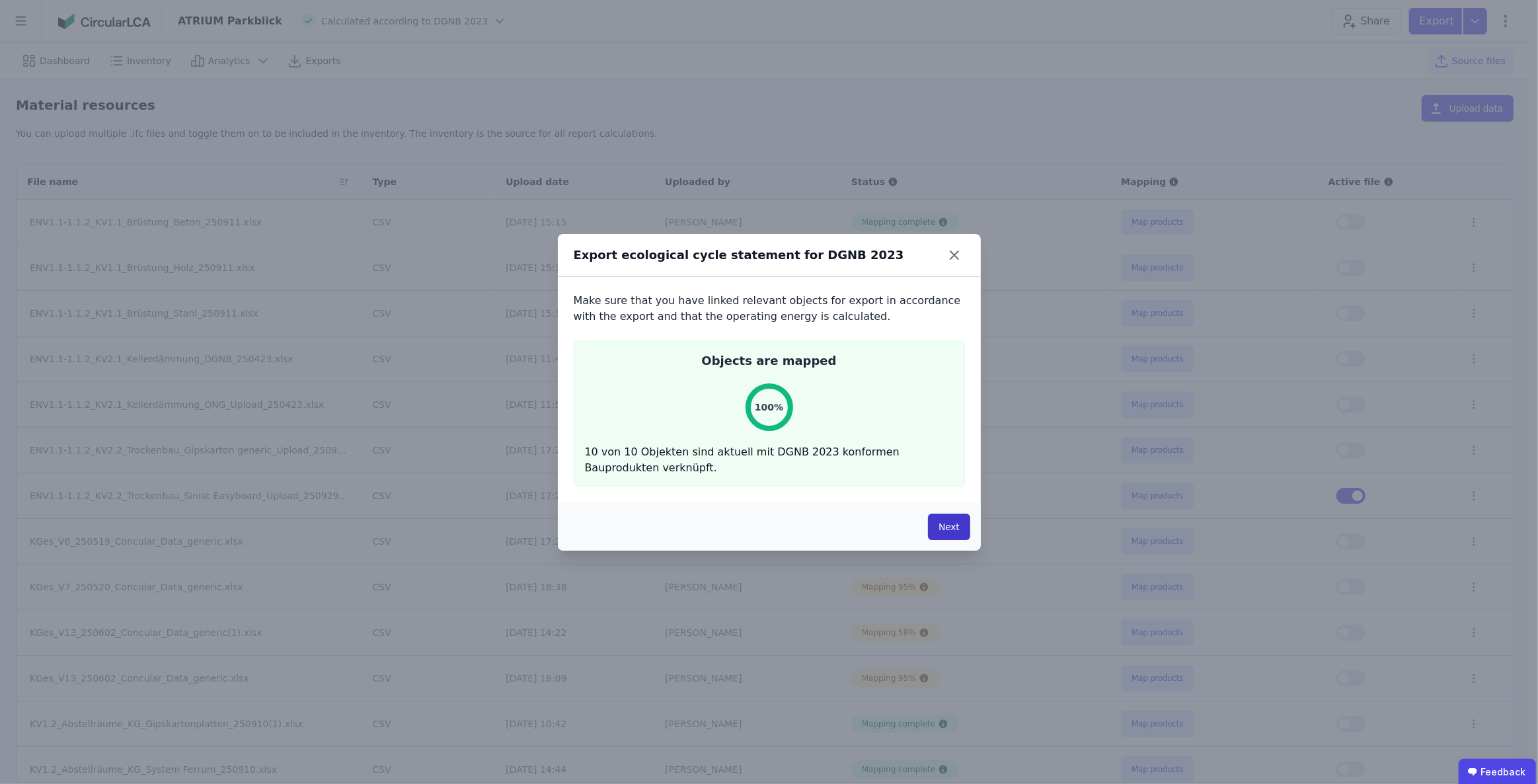
click at [942, 534] on button "Next" at bounding box center [949, 526] width 42 height 27
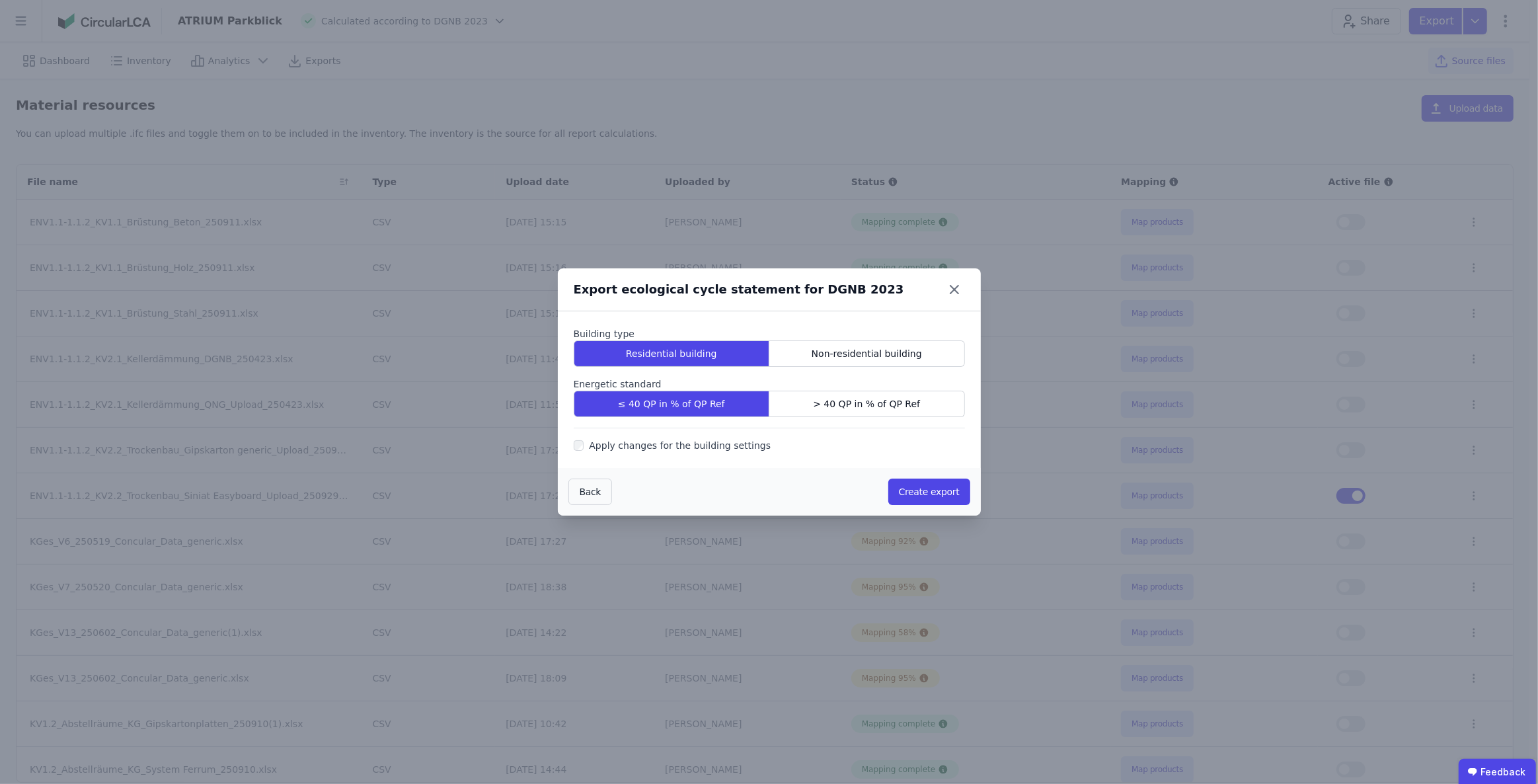
click at [931, 488] on button "Create export" at bounding box center [930, 491] width 82 height 27
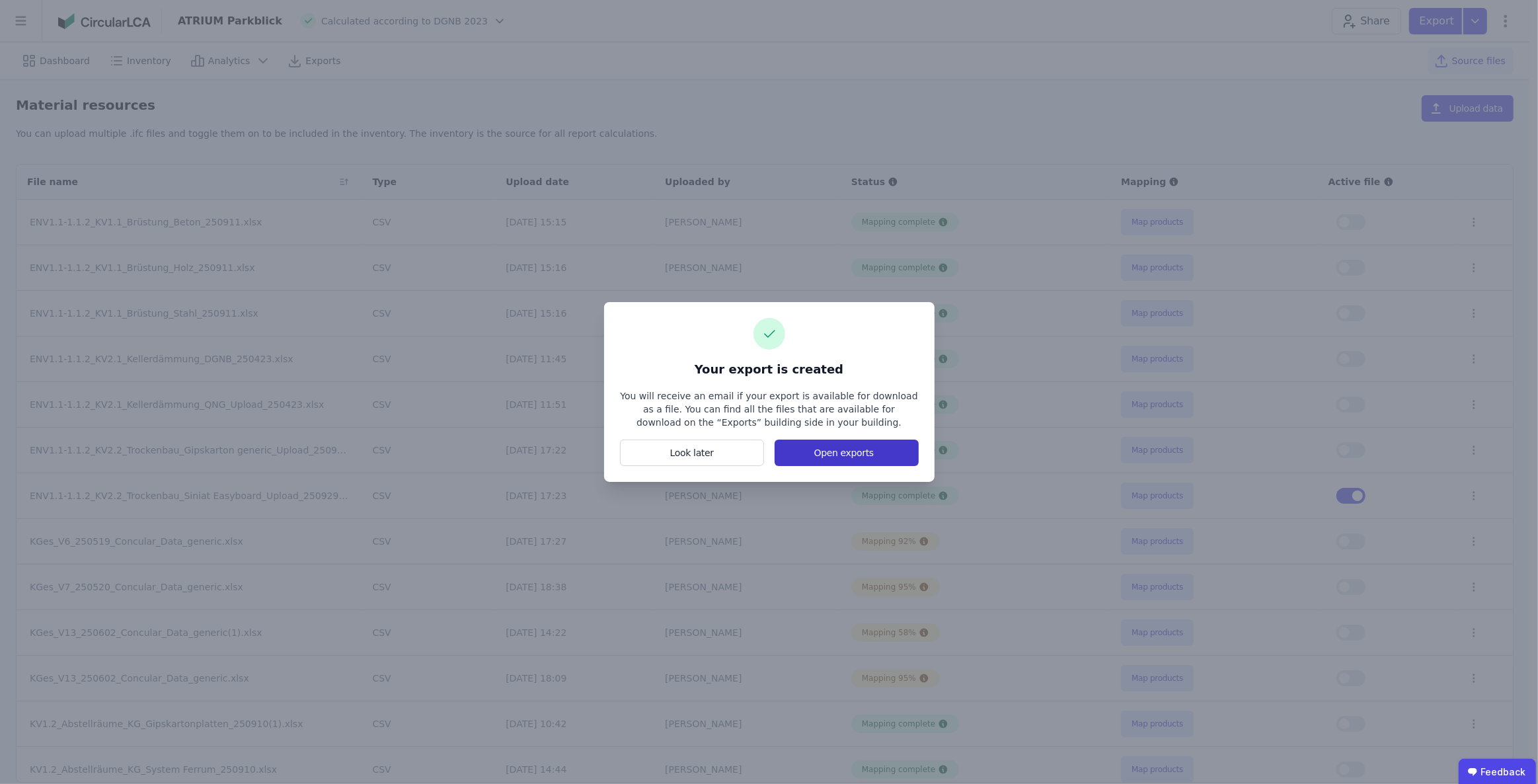
click at [829, 455] on button "Open exports" at bounding box center [846, 452] width 143 height 27
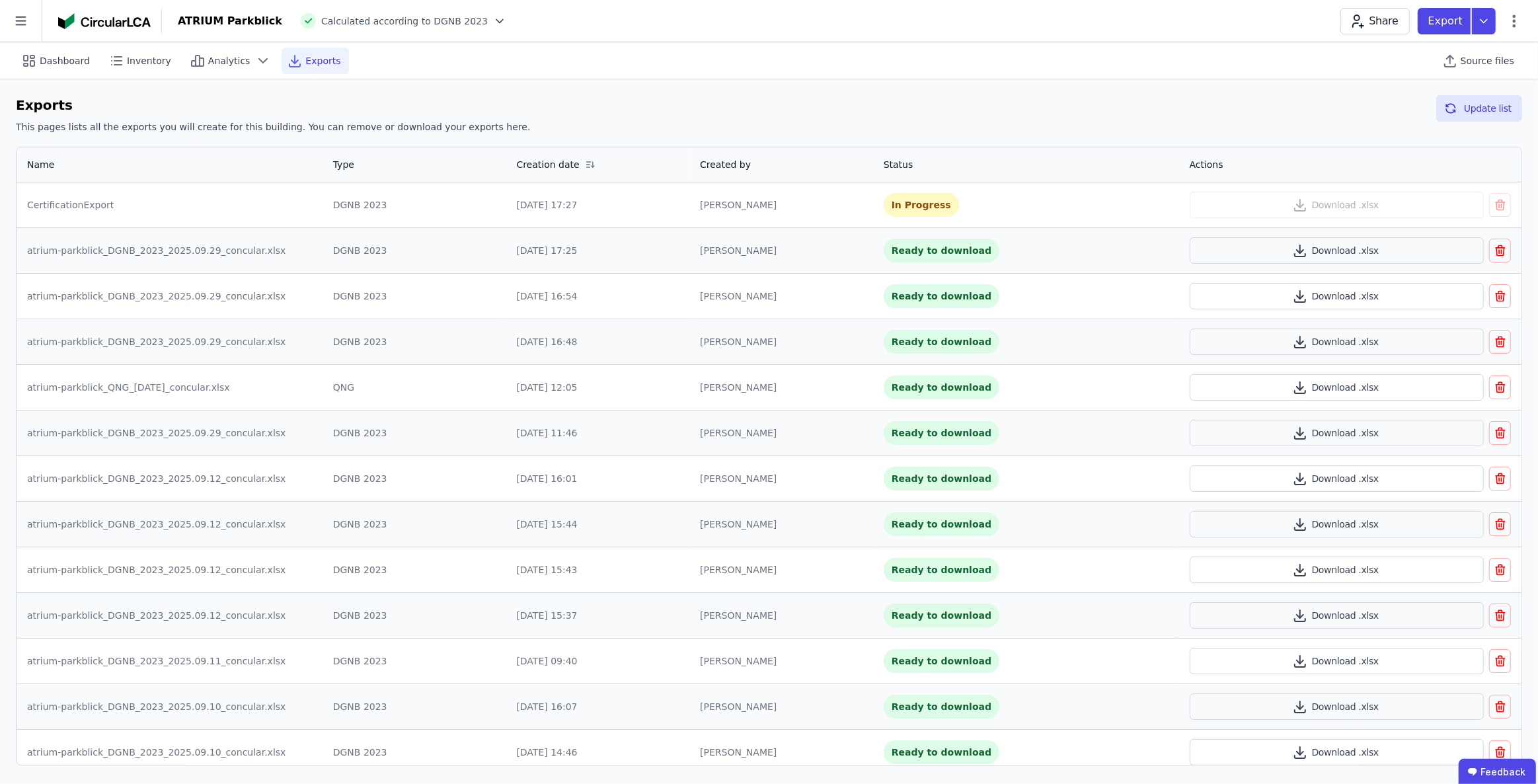
click at [1202, 135] on div "Exports This pages lists all the exports you will create for this building. You…" at bounding box center [769, 117] width 1506 height 44
click at [1470, 105] on button "Update list" at bounding box center [1479, 108] width 86 height 27
click at [1326, 206] on button "Download .xlsx" at bounding box center [1336, 205] width 294 height 27
click at [141, 59] on span "Inventory" at bounding box center [149, 60] width 45 height 13
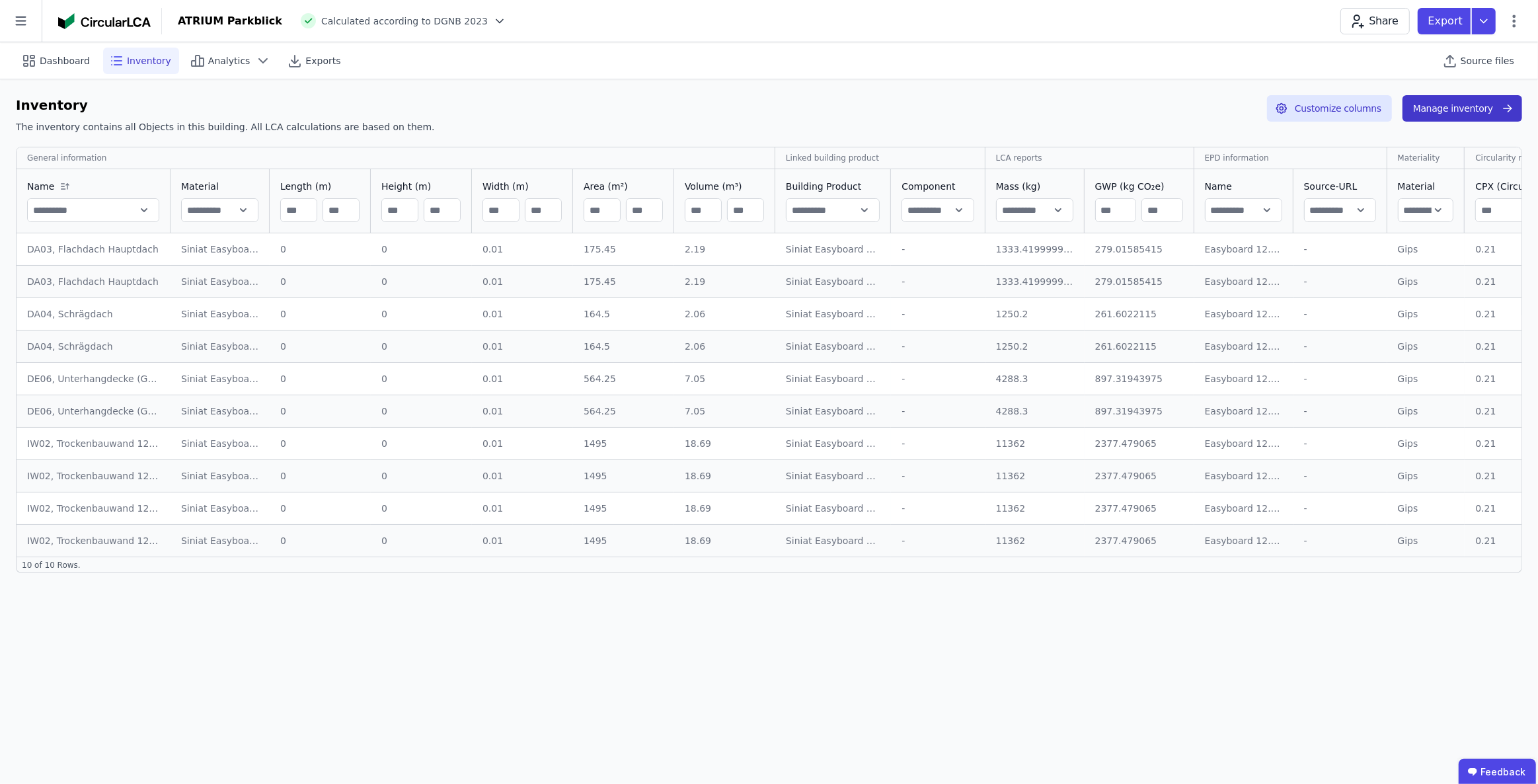
click at [1444, 110] on button "Manage inventory" at bounding box center [1463, 108] width 120 height 27
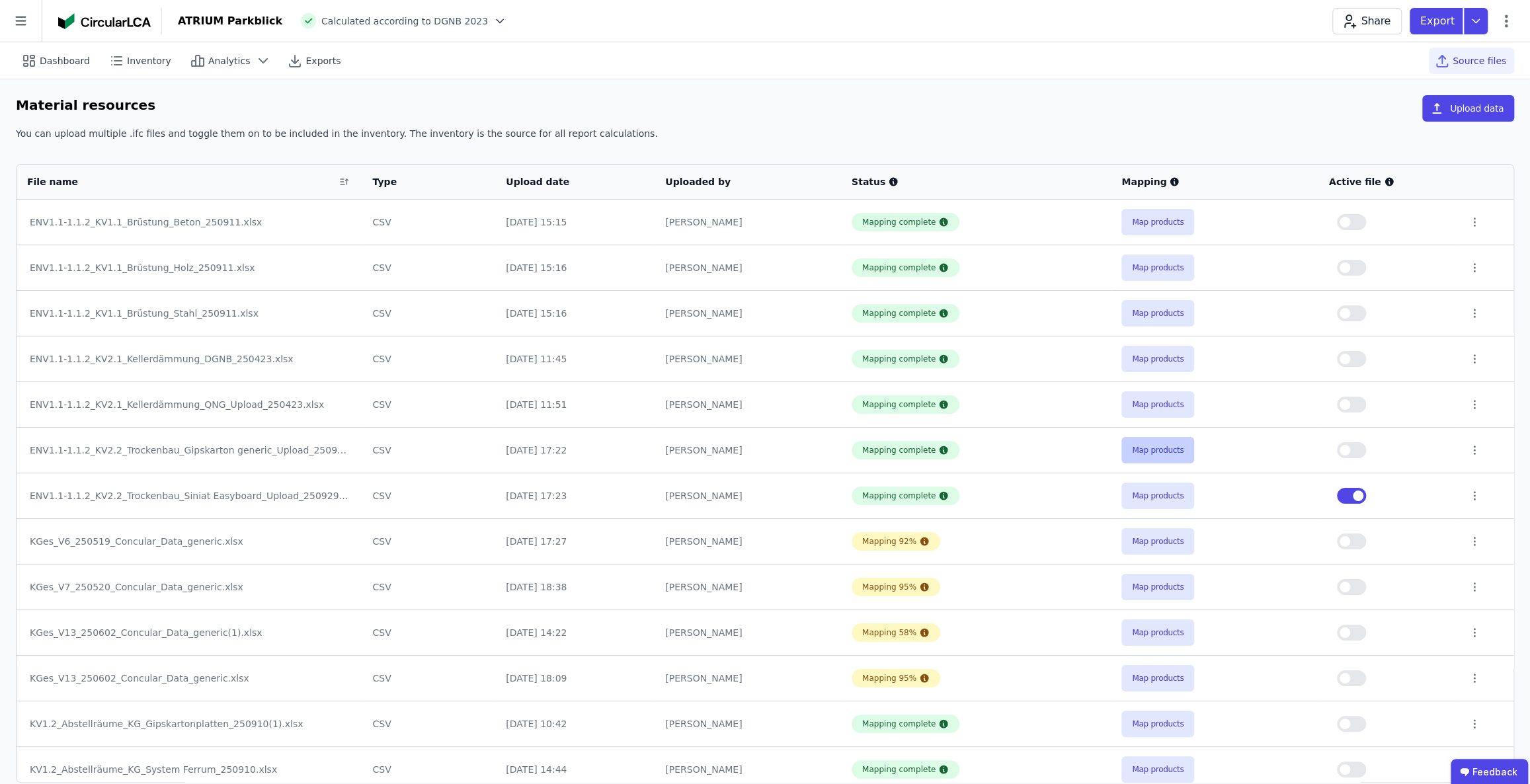
click at [1155, 446] on button "Map products" at bounding box center [1157, 450] width 73 height 27
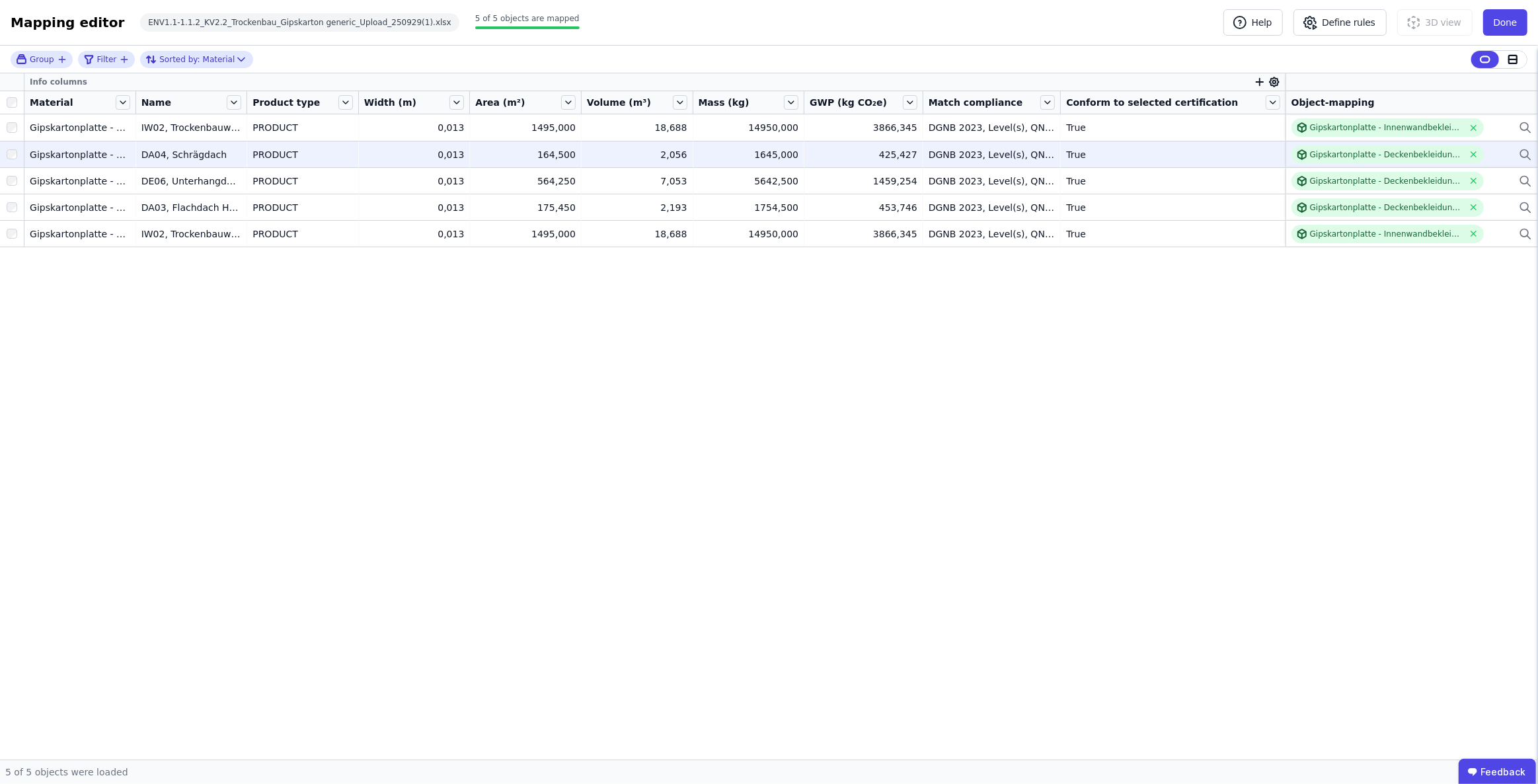
click at [1526, 151] on icon at bounding box center [1525, 154] width 13 height 16
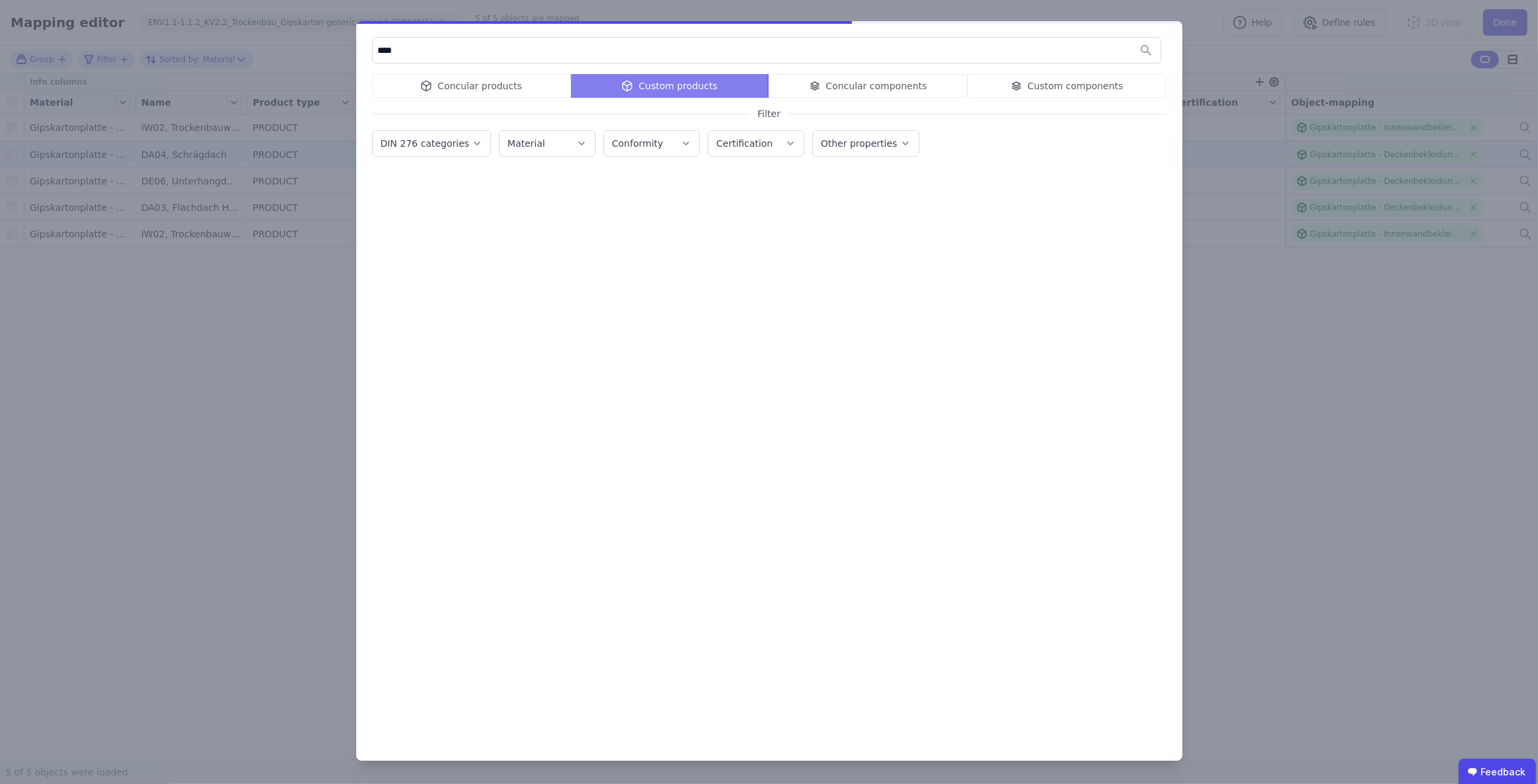
click at [469, 87] on div "Concular products Custom products Concular components Custom components" at bounding box center [769, 86] width 794 height 24
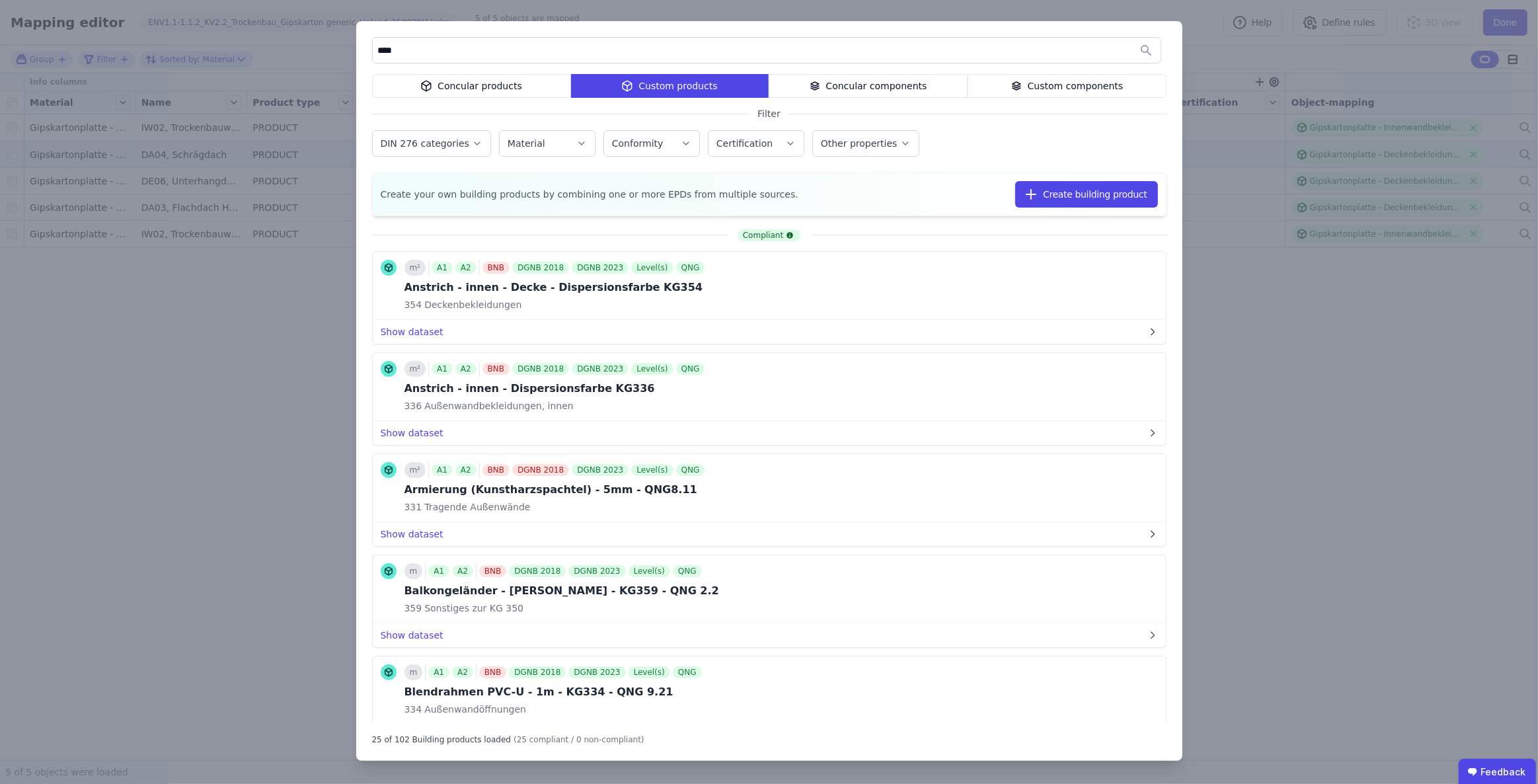
click at [470, 80] on div "Concular products" at bounding box center [471, 86] width 199 height 24
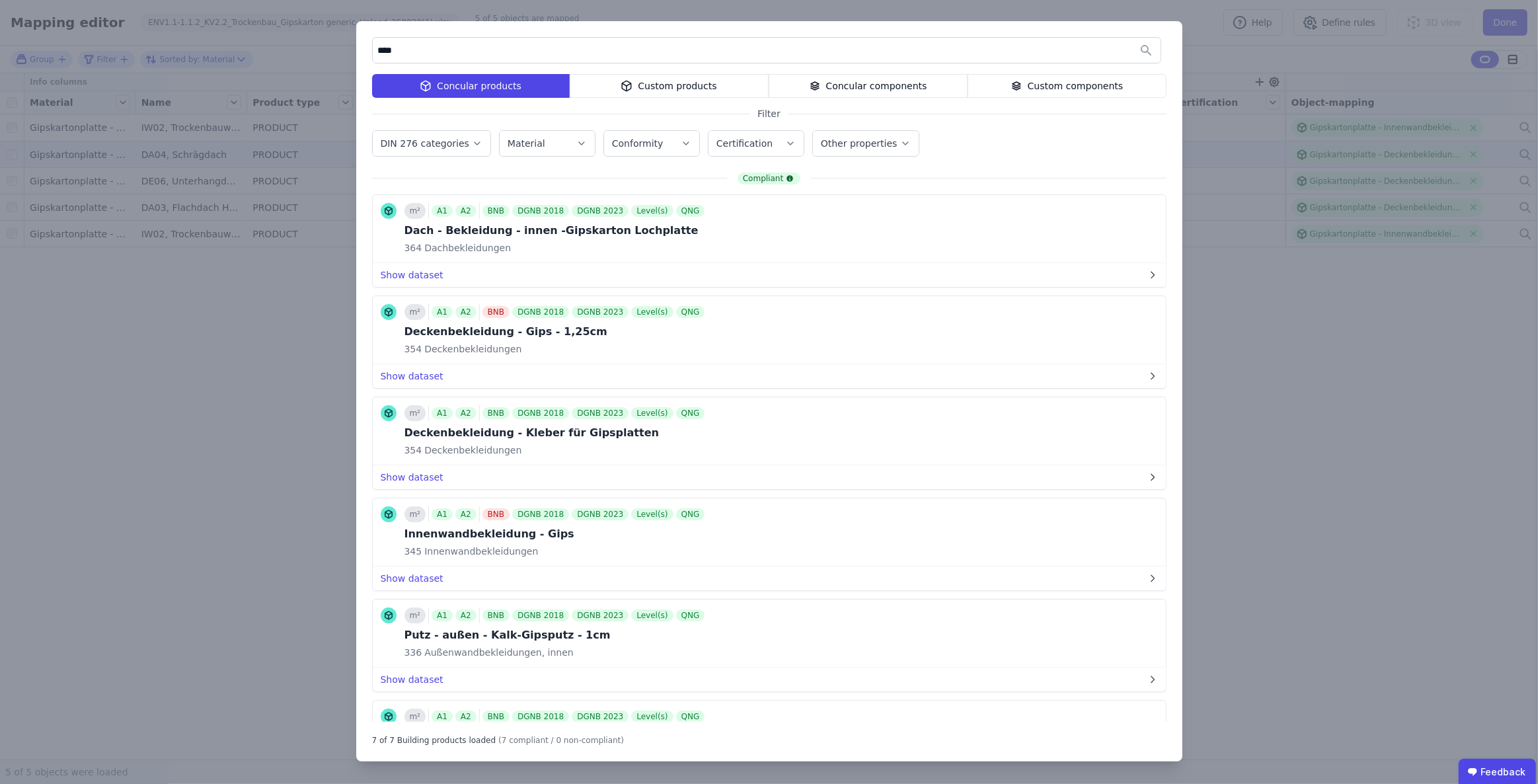
click at [458, 45] on input "****" at bounding box center [766, 51] width 787 height 24
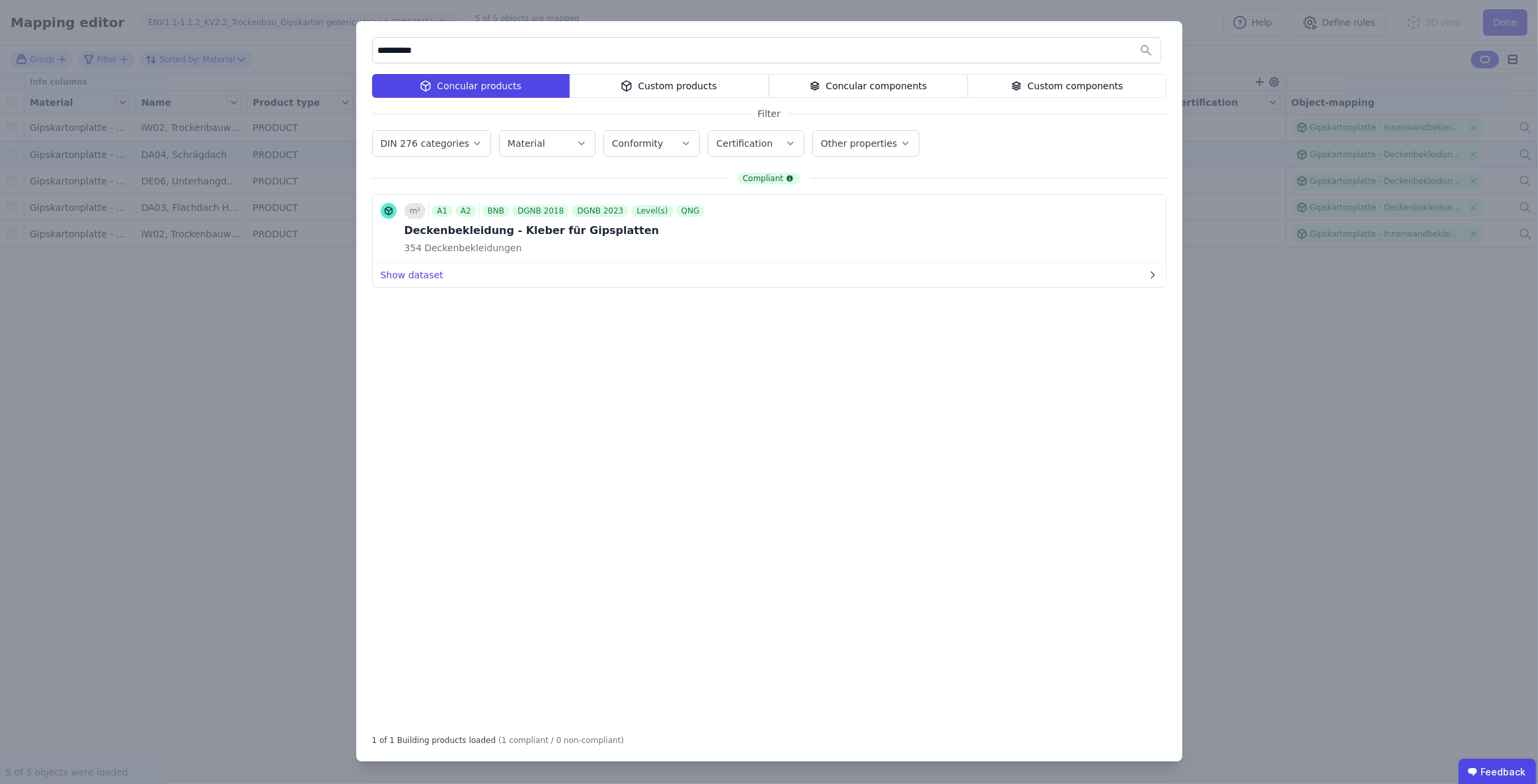
click at [667, 82] on div "Custom products" at bounding box center [669, 86] width 199 height 24
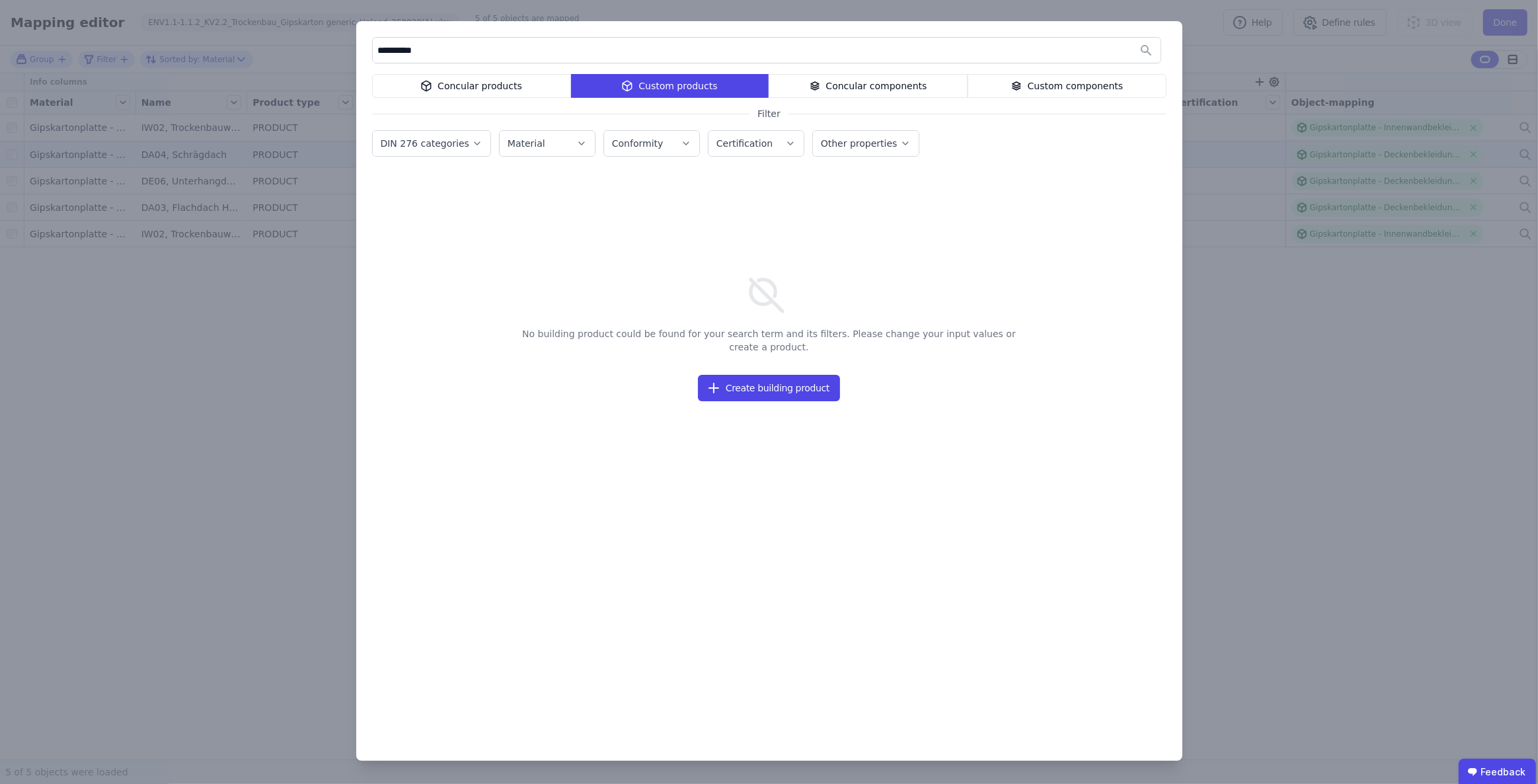
drag, startPoint x: 438, startPoint y: 50, endPoint x: 369, endPoint y: 45, distance: 69.2
click at [369, 45] on div "**********" at bounding box center [769, 391] width 826 height 739
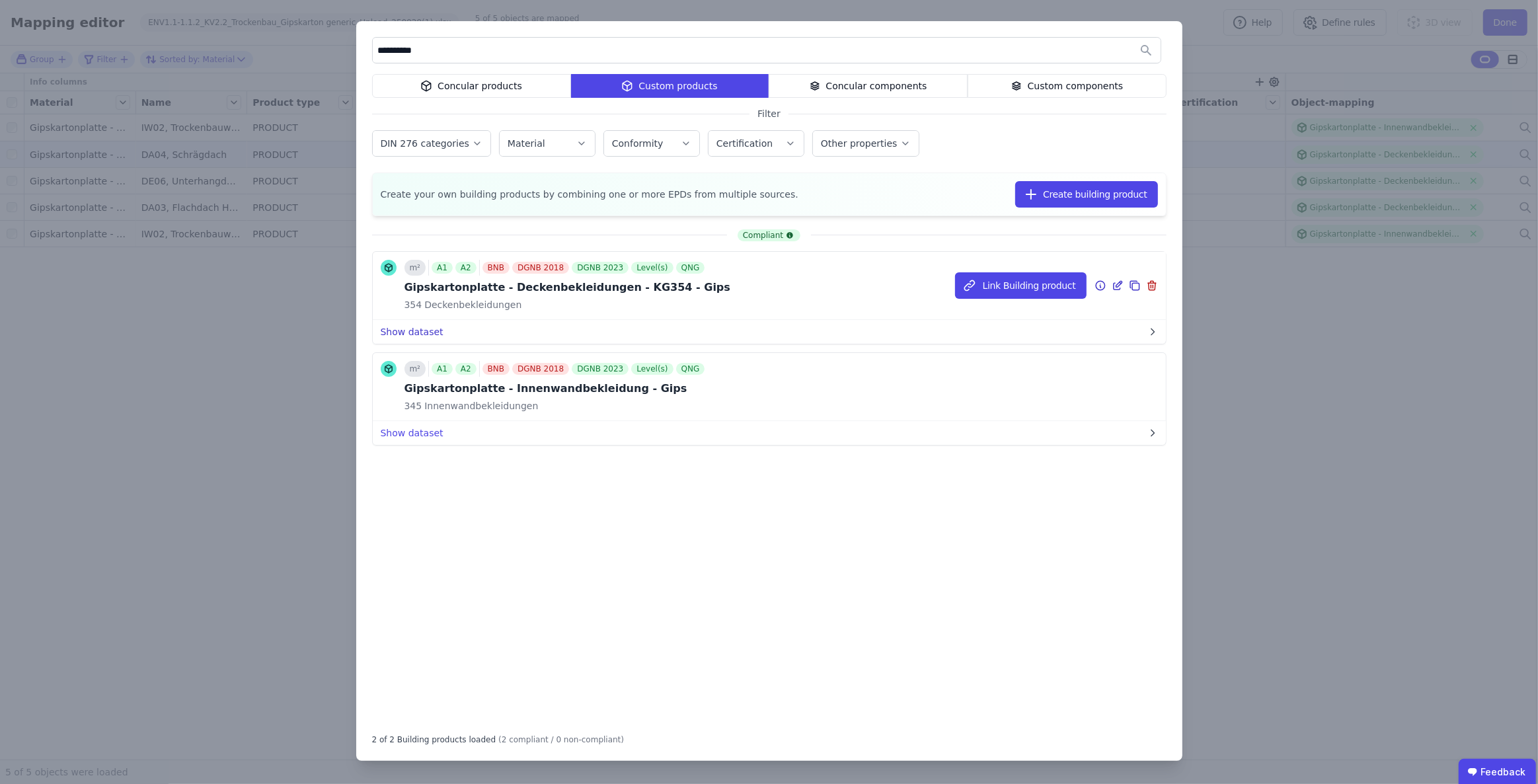
type input "**********"
click at [421, 328] on button "Show dataset" at bounding box center [769, 332] width 793 height 24
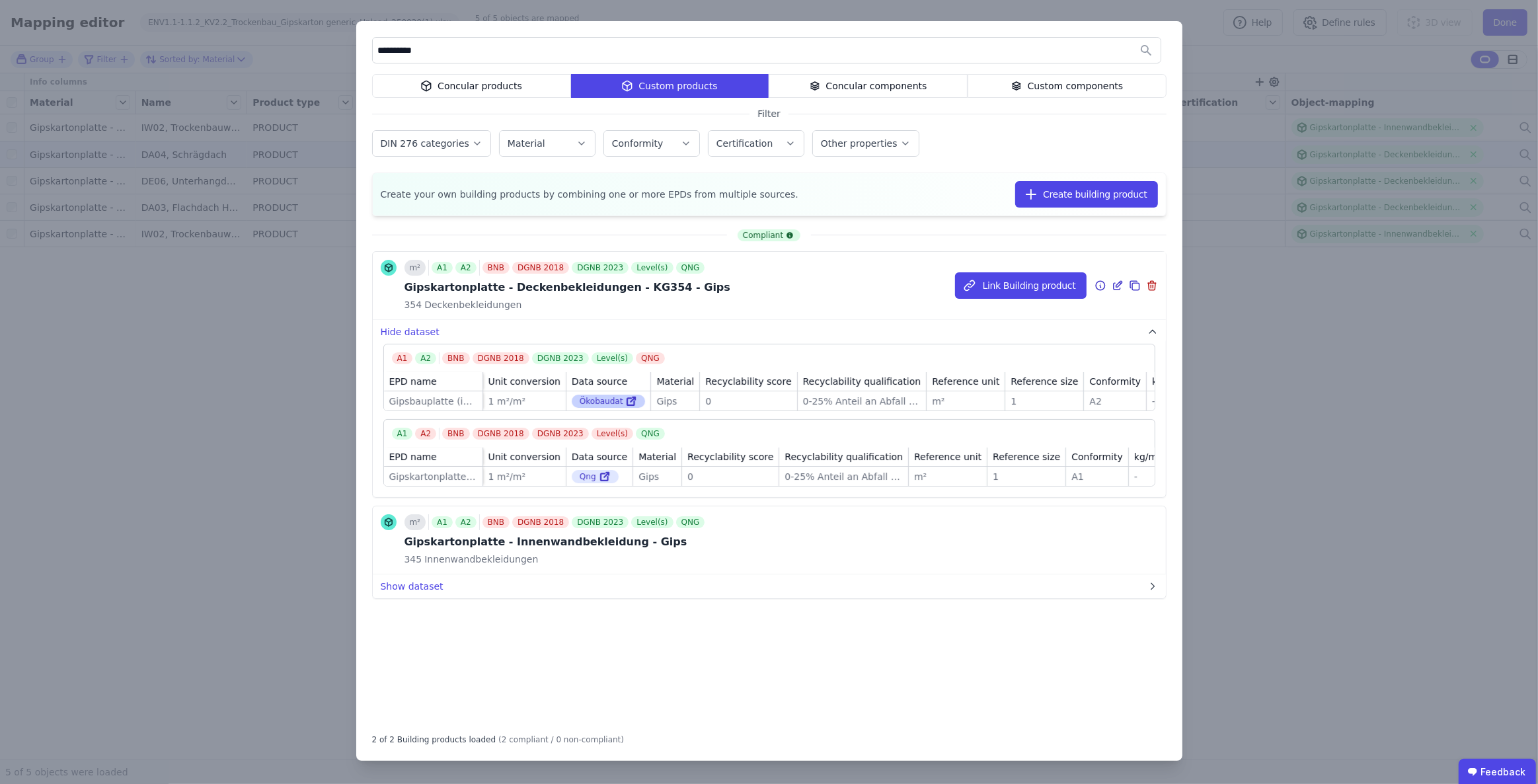
click at [625, 401] on icon at bounding box center [631, 401] width 12 height 16
click at [604, 481] on icon at bounding box center [605, 476] width 12 height 16
click at [1117, 126] on div "**********" at bounding box center [769, 391] width 826 height 739
click at [1388, 338] on div "**********" at bounding box center [769, 392] width 1538 height 784
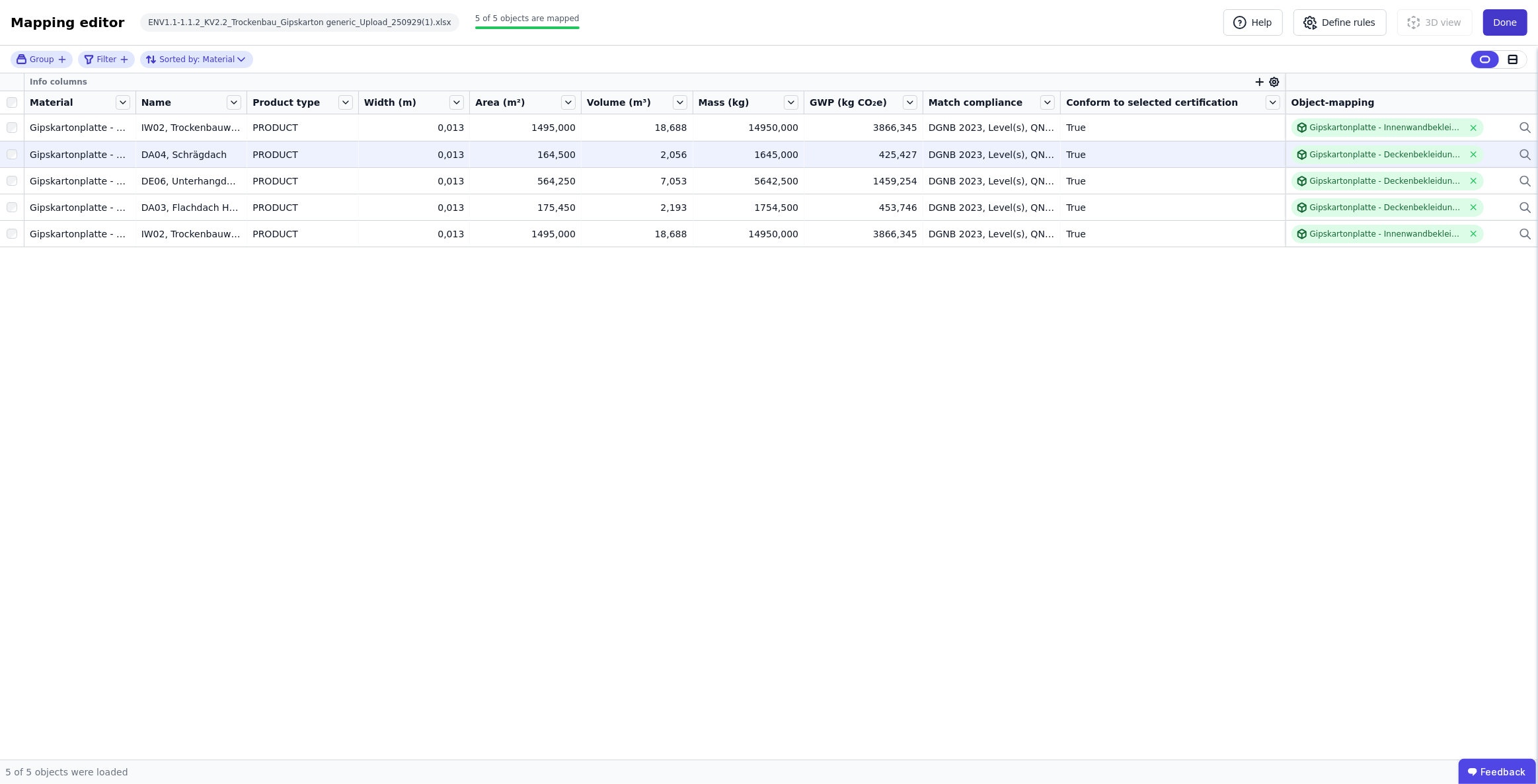
click at [1507, 13] on button "Done" at bounding box center [1505, 22] width 45 height 27
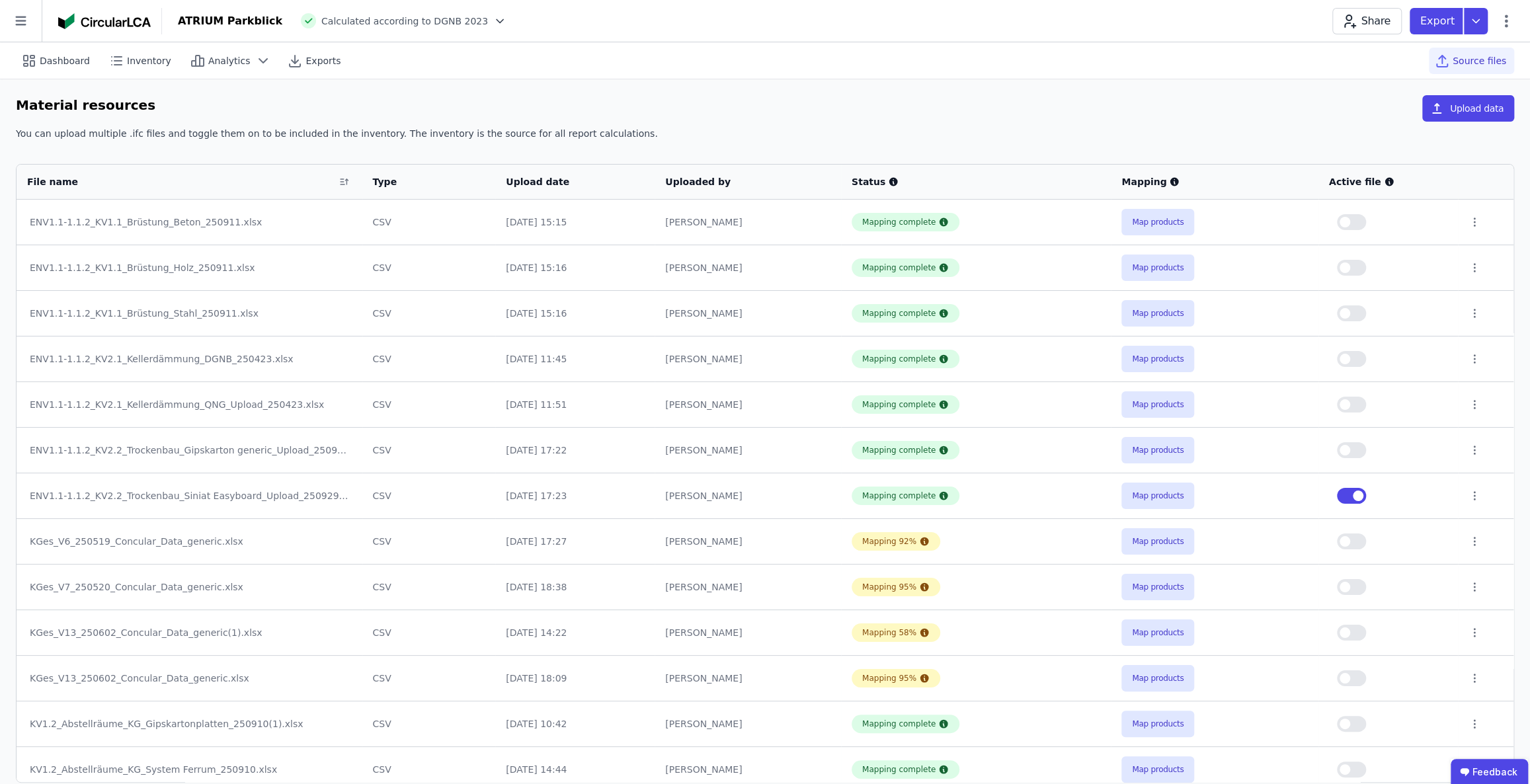
click at [1356, 444] on button "button" at bounding box center [1352, 450] width 29 height 16
click at [1468, 450] on icon at bounding box center [1474, 450] width 12 height 12
click at [1377, 446] on div "Delete" at bounding box center [1406, 447] width 132 height 21
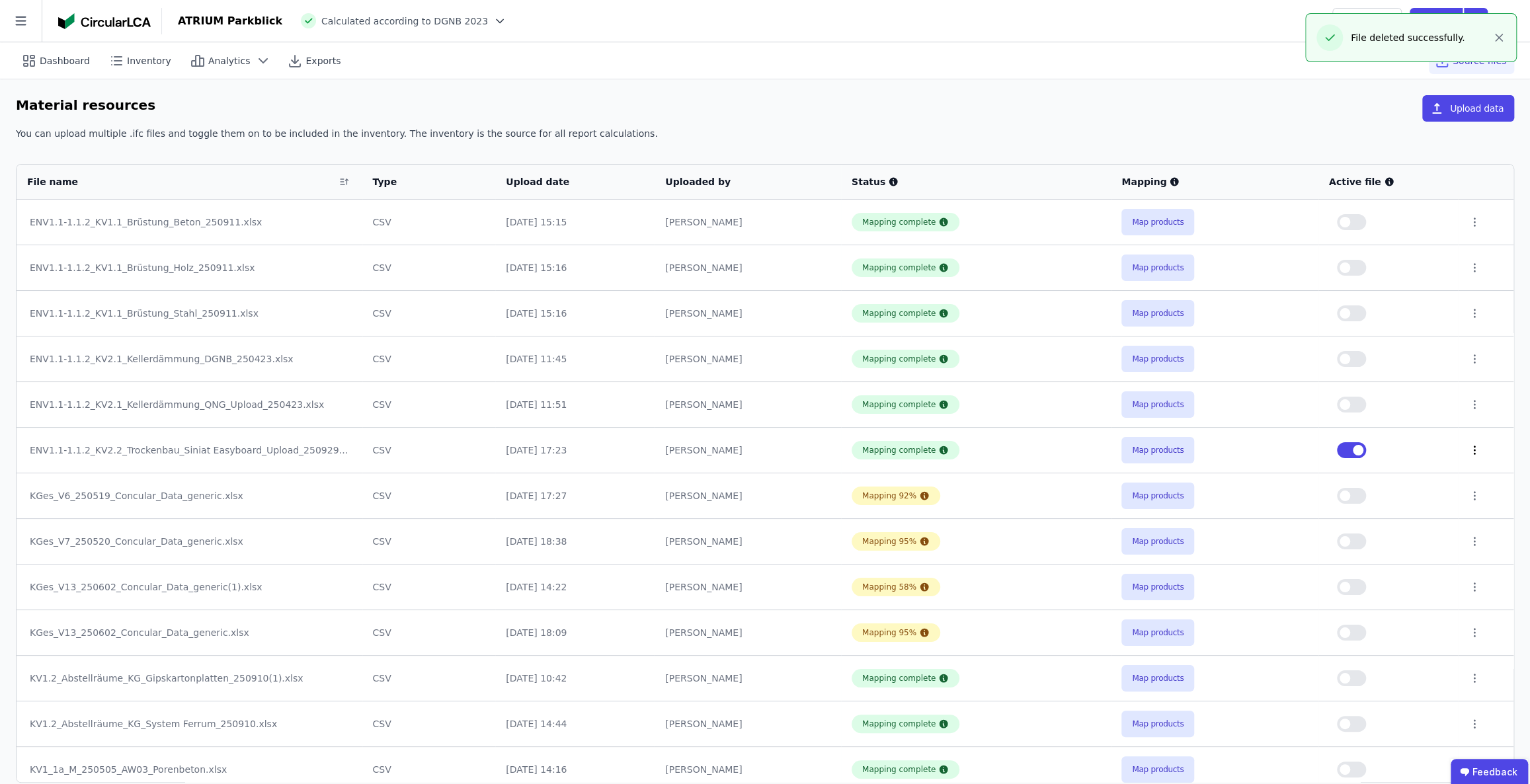
click at [1468, 452] on icon at bounding box center [1474, 450] width 12 height 12
click at [1384, 452] on div "Delete" at bounding box center [1406, 447] width 132 height 21
click at [1464, 105] on button "Upload data" at bounding box center [1467, 108] width 92 height 27
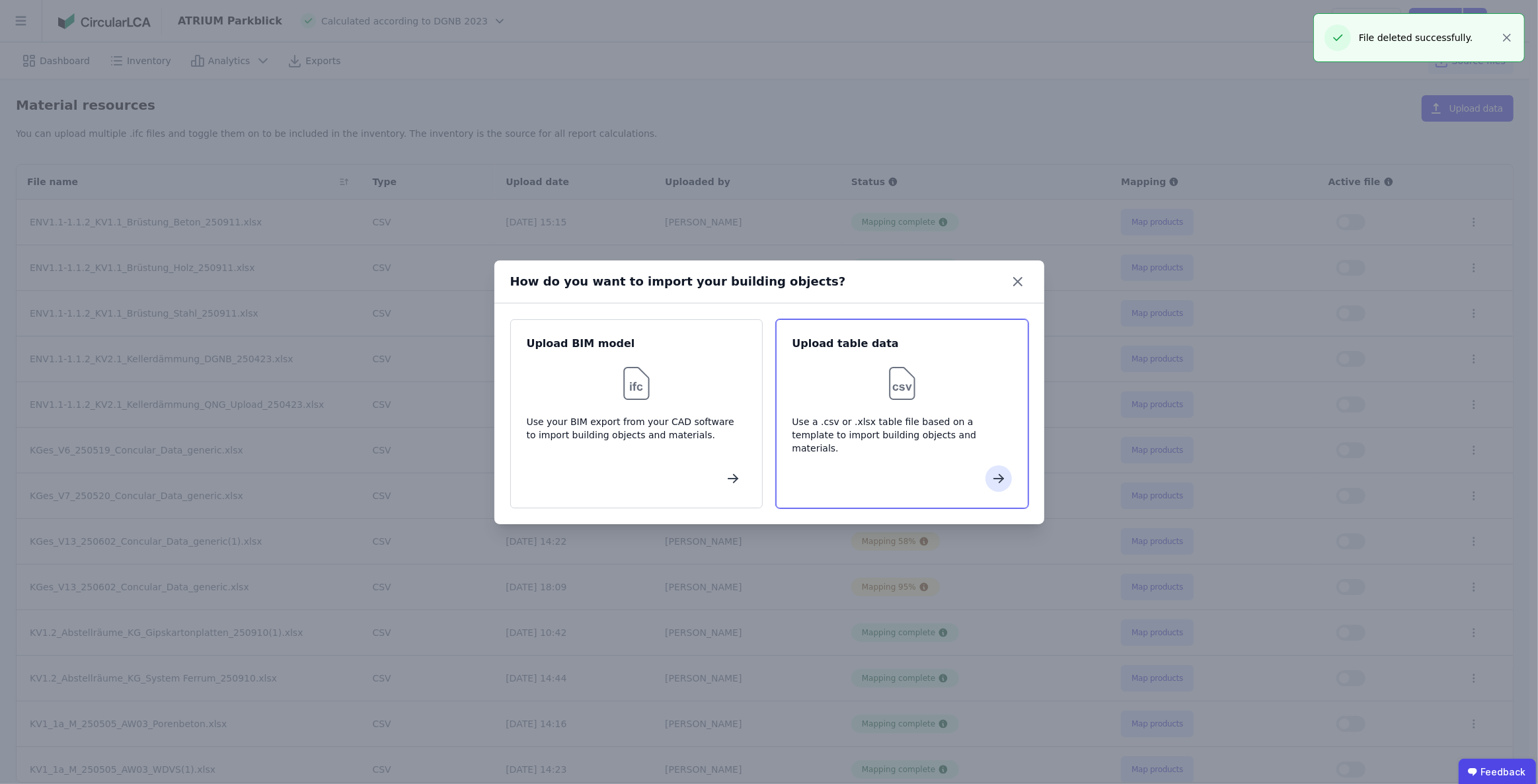
click at [912, 363] on img at bounding box center [901, 383] width 42 height 42
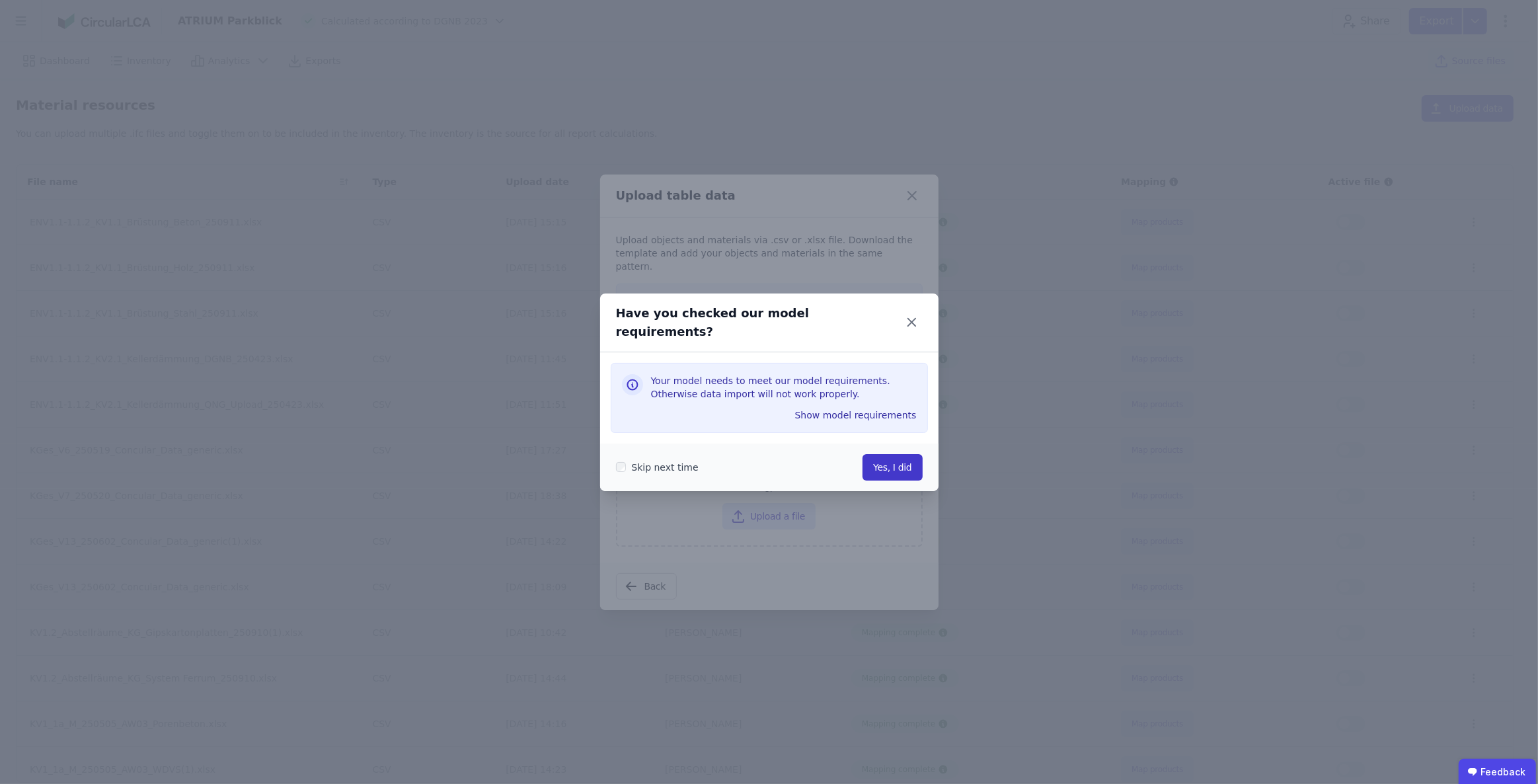
click at [889, 455] on button "Yes, I did" at bounding box center [892, 467] width 59 height 27
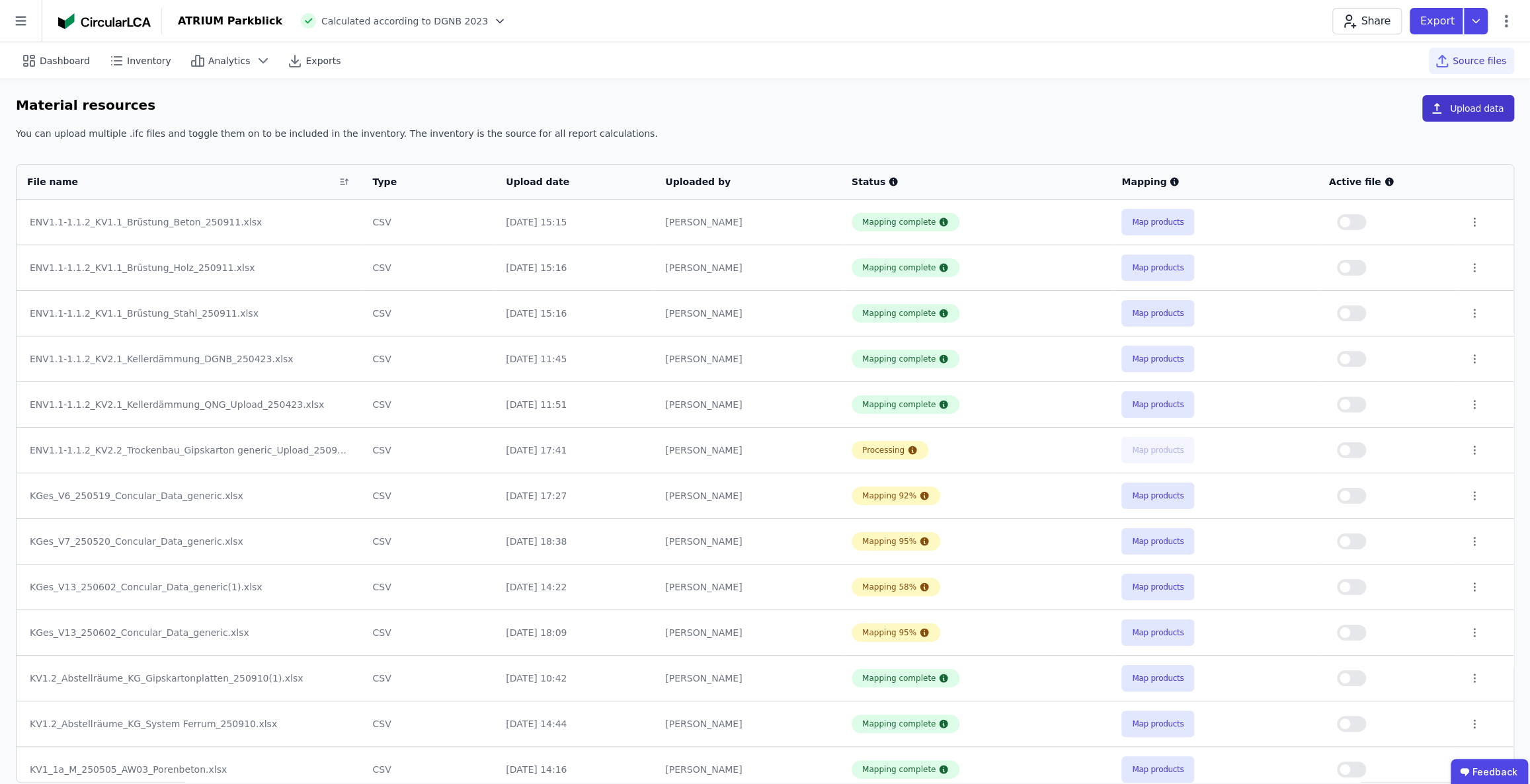
click at [1461, 108] on button "Upload data" at bounding box center [1467, 108] width 92 height 27
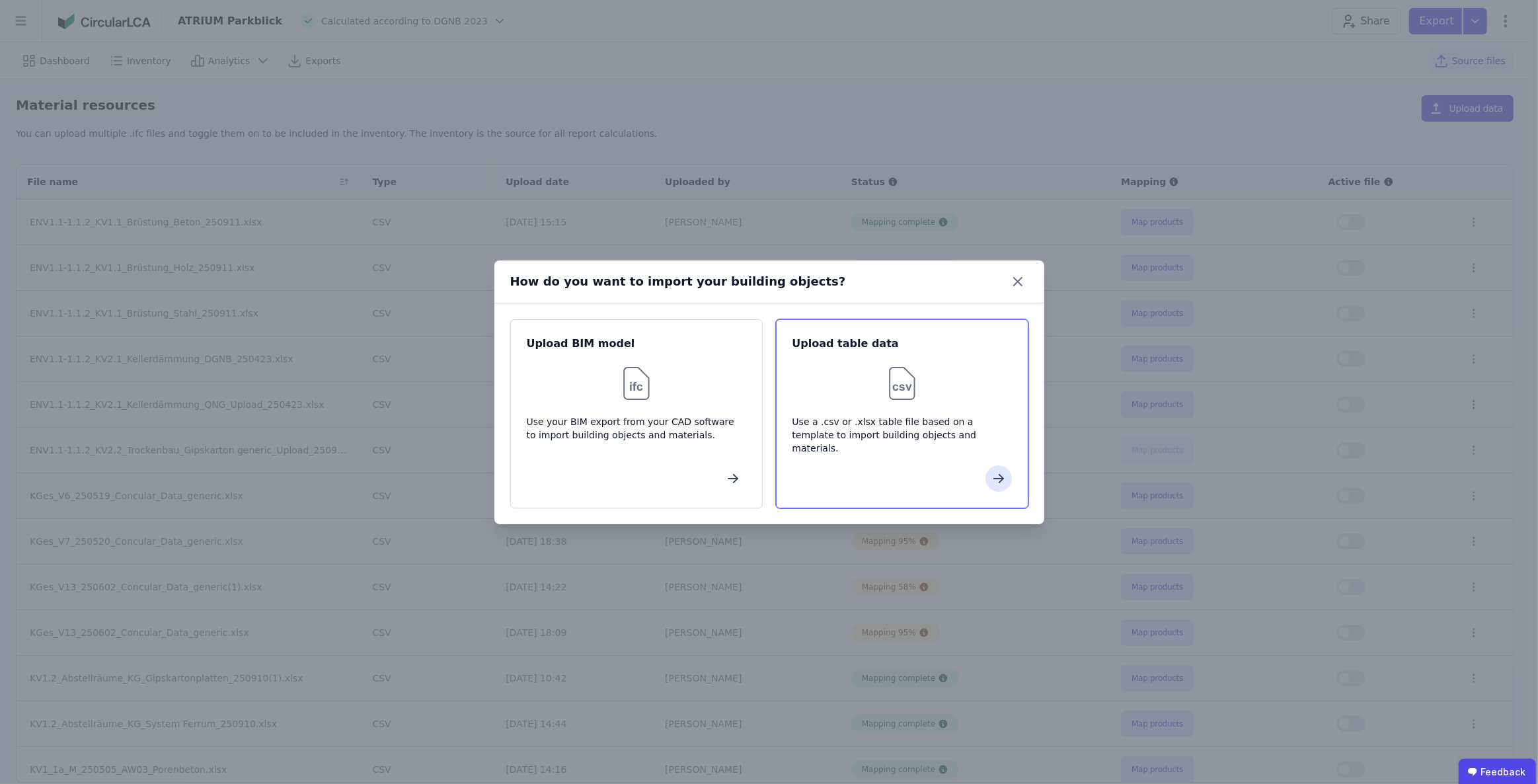
click at [920, 412] on div "Upload table data Use a .csv or .xlsx table file based on a template to import …" at bounding box center [902, 414] width 253 height 189
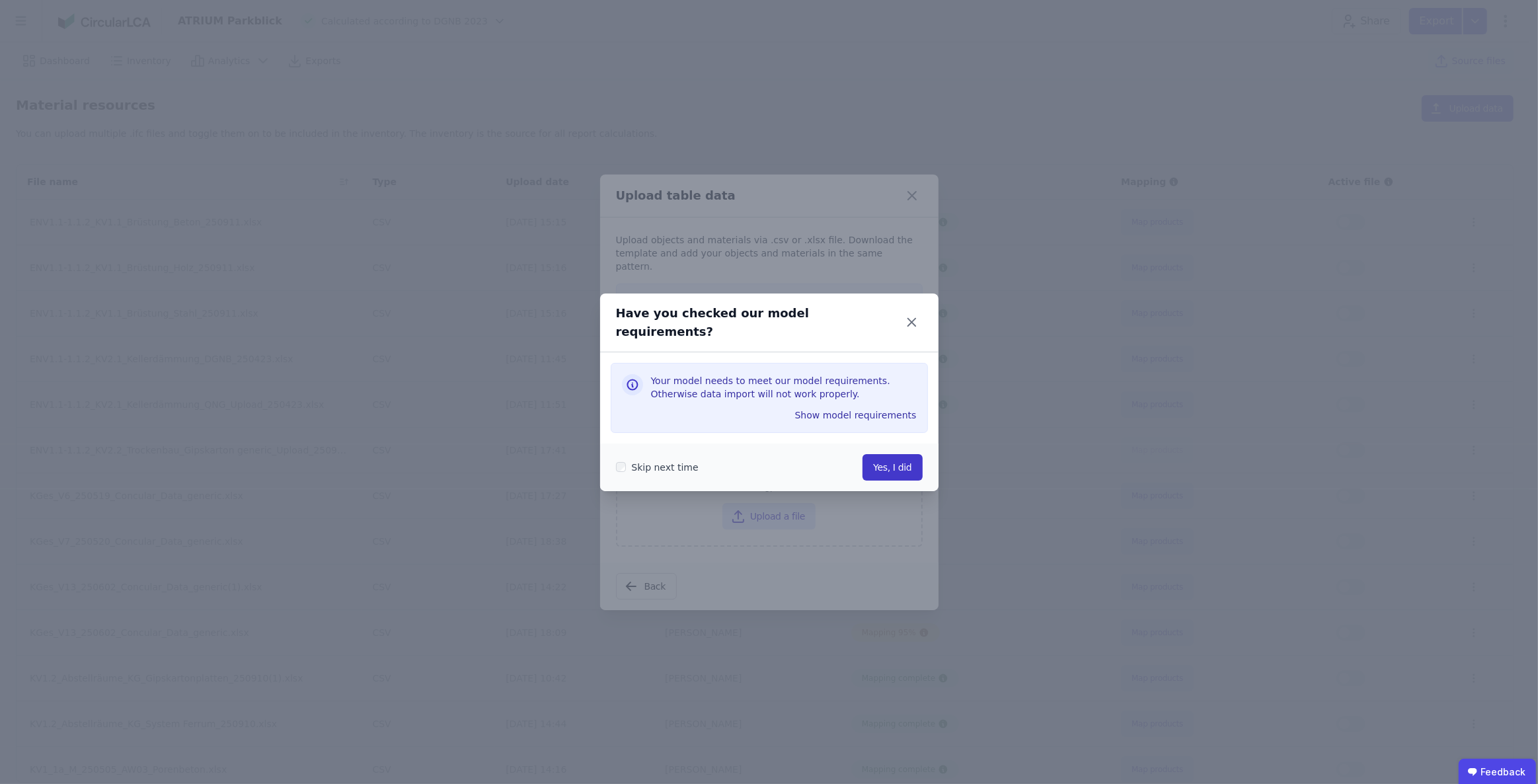
click at [899, 463] on button "Yes, I did" at bounding box center [892, 467] width 59 height 27
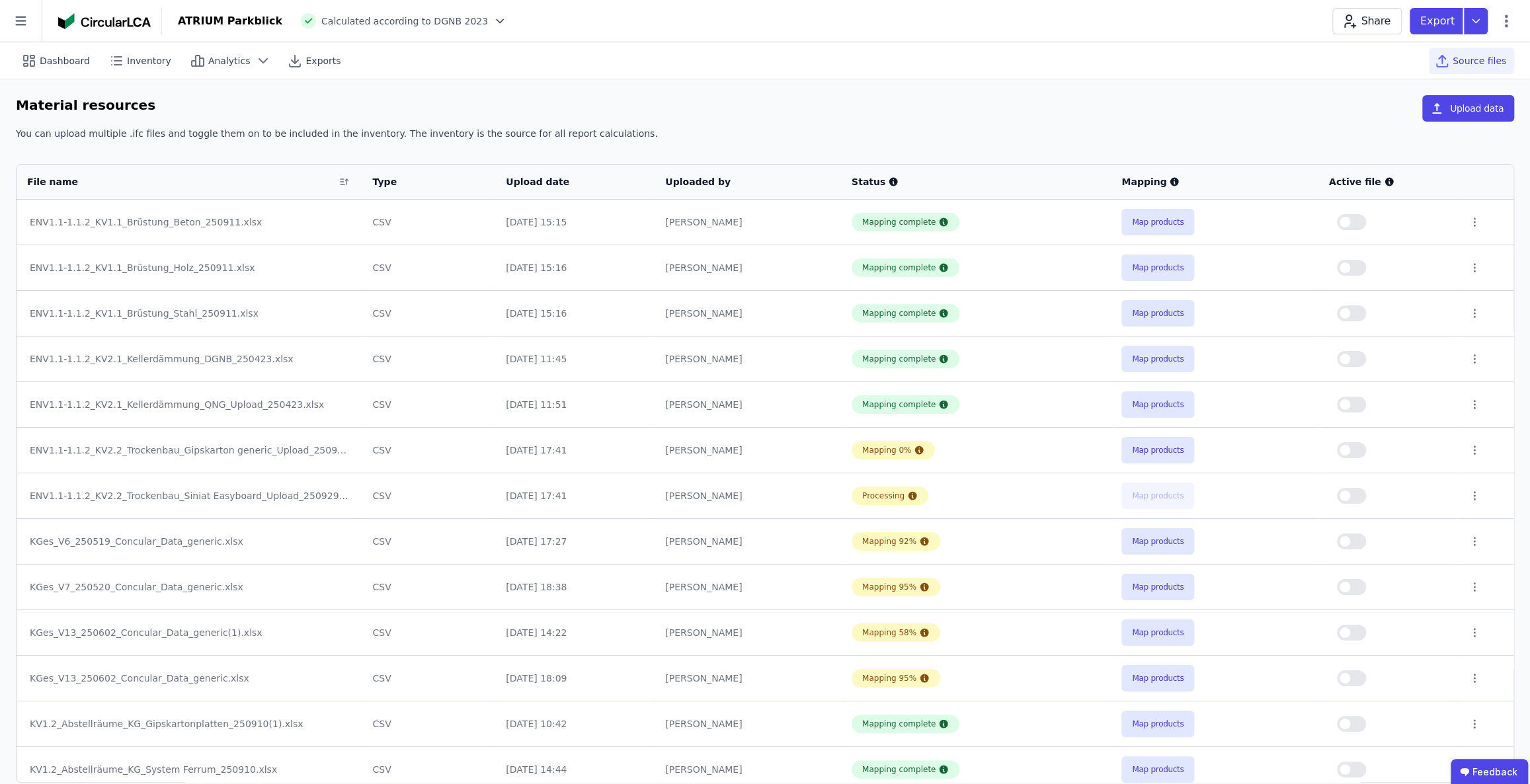
click at [1355, 446] on button "button" at bounding box center [1352, 450] width 29 height 16
click at [1356, 498] on button "button" at bounding box center [1352, 495] width 29 height 16
click at [1133, 449] on button "Map products" at bounding box center [1157, 450] width 73 height 27
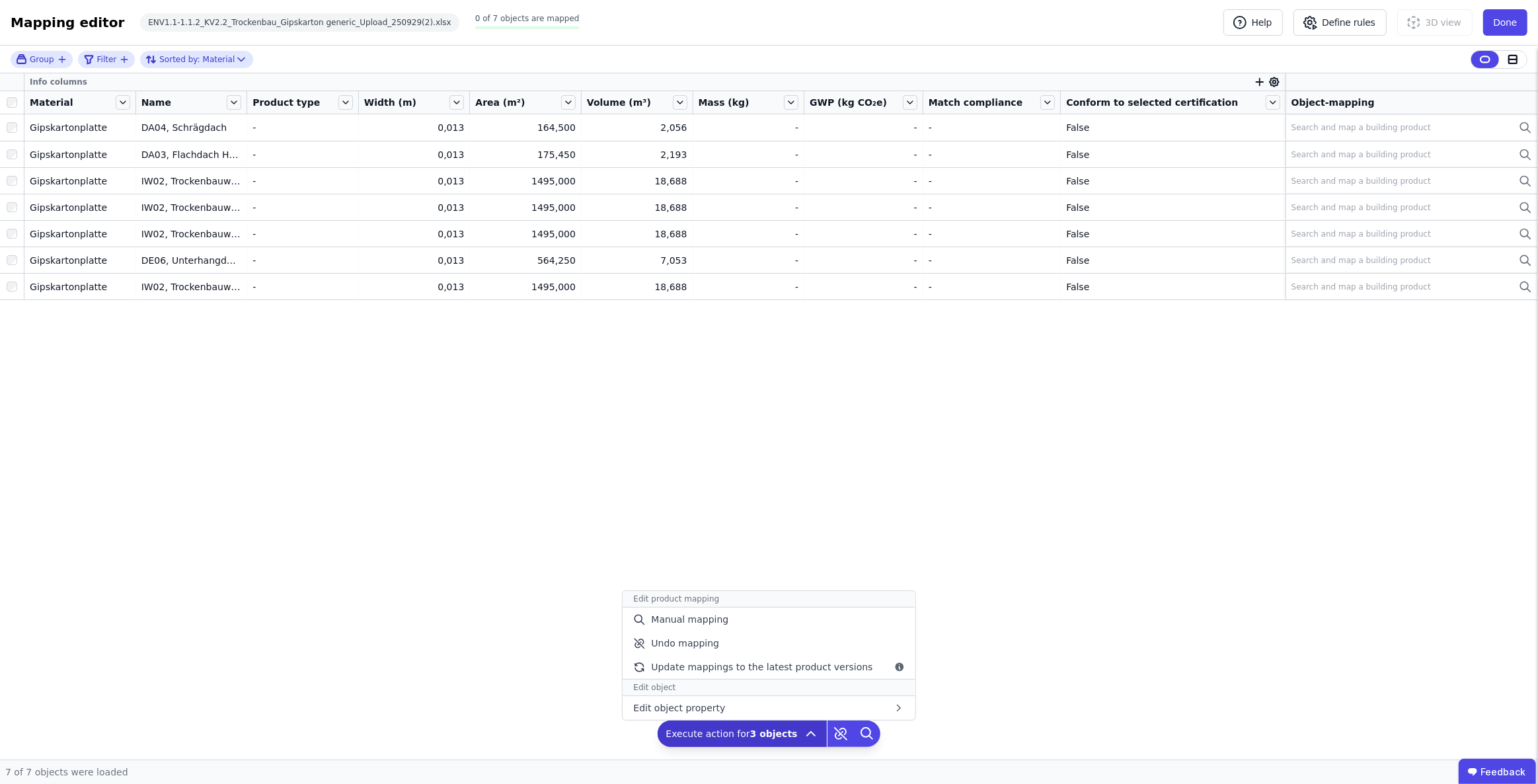
click at [808, 733] on icon at bounding box center [811, 733] width 8 height 4
click at [718, 621] on span "Manual mapping" at bounding box center [690, 619] width 77 height 13
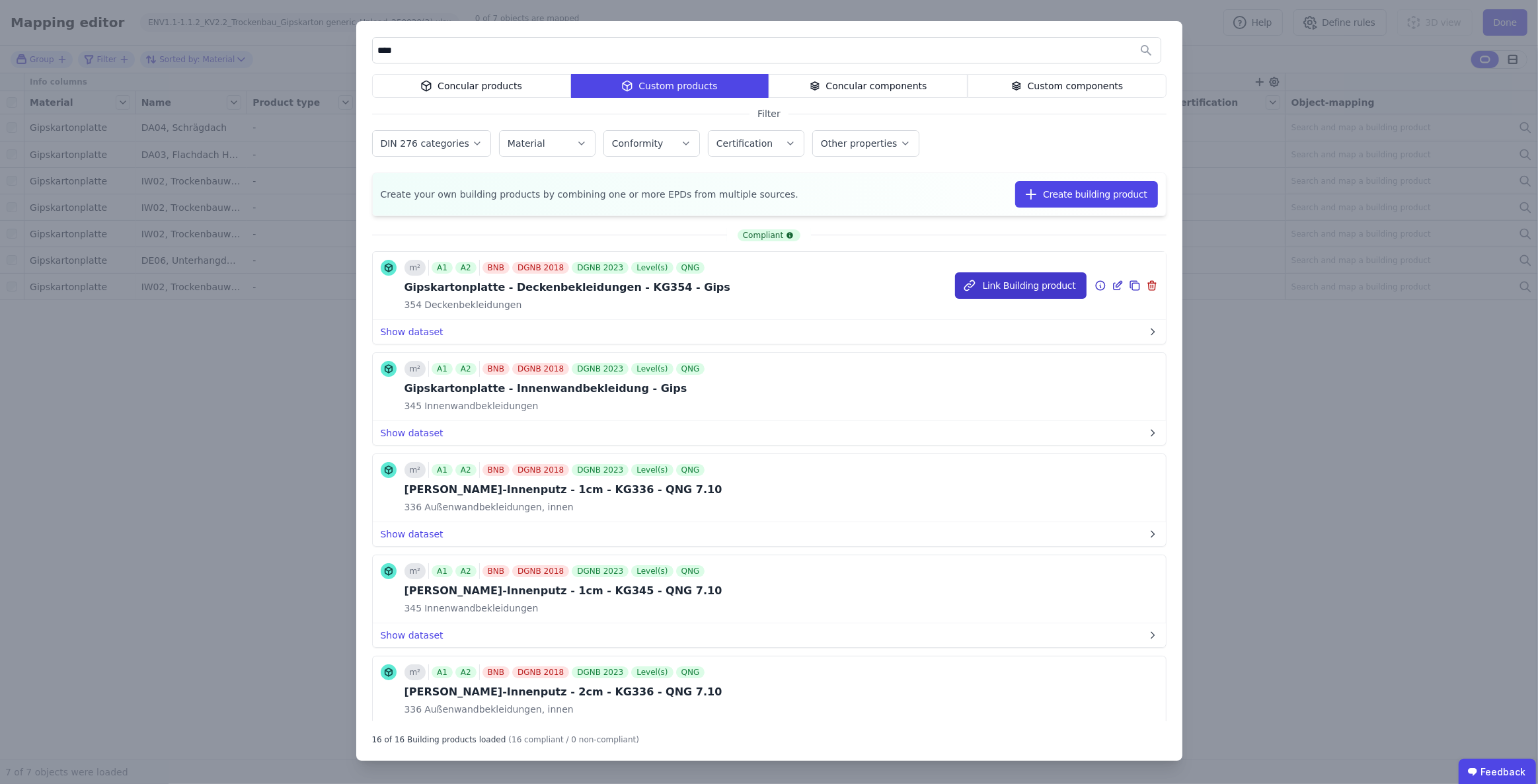
type input "****"
click at [1000, 290] on button "Link Building product" at bounding box center [1021, 285] width 132 height 27
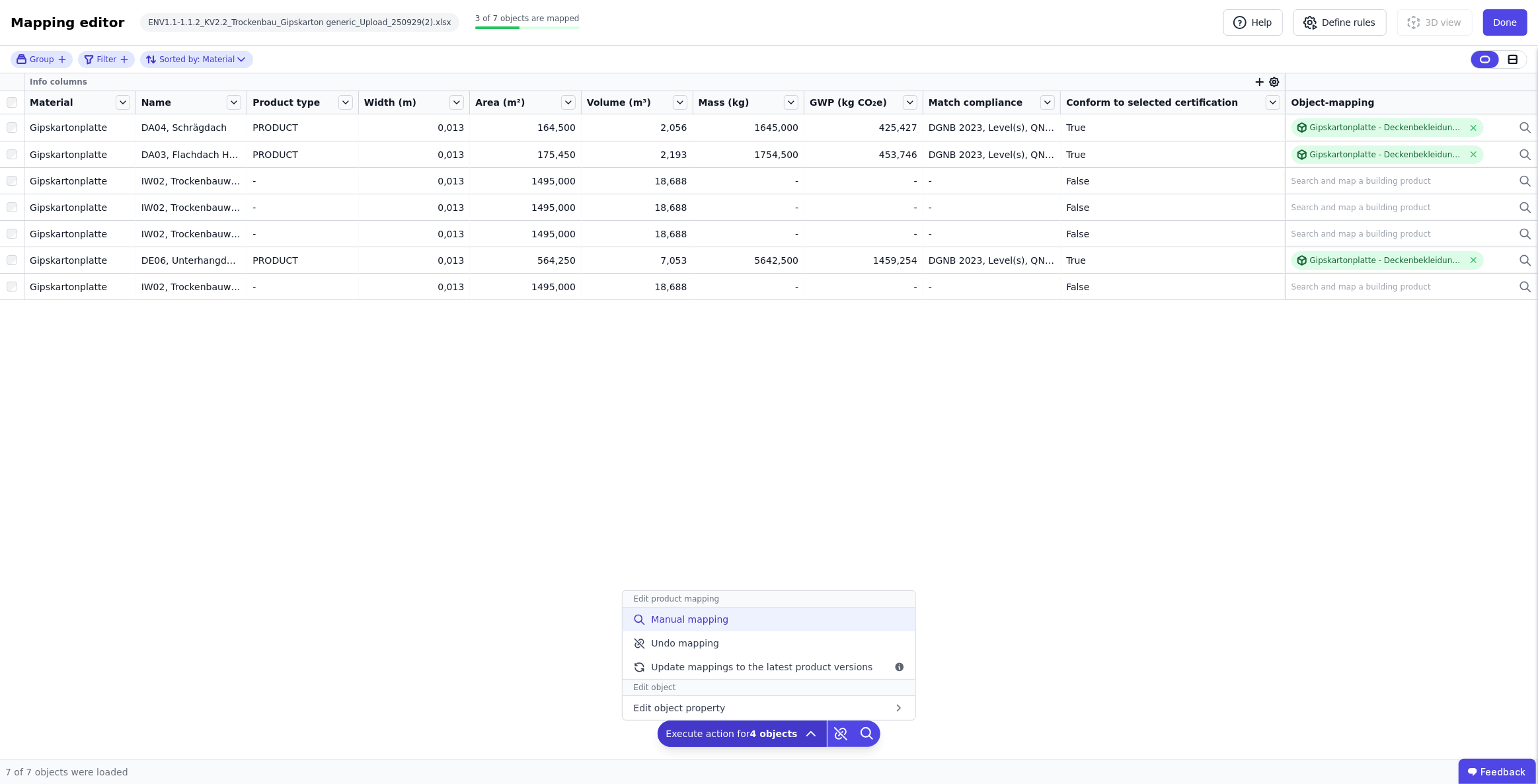
click at [718, 614] on span "Manual mapping" at bounding box center [690, 619] width 77 height 13
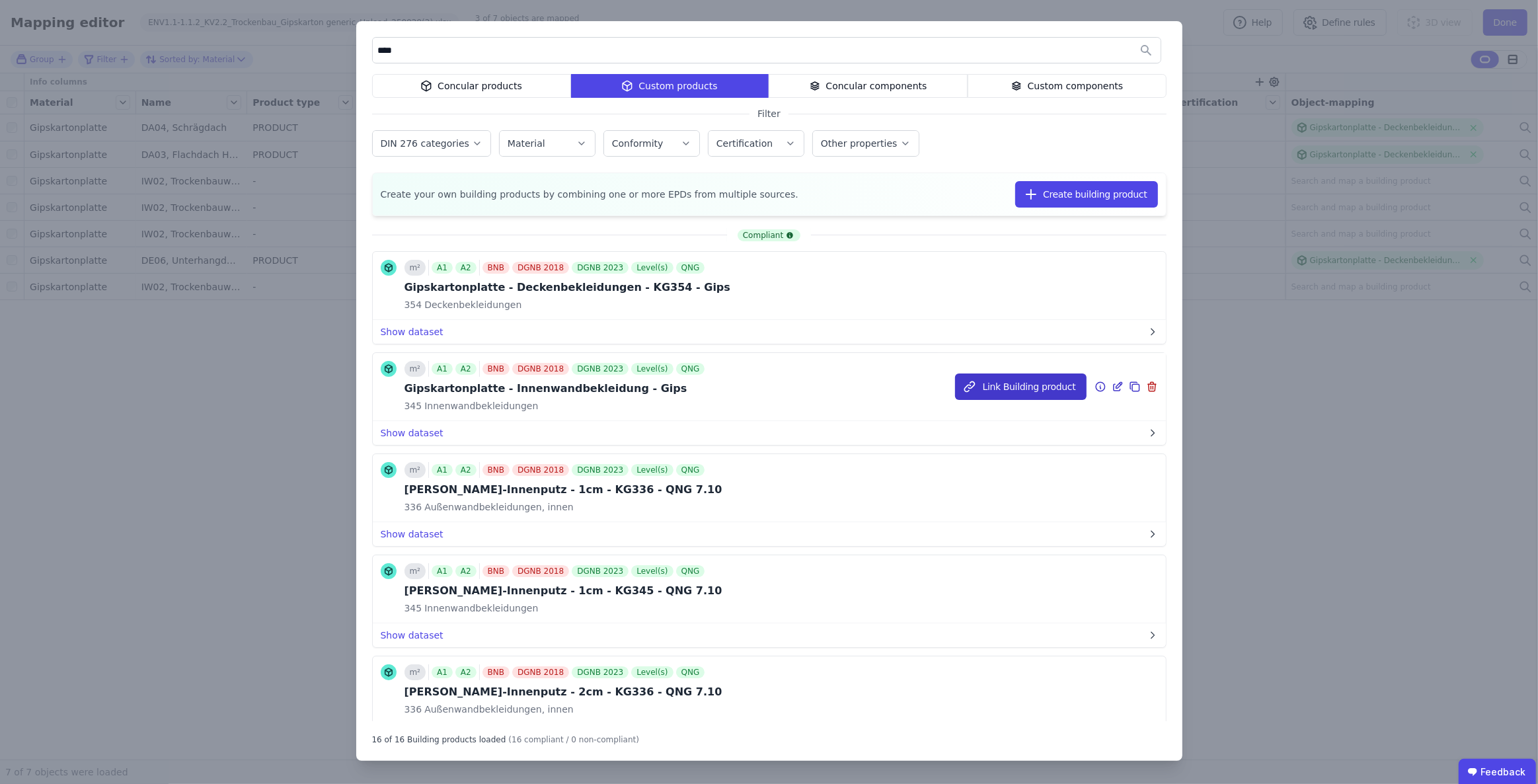
type input "****"
click at [996, 386] on button "Link Building product" at bounding box center [1021, 386] width 132 height 27
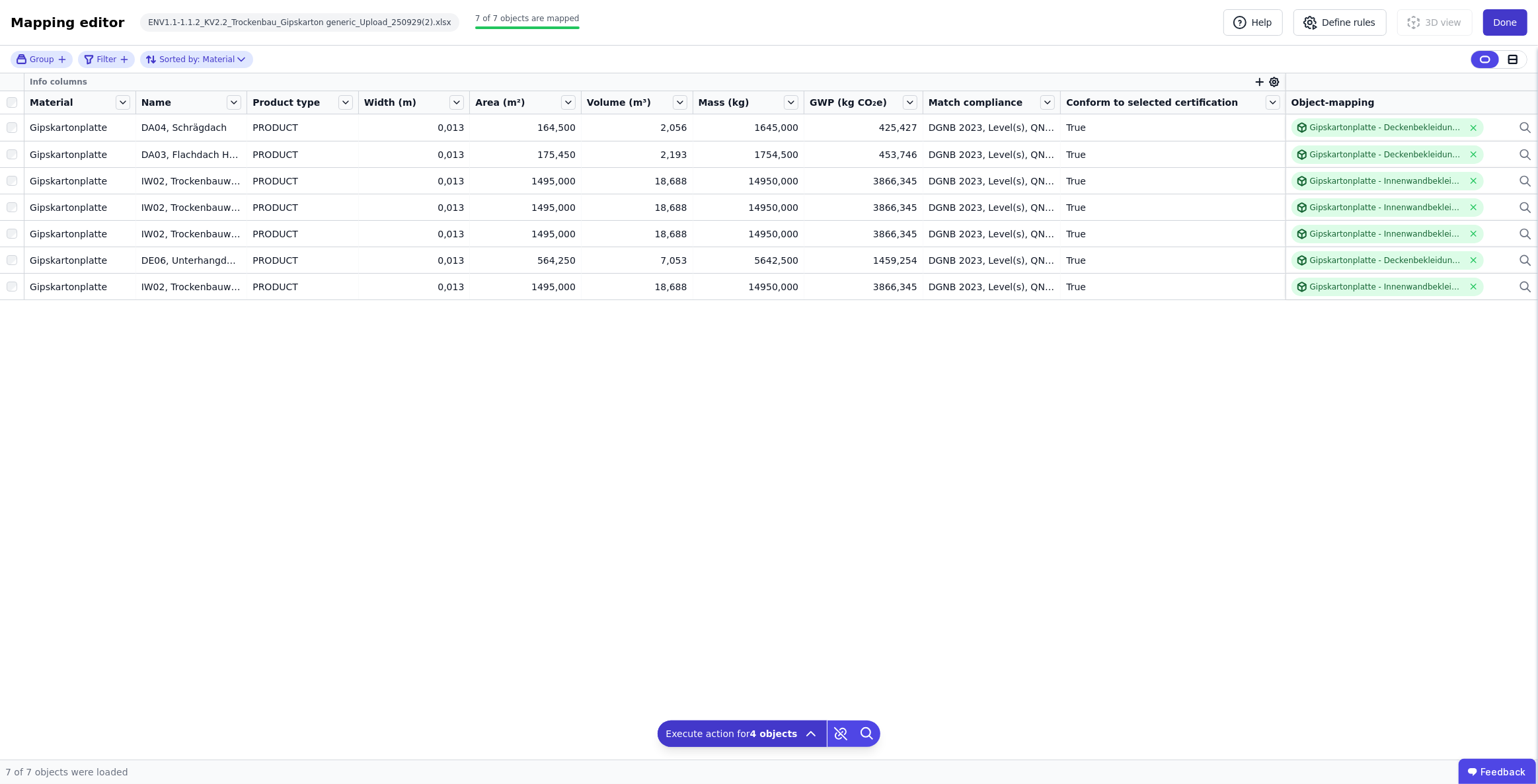
click at [1500, 22] on button "Done" at bounding box center [1505, 22] width 45 height 27
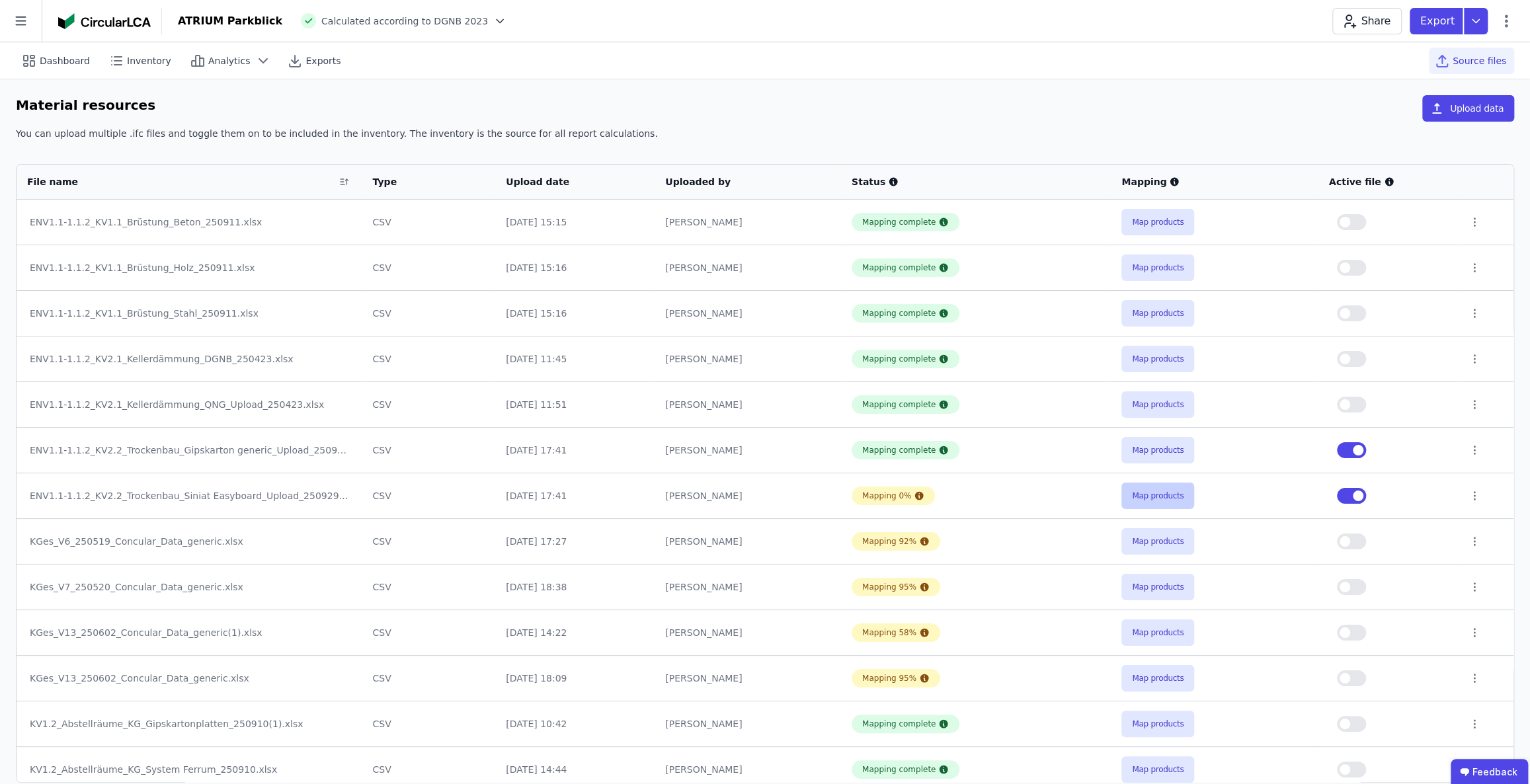
click at [1160, 493] on button "Map products" at bounding box center [1157, 495] width 73 height 27
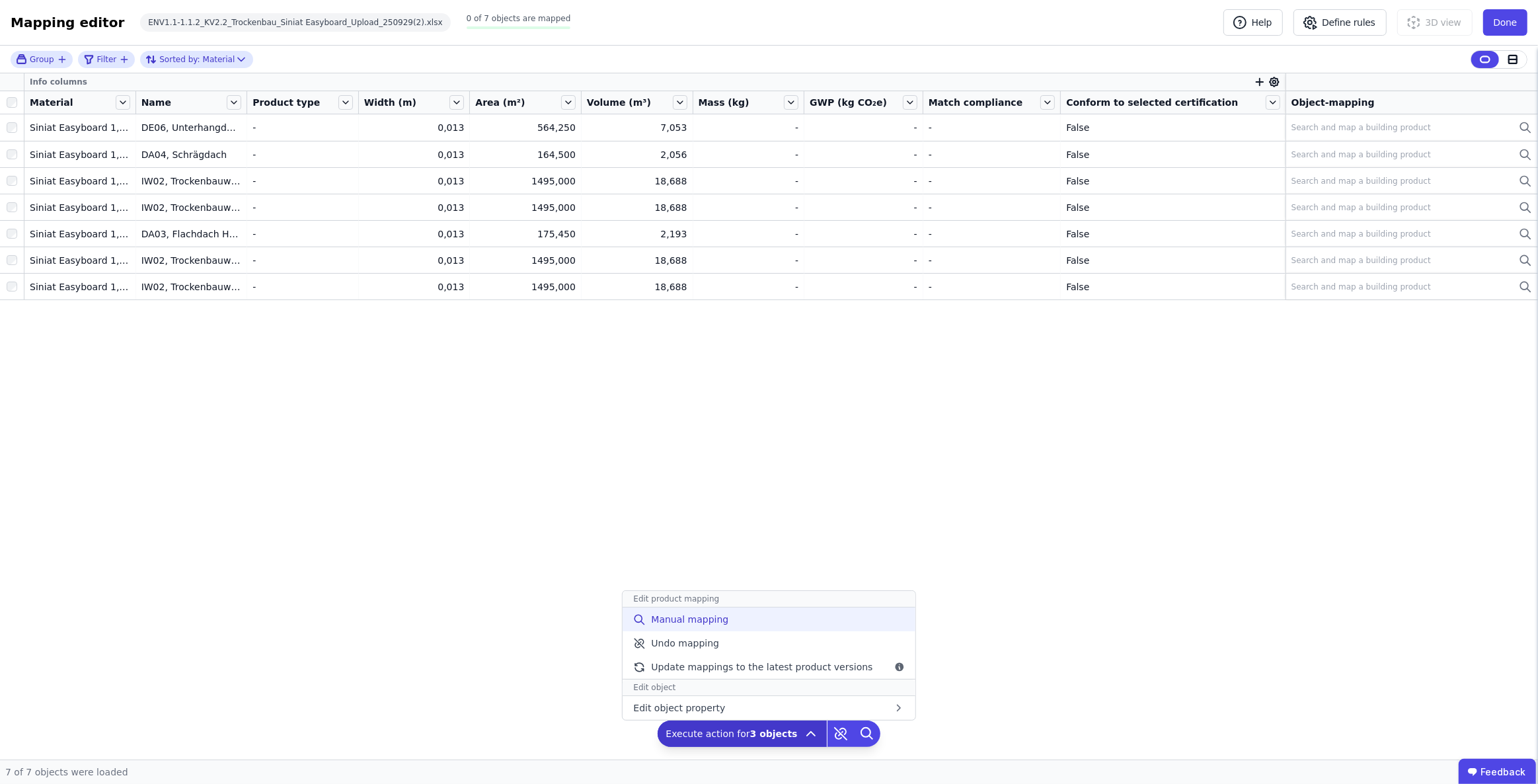
click at [702, 620] on span "Manual mapping" at bounding box center [690, 619] width 77 height 13
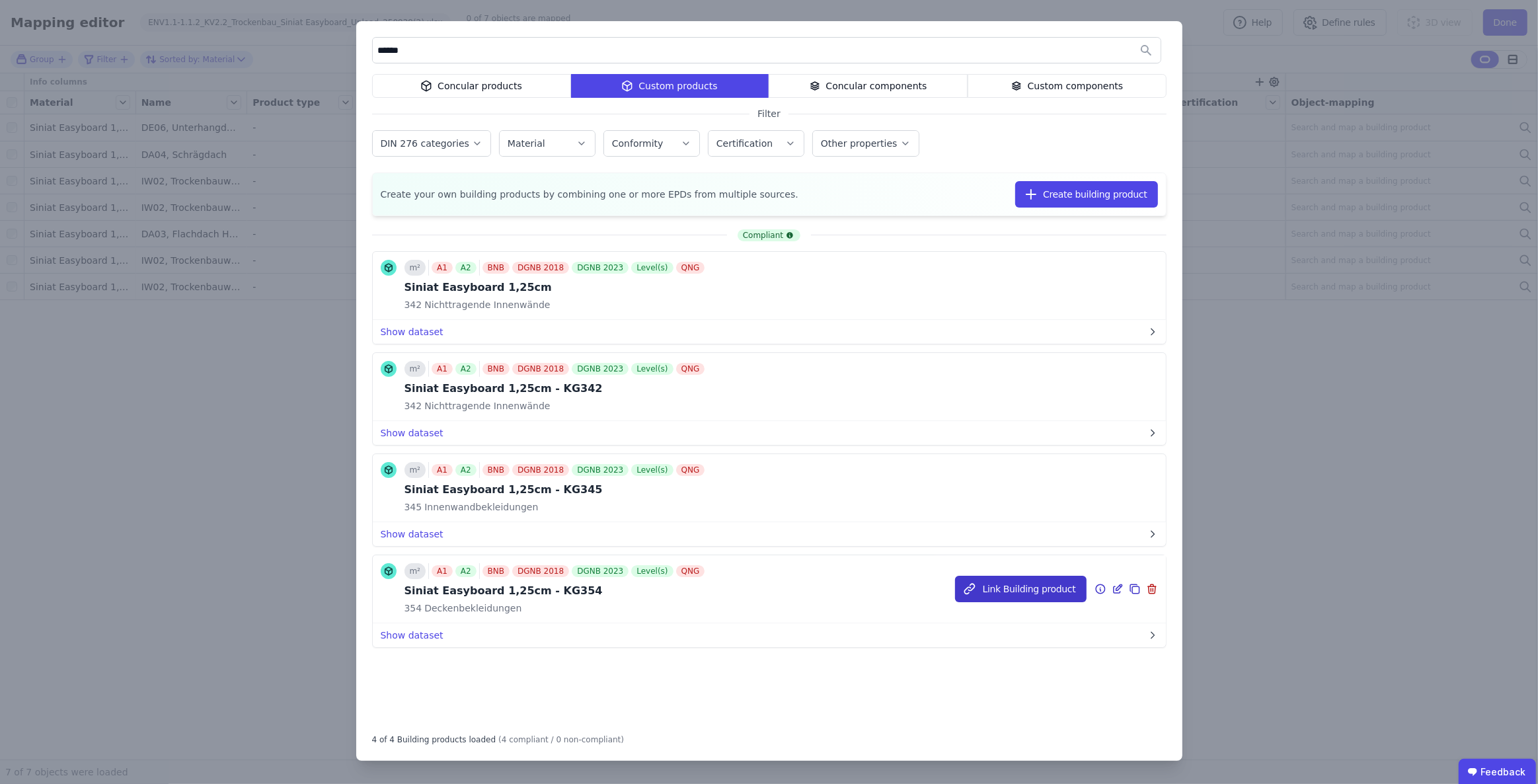
type input "******"
click at [1015, 584] on button "Link Building product" at bounding box center [1021, 589] width 132 height 27
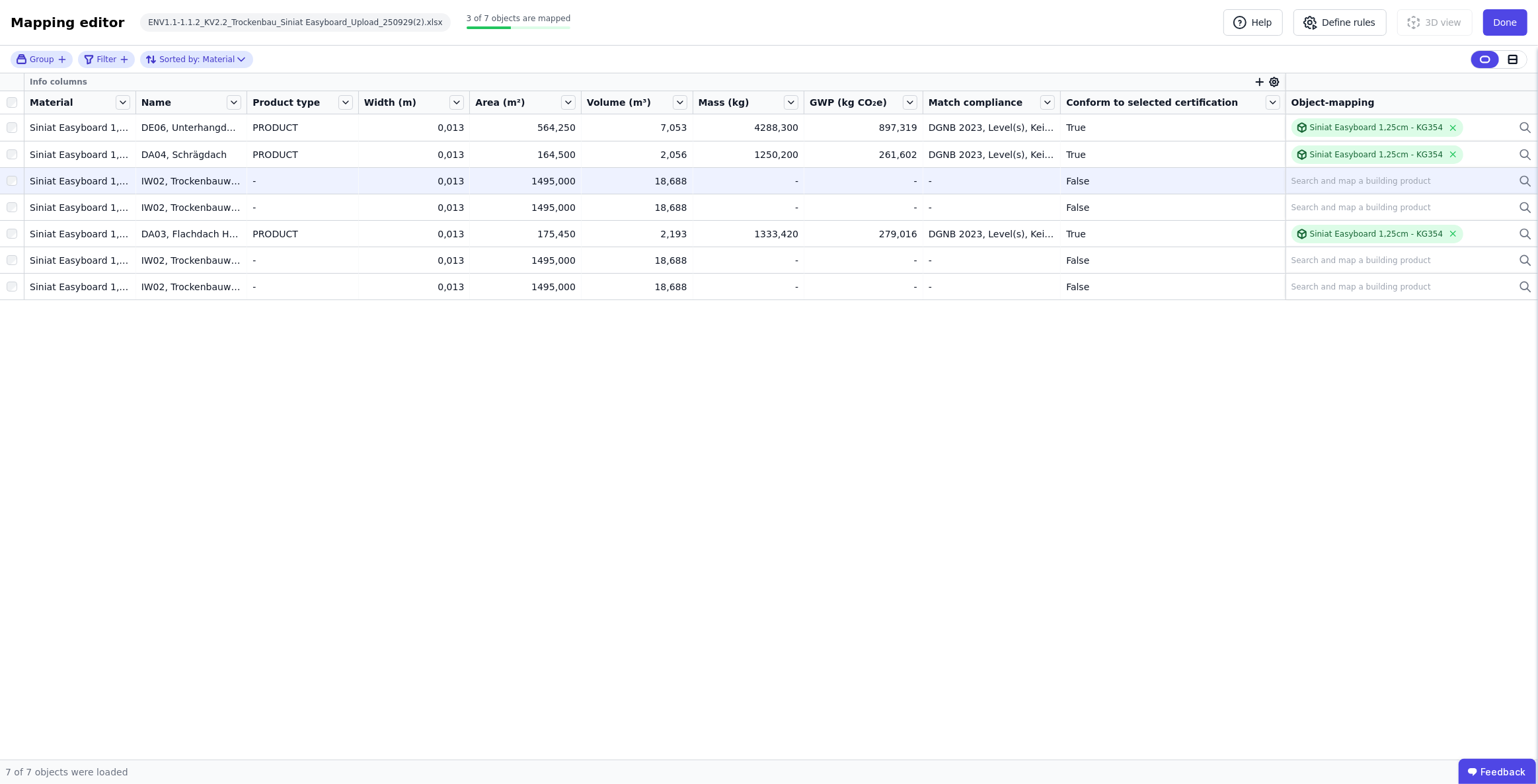
click at [16, 172] on div at bounding box center [12, 181] width 24 height 24
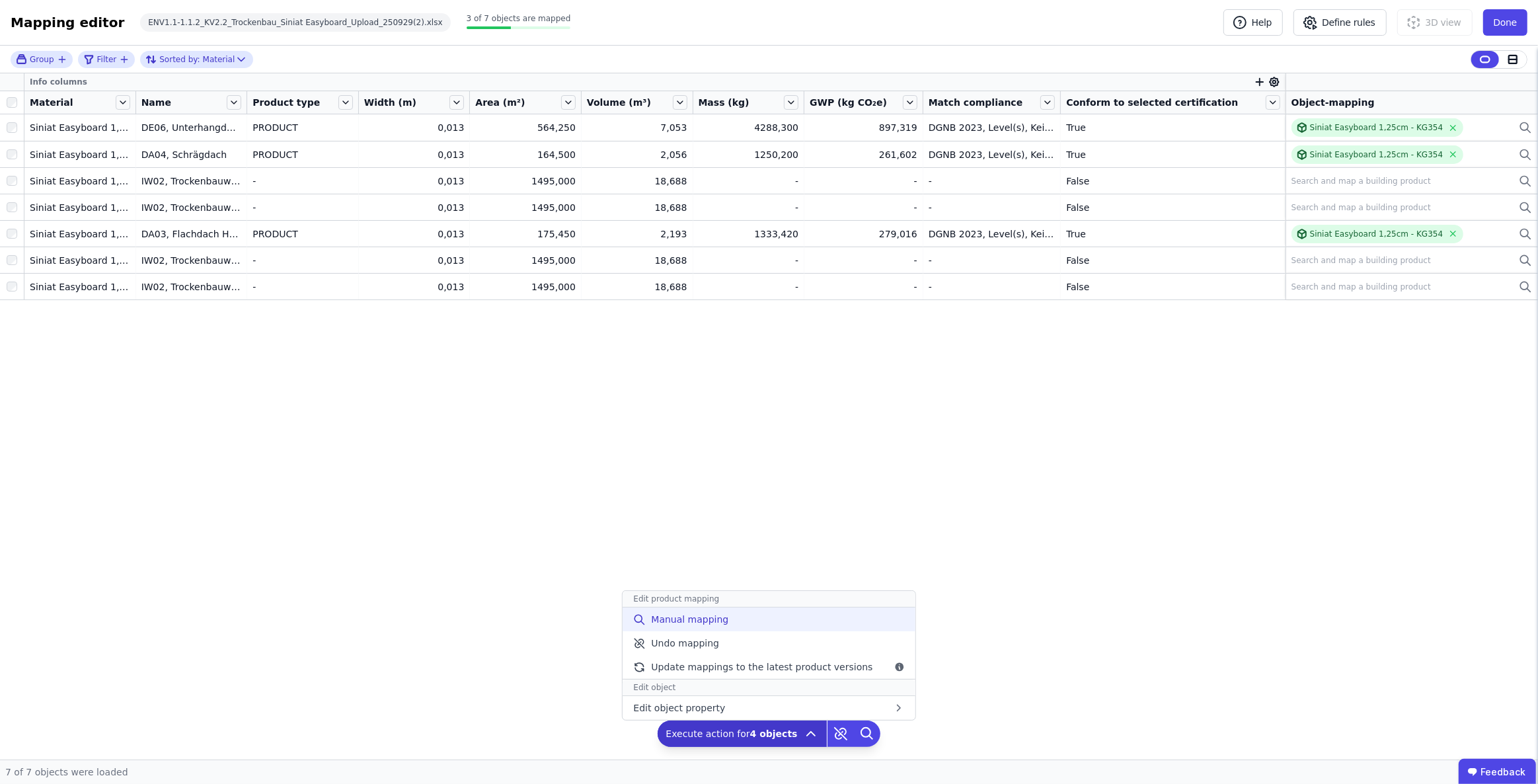
click at [711, 620] on span "Manual mapping" at bounding box center [690, 619] width 77 height 13
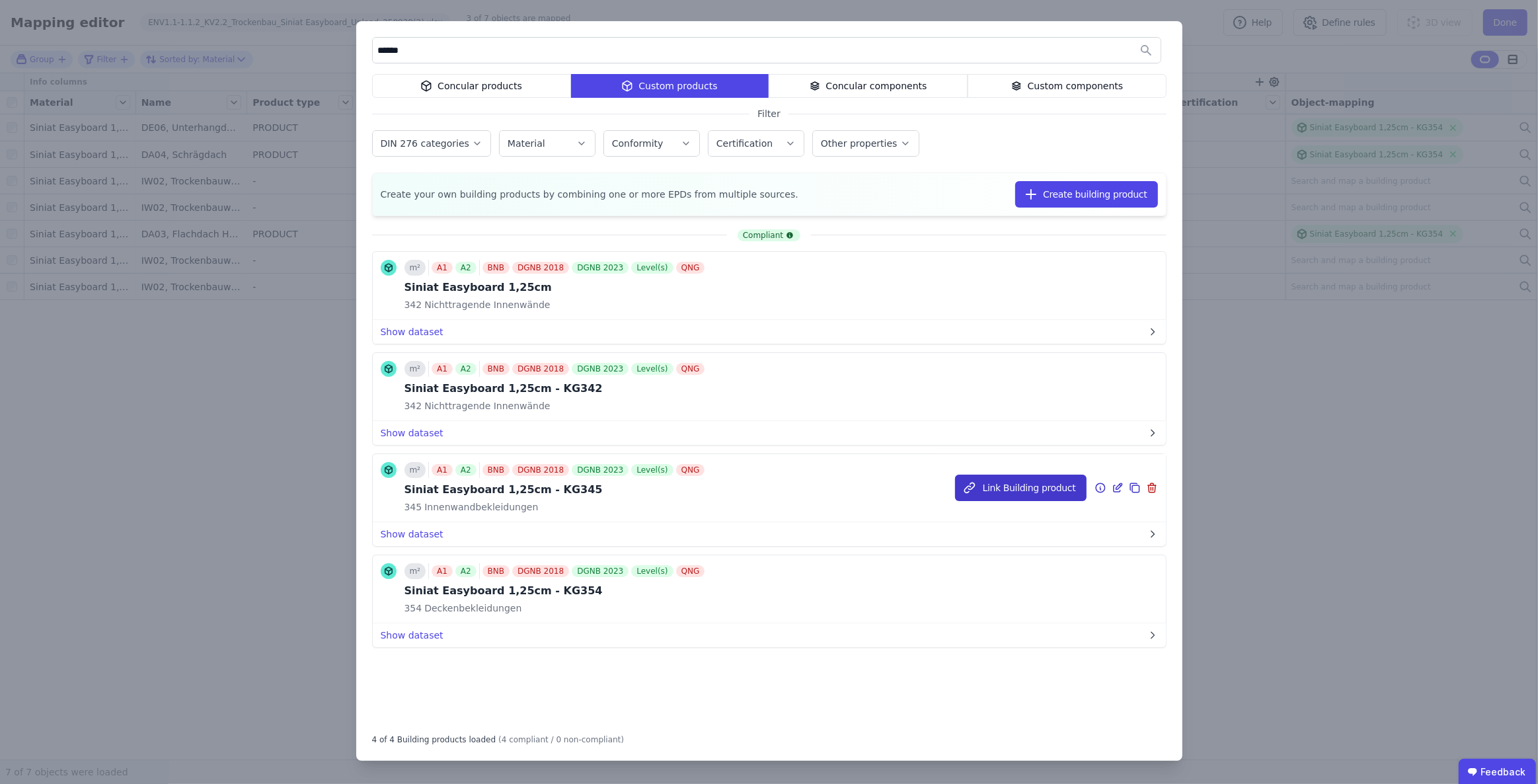
type input "******"
click at [1008, 484] on button "Link Building product" at bounding box center [1021, 488] width 132 height 27
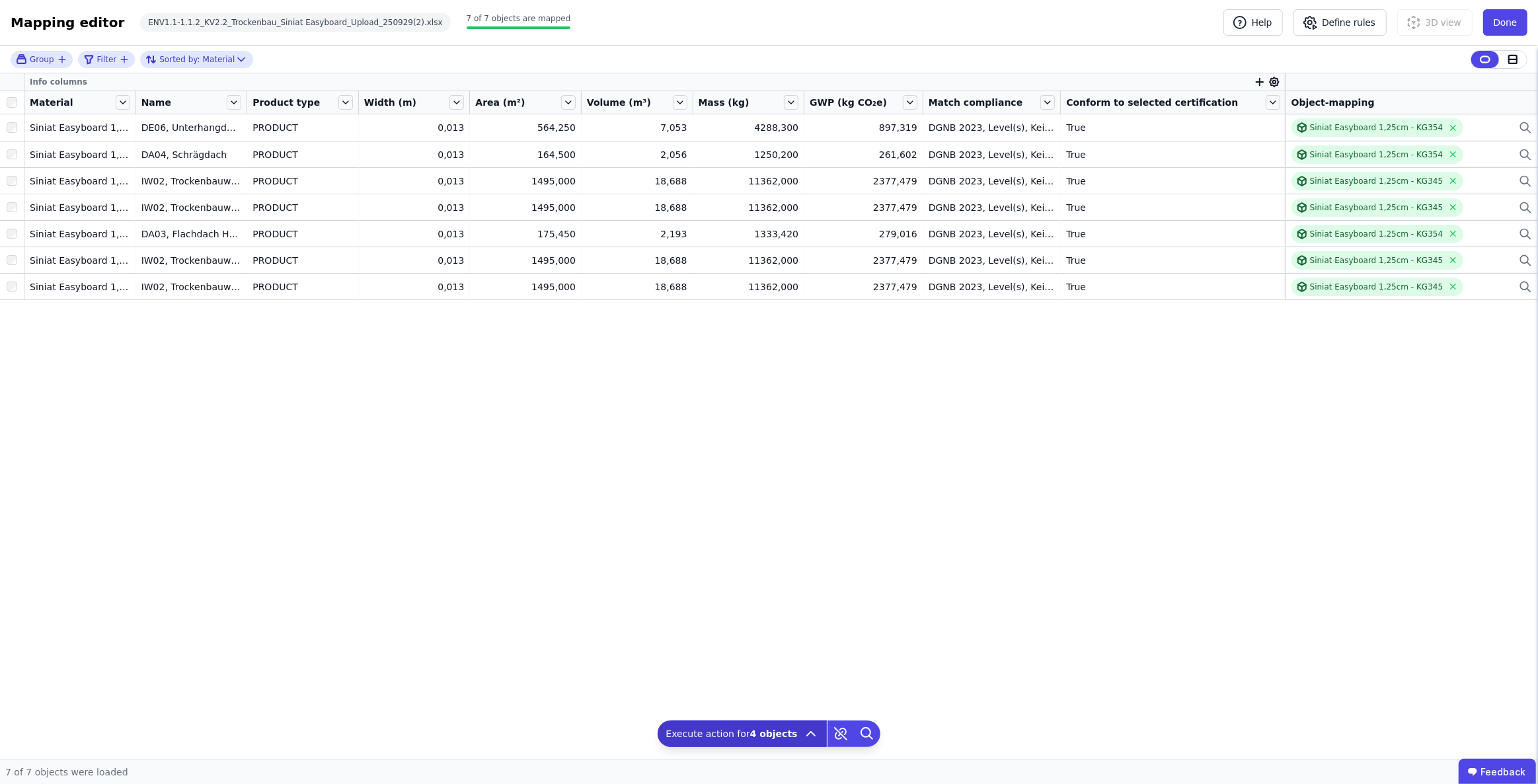
click at [1017, 481] on div "Info columns Material Name Product type Width (m) Area (m²) Volume (m³) Mass (k…" at bounding box center [769, 416] width 1538 height 686
click at [1507, 19] on button "Done" at bounding box center [1505, 22] width 45 height 27
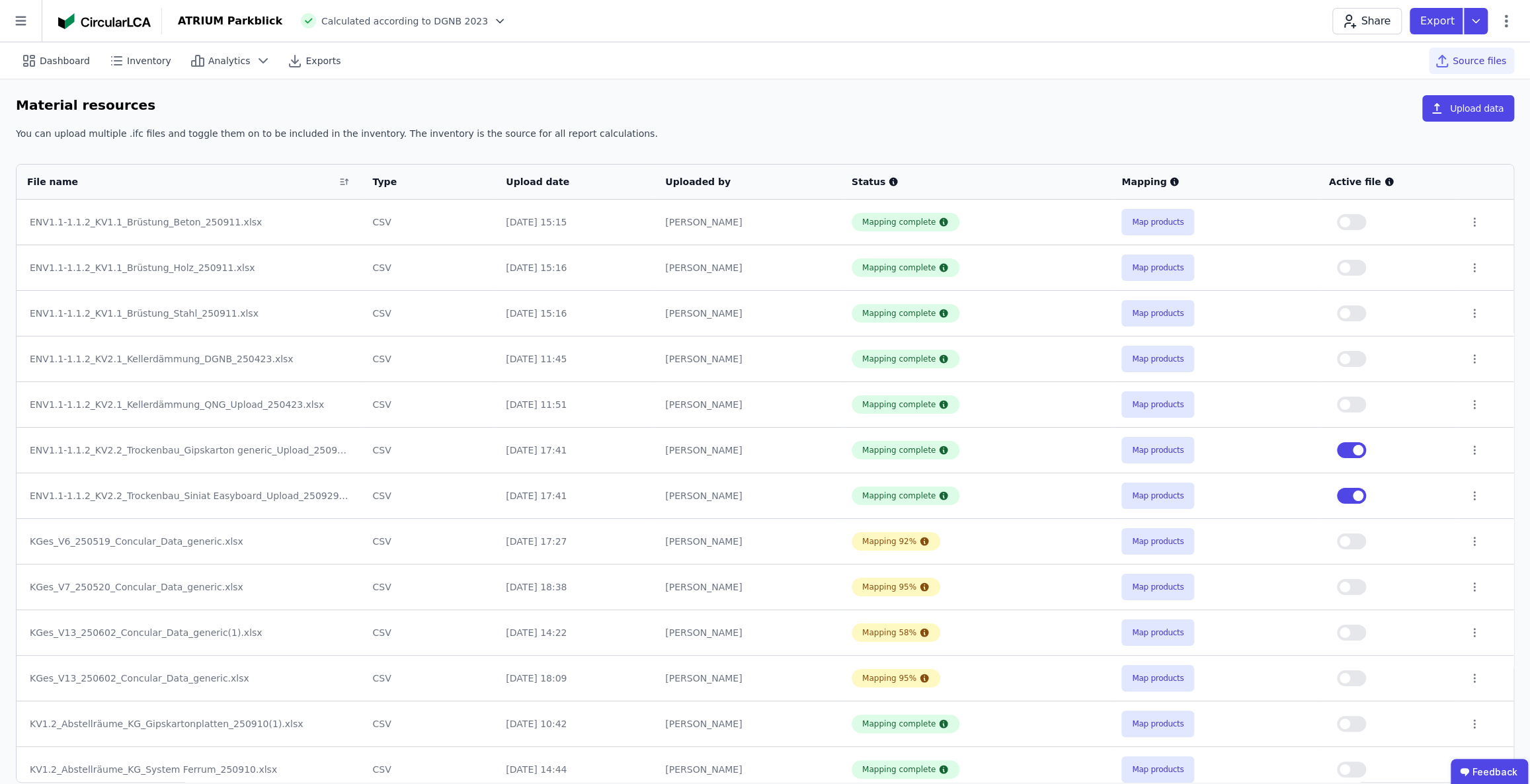
click at [1343, 493] on button "button" at bounding box center [1352, 495] width 29 height 16
click at [1473, 21] on icon at bounding box center [1476, 21] width 24 height 27
click at [1408, 74] on div "Inventory" at bounding box center [1407, 76] width 161 height 24
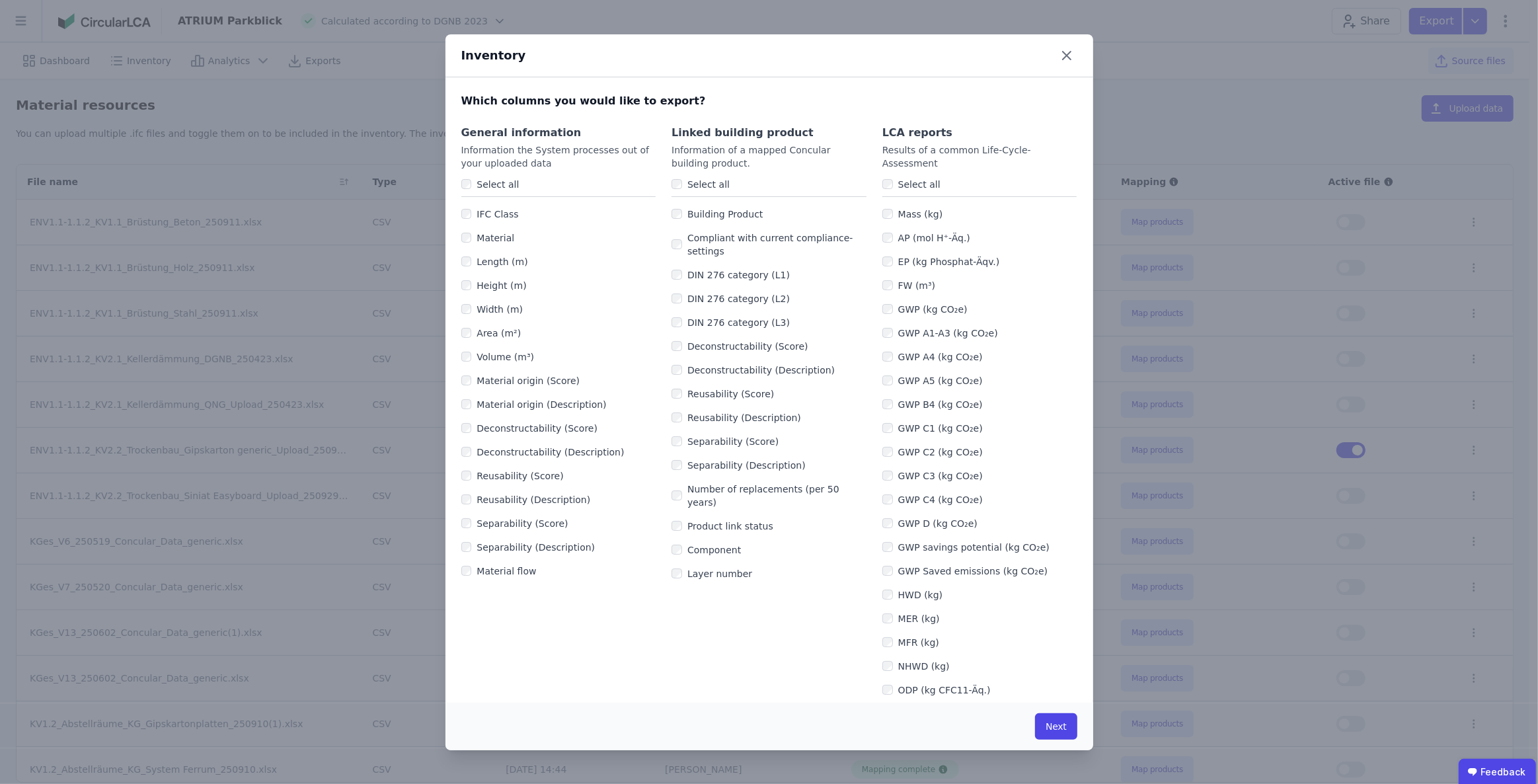
click at [478, 183] on label "Select all" at bounding box center [495, 183] width 48 height 13
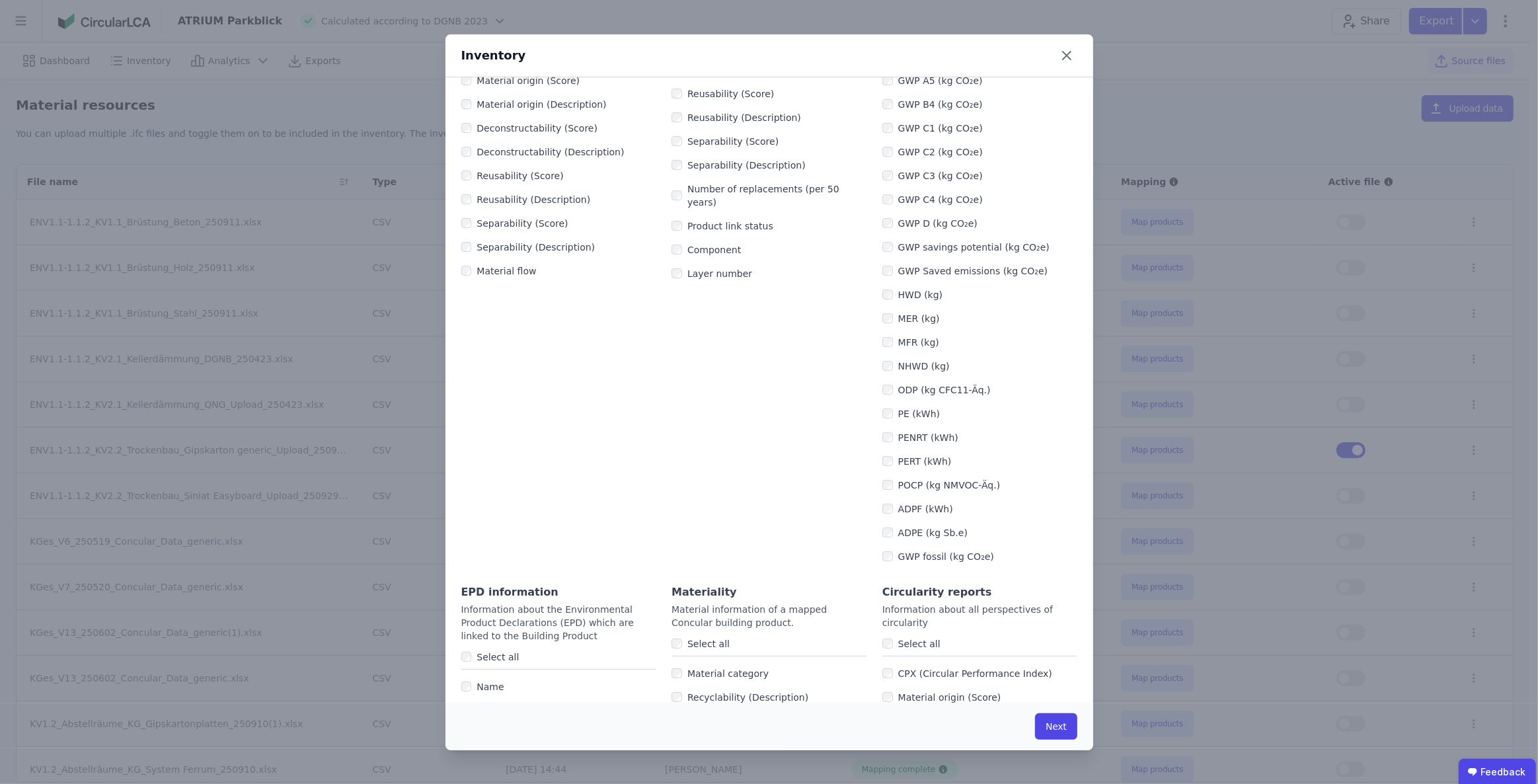
scroll to position [541, 0]
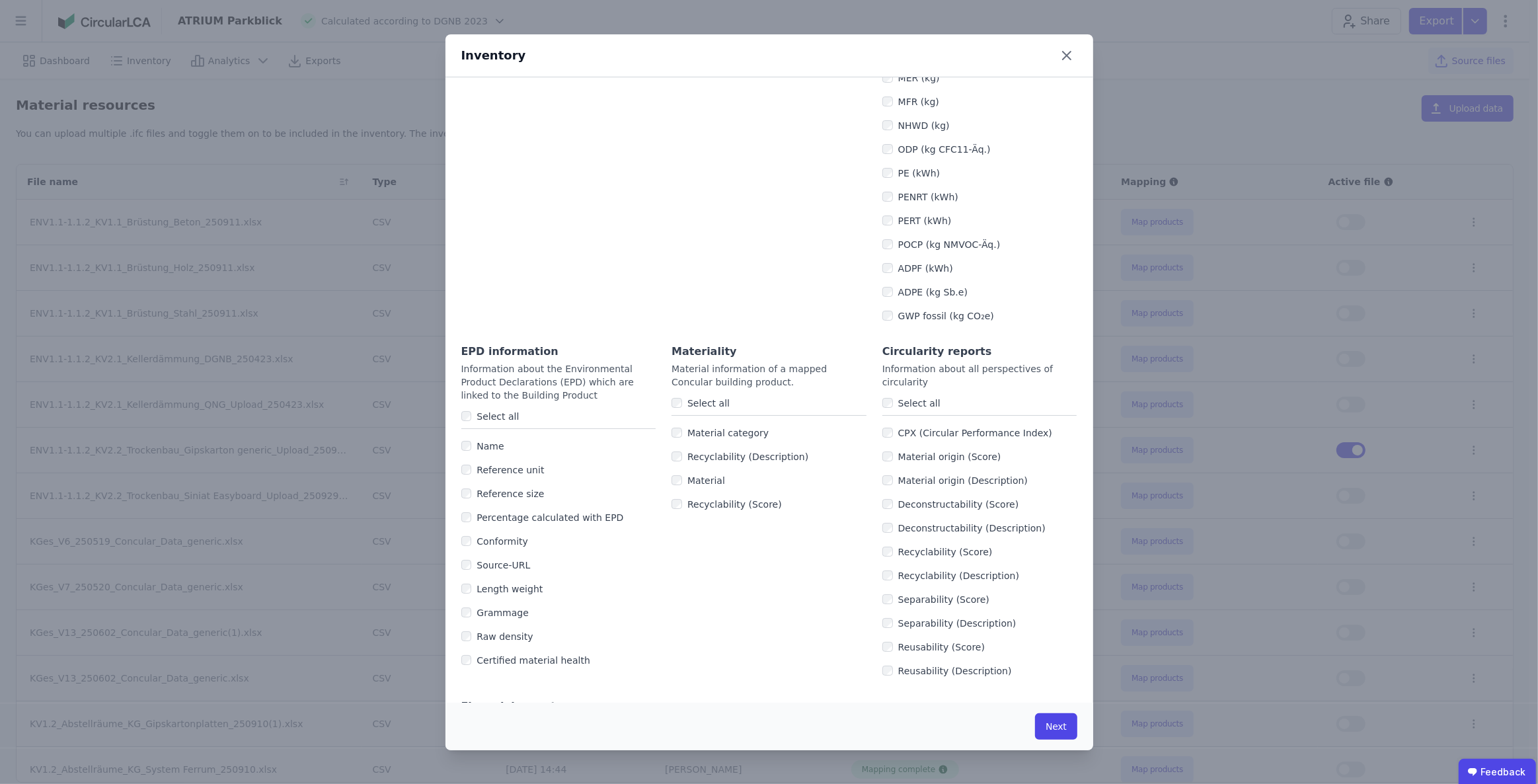
click at [510, 410] on label "Select all" at bounding box center [495, 416] width 48 height 13
click at [1052, 721] on button "Next" at bounding box center [1056, 726] width 42 height 27
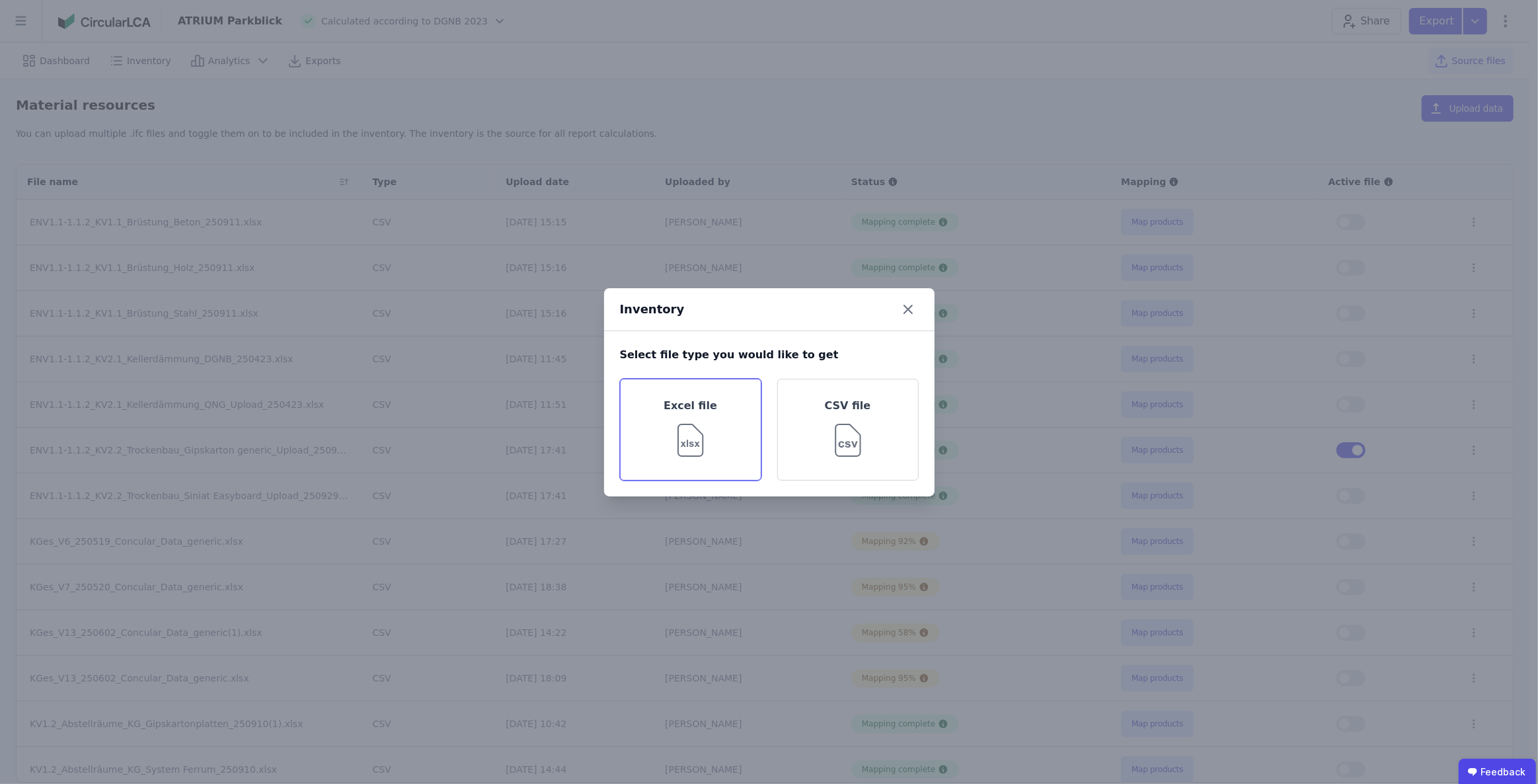
click at [697, 424] on img at bounding box center [691, 438] width 43 height 48
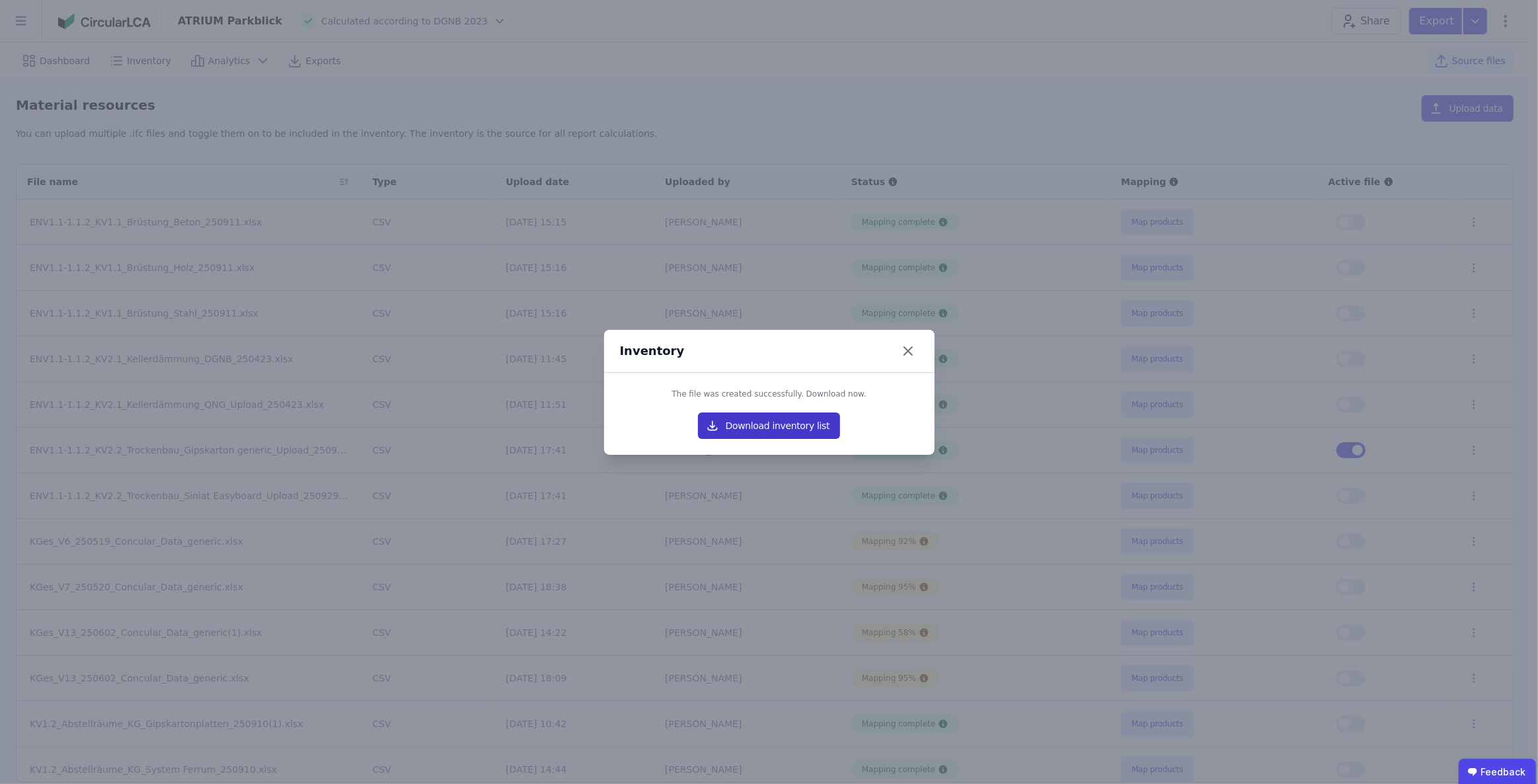
click at [787, 418] on button "Download inventory list" at bounding box center [769, 425] width 143 height 27
click at [1086, 124] on div "Inventory The file was created successfully. Download now. Download inventory l…" at bounding box center [769, 392] width 1538 height 784
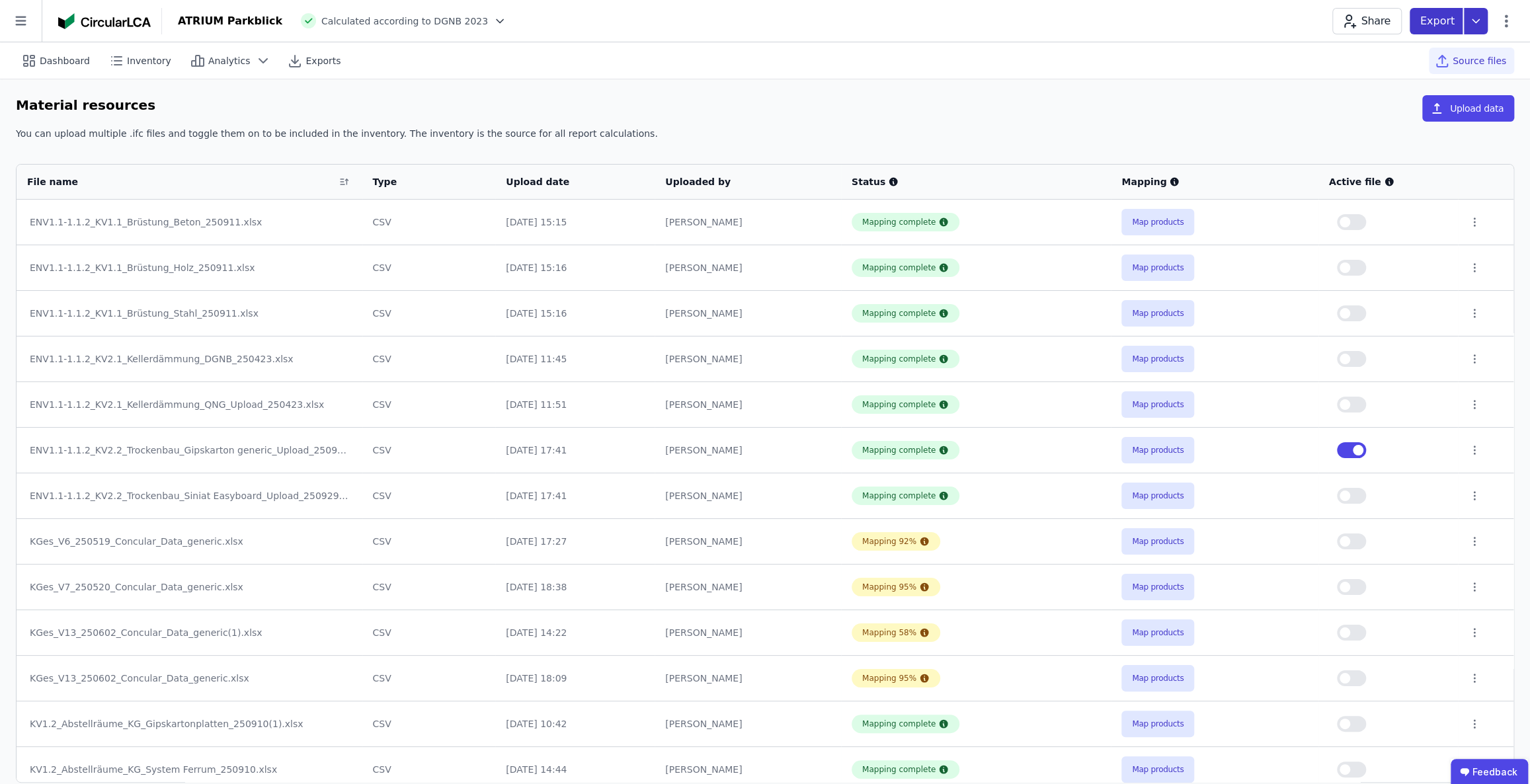
click at [1481, 15] on icon at bounding box center [1476, 21] width 24 height 27
click at [1413, 101] on div "life cycle assessment" at bounding box center [1385, 99] width 99 height 13
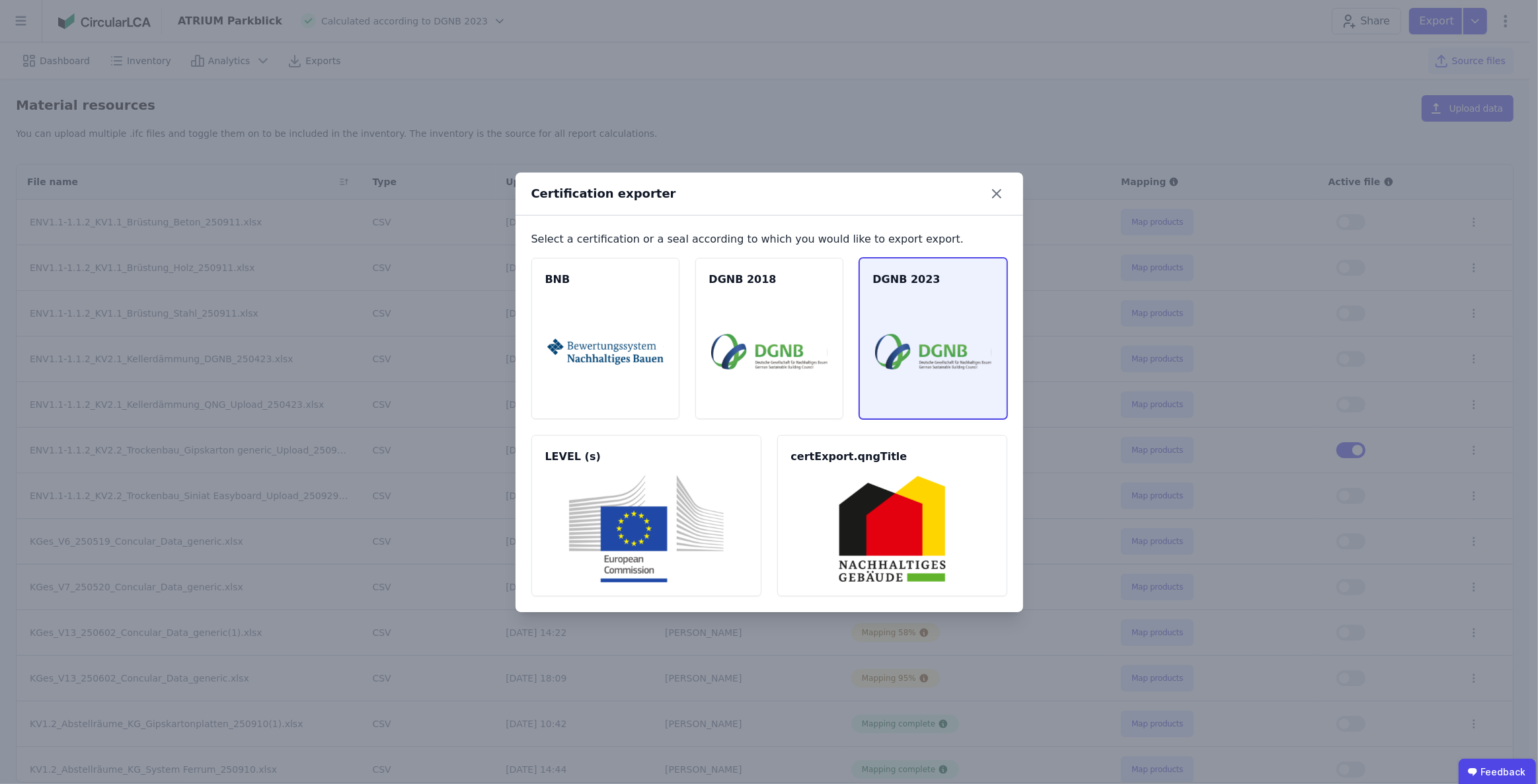
click at [893, 318] on img at bounding box center [933, 351] width 117 height 107
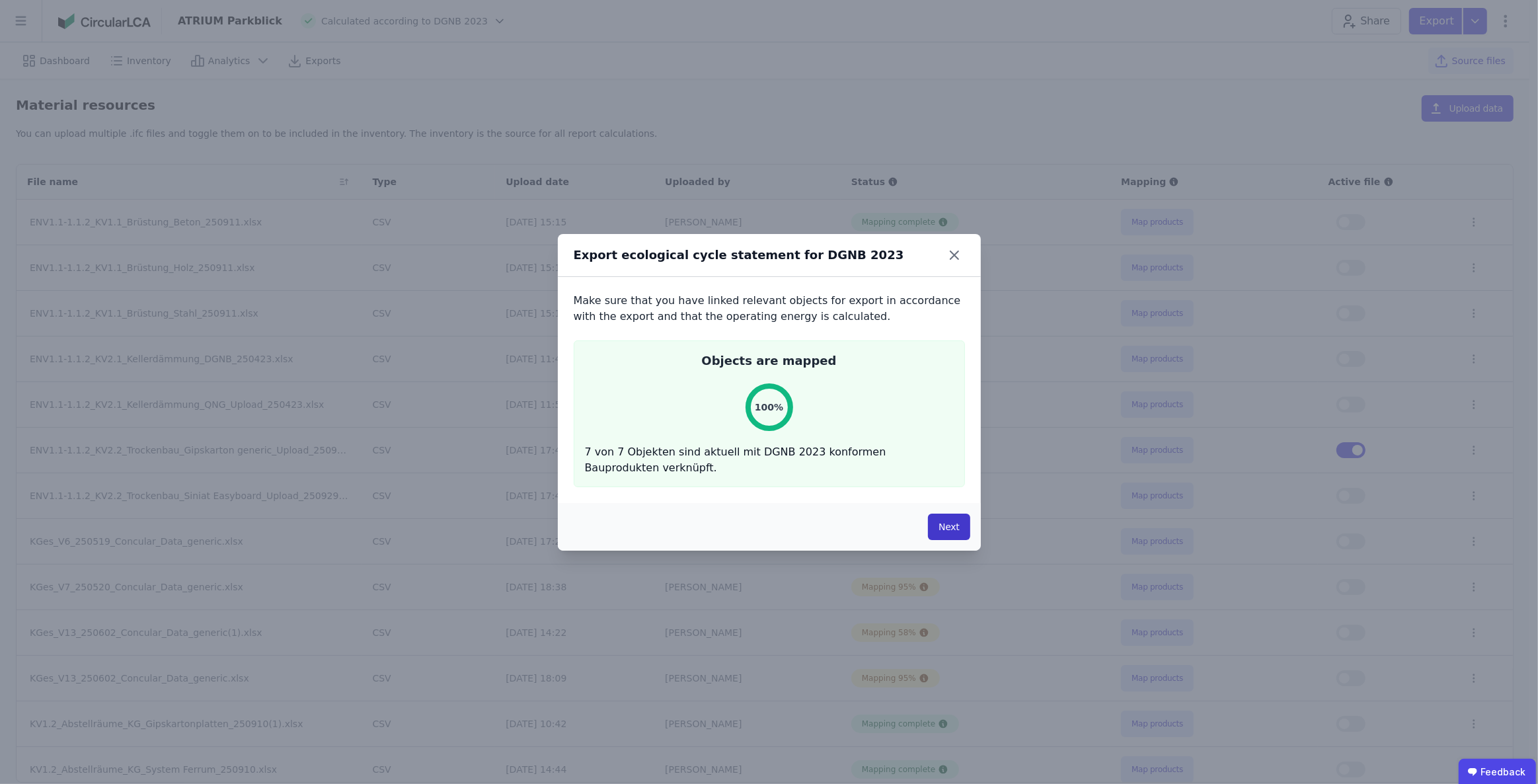
click at [939, 522] on button "Next" at bounding box center [949, 526] width 42 height 27
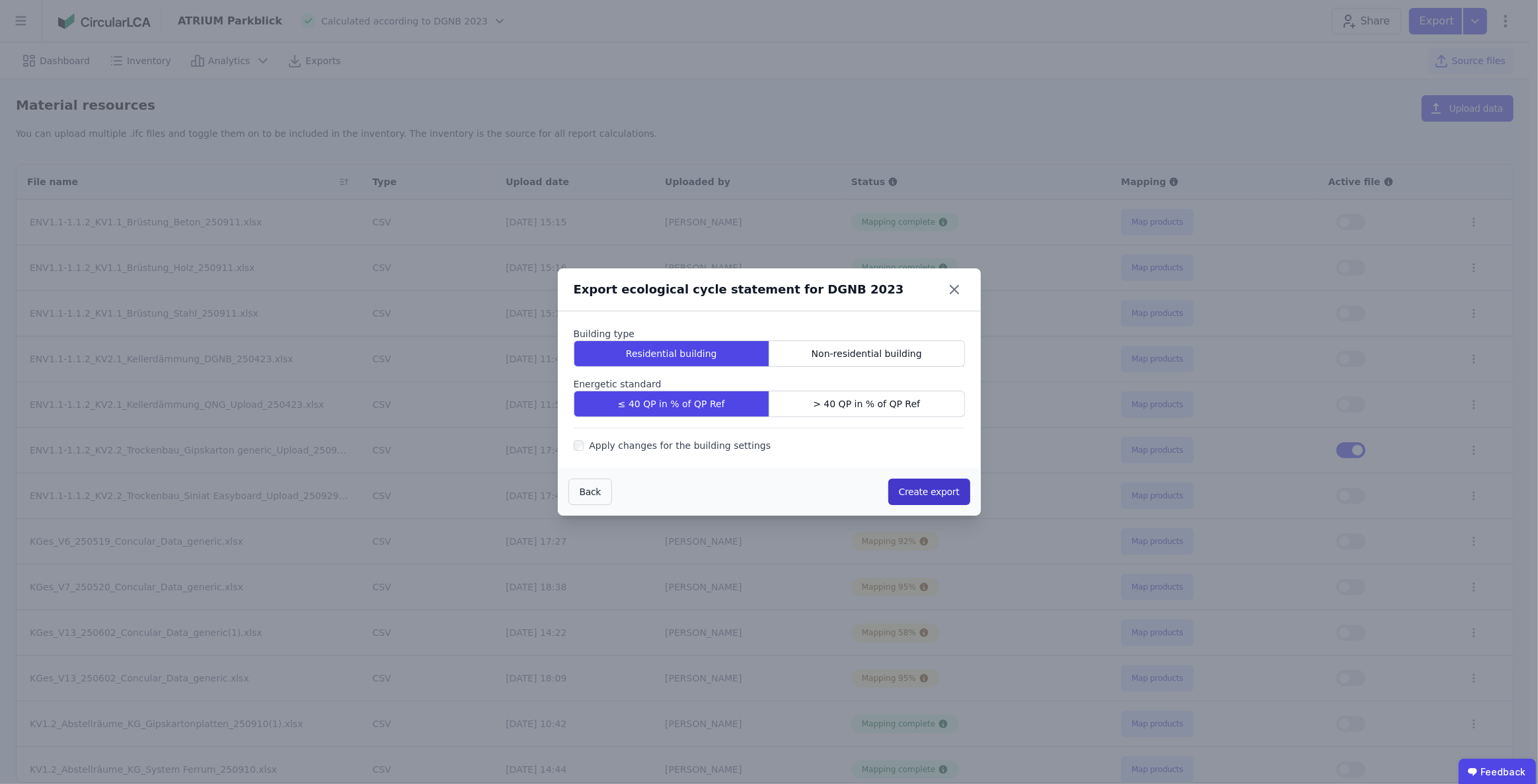
click at [929, 492] on button "Create export" at bounding box center [930, 491] width 82 height 27
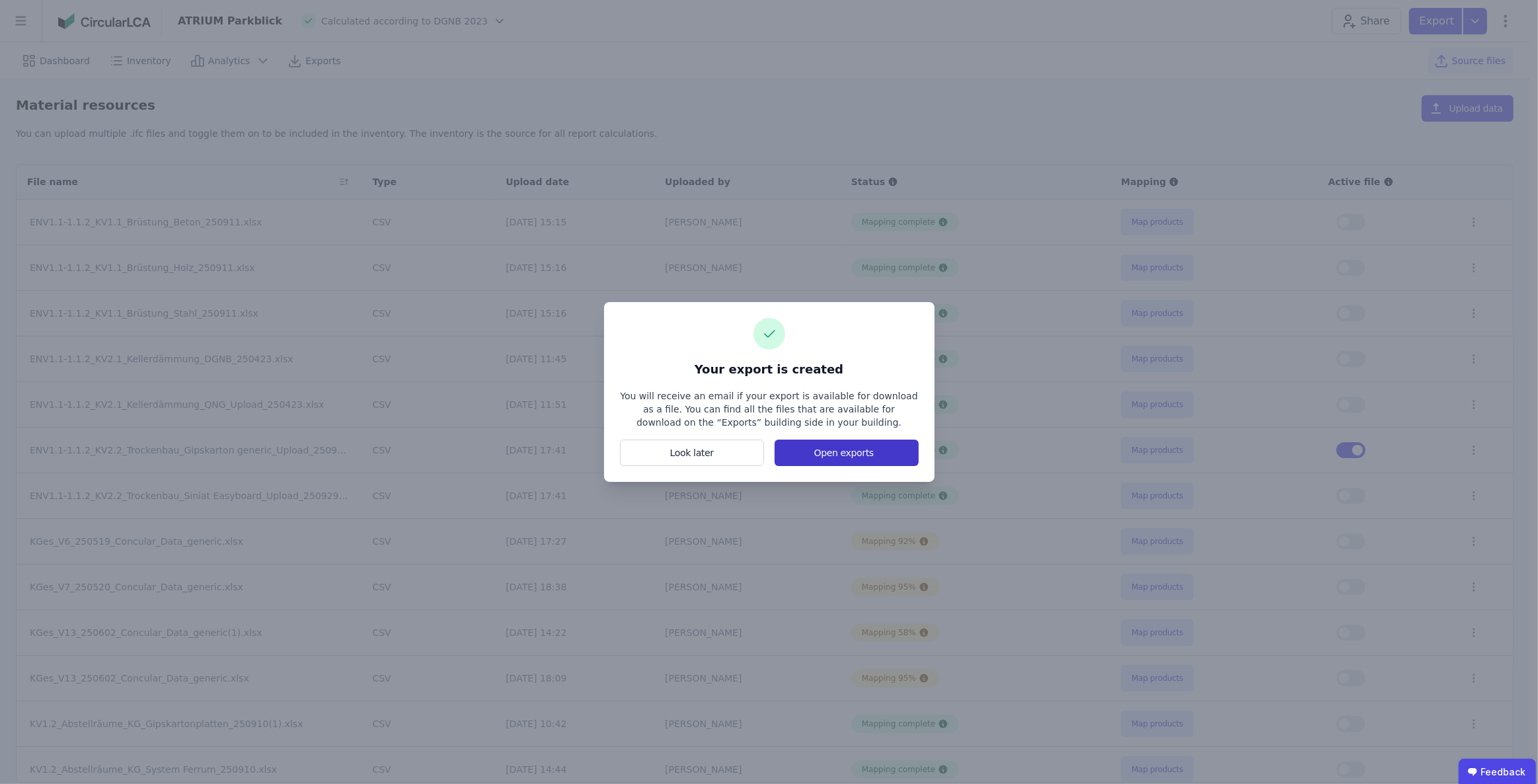
click at [847, 456] on button "Open exports" at bounding box center [846, 452] width 143 height 27
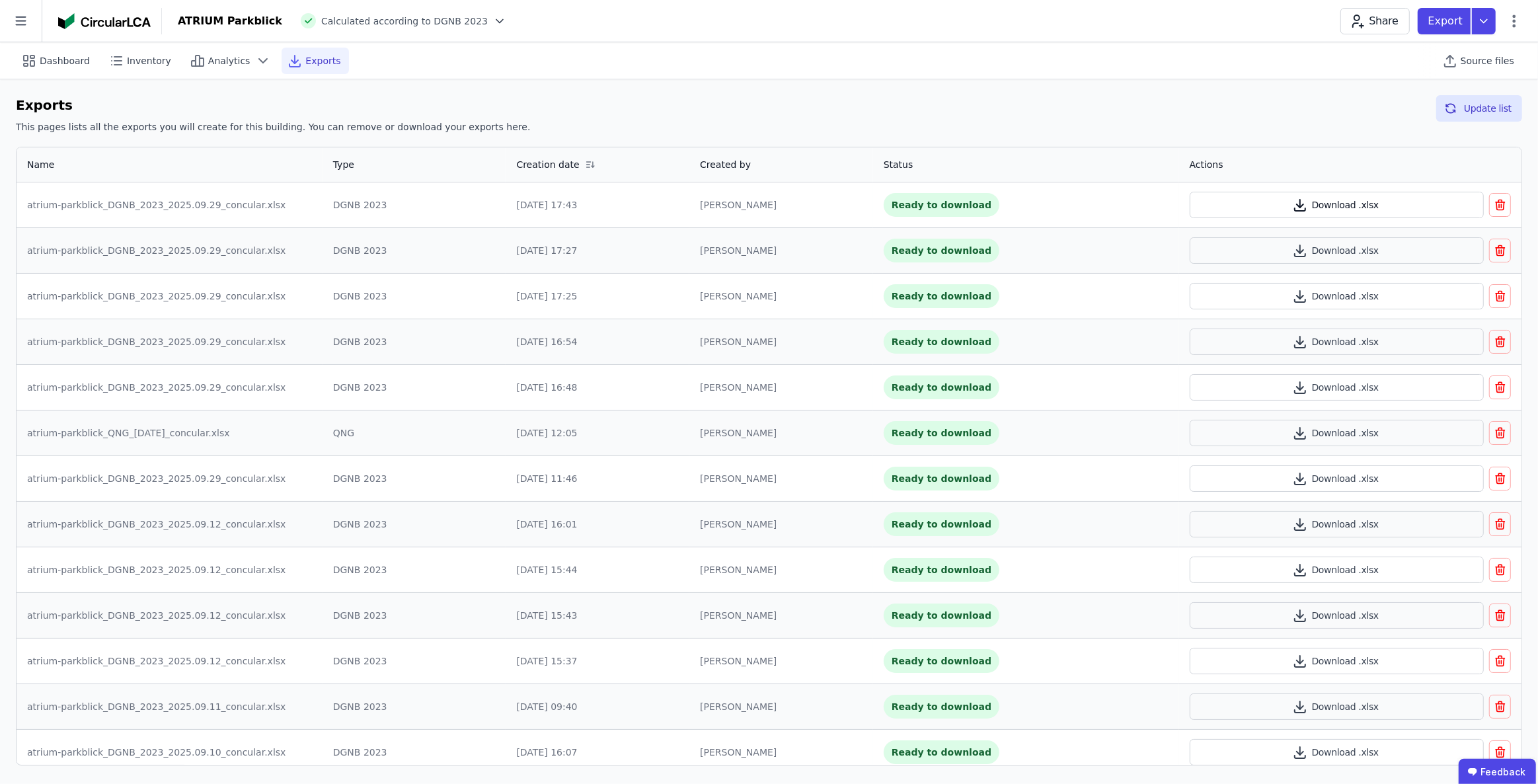
click at [1339, 200] on button "Download .xlsx" at bounding box center [1336, 205] width 294 height 27
click at [685, 9] on div "ATRIUM Parkblick Calculated according to DGNB 2023 Share Export" at bounding box center [850, 21] width 1376 height 27
click at [156, 58] on span "Inventory" at bounding box center [149, 60] width 45 height 13
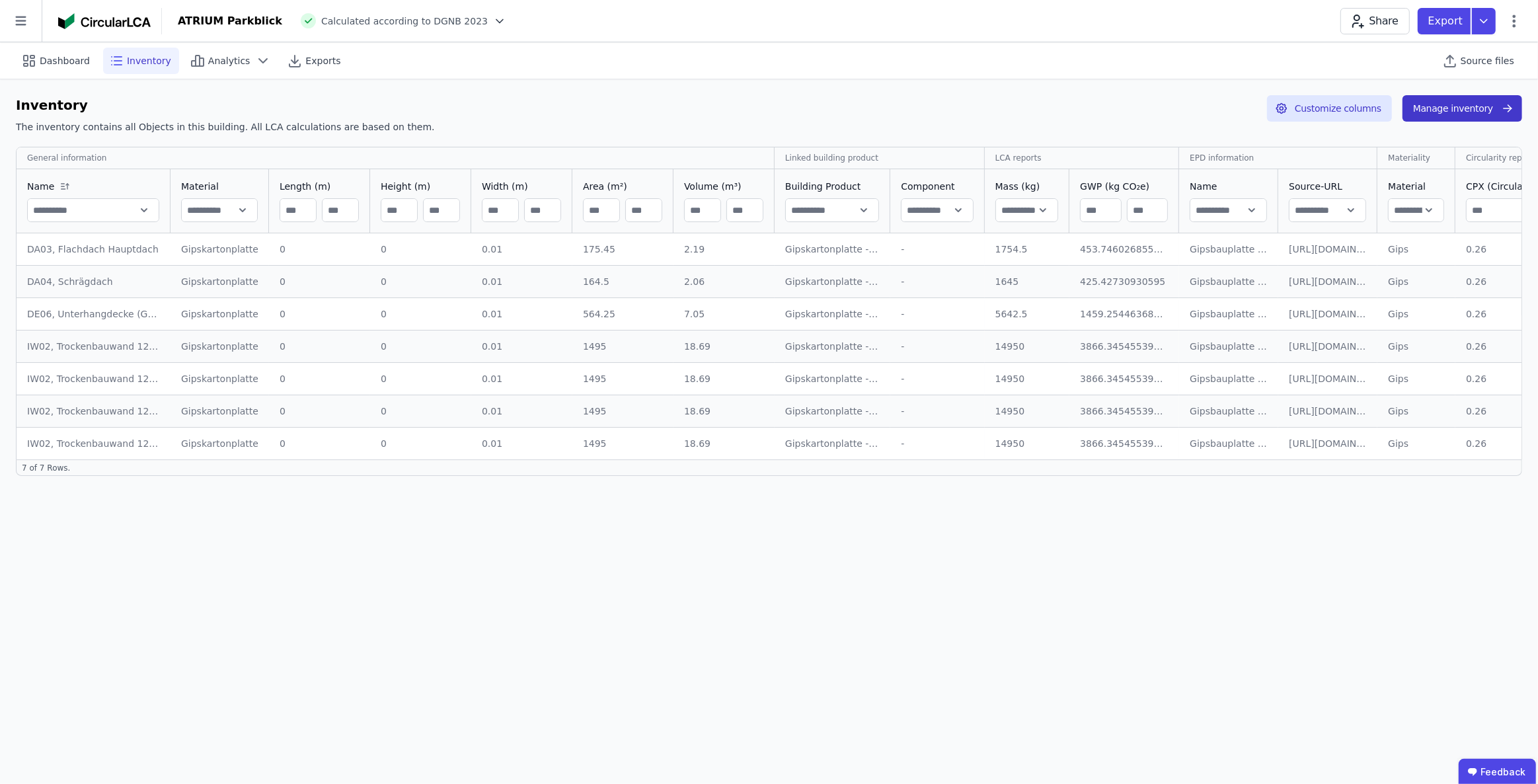
click at [1450, 103] on button "Manage inventory" at bounding box center [1463, 108] width 120 height 27
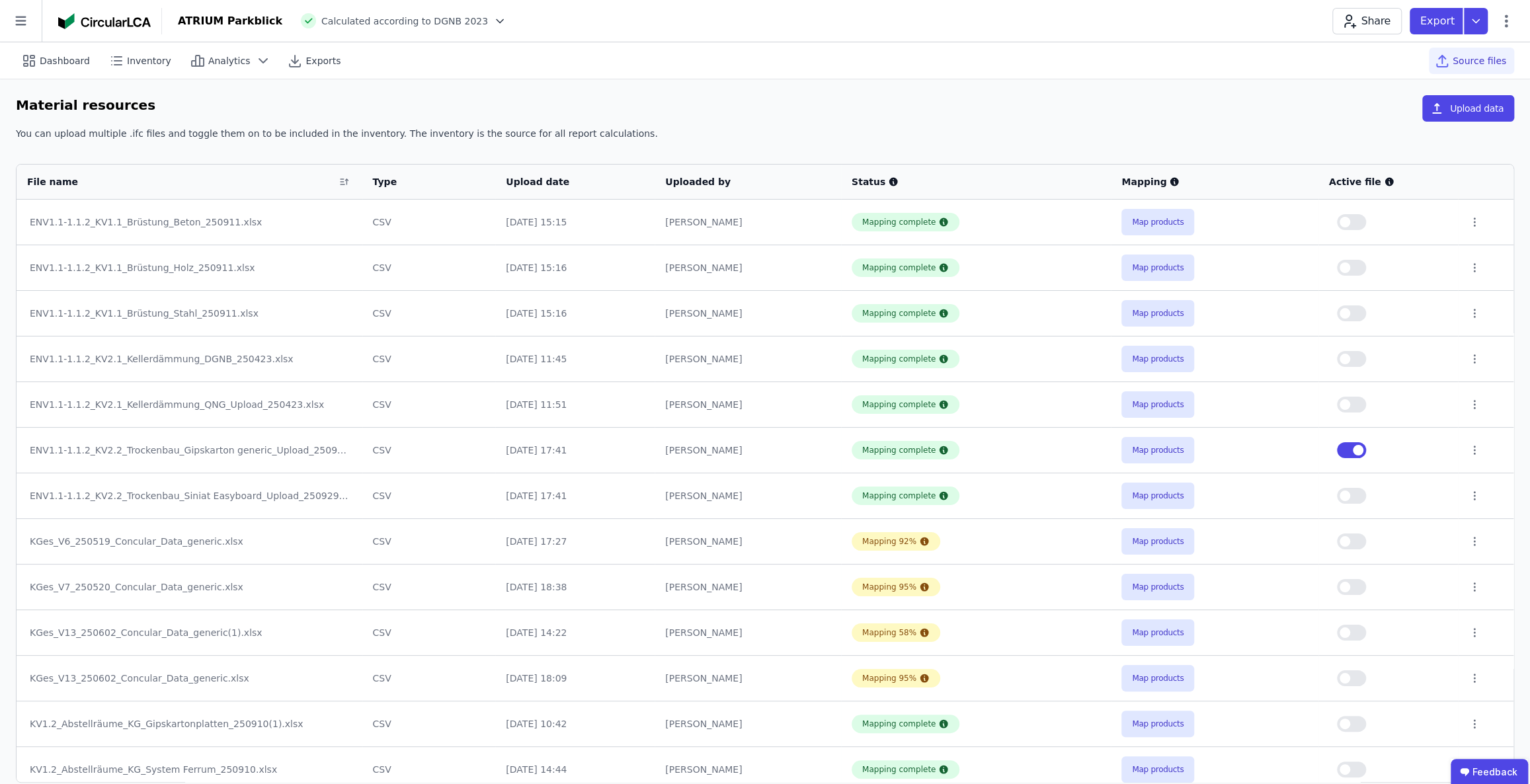
click at [1348, 449] on button "button" at bounding box center [1352, 450] width 29 height 16
click at [1353, 495] on button "button" at bounding box center [1352, 495] width 29 height 16
click at [1474, 19] on icon at bounding box center [1476, 21] width 24 height 27
click at [1398, 79] on div "Inventory" at bounding box center [1407, 76] width 161 height 24
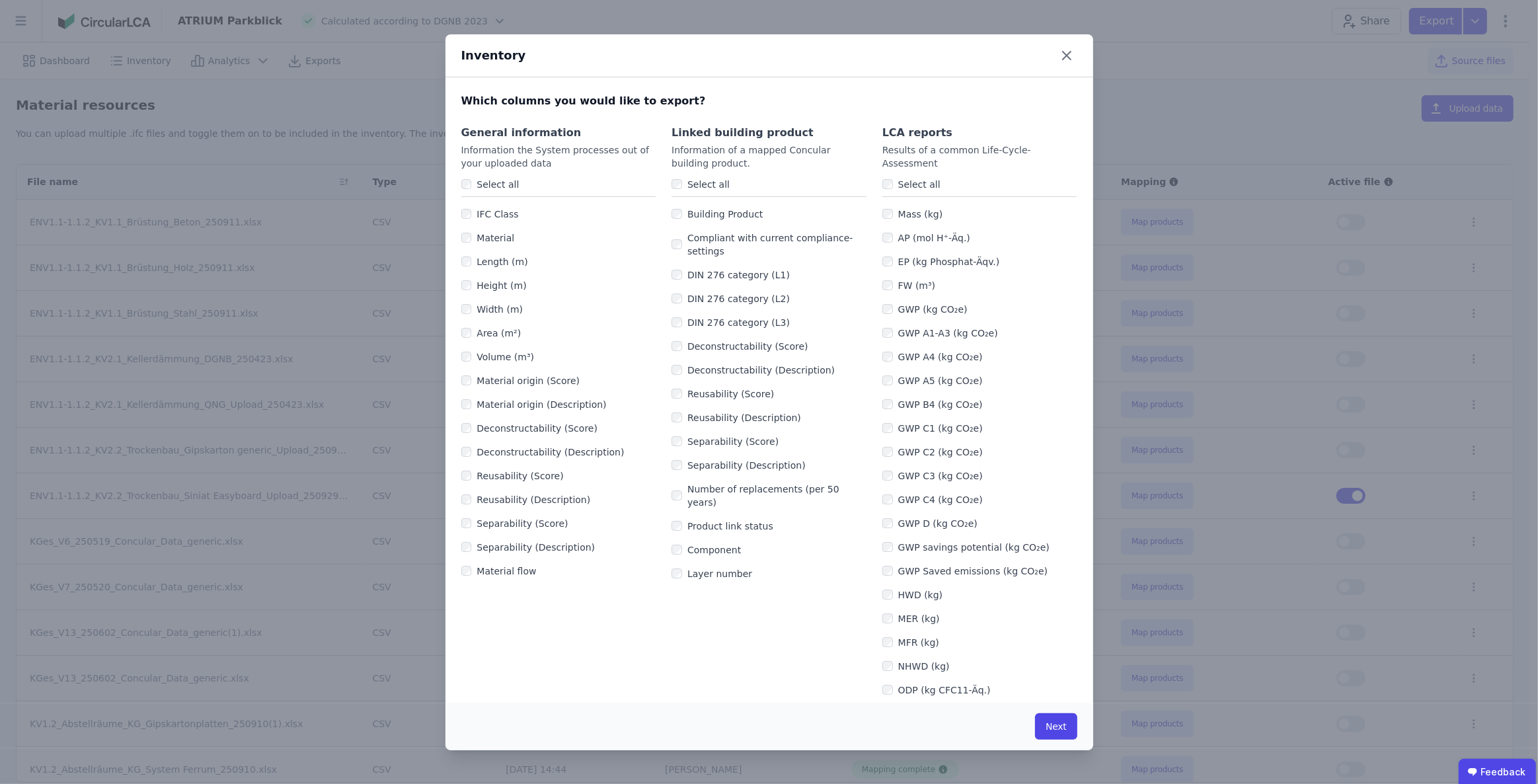
click at [502, 183] on label "Select all" at bounding box center [495, 183] width 48 height 13
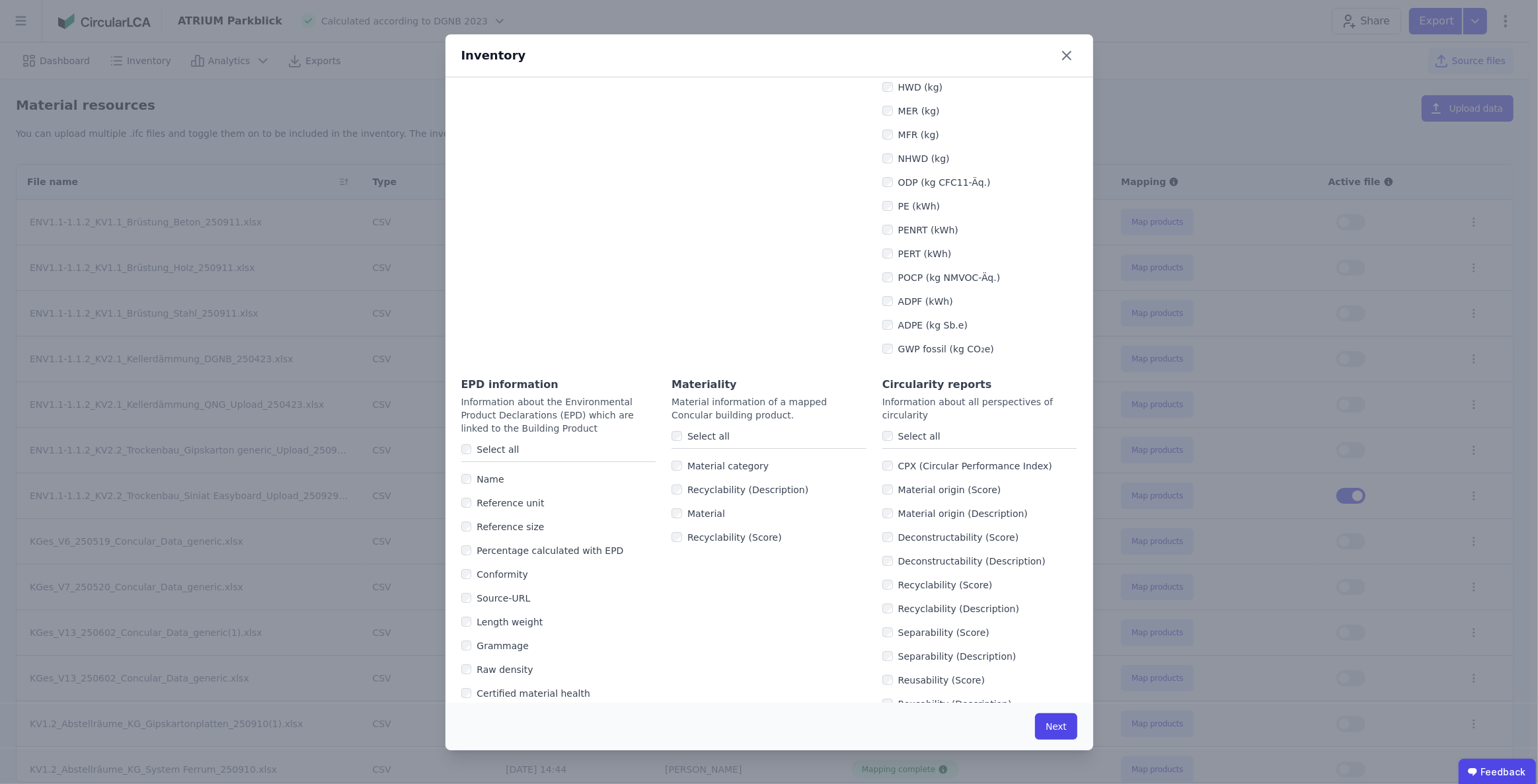
scroll to position [623, 0]
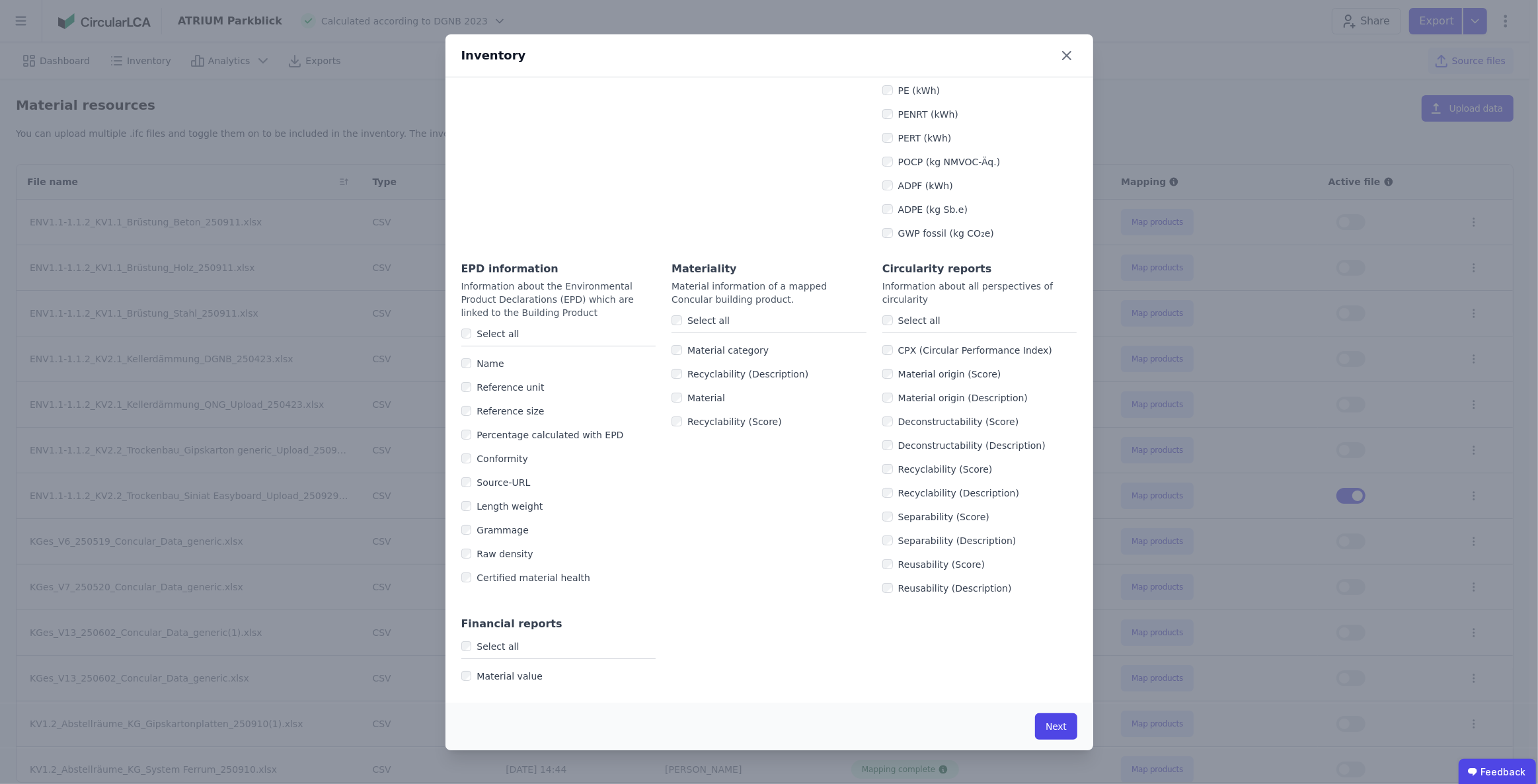
click at [498, 334] on label "Select all" at bounding box center [495, 333] width 48 height 13
click at [1074, 722] on button "Next" at bounding box center [1056, 726] width 42 height 27
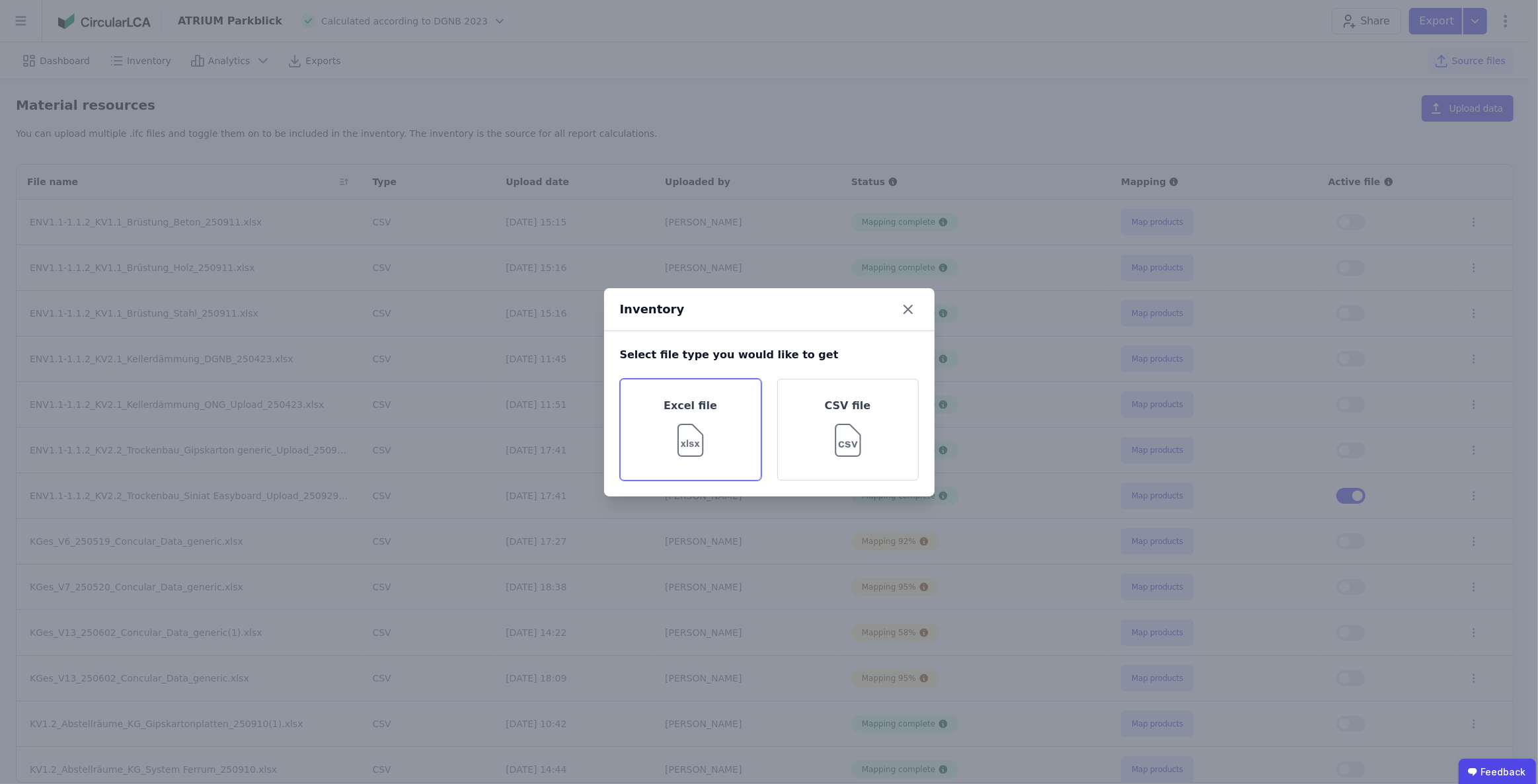
click at [700, 430] on img at bounding box center [691, 438] width 43 height 48
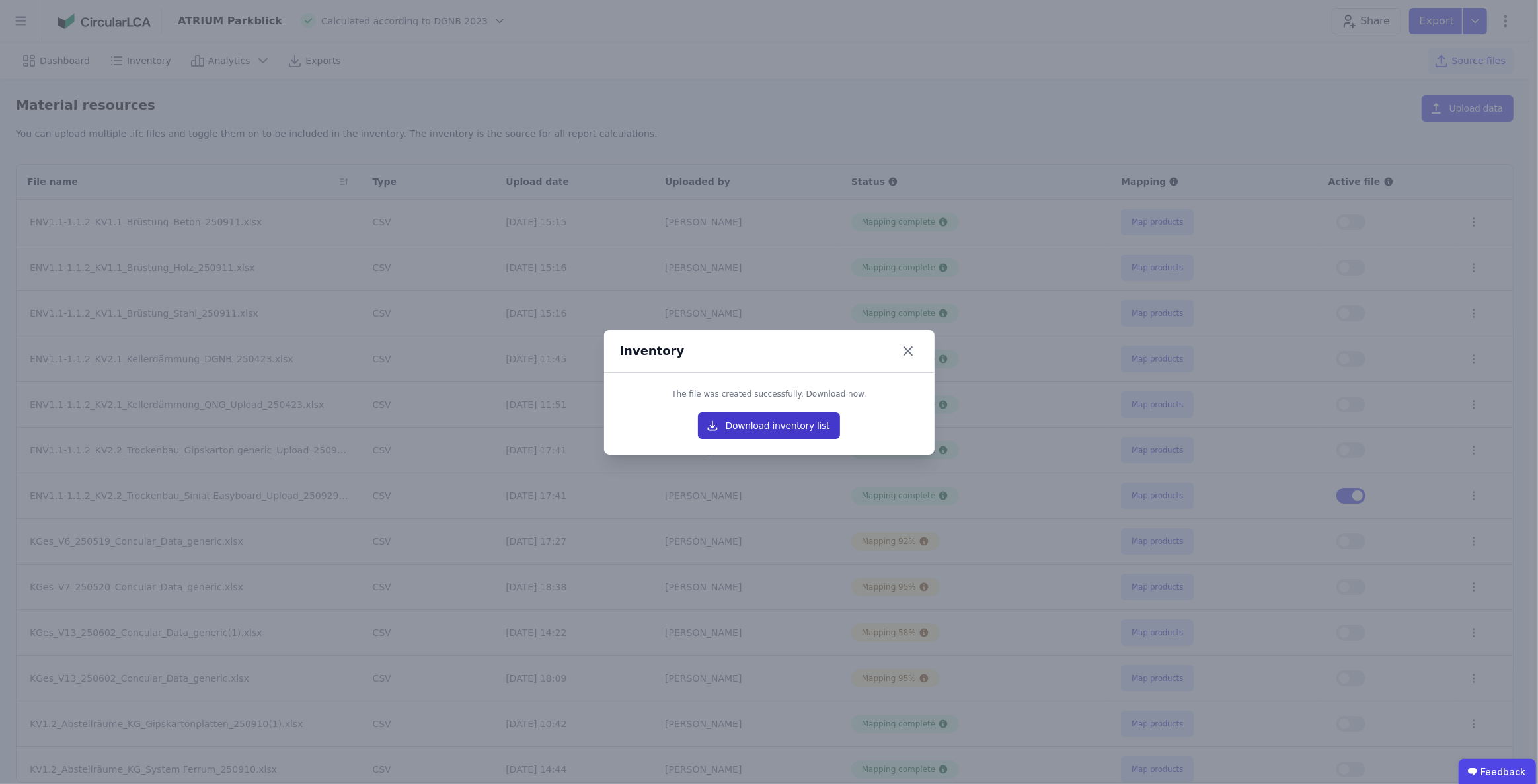
click at [774, 432] on button "Download inventory list" at bounding box center [769, 425] width 143 height 27
click at [1065, 350] on div "Inventory The file was created successfully. Download now. Download inventory l…" at bounding box center [769, 392] width 1538 height 784
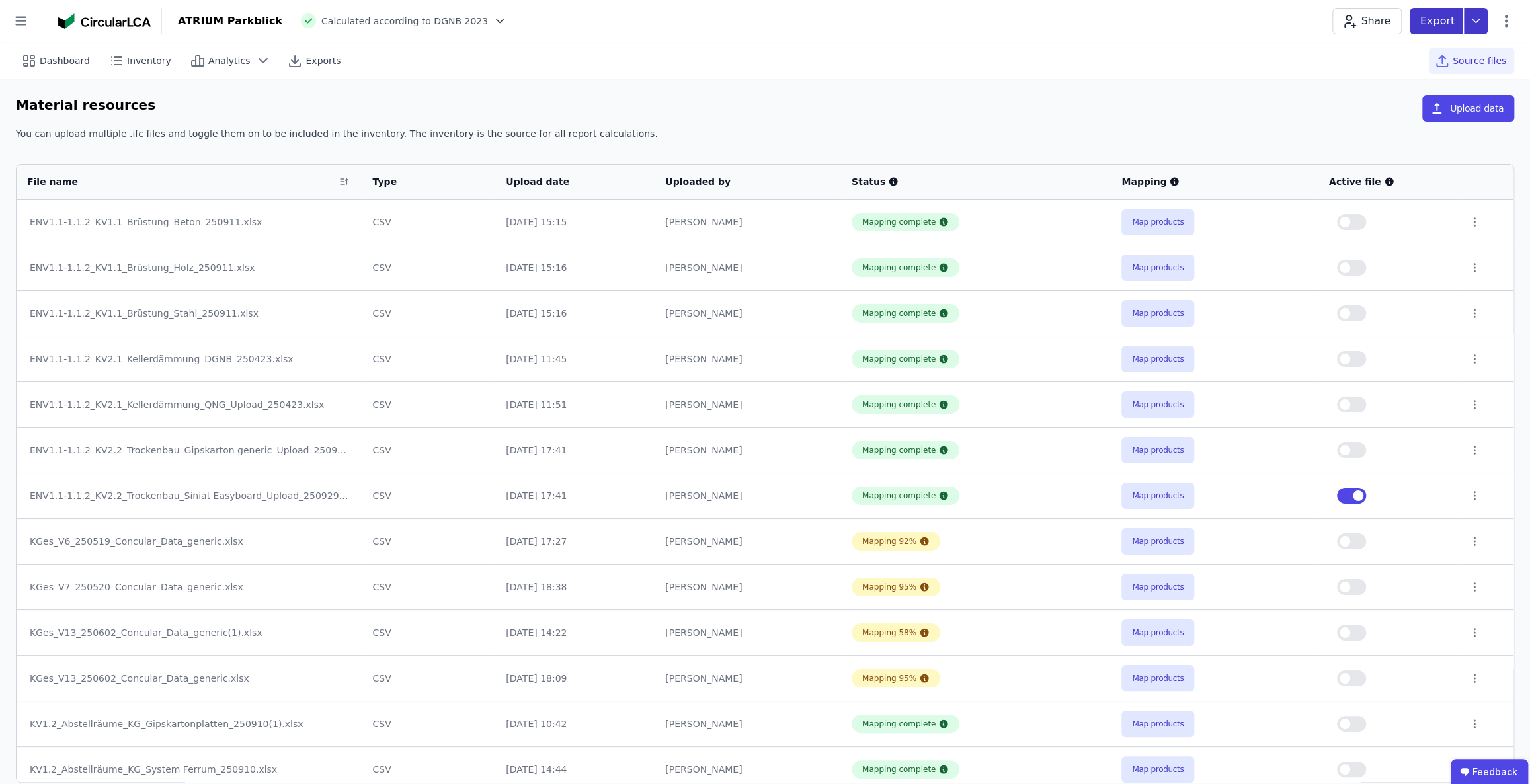
click at [1483, 16] on icon at bounding box center [1476, 21] width 24 height 27
click at [1393, 101] on div "life cycle assessment" at bounding box center [1385, 99] width 99 height 13
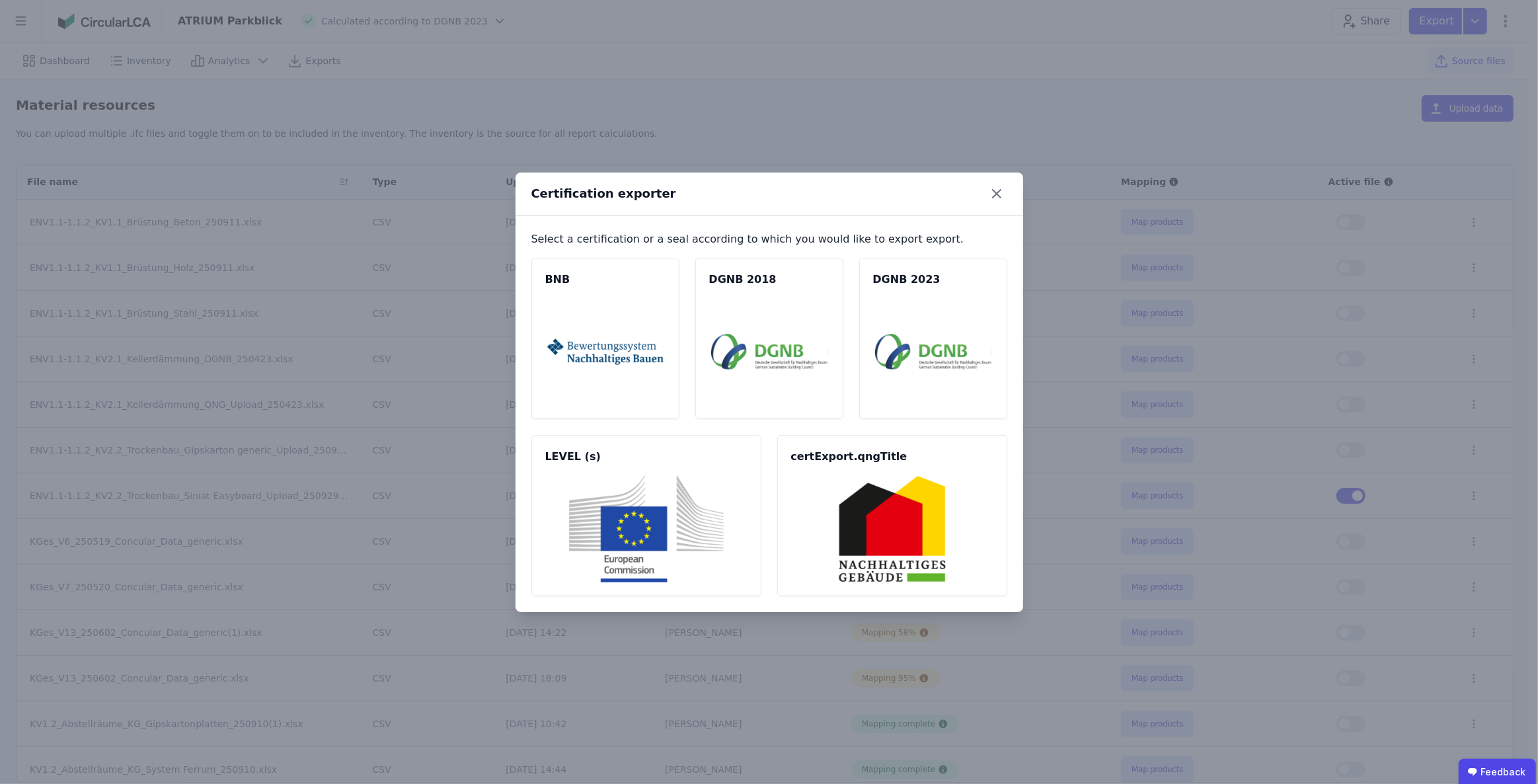
click at [933, 315] on img at bounding box center [933, 351] width 117 height 107
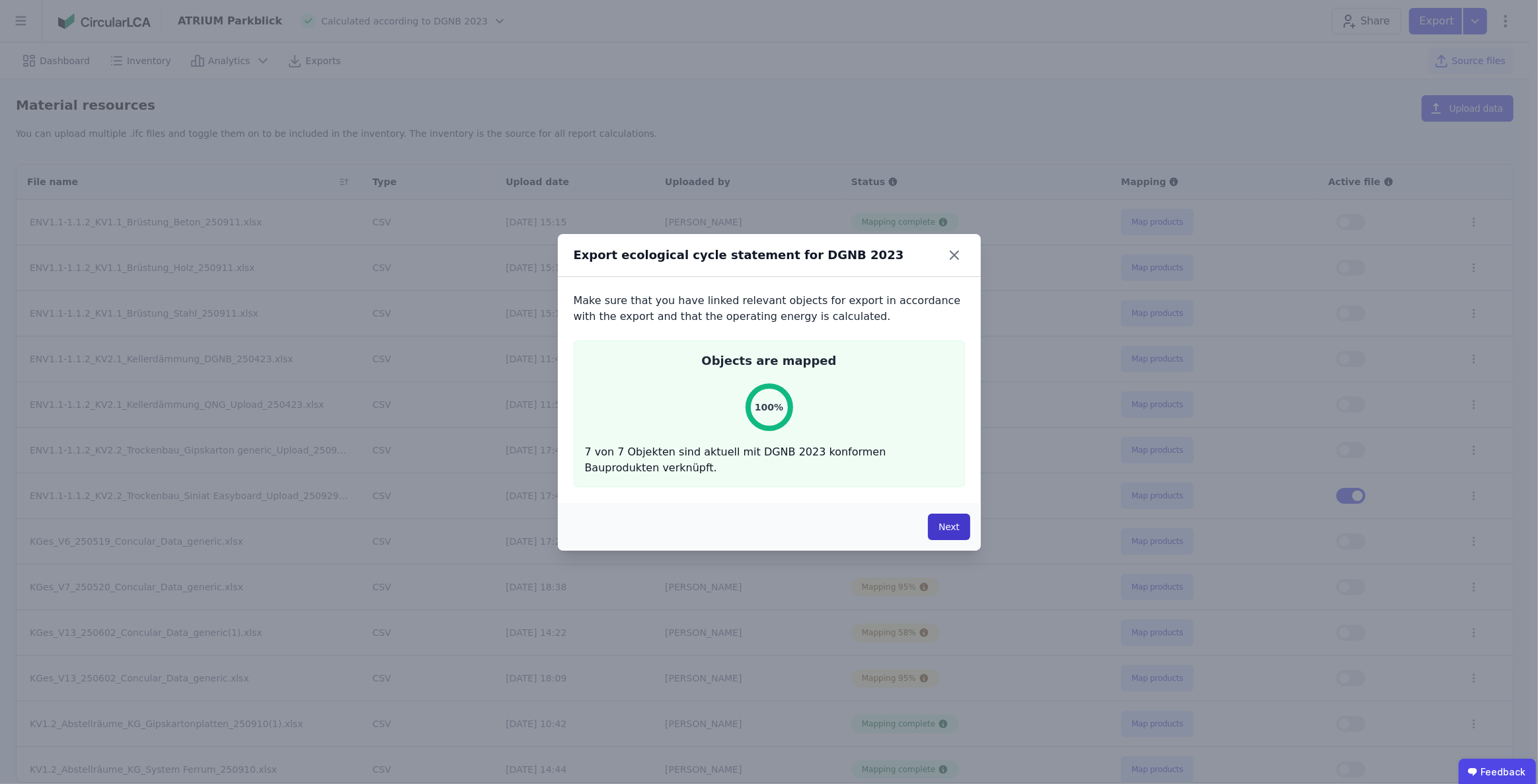
click at [965, 525] on button "Next" at bounding box center [949, 526] width 42 height 27
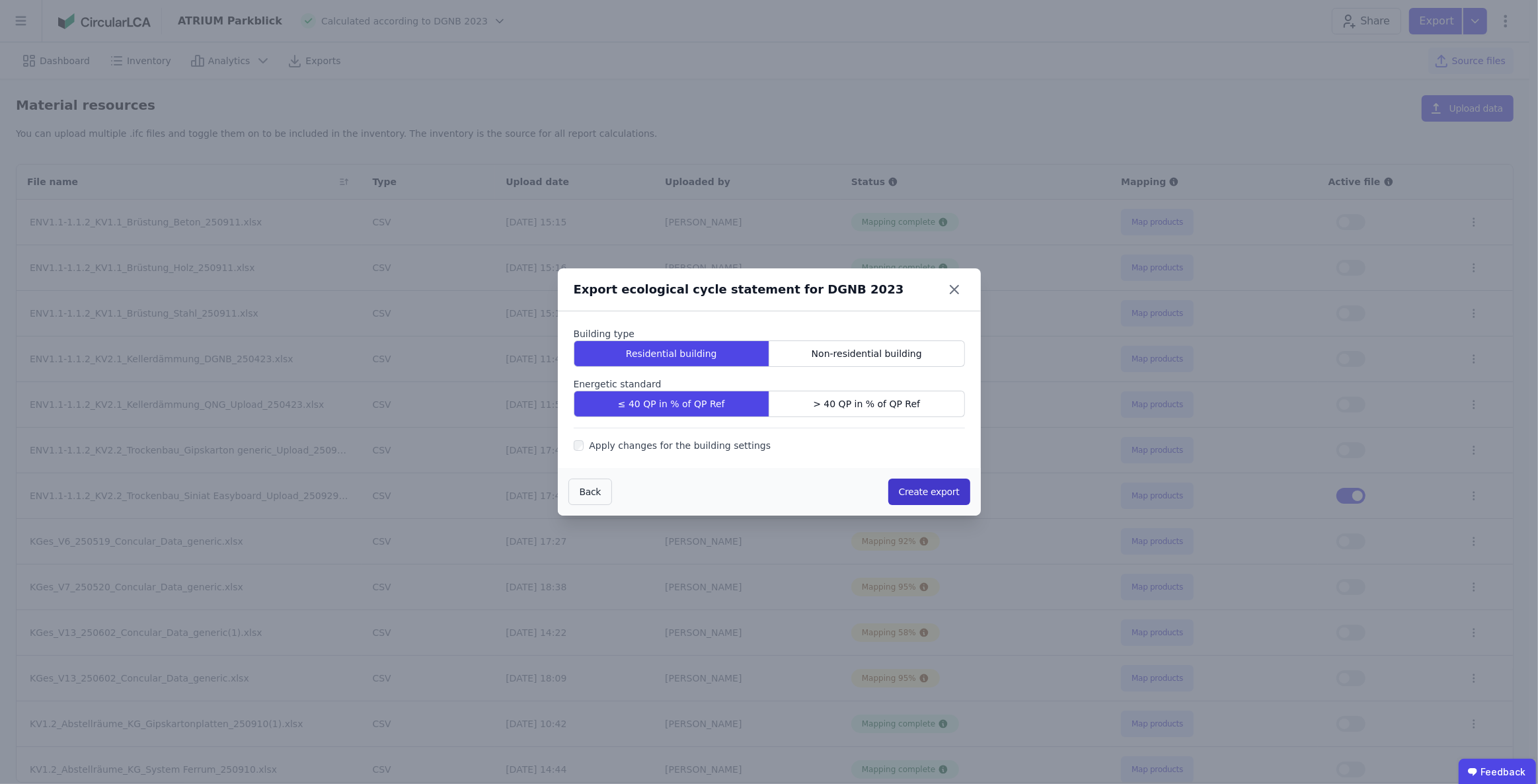
click at [924, 490] on button "Create export" at bounding box center [930, 491] width 82 height 27
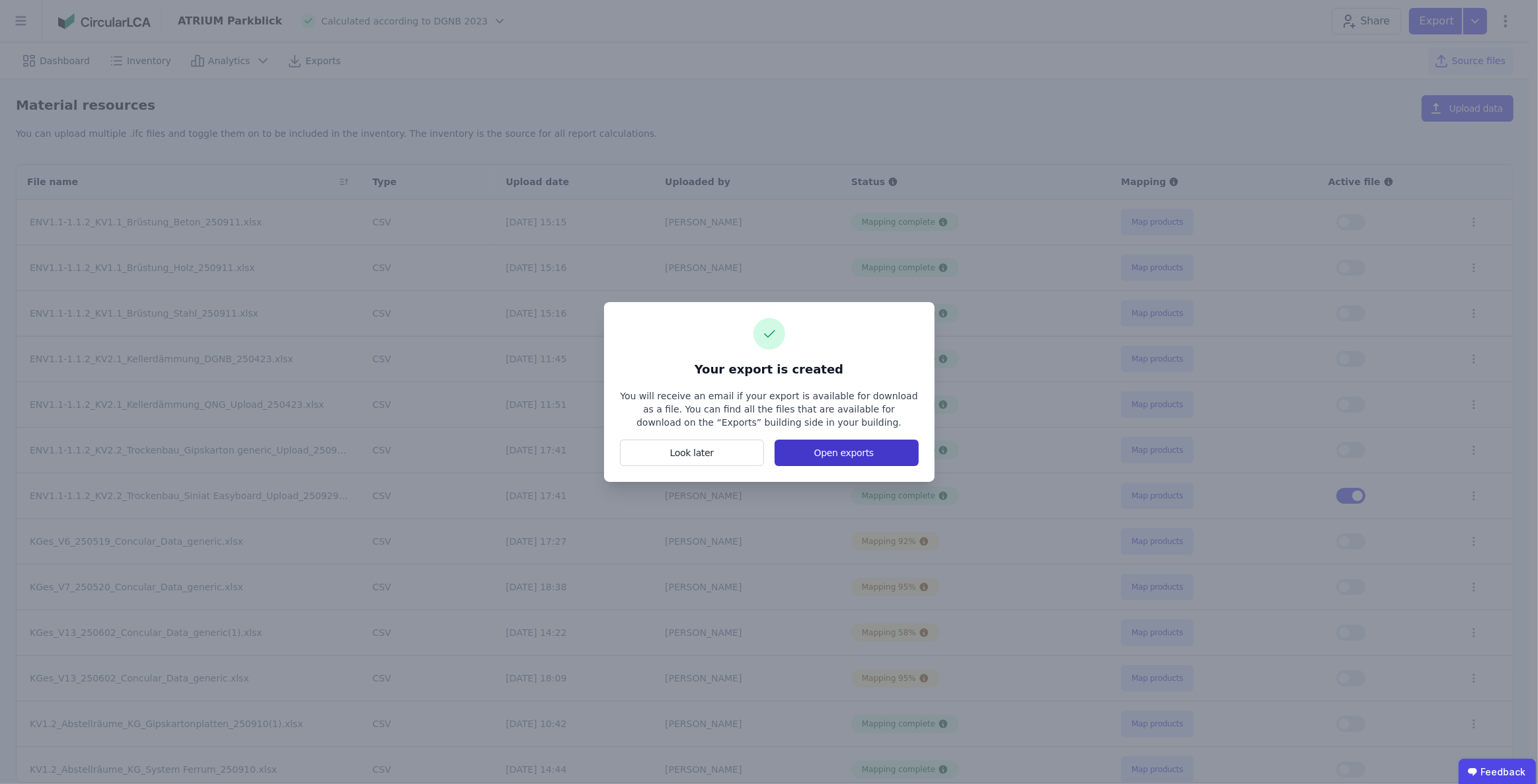
click at [877, 451] on button "Open exports" at bounding box center [846, 452] width 143 height 27
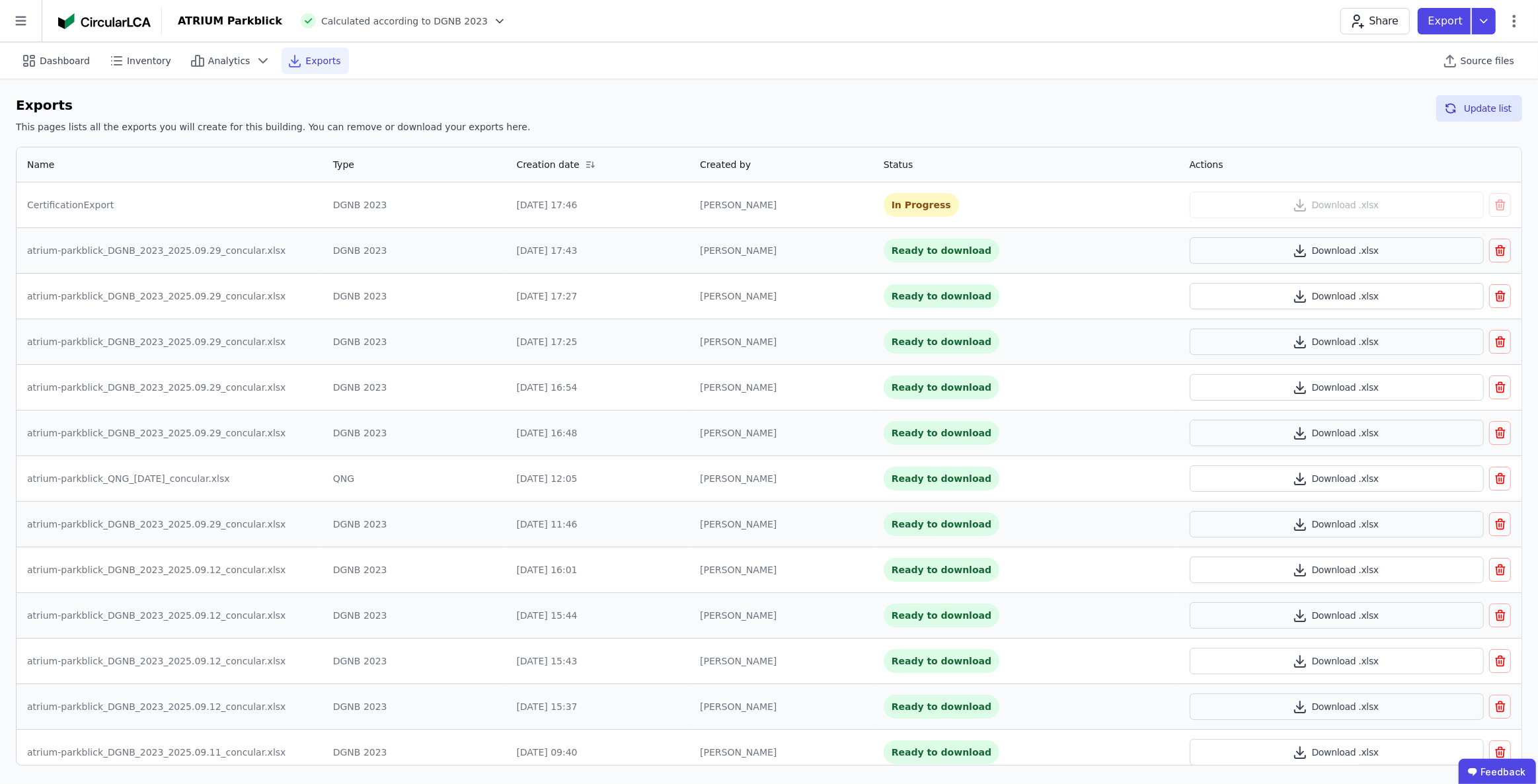
drag, startPoint x: 652, startPoint y: 4, endPoint x: 698, endPoint y: 38, distance: 57.2
click at [652, 4] on header "ATRIUM Parkblick Calculated according to DGNB 2023 Share Export" at bounding box center [769, 21] width 1538 height 42
click at [1468, 112] on button "Update list" at bounding box center [1479, 108] width 86 height 27
click at [1320, 205] on button "Download .xlsx" at bounding box center [1336, 205] width 294 height 27
click at [139, 57] on span "Inventory" at bounding box center [149, 60] width 45 height 13
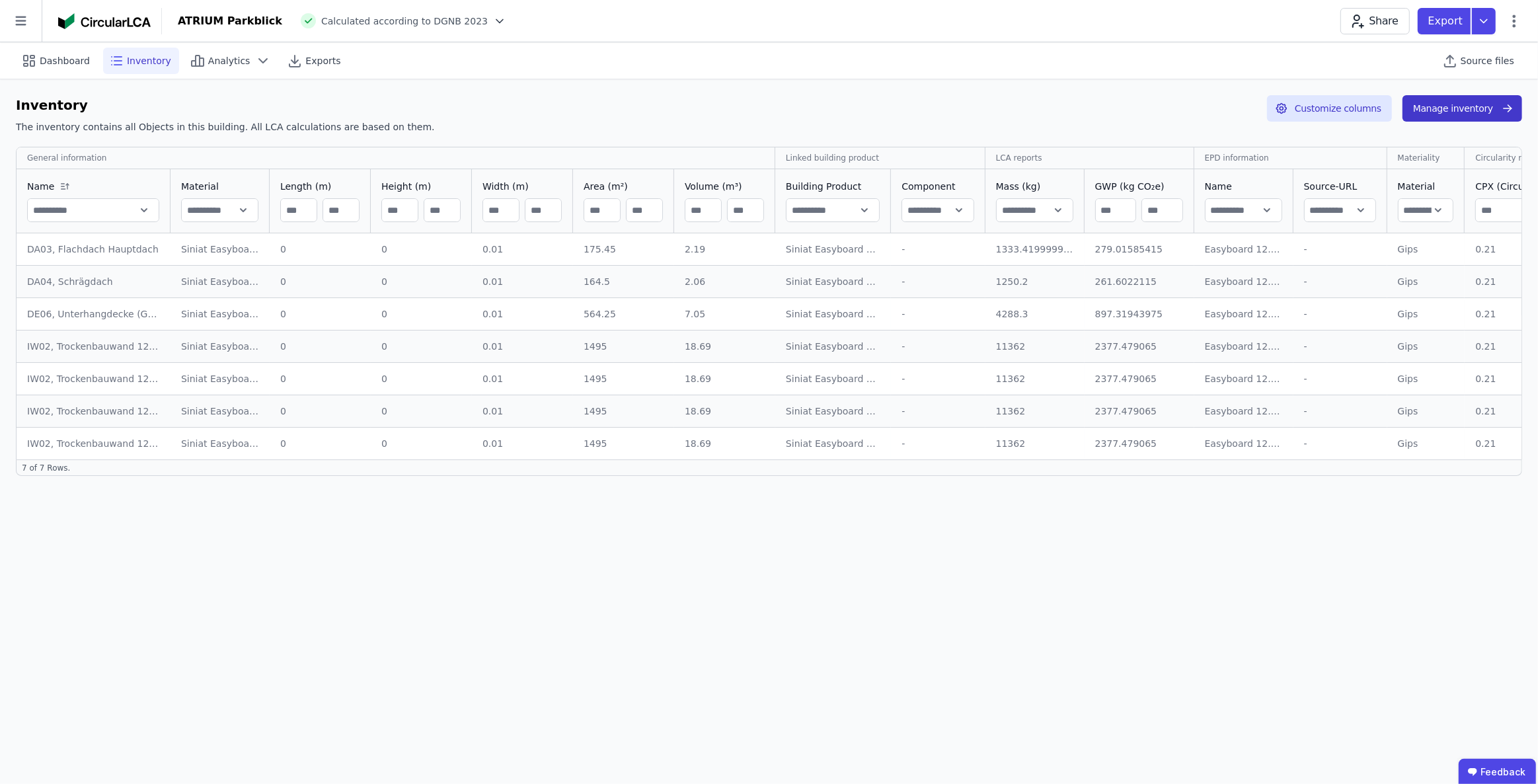
click at [1471, 111] on button "Manage inventory" at bounding box center [1463, 108] width 120 height 27
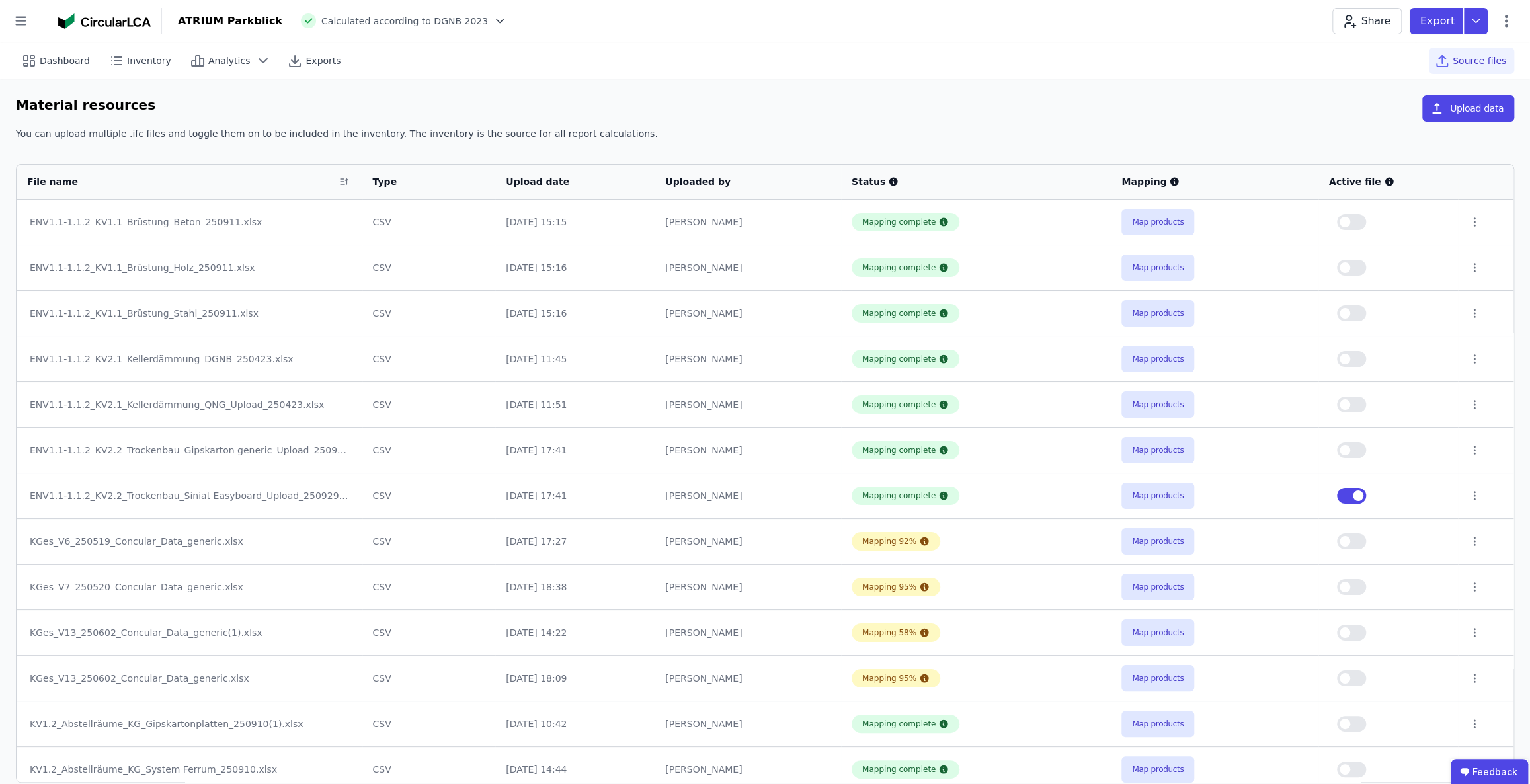
click at [1344, 496] on button "button" at bounding box center [1352, 495] width 29 height 16
click at [1354, 446] on button "button" at bounding box center [1352, 450] width 29 height 16
click at [45, 54] on span "Dashboard" at bounding box center [64, 60] width 51 height 13
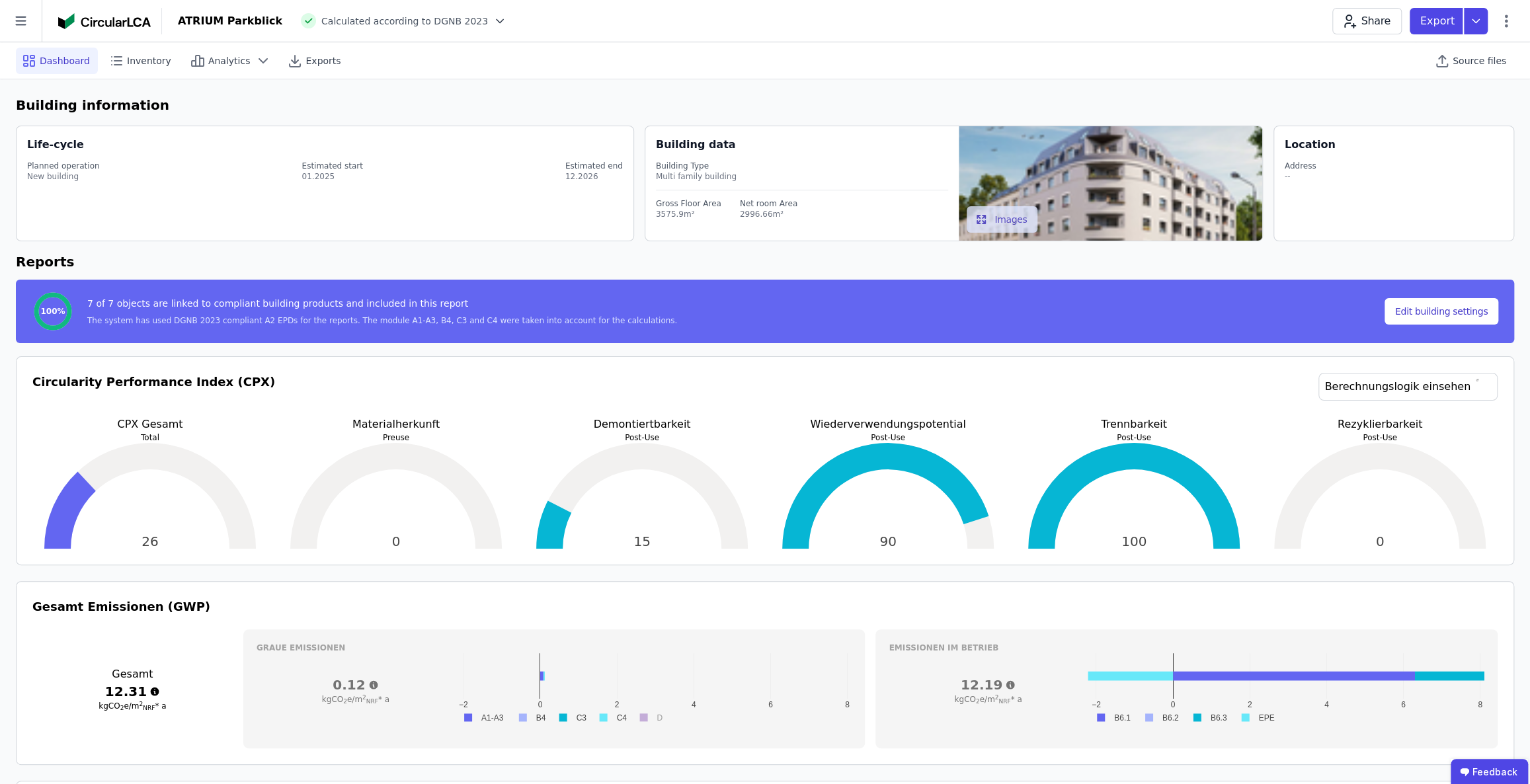
click at [493, 21] on icon at bounding box center [499, 21] width 13 height 13
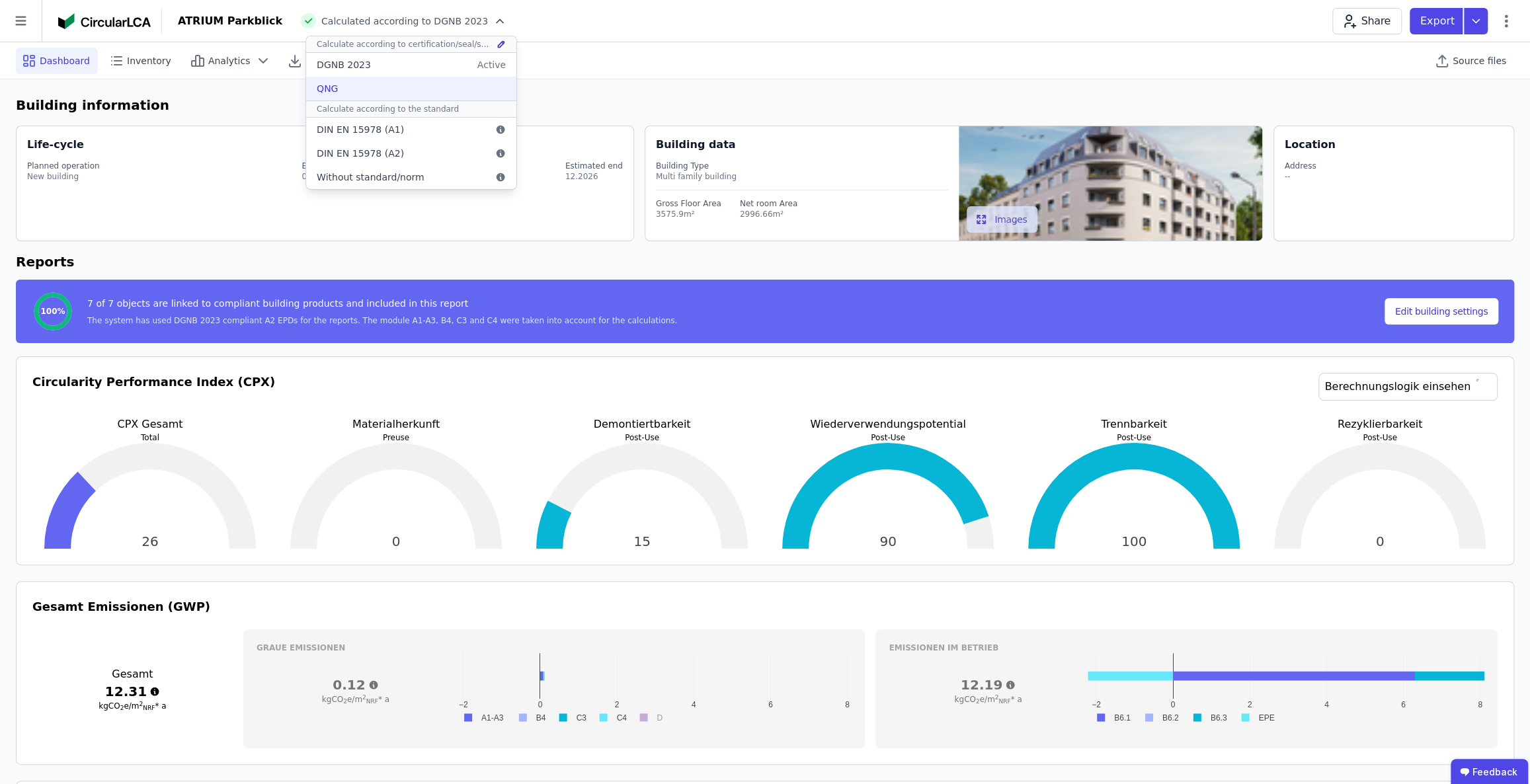
click at [389, 91] on div "QNG" at bounding box center [411, 88] width 210 height 24
click at [147, 57] on span "Inventory" at bounding box center [149, 60] width 45 height 13
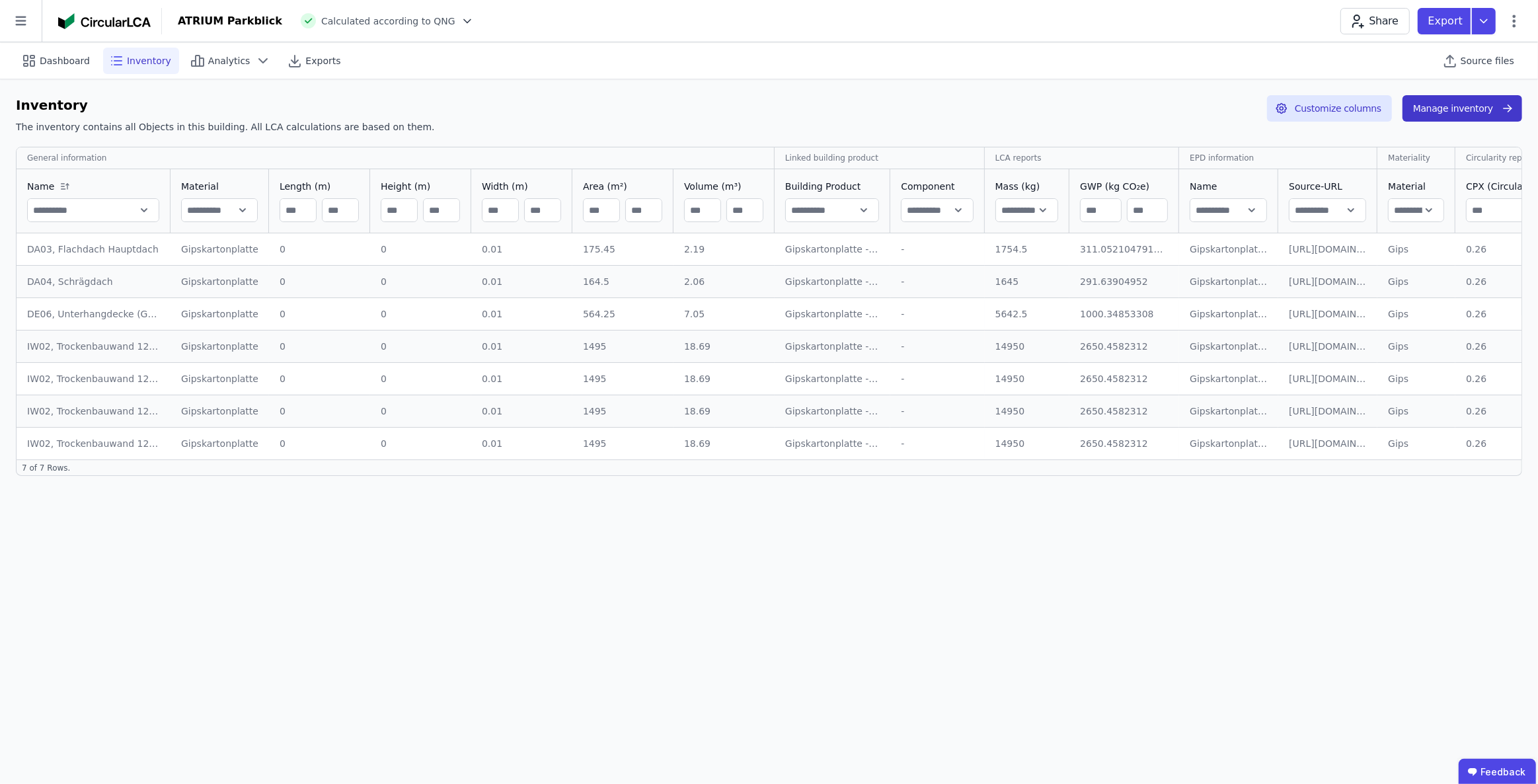
click at [1450, 112] on button "Manage inventory" at bounding box center [1463, 108] width 120 height 27
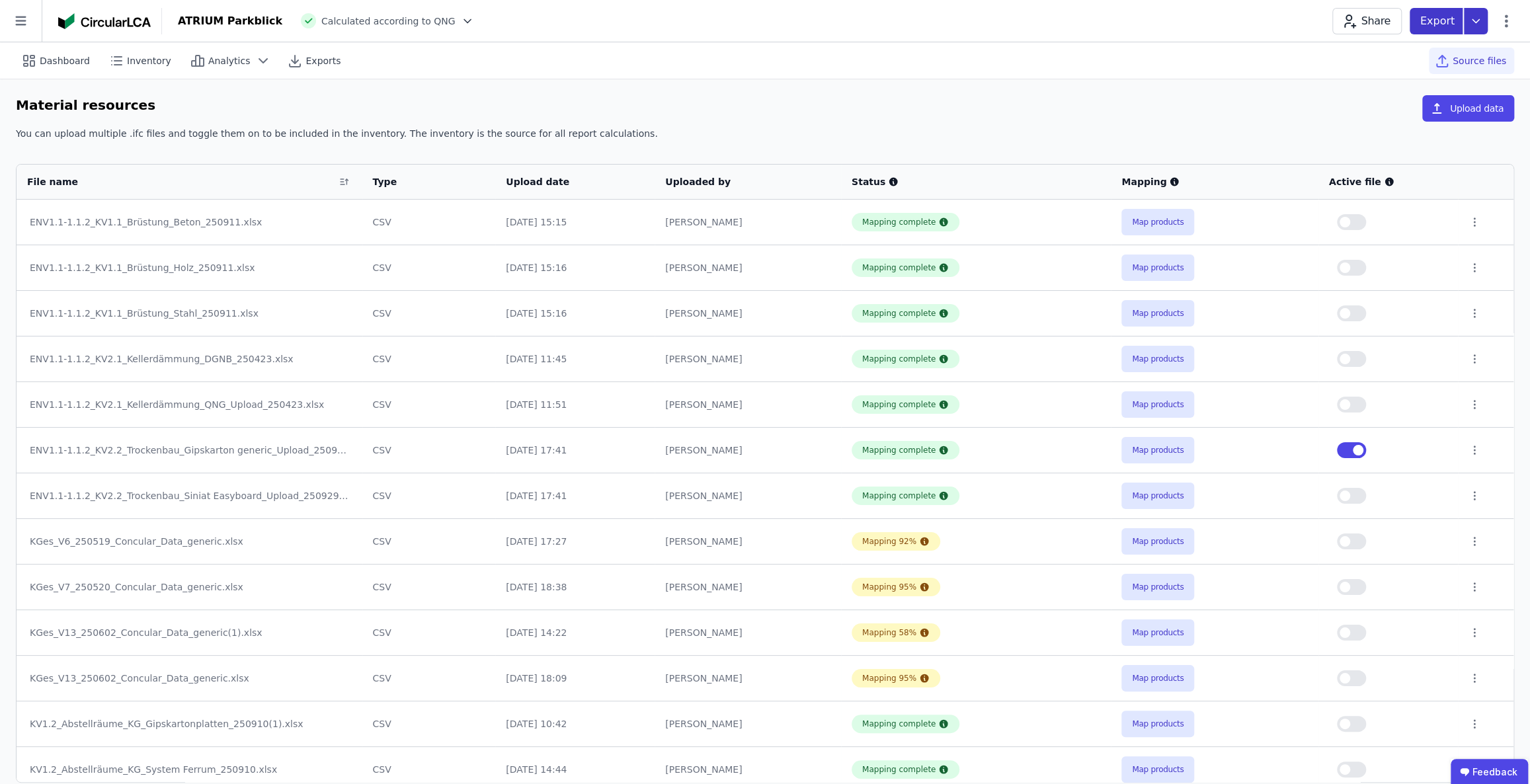
click at [1474, 23] on icon at bounding box center [1476, 21] width 24 height 27
click at [1407, 80] on div "Inventory" at bounding box center [1407, 76] width 161 height 24
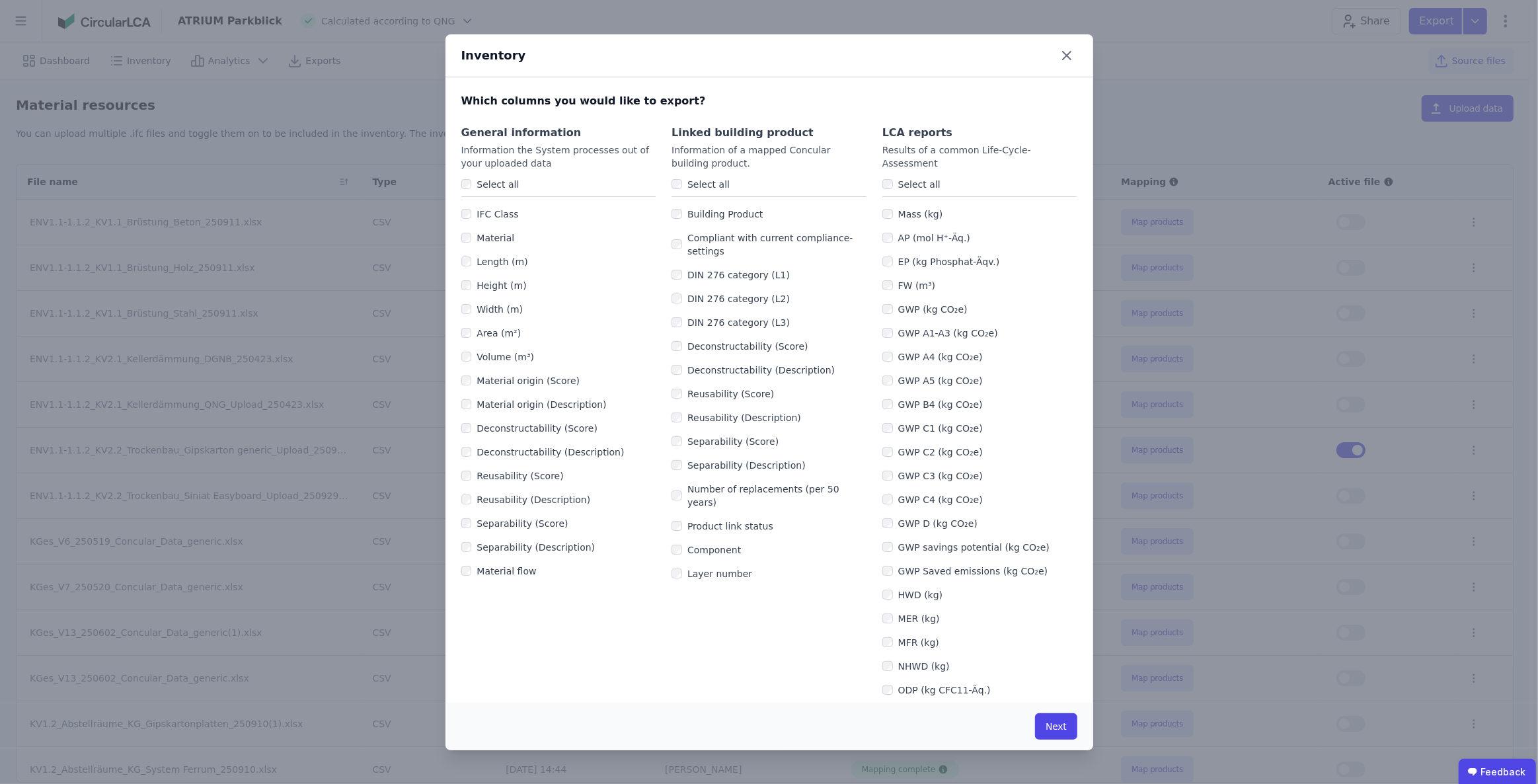
click at [721, 186] on label "Select all" at bounding box center [706, 183] width 48 height 13
drag, startPoint x: 500, startPoint y: 184, endPoint x: 698, endPoint y: 290, distance: 224.6
click at [500, 183] on label "Select all" at bounding box center [495, 183] width 48 height 13
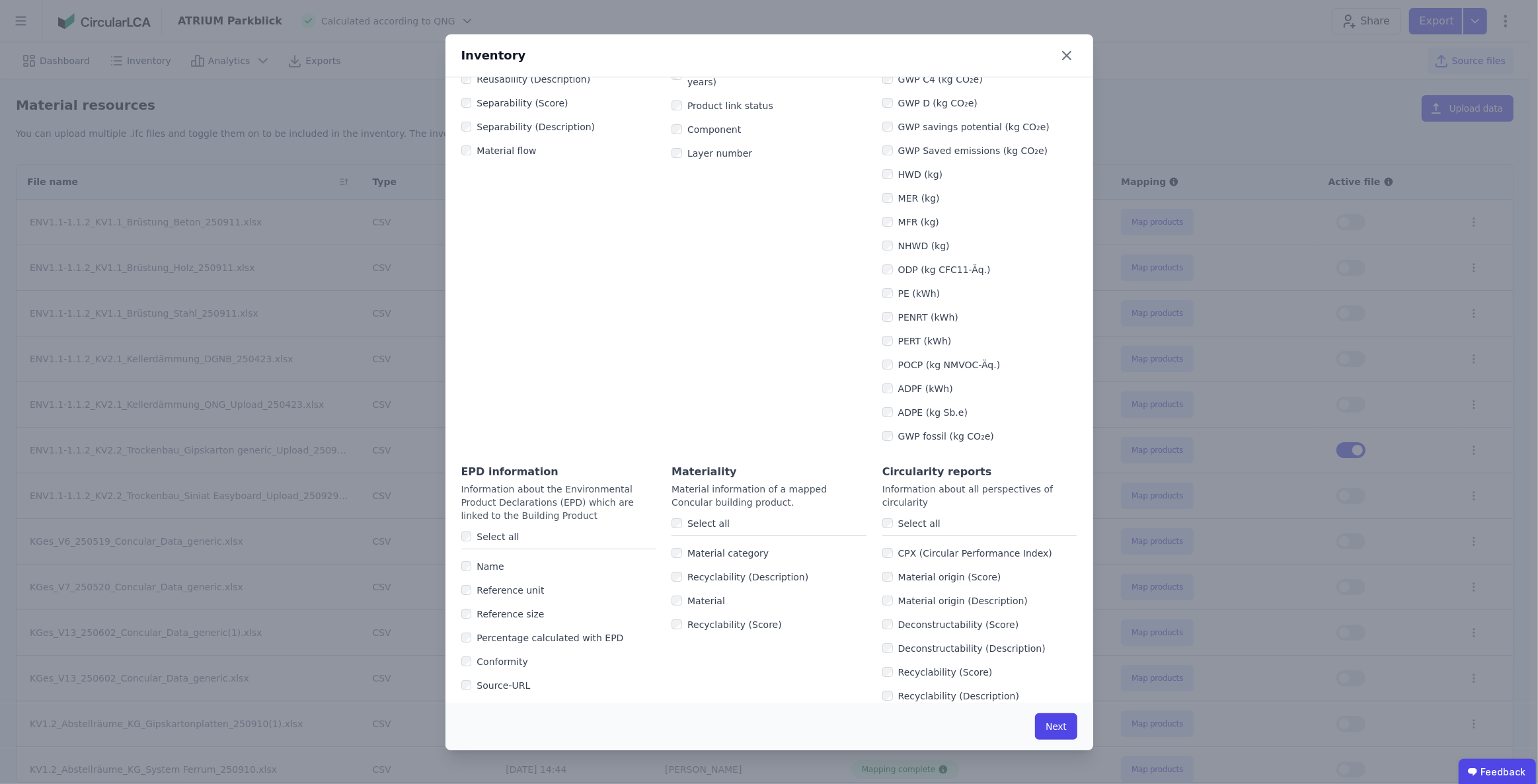
scroll to position [541, 0]
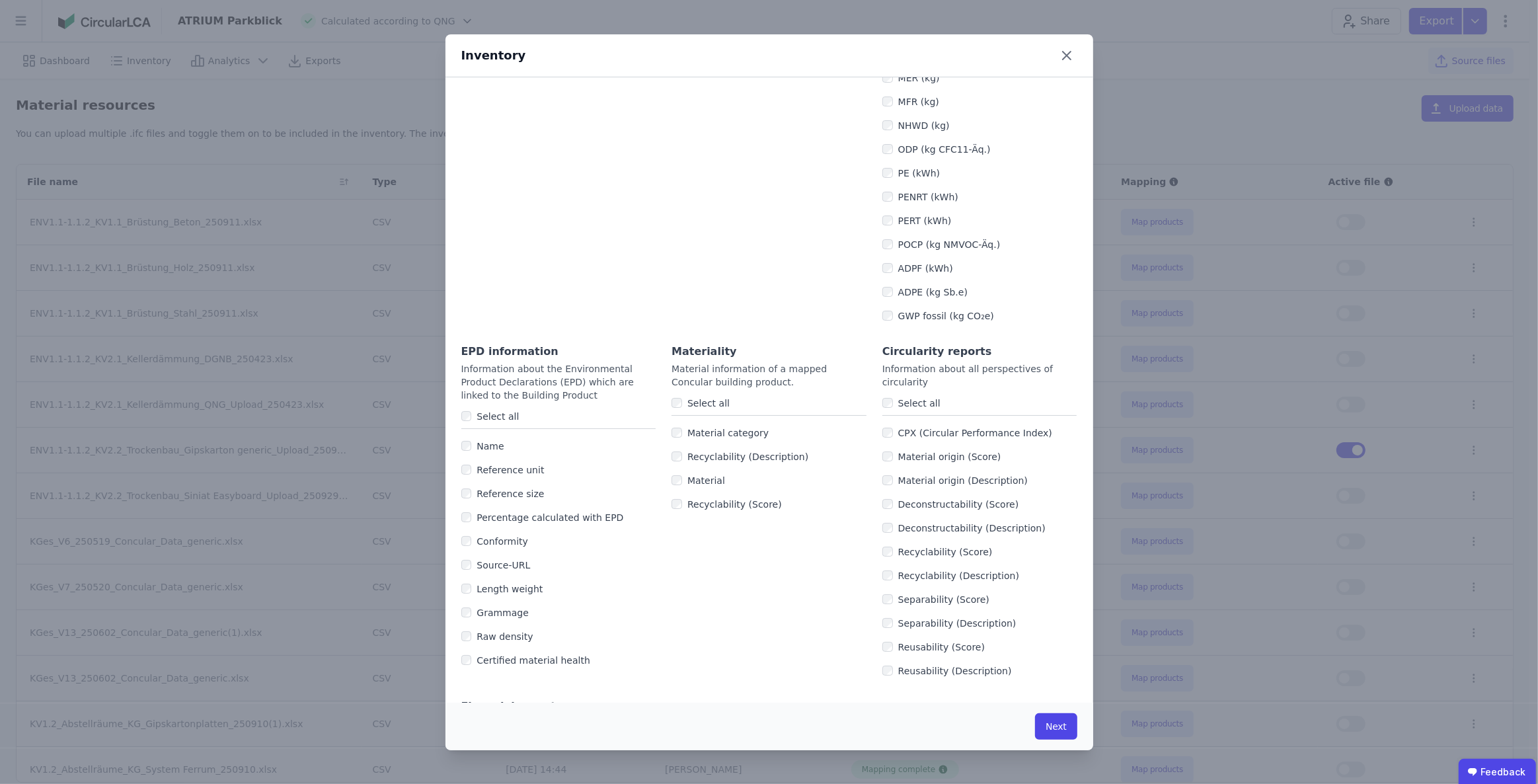
click at [483, 418] on label "Select all" at bounding box center [495, 416] width 48 height 13
click at [1070, 728] on button "Next" at bounding box center [1056, 726] width 42 height 27
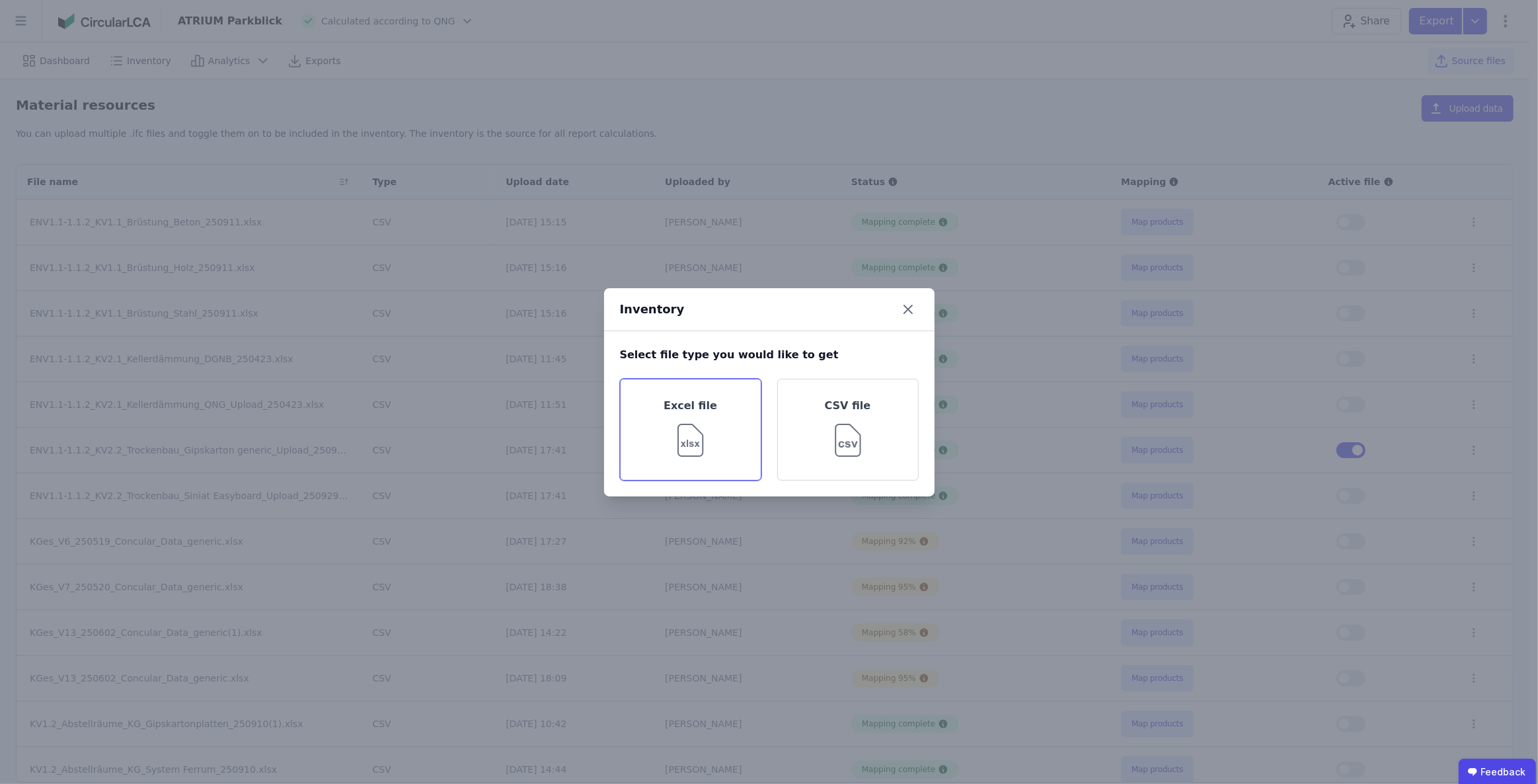
click at [684, 436] on img at bounding box center [691, 438] width 43 height 48
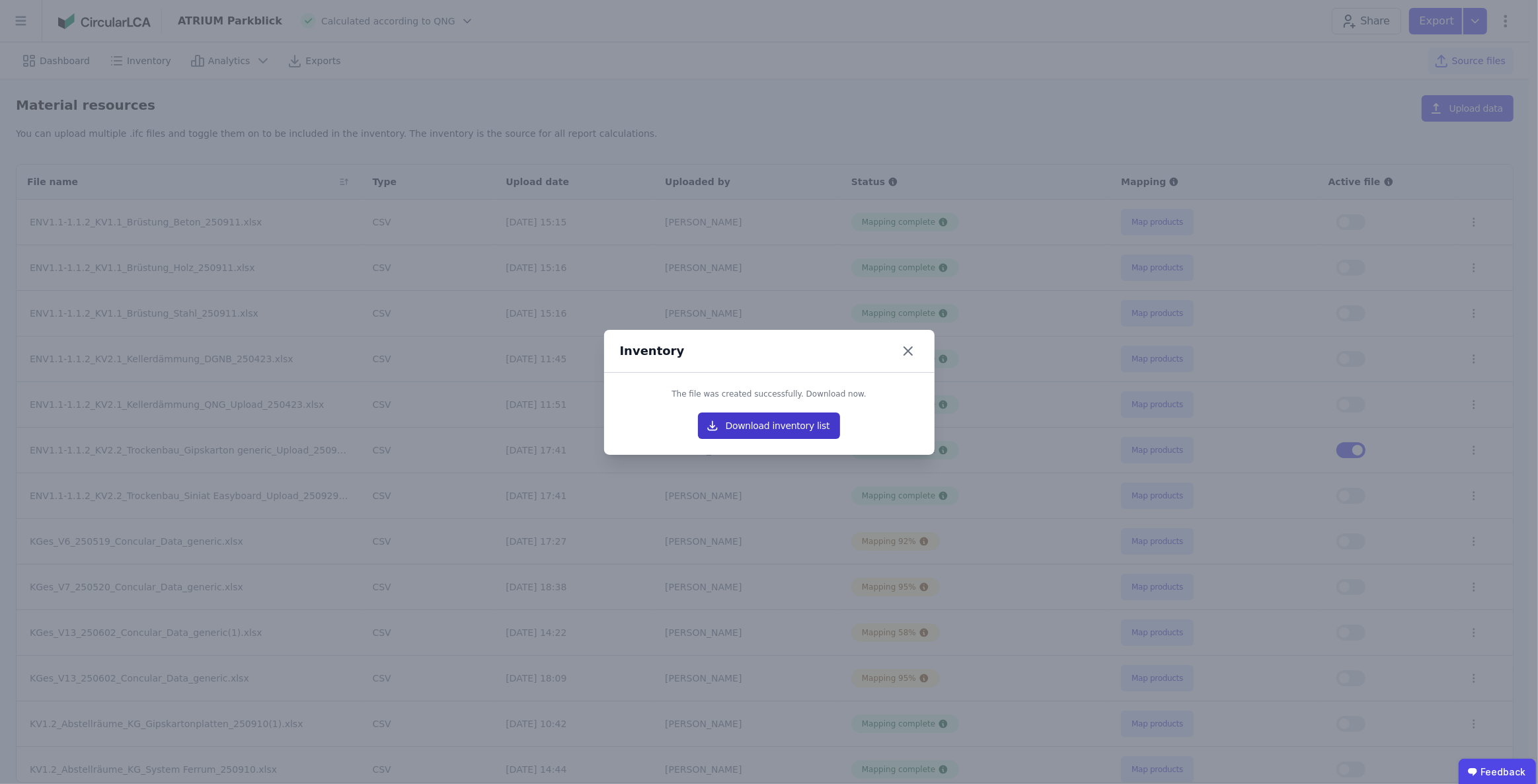
click at [807, 416] on button "Download inventory list" at bounding box center [769, 425] width 143 height 27
click at [1155, 97] on div "Inventory The file was created successfully. Download now. Download inventory l…" at bounding box center [769, 392] width 1538 height 784
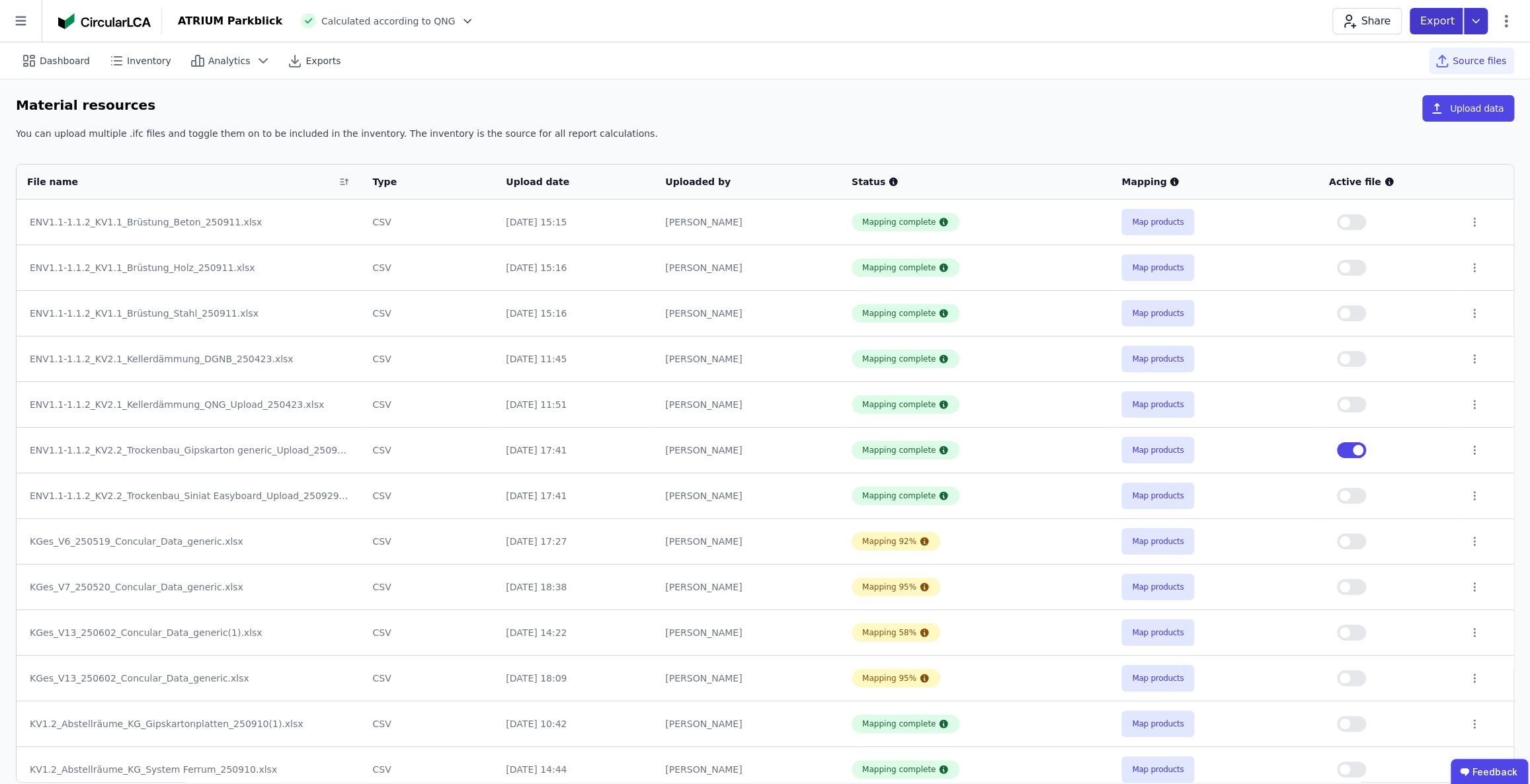
click at [1477, 19] on icon at bounding box center [1476, 21] width 24 height 27
click at [1425, 94] on div "life cycle assessment" at bounding box center [1385, 99] width 99 height 13
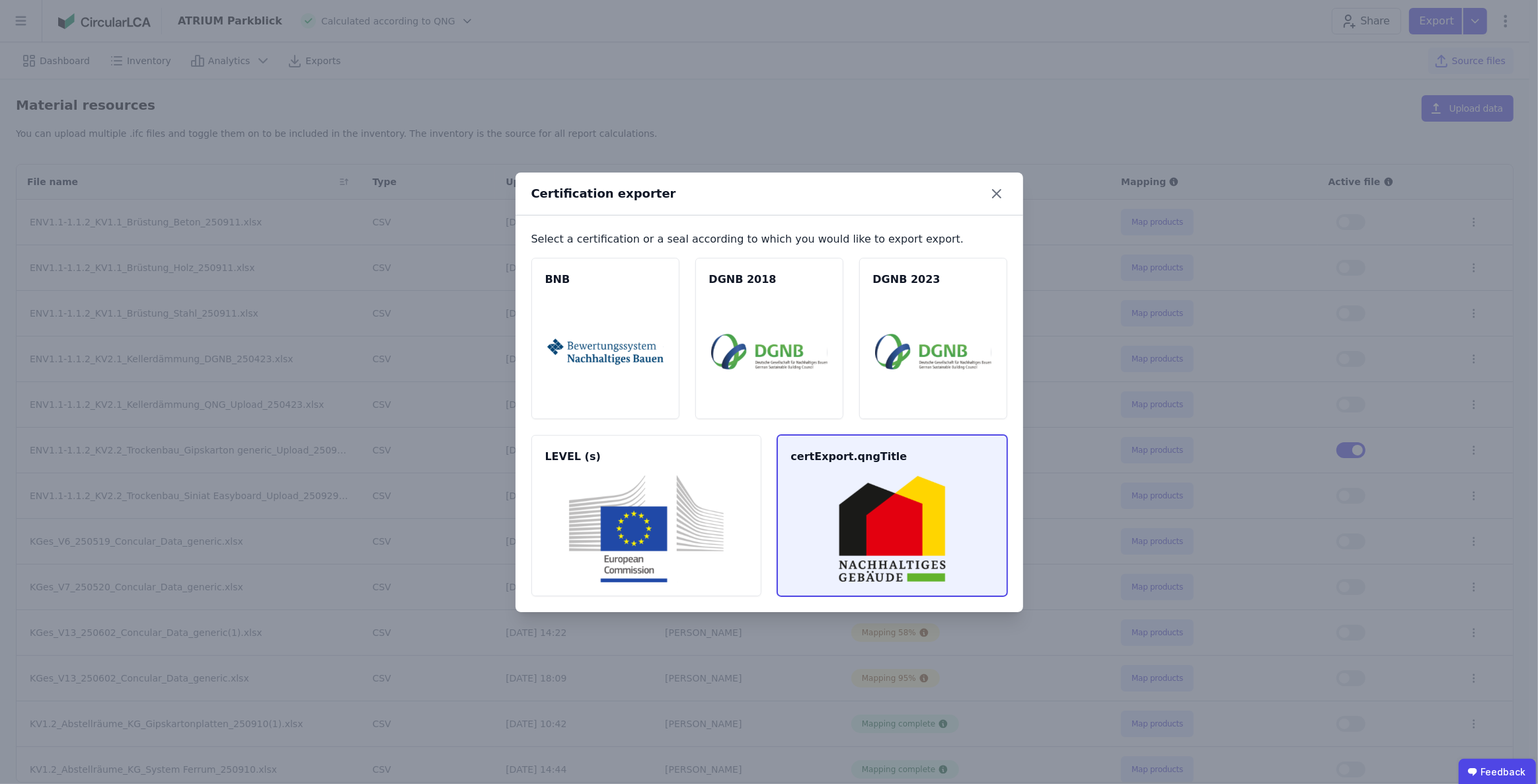
click at [883, 533] on img at bounding box center [892, 529] width 198 height 107
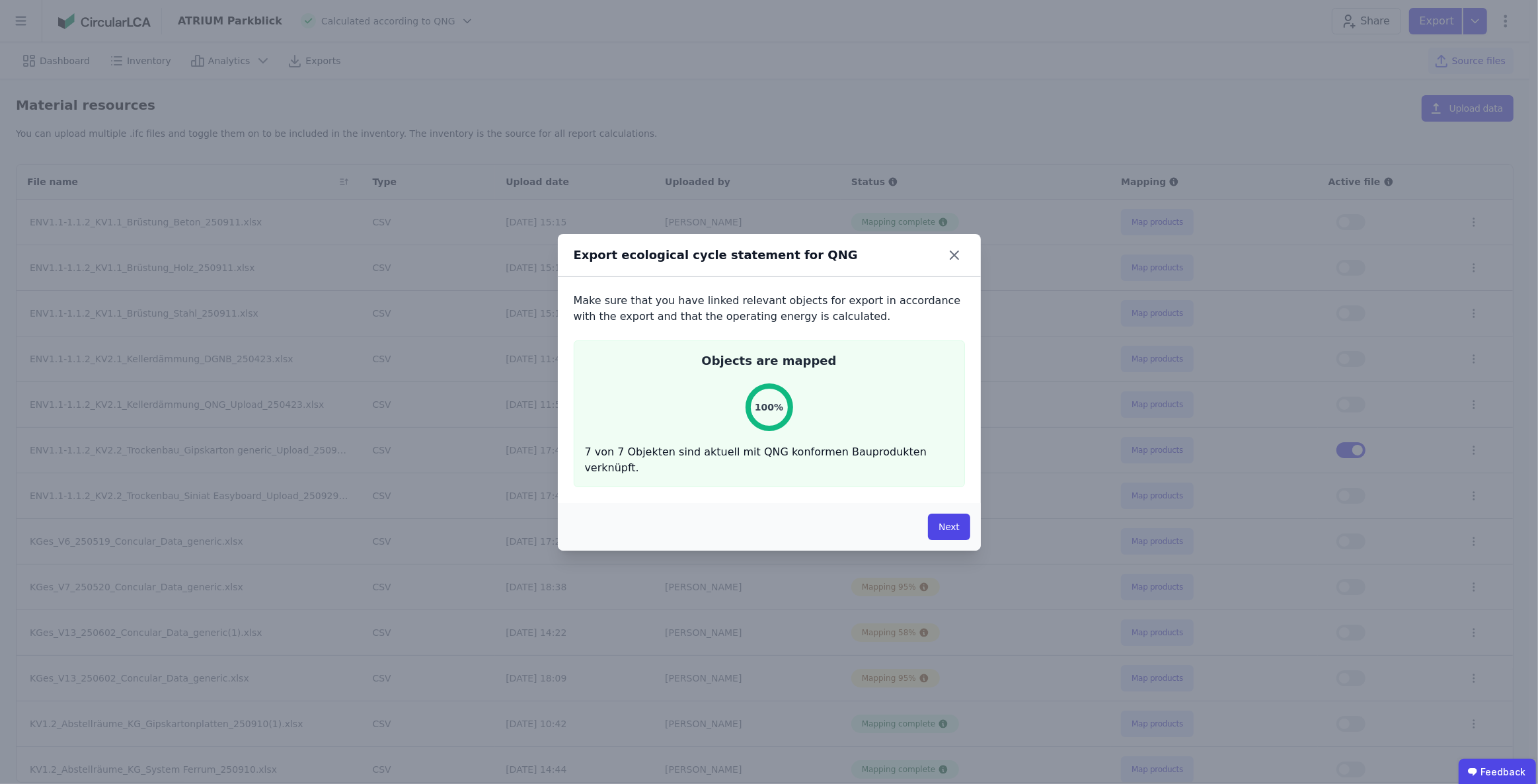
click at [953, 526] on button "Next" at bounding box center [949, 526] width 42 height 27
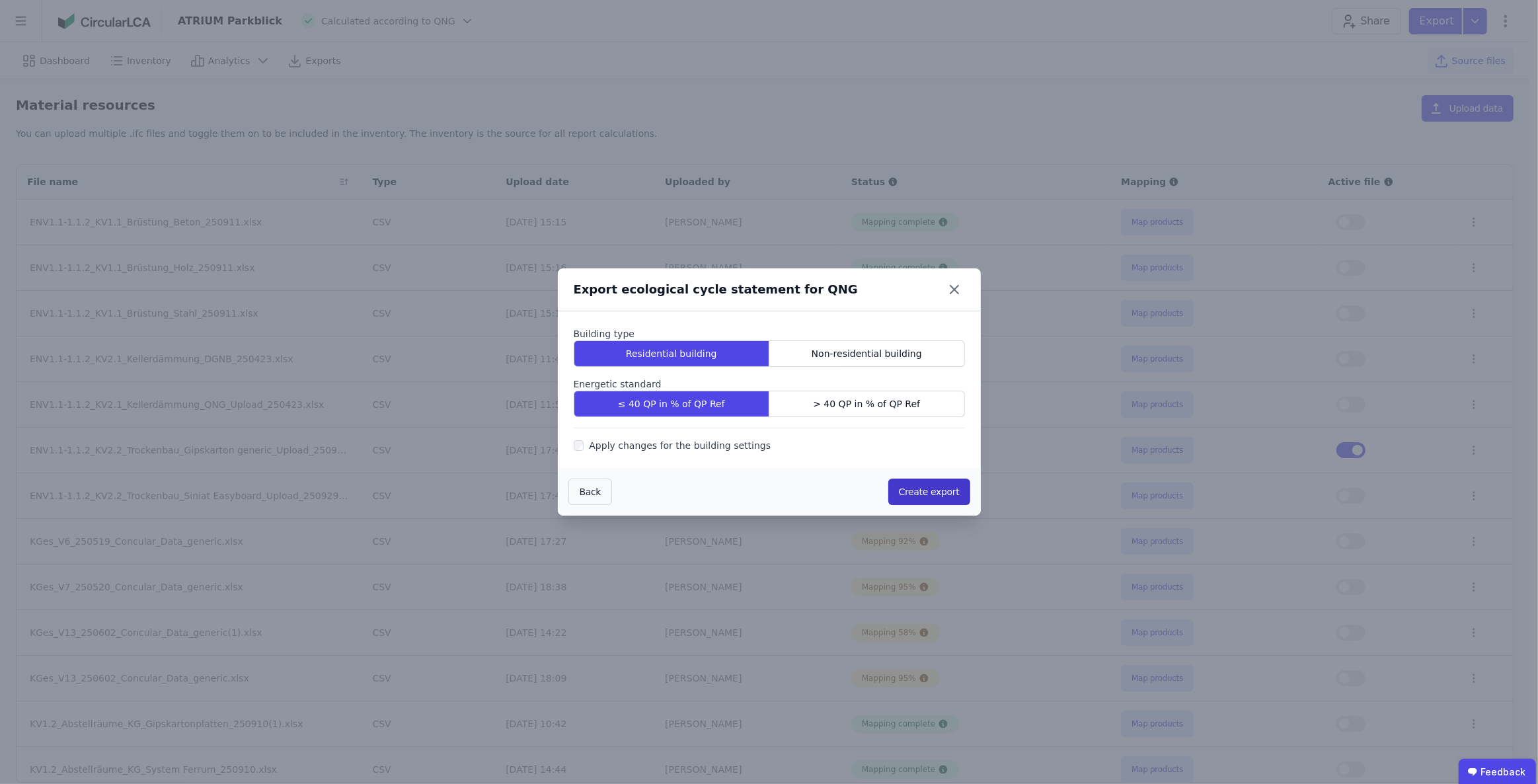
click at [934, 496] on button "Create export" at bounding box center [930, 491] width 82 height 27
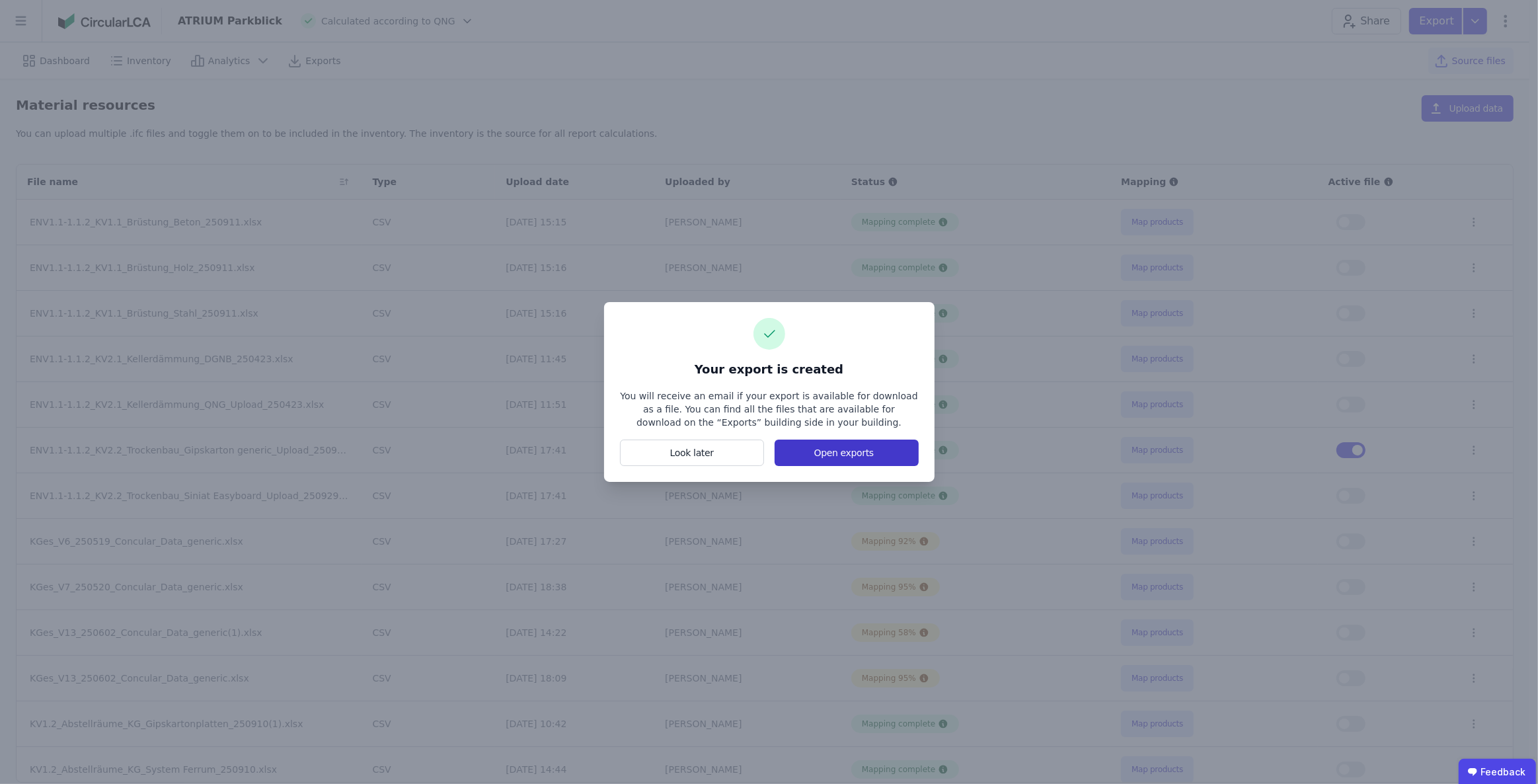
click at [835, 449] on button "Open exports" at bounding box center [846, 452] width 143 height 27
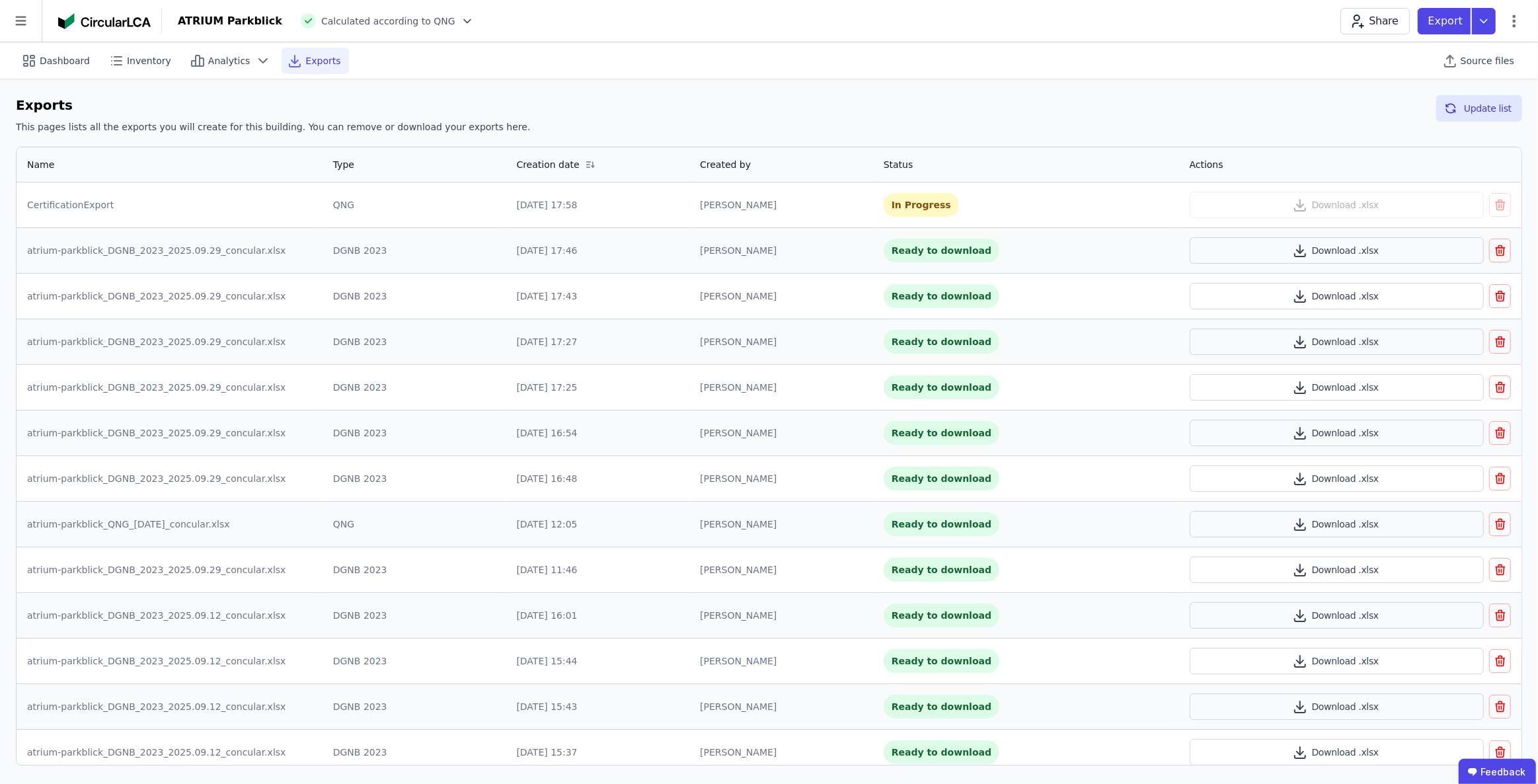
drag, startPoint x: 708, startPoint y: 45, endPoint x: 780, endPoint y: 57, distance: 73.0
click at [708, 45] on div "Dashboard Inventory Analytics Exports Source files" at bounding box center [769, 60] width 1506 height 36
click at [1467, 106] on button "Update list" at bounding box center [1479, 108] width 86 height 27
click at [1352, 205] on button "Download .xlsx" at bounding box center [1336, 205] width 294 height 27
click at [65, 66] on span "Dashboard" at bounding box center [64, 60] width 51 height 13
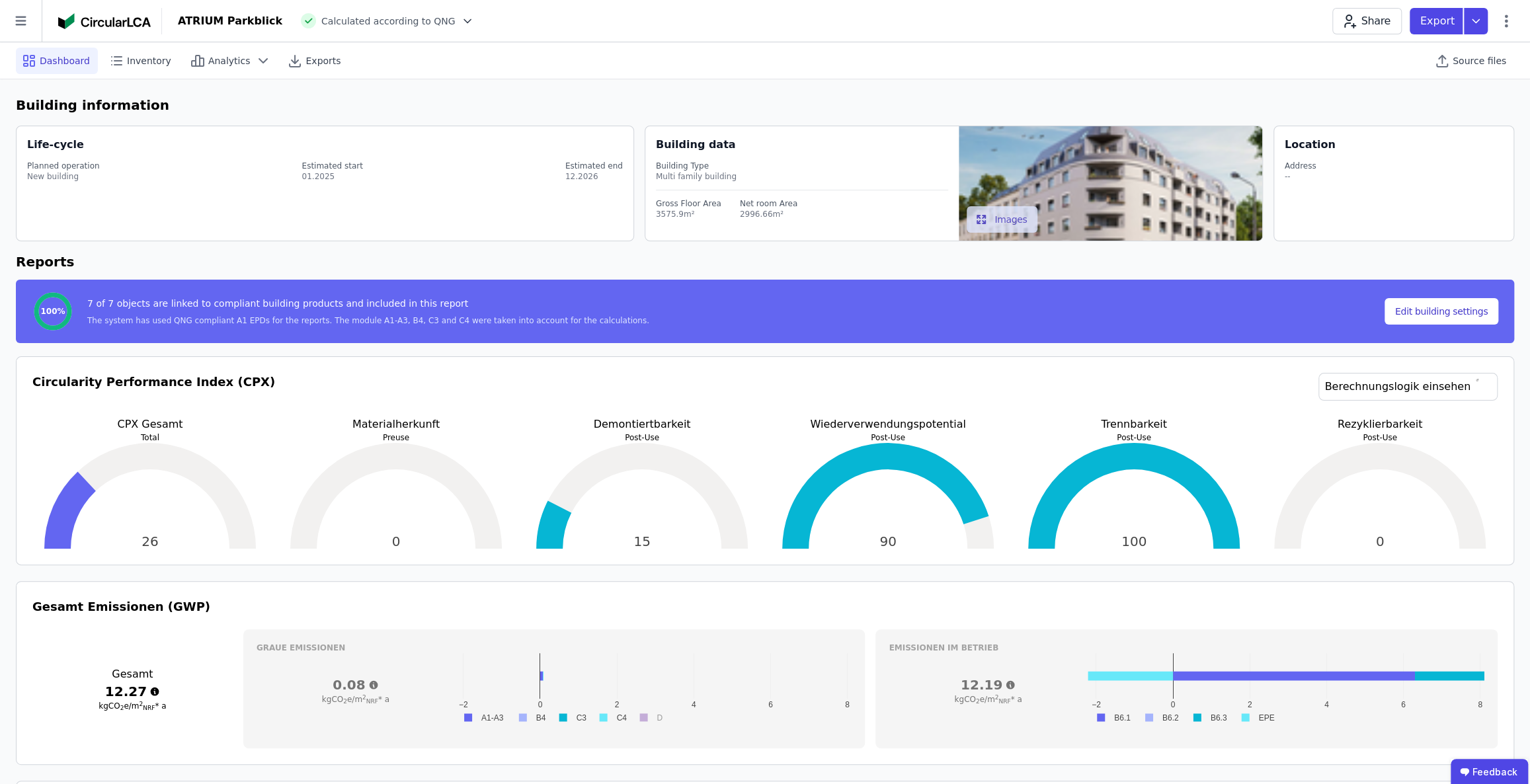
click at [461, 19] on icon at bounding box center [467, 21] width 13 height 13
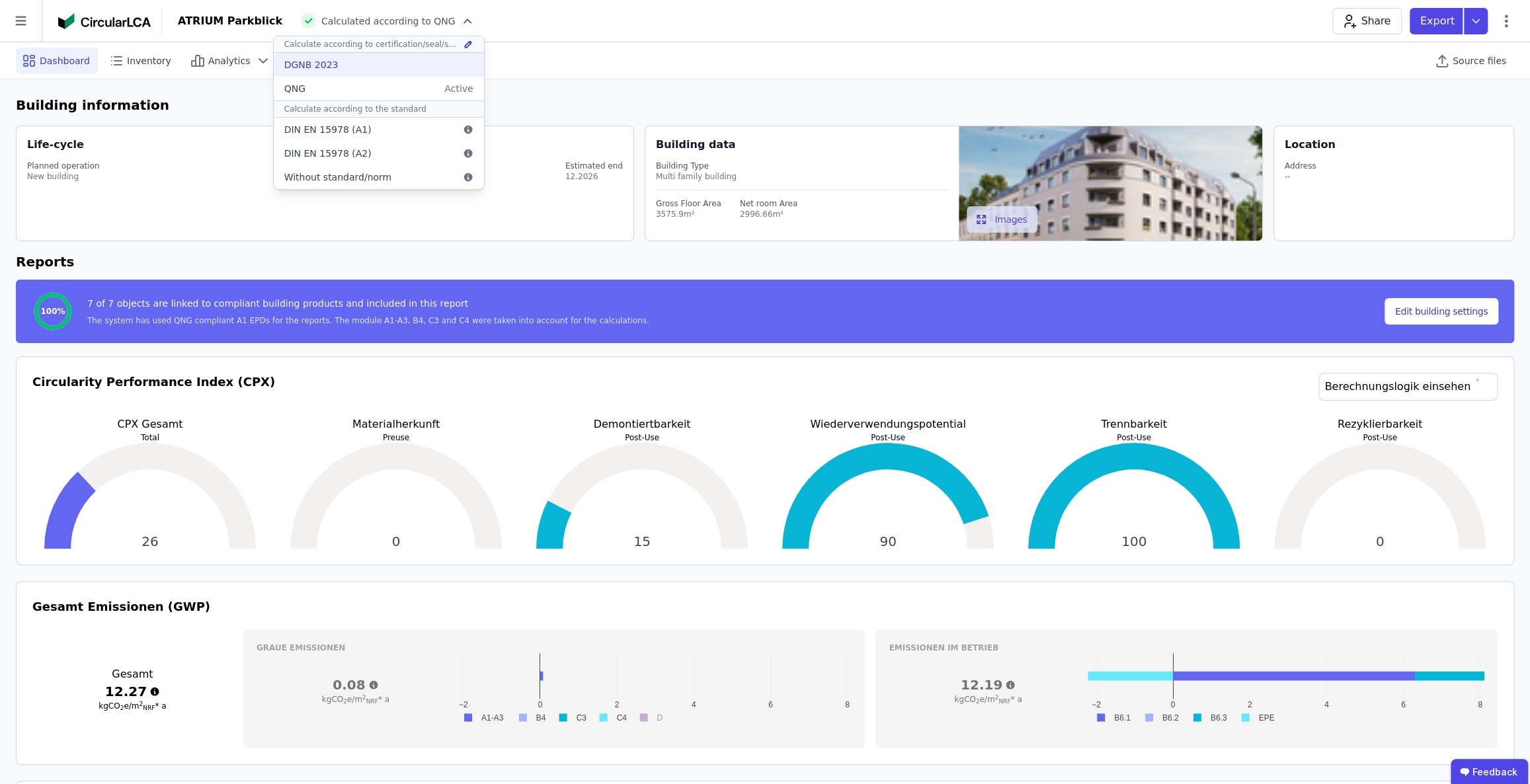
click at [327, 65] on div "DGNB 2023" at bounding box center [378, 65] width 210 height 24
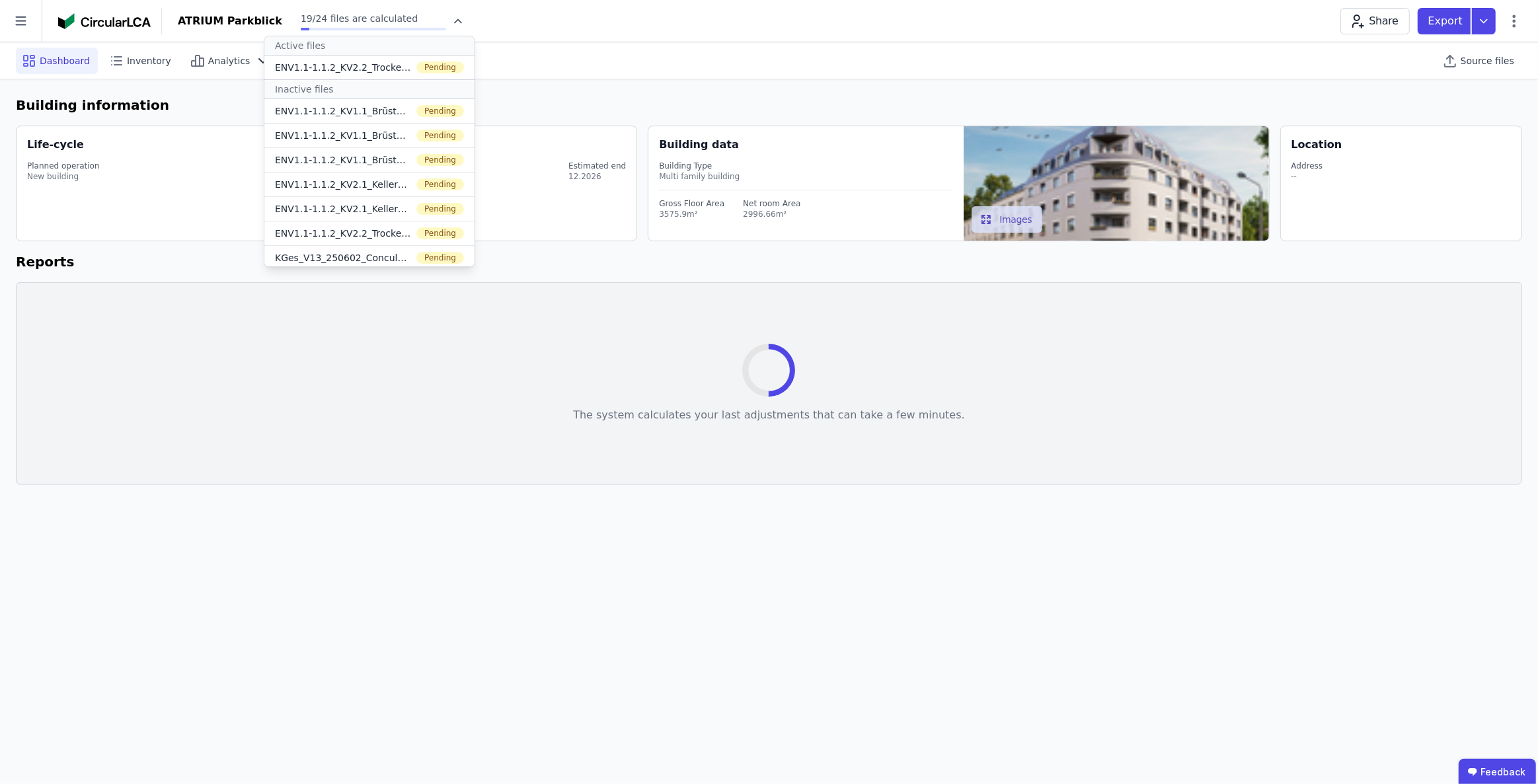
click at [71, 65] on span "Dashboard" at bounding box center [64, 60] width 51 height 13
